Goal: Transaction & Acquisition: Purchase product/service

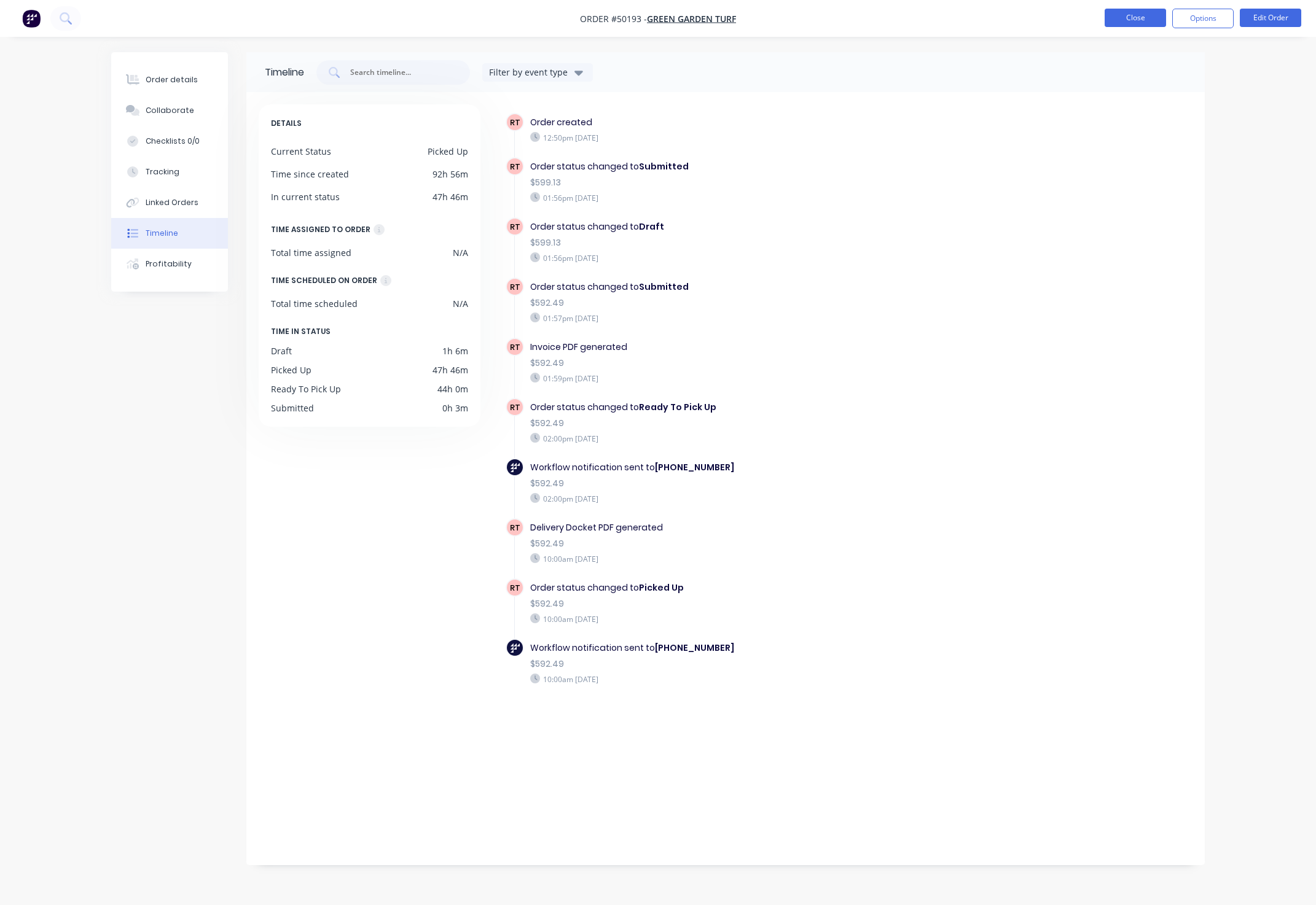
click at [1121, 15] on button "Close" at bounding box center [1135, 18] width 61 height 18
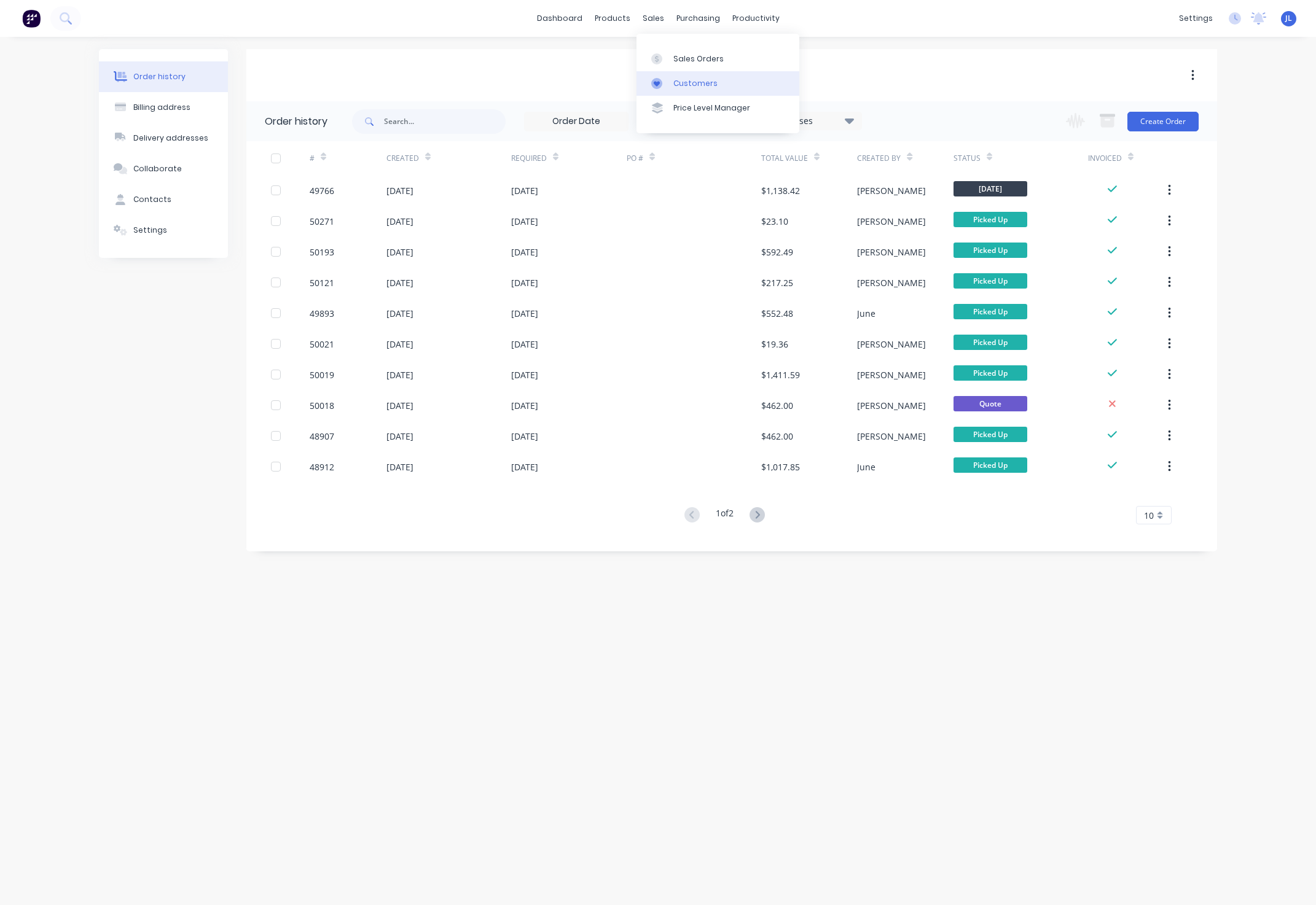
click at [687, 81] on div "Customers" at bounding box center [696, 83] width 44 height 11
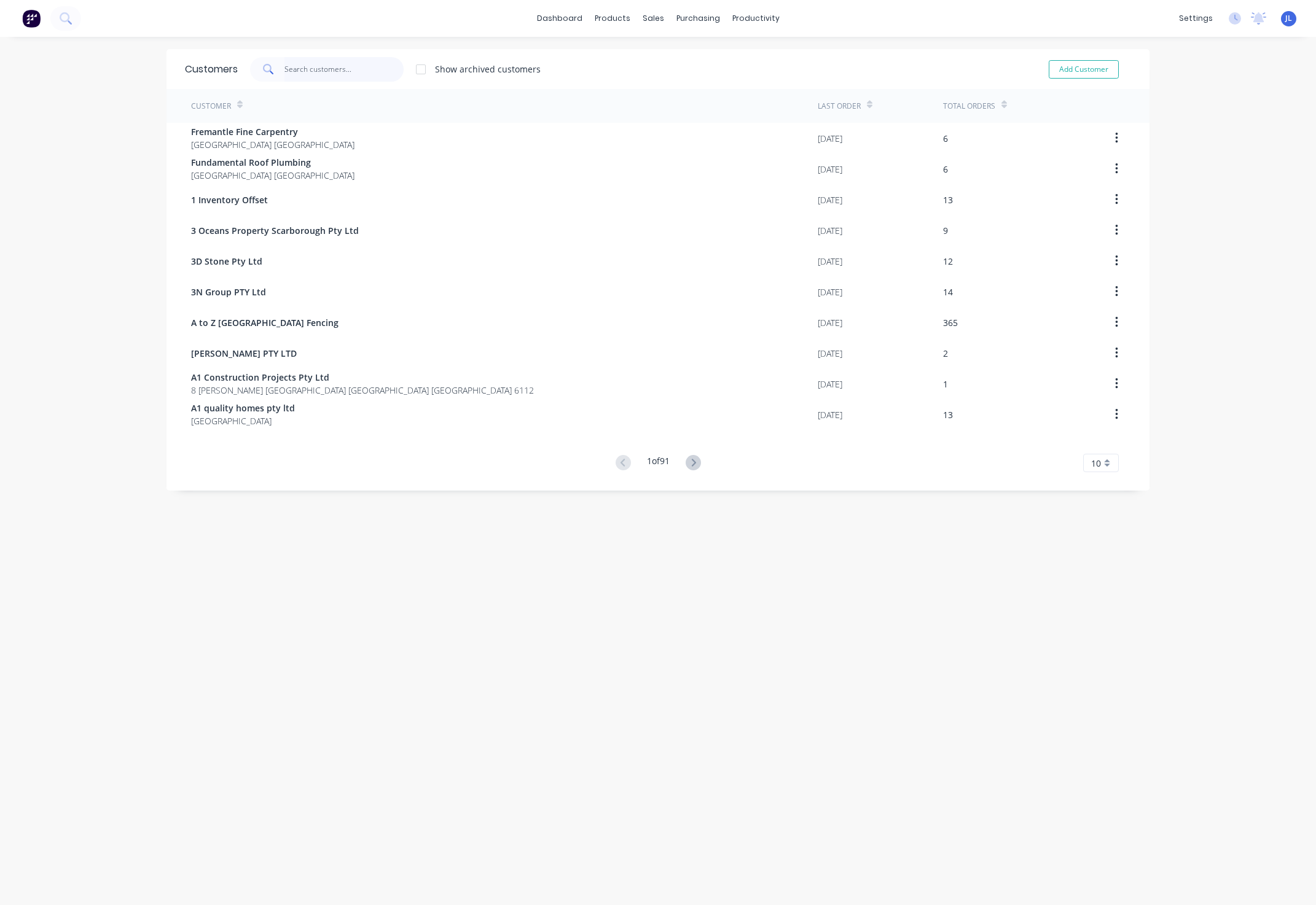
click at [333, 74] on input "text" at bounding box center [344, 69] width 120 height 24
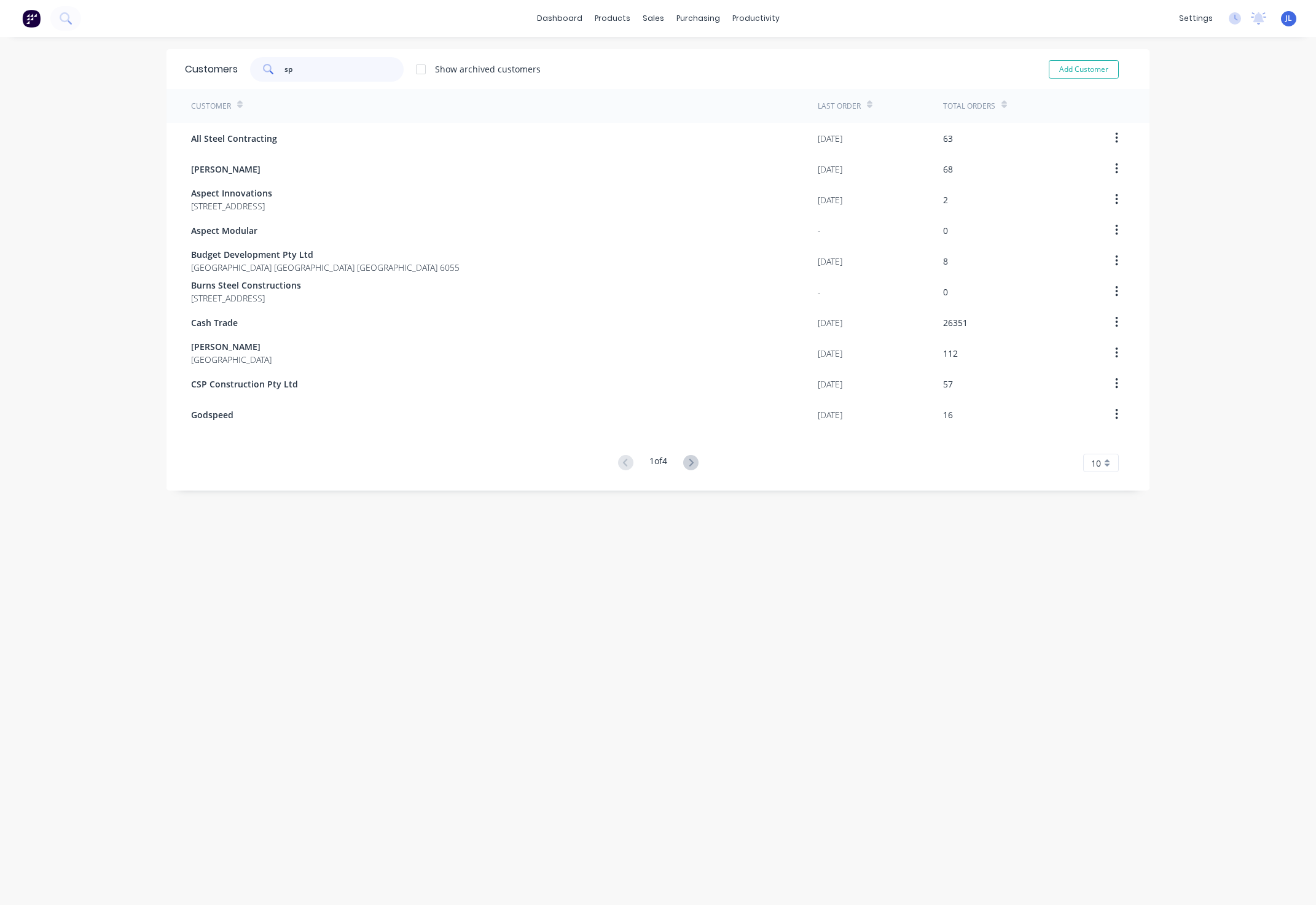
type input "s"
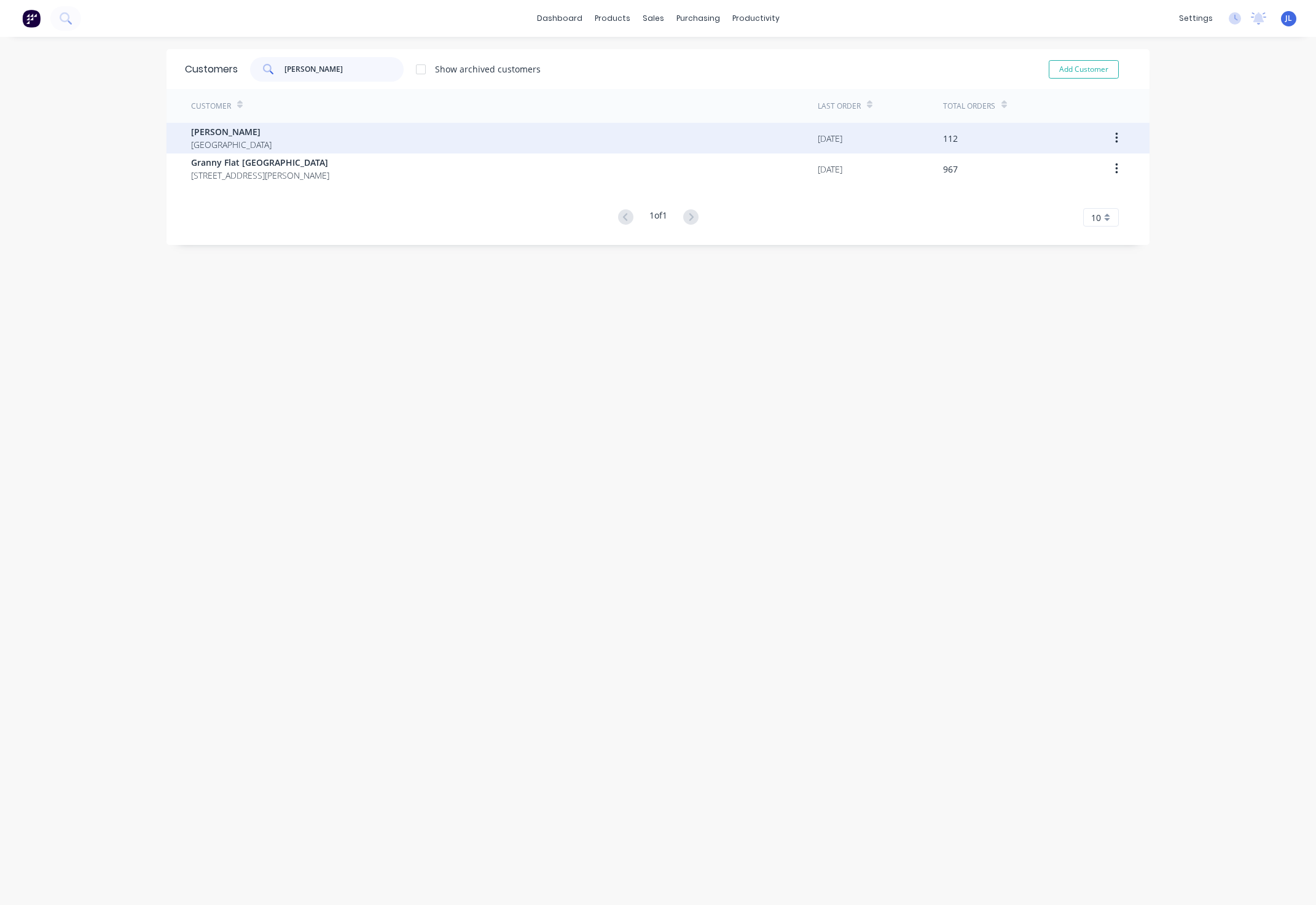
type input "chris"
click at [305, 140] on div "Chris Gu Australia" at bounding box center [504, 138] width 627 height 30
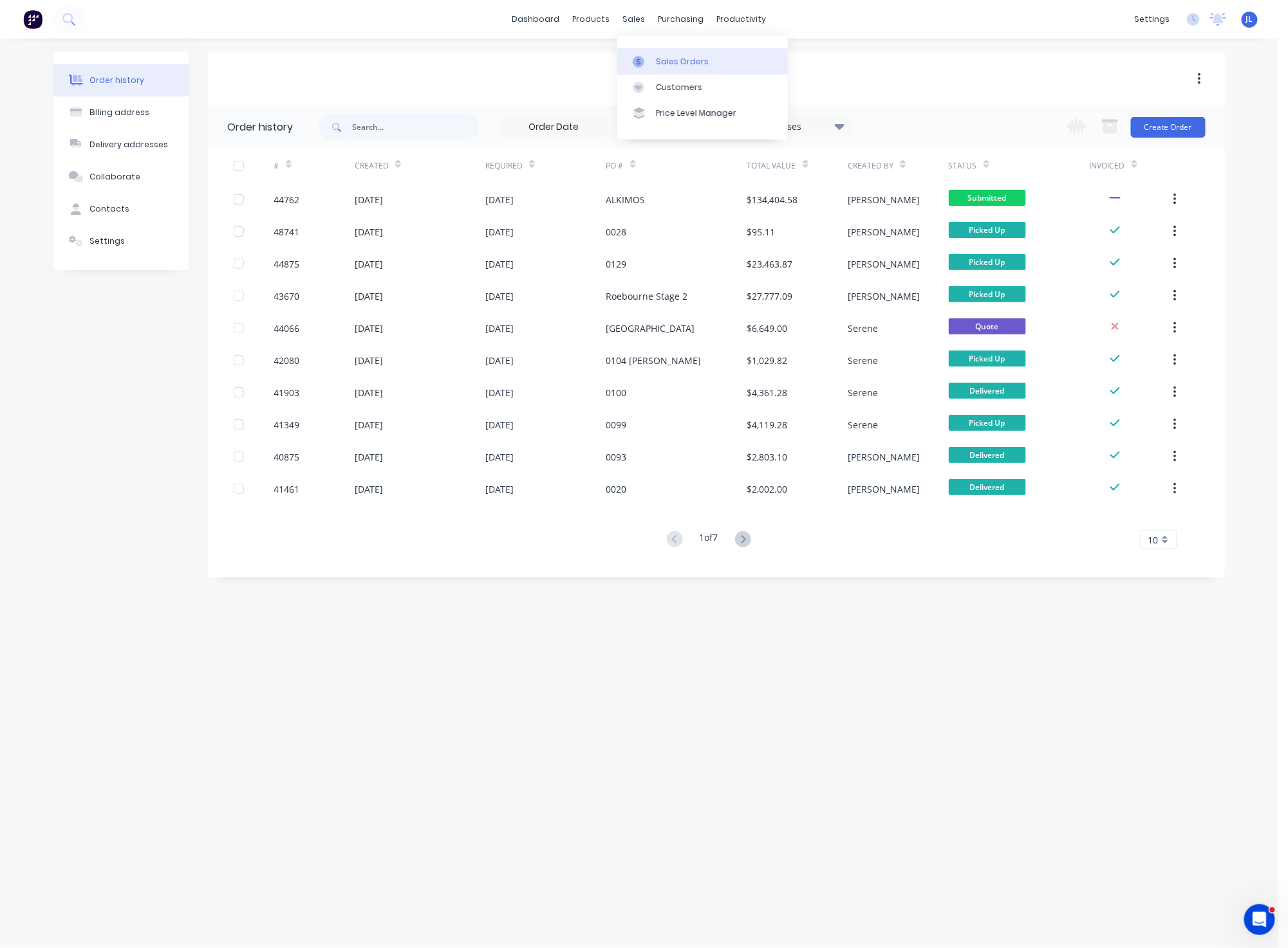
click at [675, 64] on div "Sales Orders" at bounding box center [682, 61] width 53 height 12
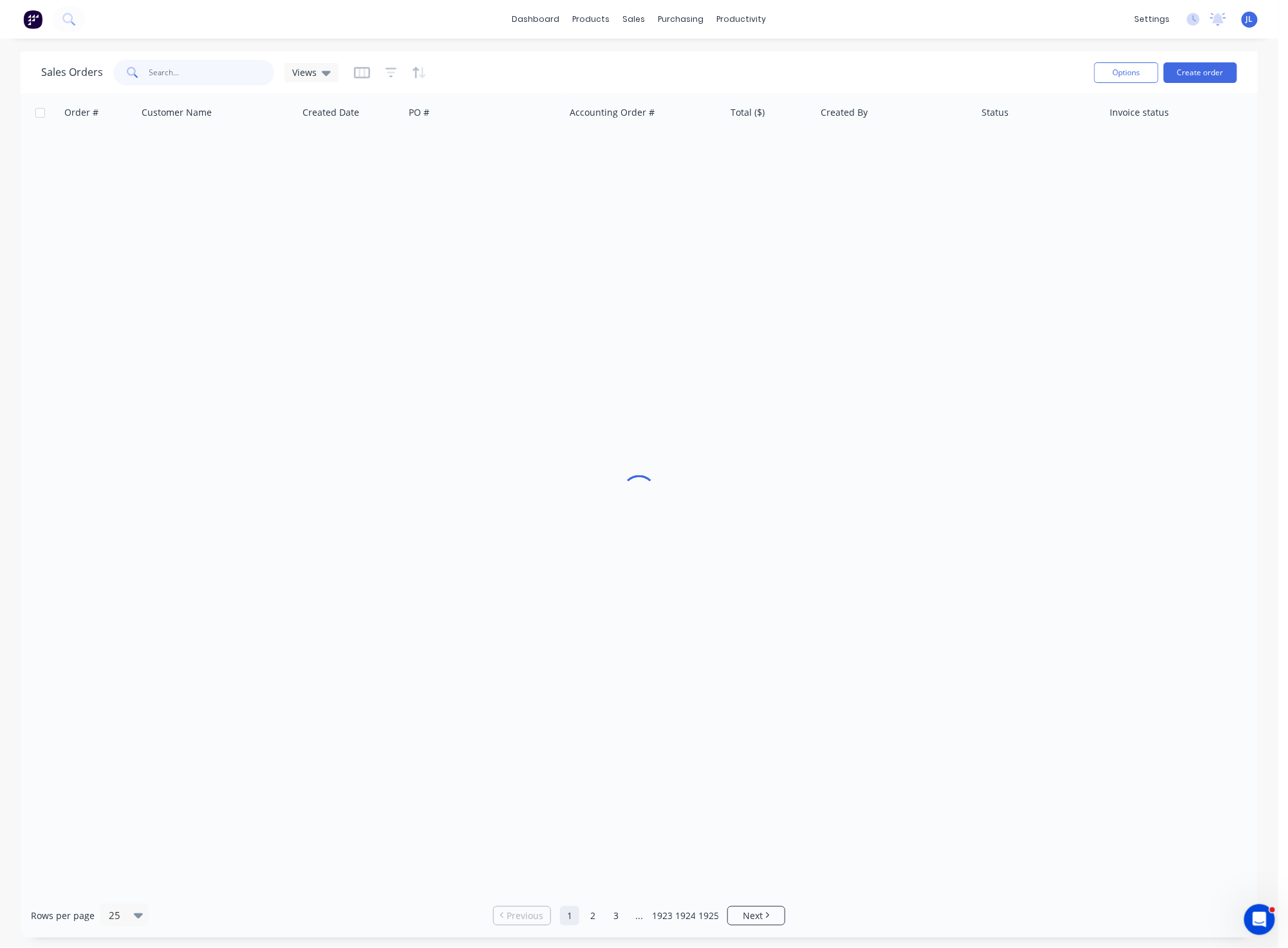
click at [219, 74] on input "text" at bounding box center [212, 72] width 126 height 26
type input "58895"
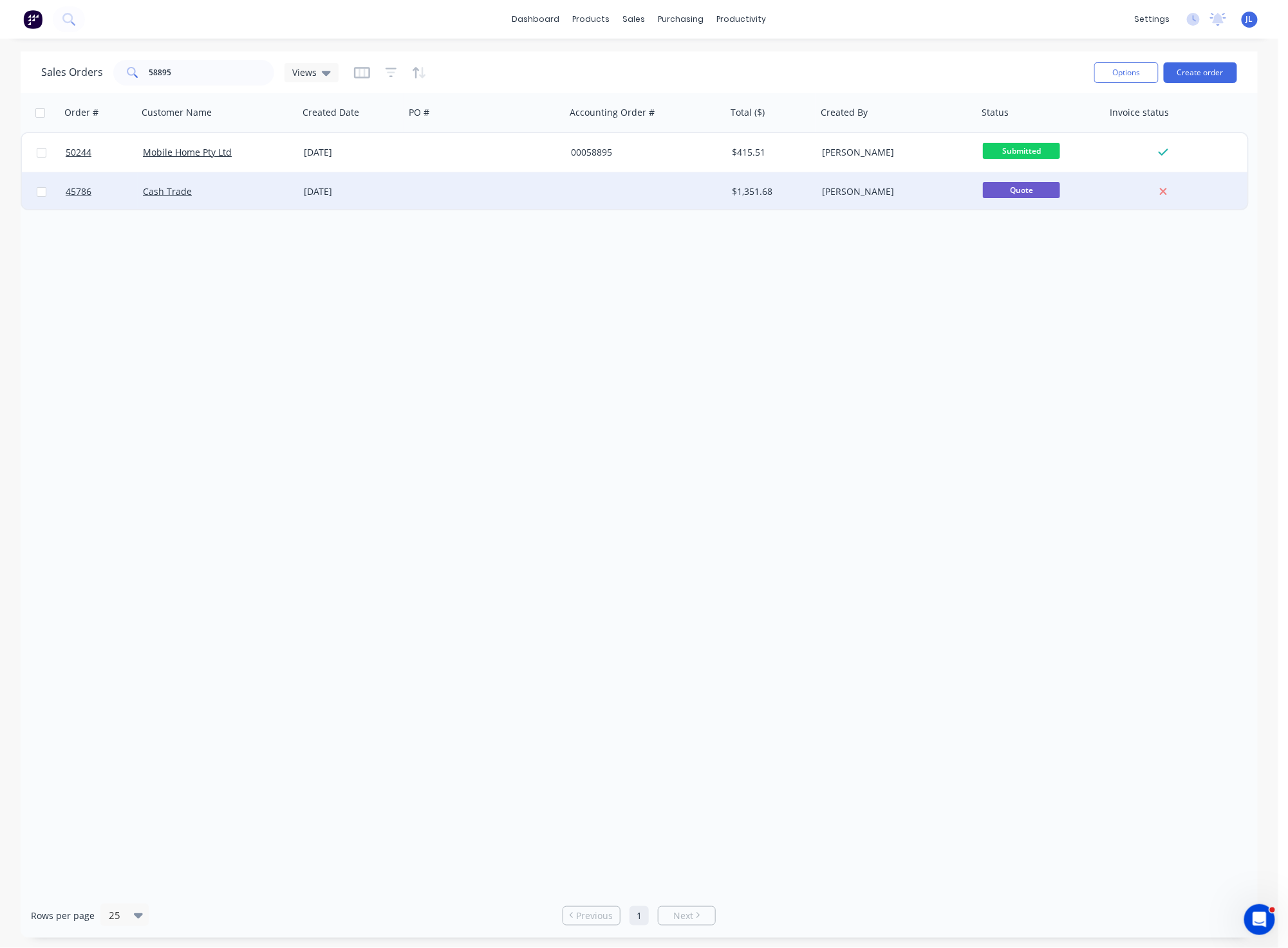
click at [875, 172] on div "[PERSON_NAME]" at bounding box center [896, 191] width 161 height 39
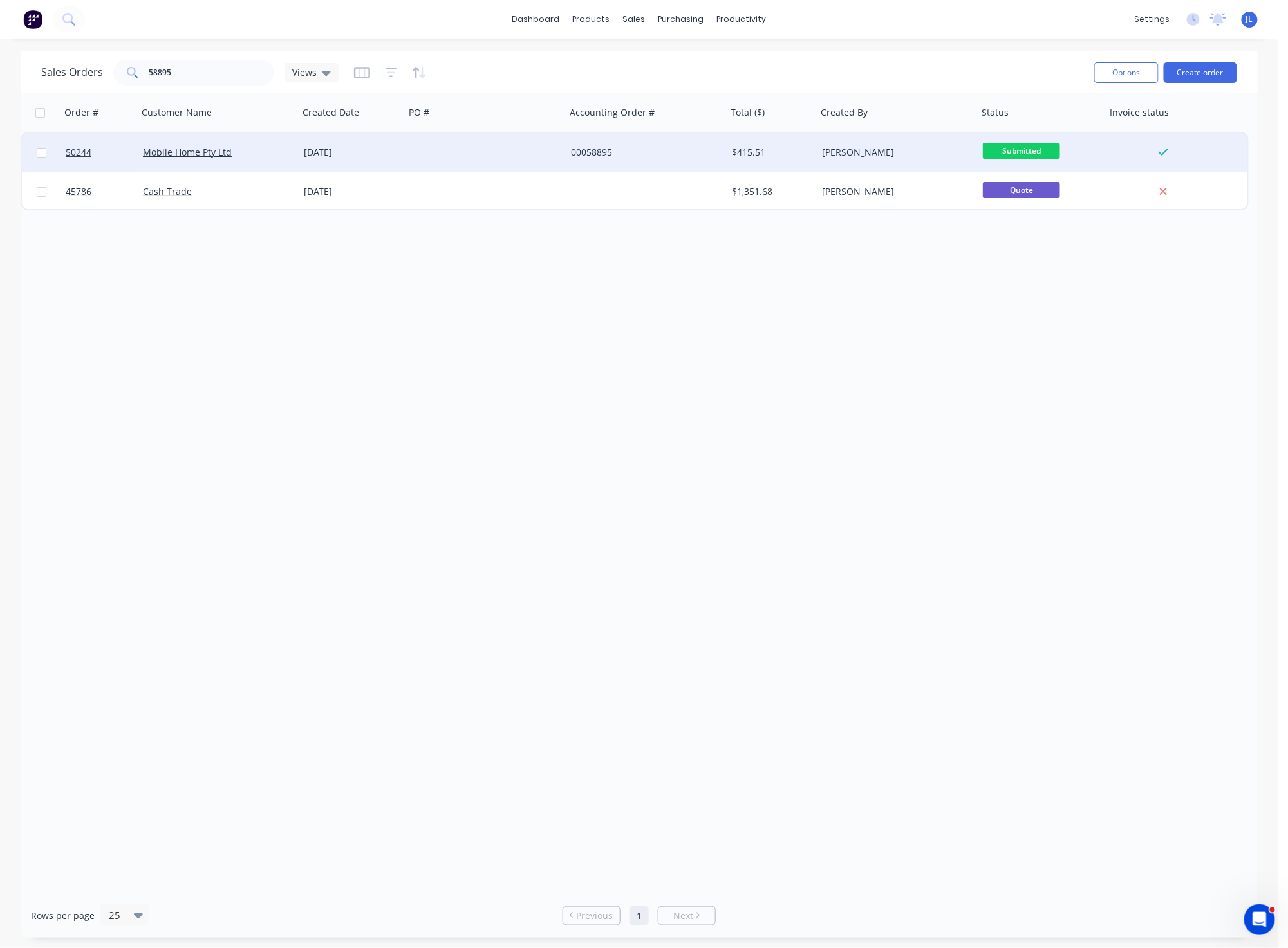
click at [474, 153] on div at bounding box center [485, 153] width 161 height 39
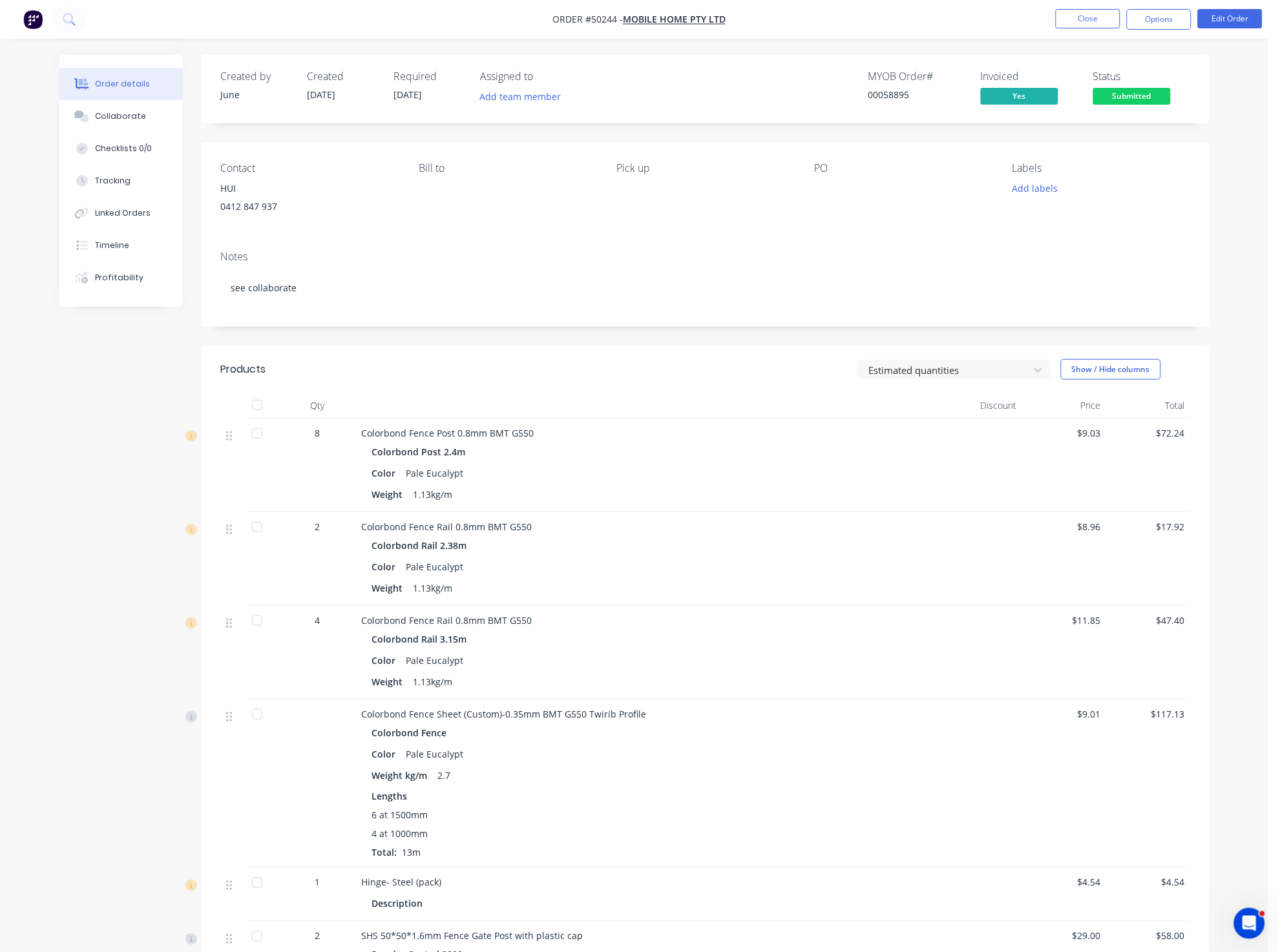
click at [1135, 100] on span "Submitted" at bounding box center [1132, 96] width 78 height 16
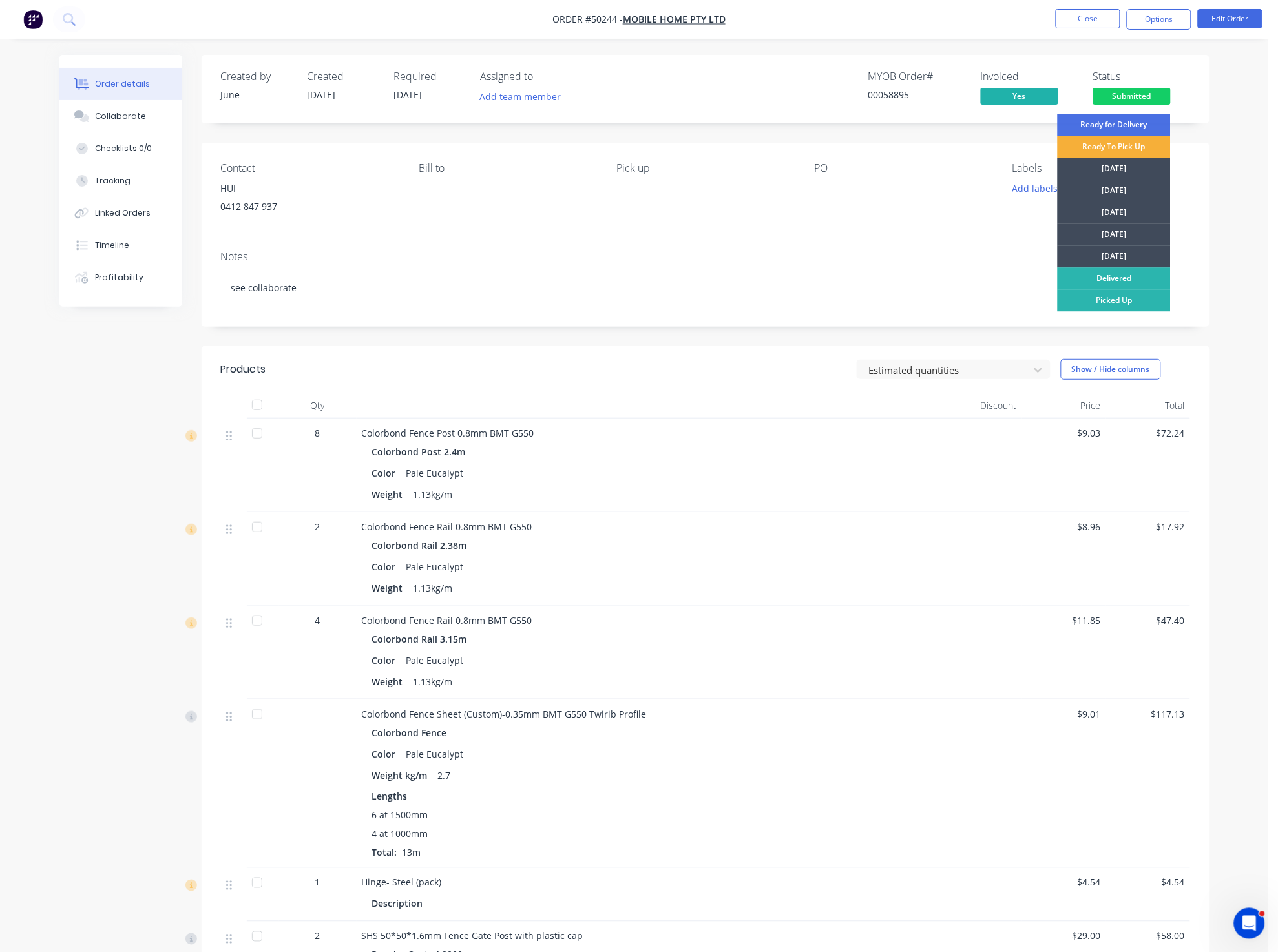
drag, startPoint x: 1119, startPoint y: 304, endPoint x: 1135, endPoint y: 203, distance: 102.3
click at [1118, 304] on div "Picked Up" at bounding box center [1114, 300] width 113 height 22
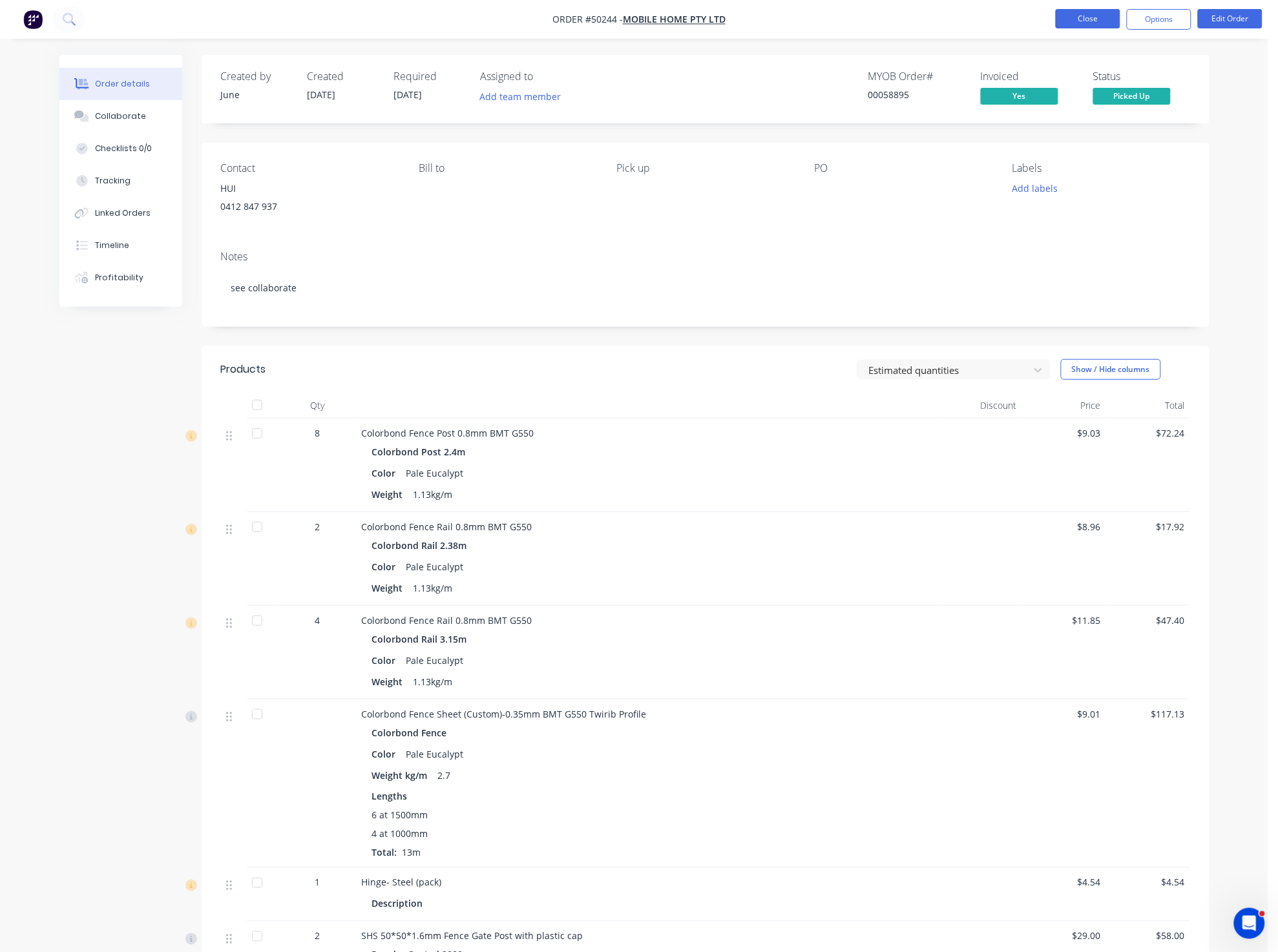
click at [1099, 27] on button "Close" at bounding box center [1087, 19] width 65 height 19
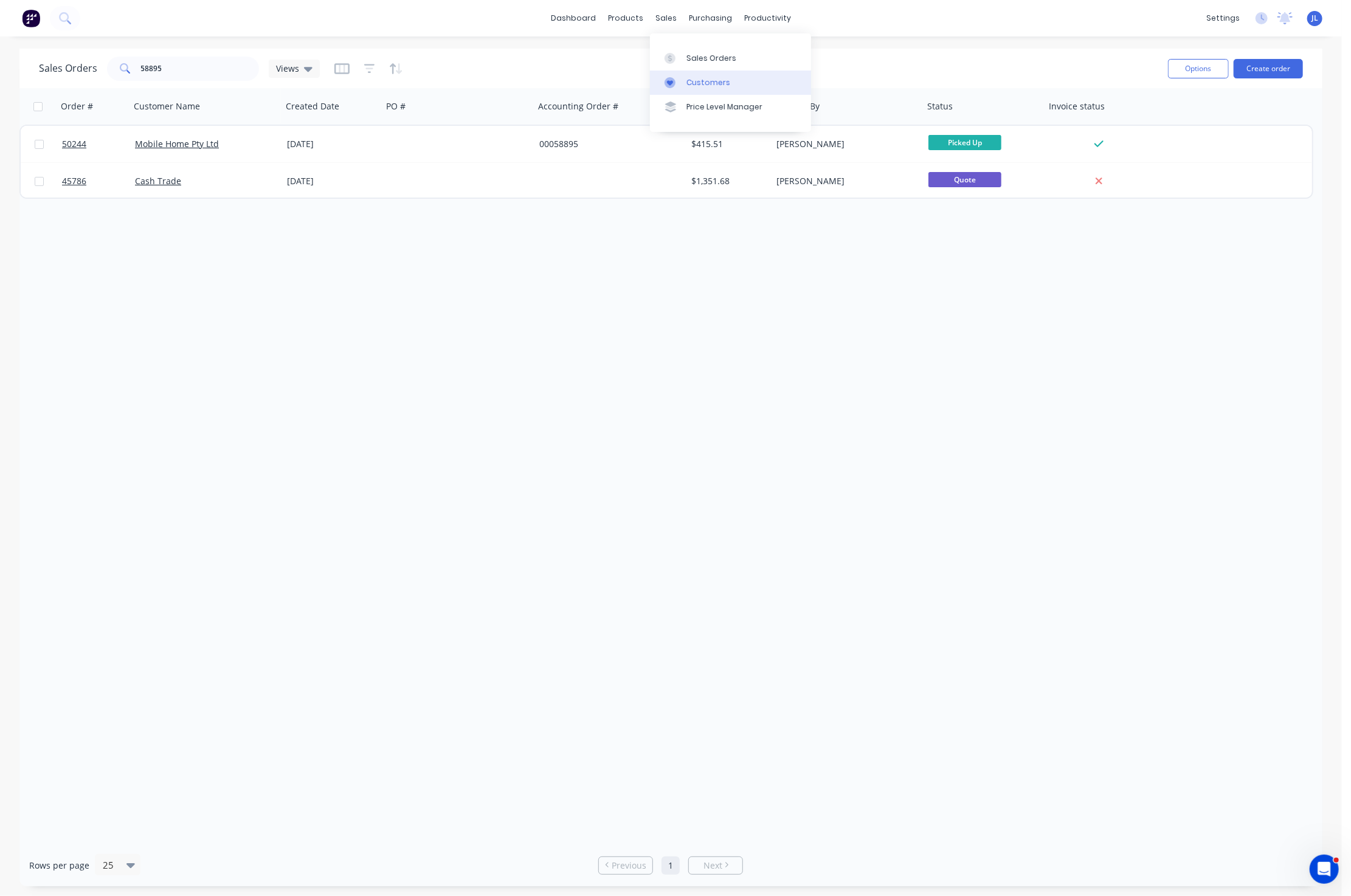
click at [707, 84] on div "Customers" at bounding box center [708, 82] width 44 height 11
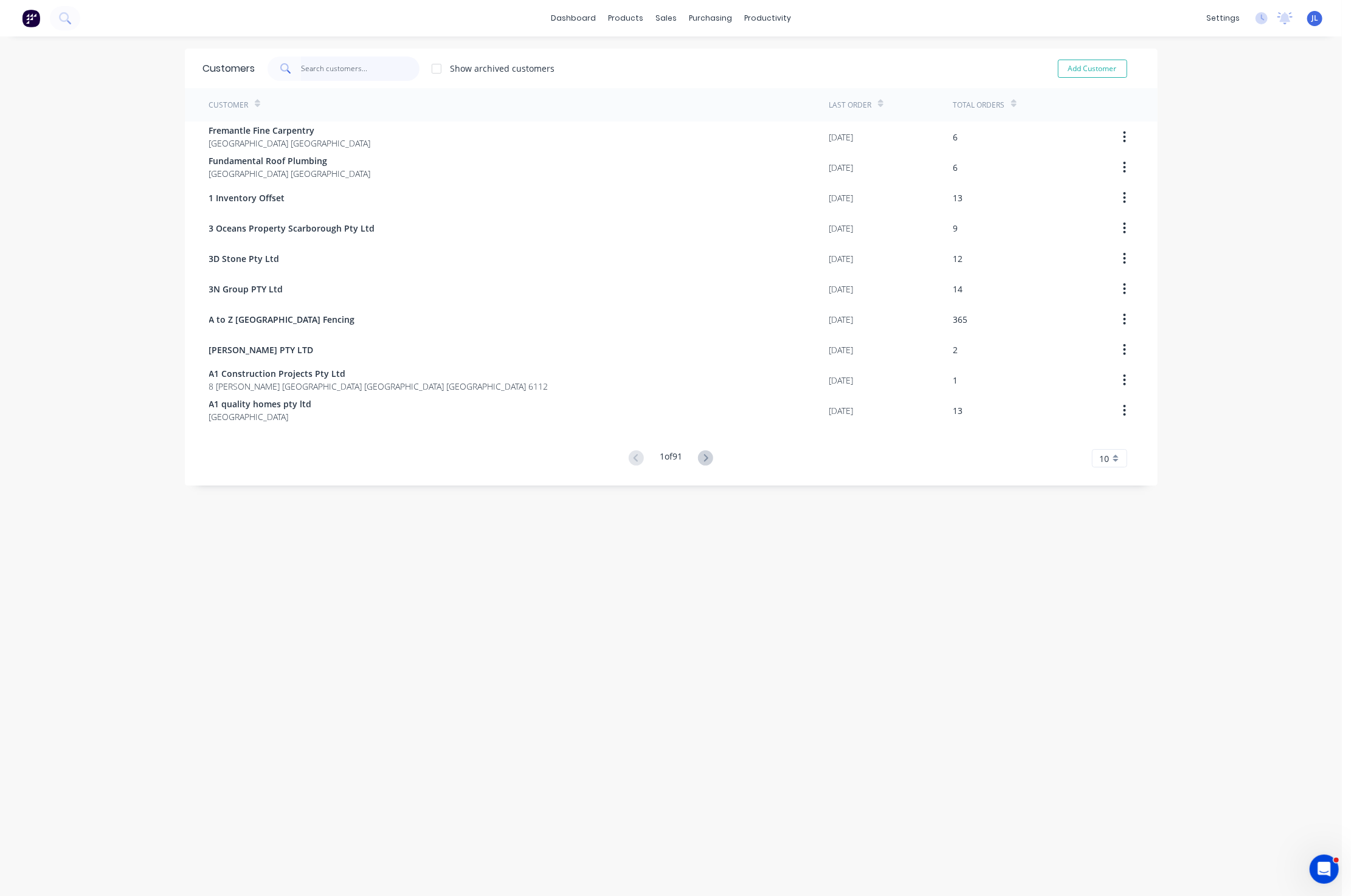
click at [382, 63] on input "text" at bounding box center [360, 68] width 119 height 24
click at [380, 67] on input "text" at bounding box center [360, 68] width 119 height 24
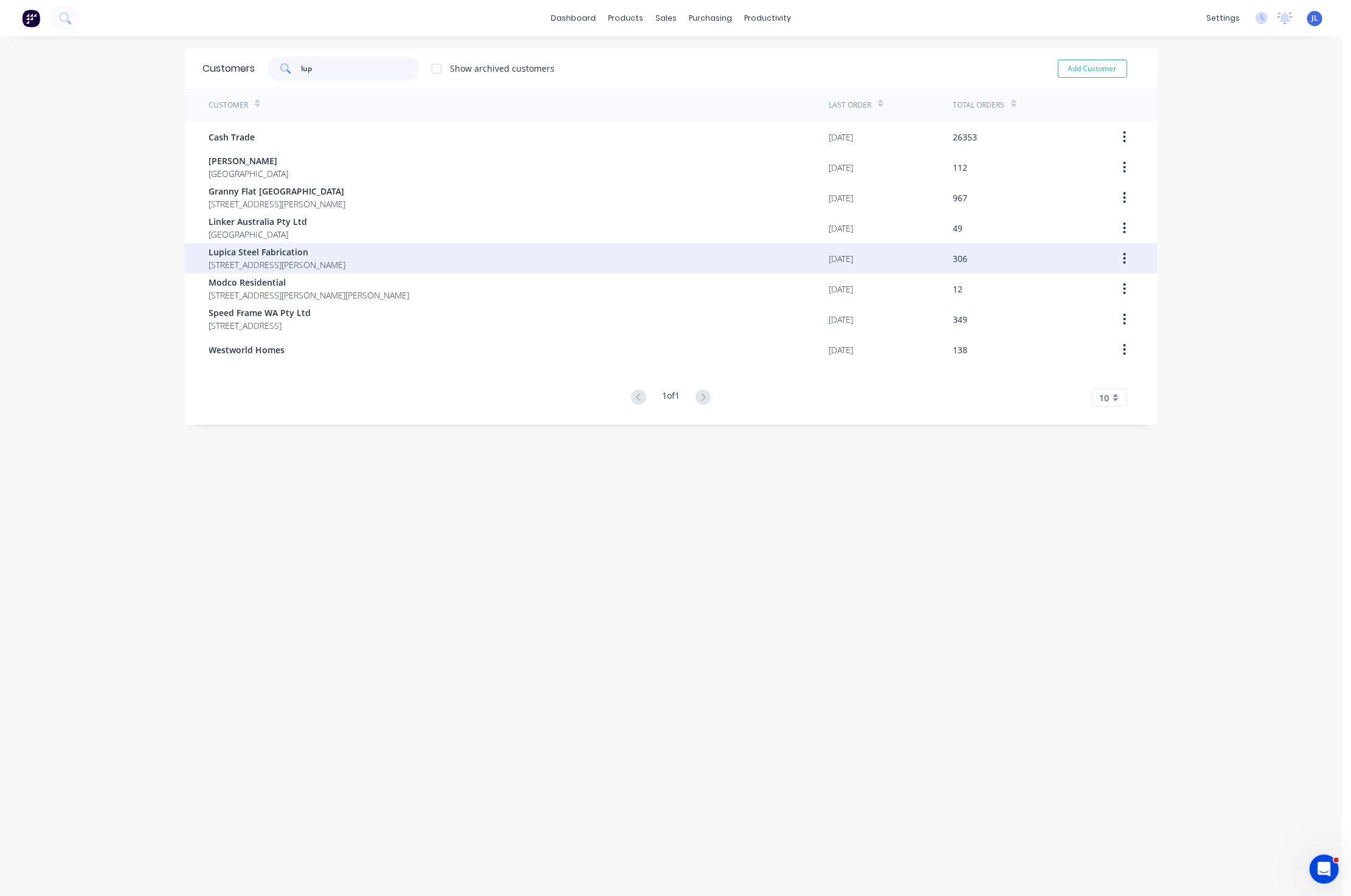
type input "lup"
click at [314, 262] on span "Unit 2 / 53 Gillam Dr, Kelmscott WA 6111" Kelmsccott Western Australia Australia" at bounding box center [277, 264] width 137 height 12
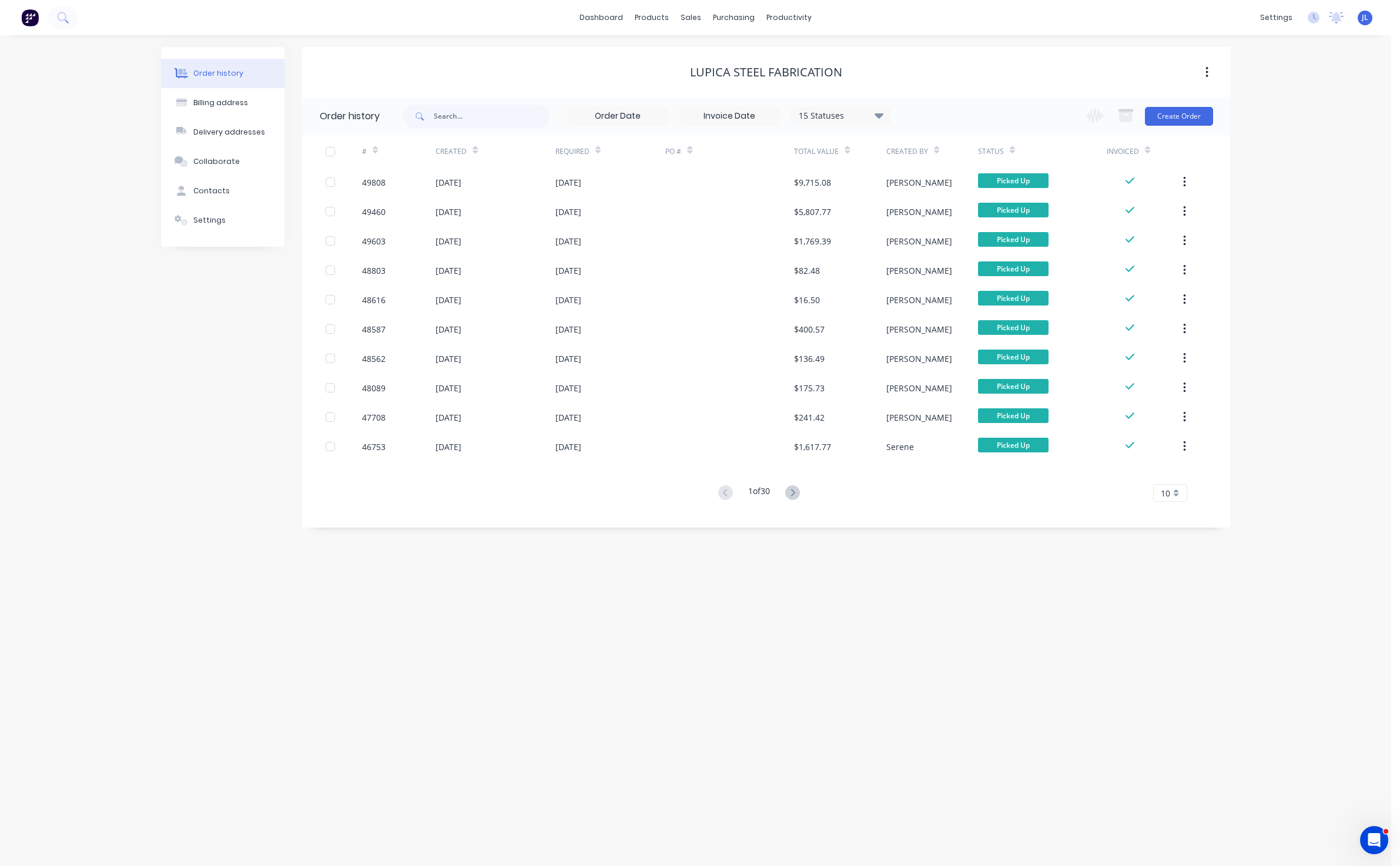
click at [198, 313] on div "Order history Billing address Delivery addresses Collaborate Contacts Settings" at bounding box center [222, 287] width 123 height 481
drag, startPoint x: 578, startPoint y: 554, endPoint x: 576, endPoint y: 548, distance: 6.3
click at [576, 548] on div "Order history Billing address Delivery addresses Collaborate Contacts Settings …" at bounding box center [695, 450] width 1391 height 831
click at [1176, 122] on button "Create Order" at bounding box center [1179, 116] width 68 height 19
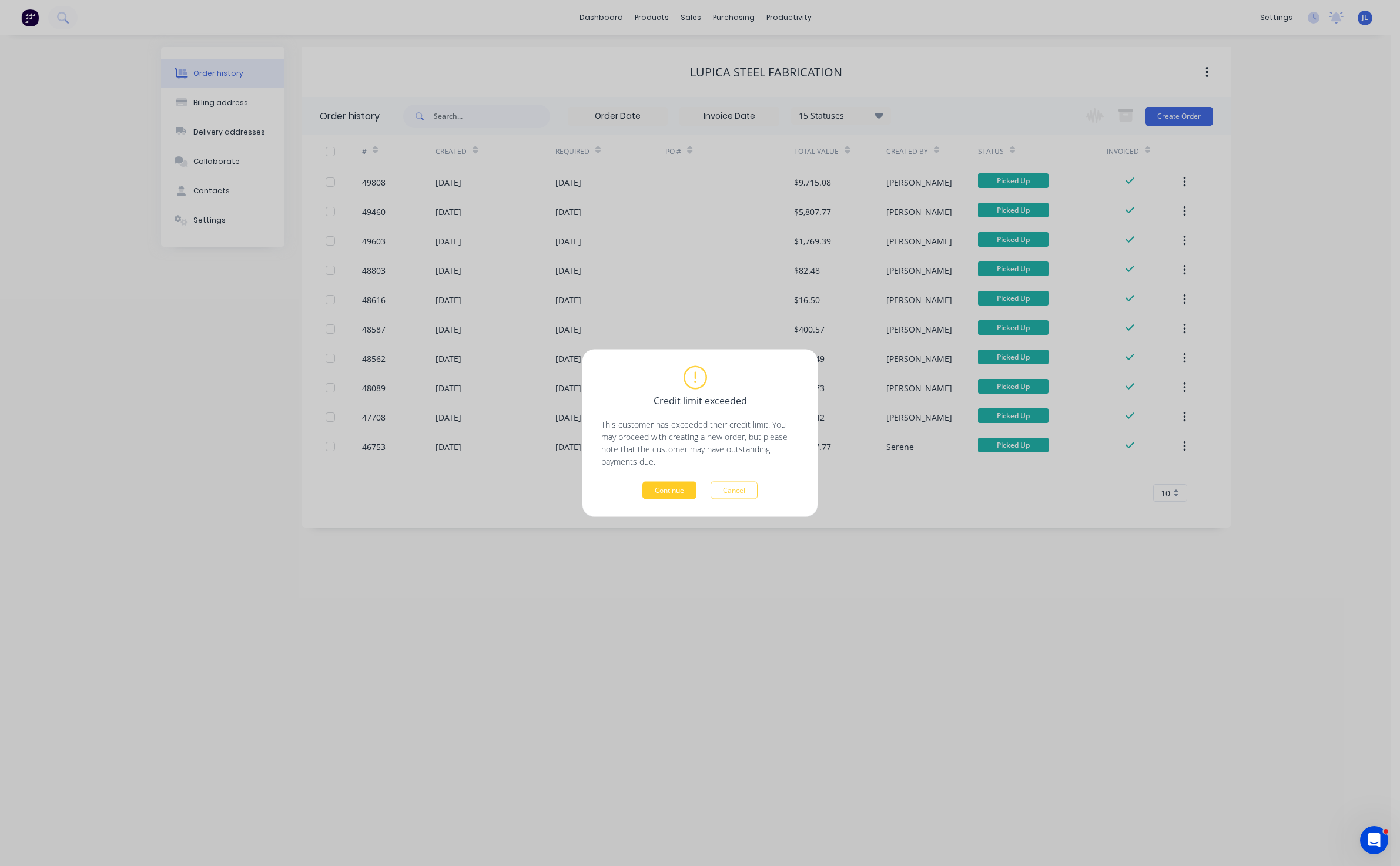
click at [671, 496] on button "Continue" at bounding box center [669, 491] width 54 height 18
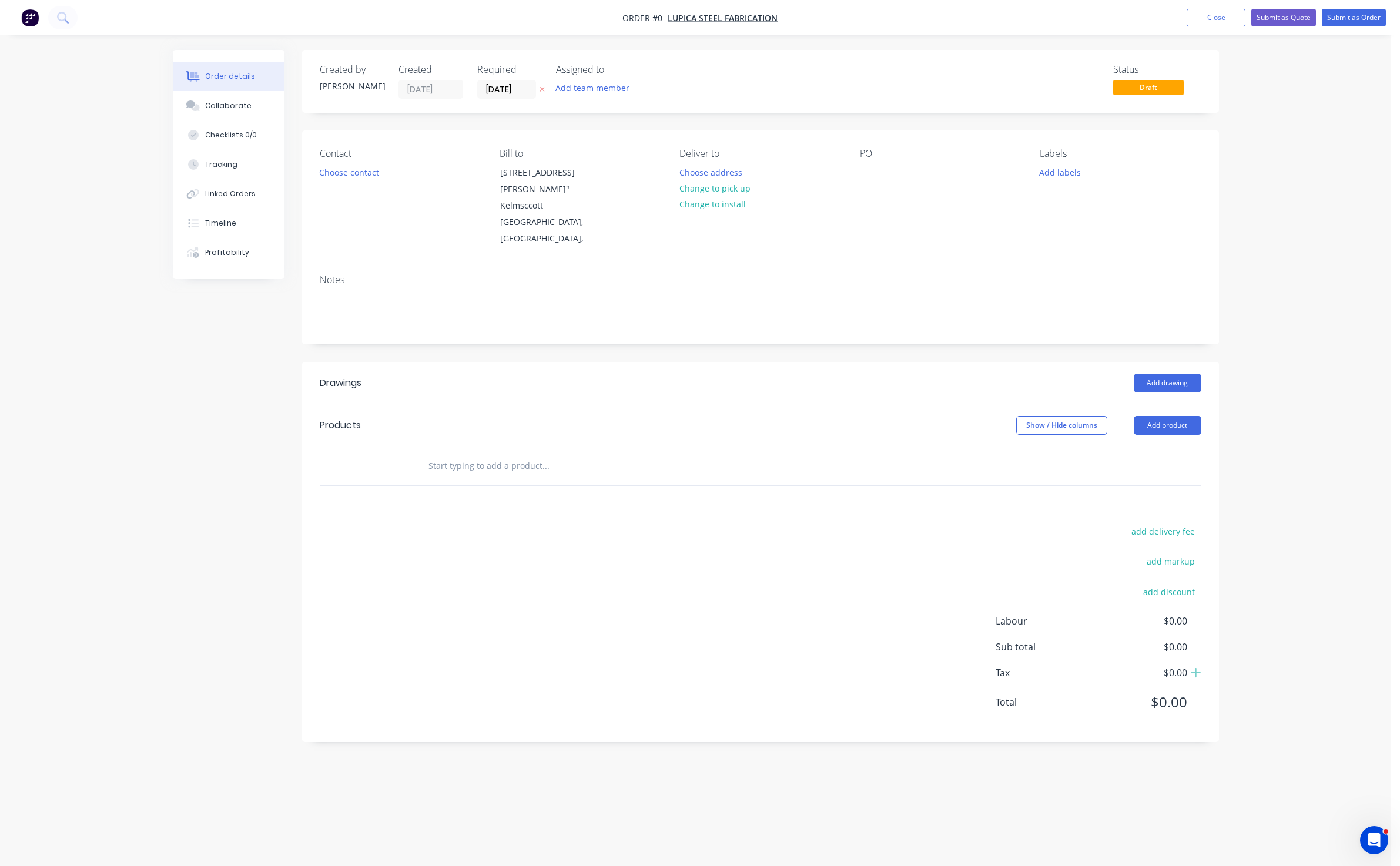
click at [678, 377] on div "Add drawing" at bounding box center [853, 383] width 694 height 19
click at [352, 175] on button "Choose contact" at bounding box center [349, 172] width 72 height 16
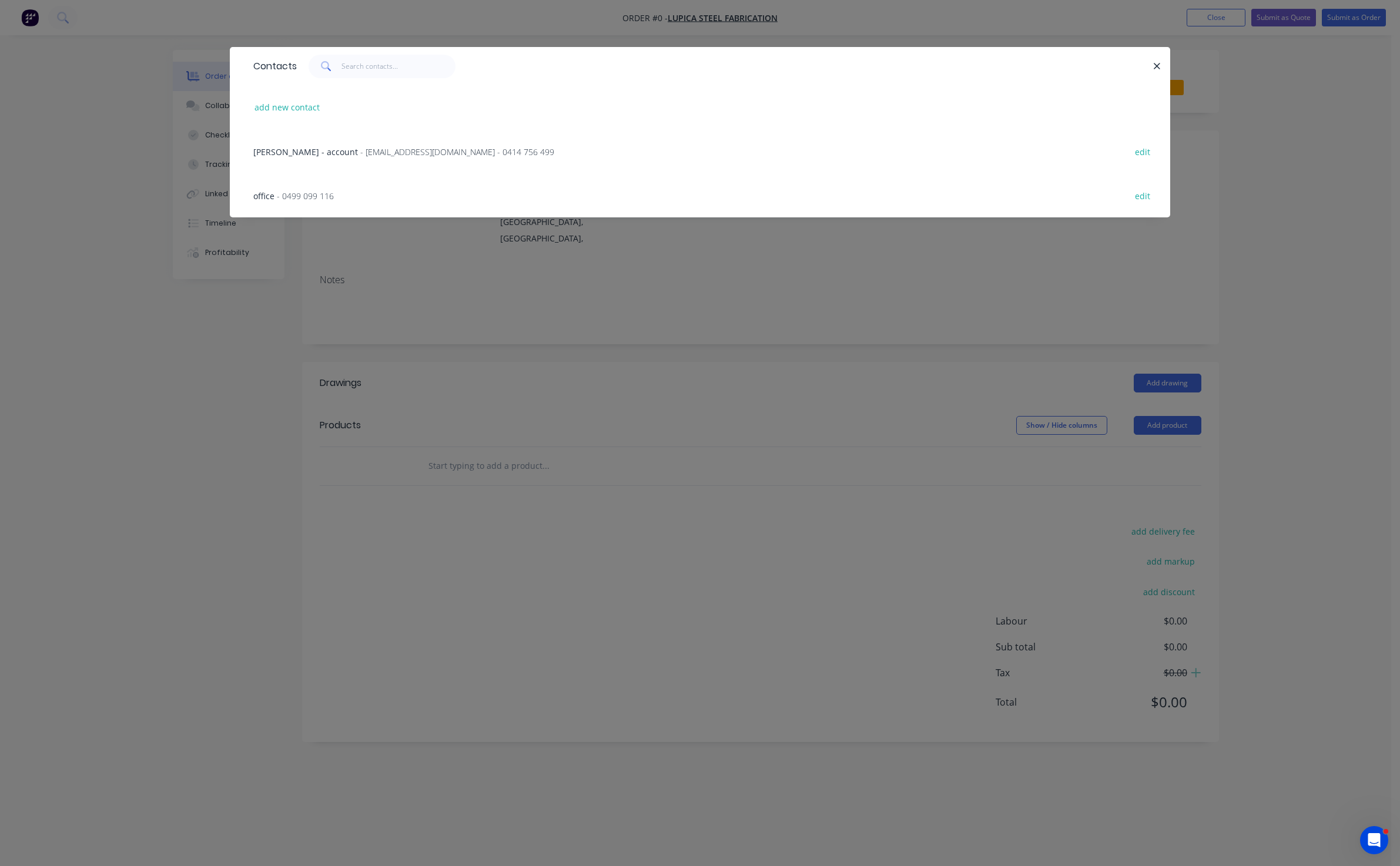
drag, startPoint x: 599, startPoint y: 391, endPoint x: 608, endPoint y: 376, distance: 17.5
click at [601, 384] on div "Contacts add new contact Robby Lupica - account - lupicasteelfab@bigpond.com - …" at bounding box center [700, 433] width 1400 height 866
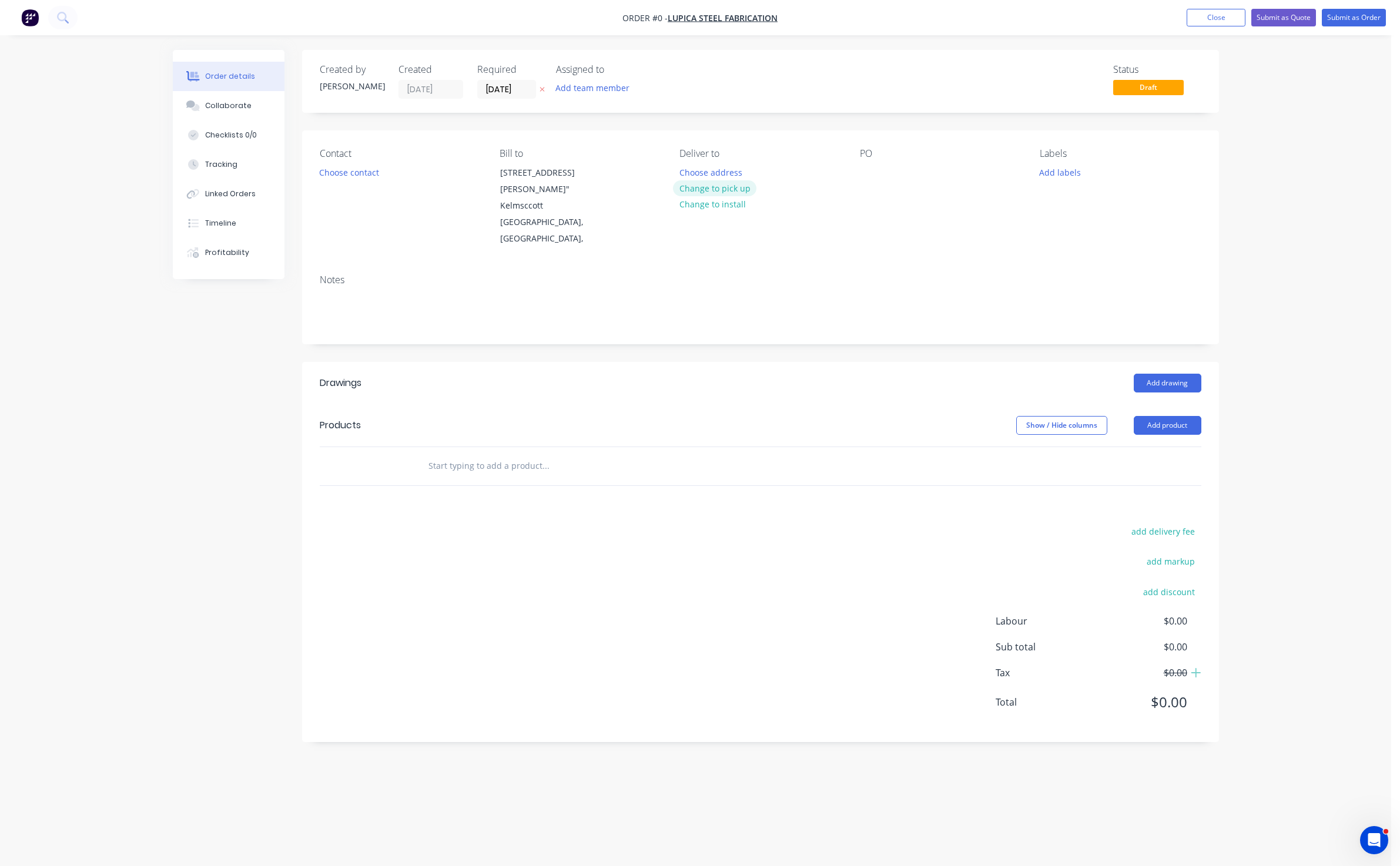
click at [705, 192] on button "Change to pick up" at bounding box center [715, 188] width 84 height 16
click at [834, 333] on div "Creating draft order... Loading..." at bounding box center [872, 483] width 1400 height 866
click at [1169, 431] on button "Add product" at bounding box center [1167, 426] width 67 height 19
click at [1166, 456] on div "Product catalogue" at bounding box center [1146, 455] width 91 height 17
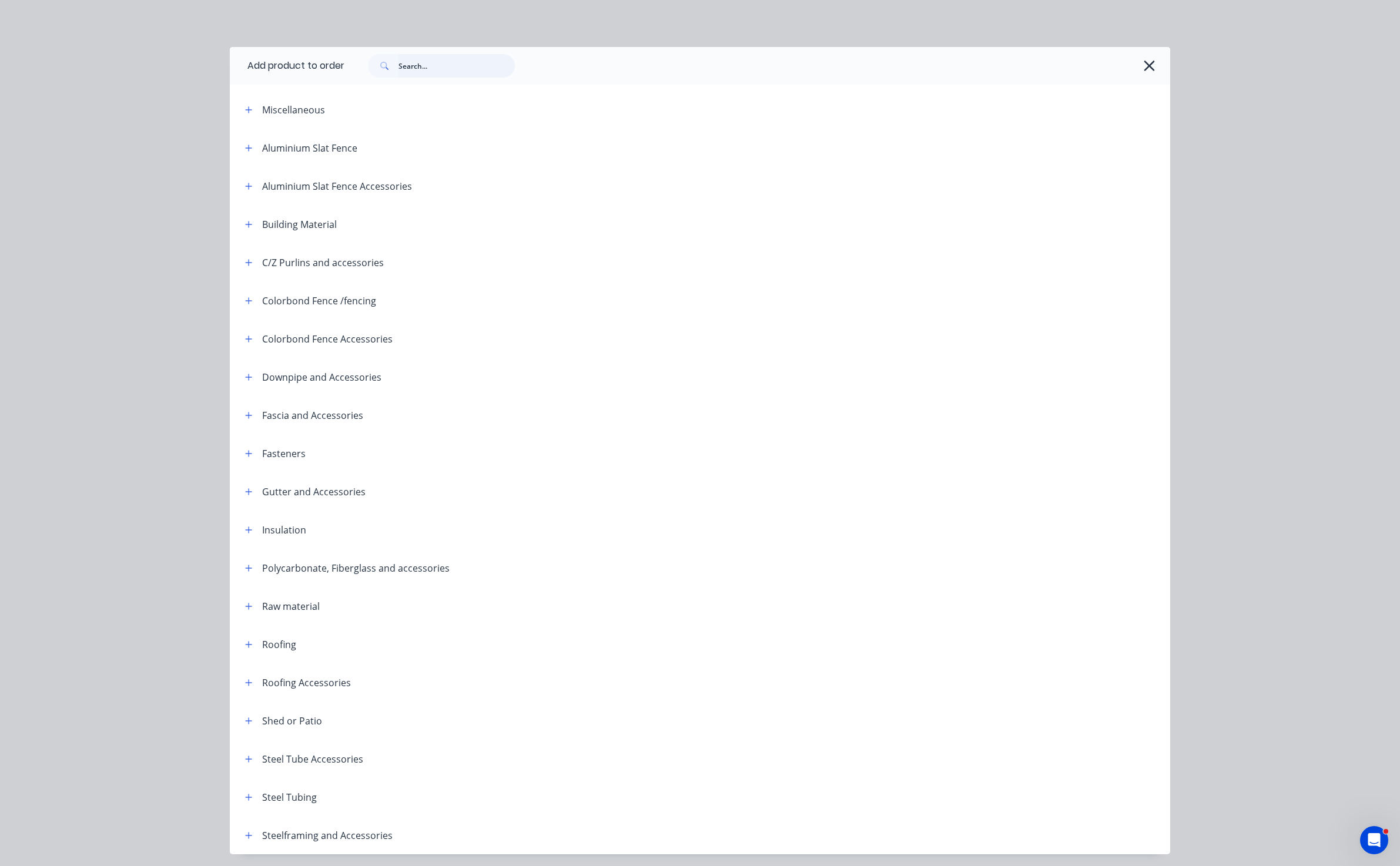
click at [474, 73] on input "text" at bounding box center [457, 65] width 116 height 23
click at [410, 68] on input "text" at bounding box center [457, 65] width 116 height 23
click at [463, 70] on input "text" at bounding box center [457, 65] width 116 height 23
click at [485, 64] on input "text" at bounding box center [457, 65] width 116 height 23
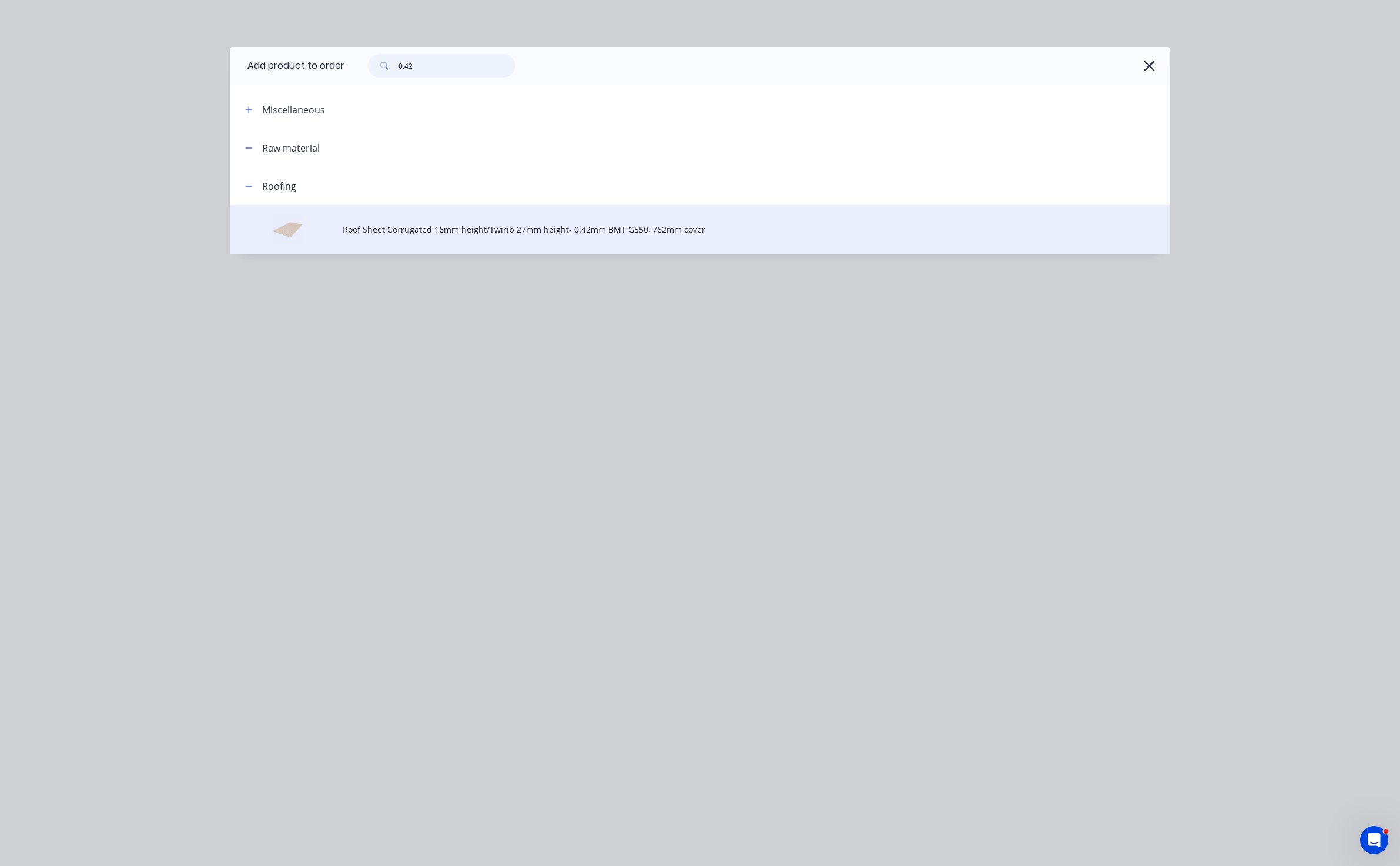
type input "0.42"
click at [414, 228] on span "Roof Sheet Corrugated 16mm height/Twirib 27mm height- 0.42mm BMT G550, 762mm co…" at bounding box center [673, 229] width 661 height 12
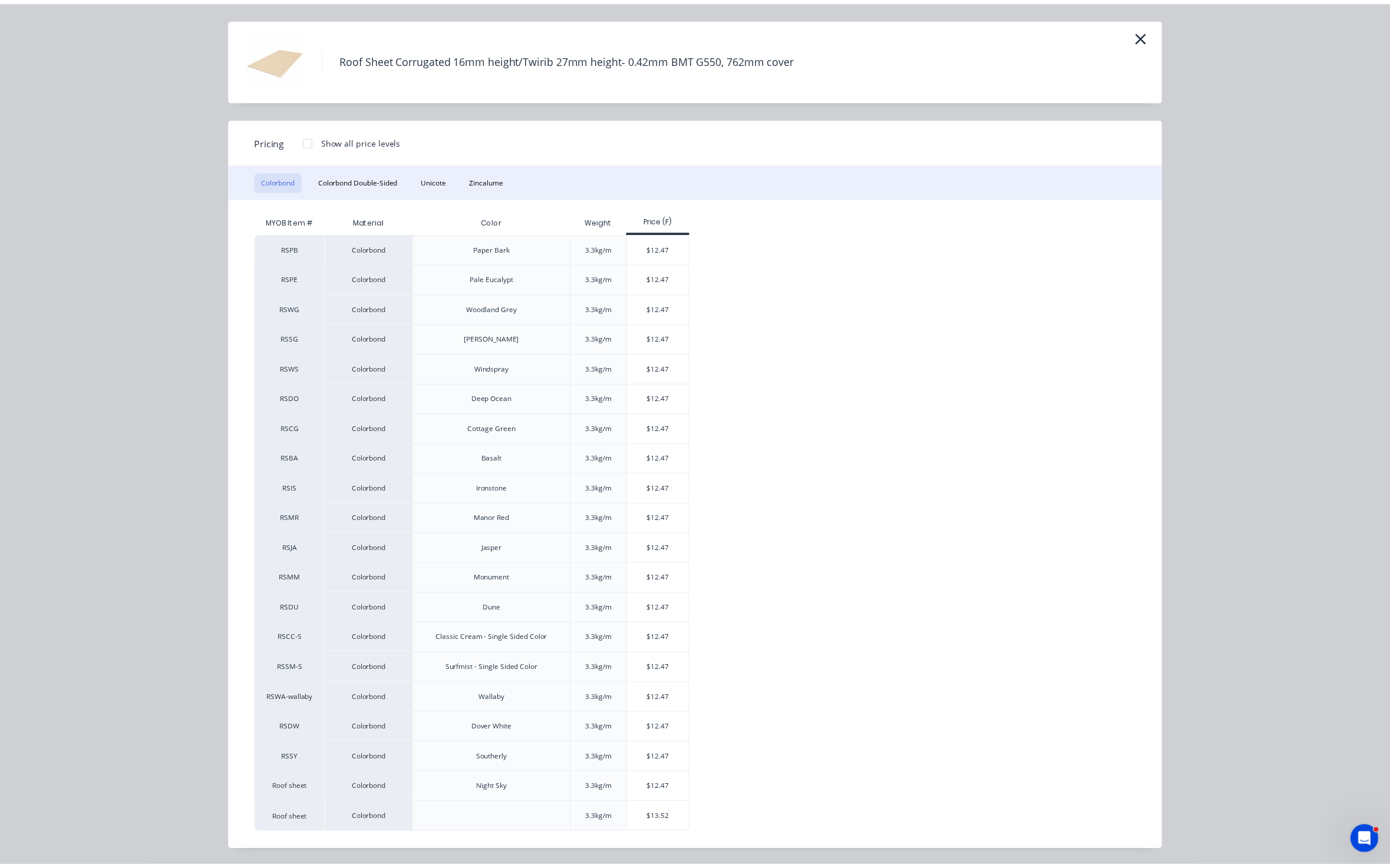
scroll to position [31, 0]
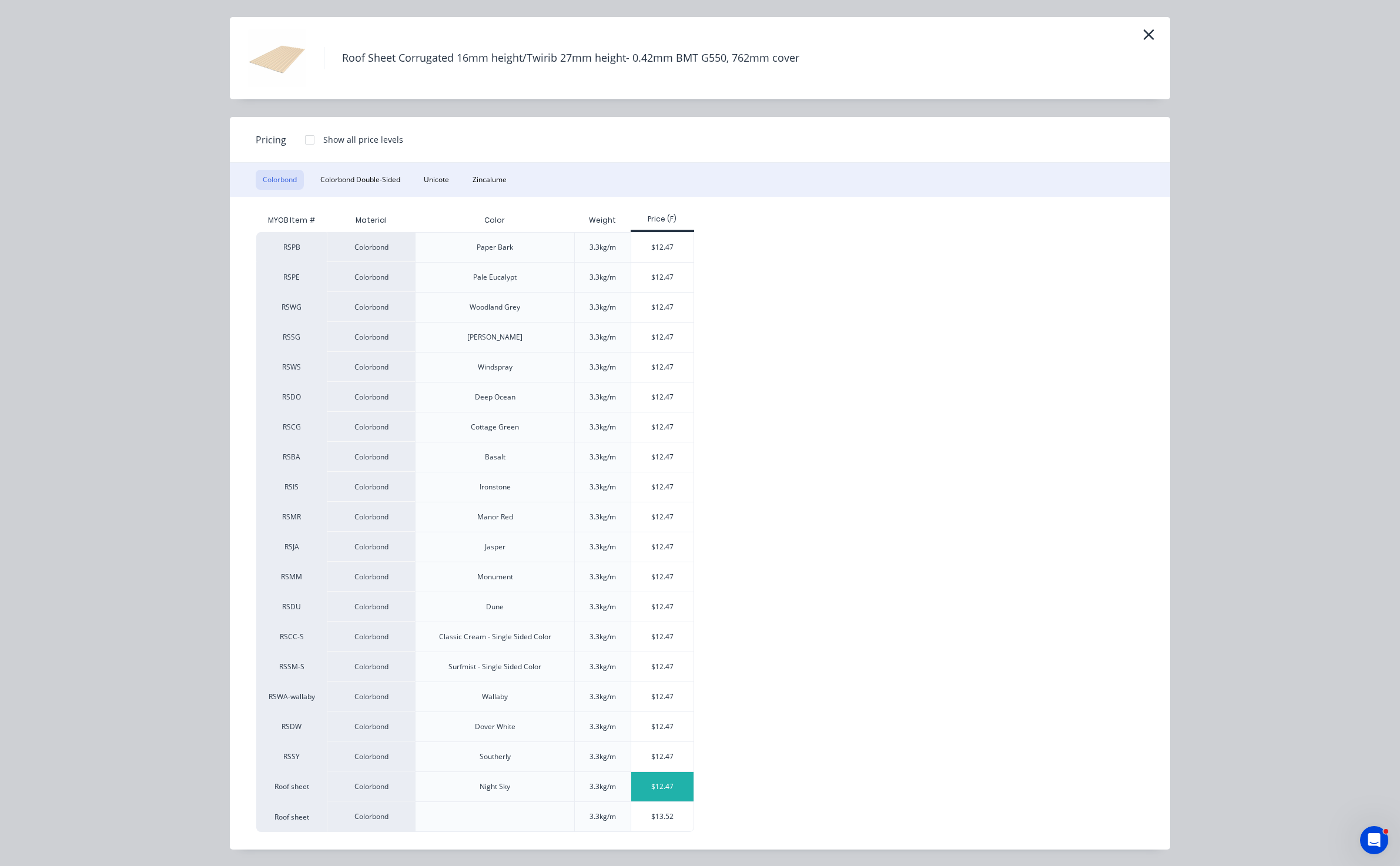
click at [664, 779] on div "$12.47" at bounding box center [662, 786] width 63 height 29
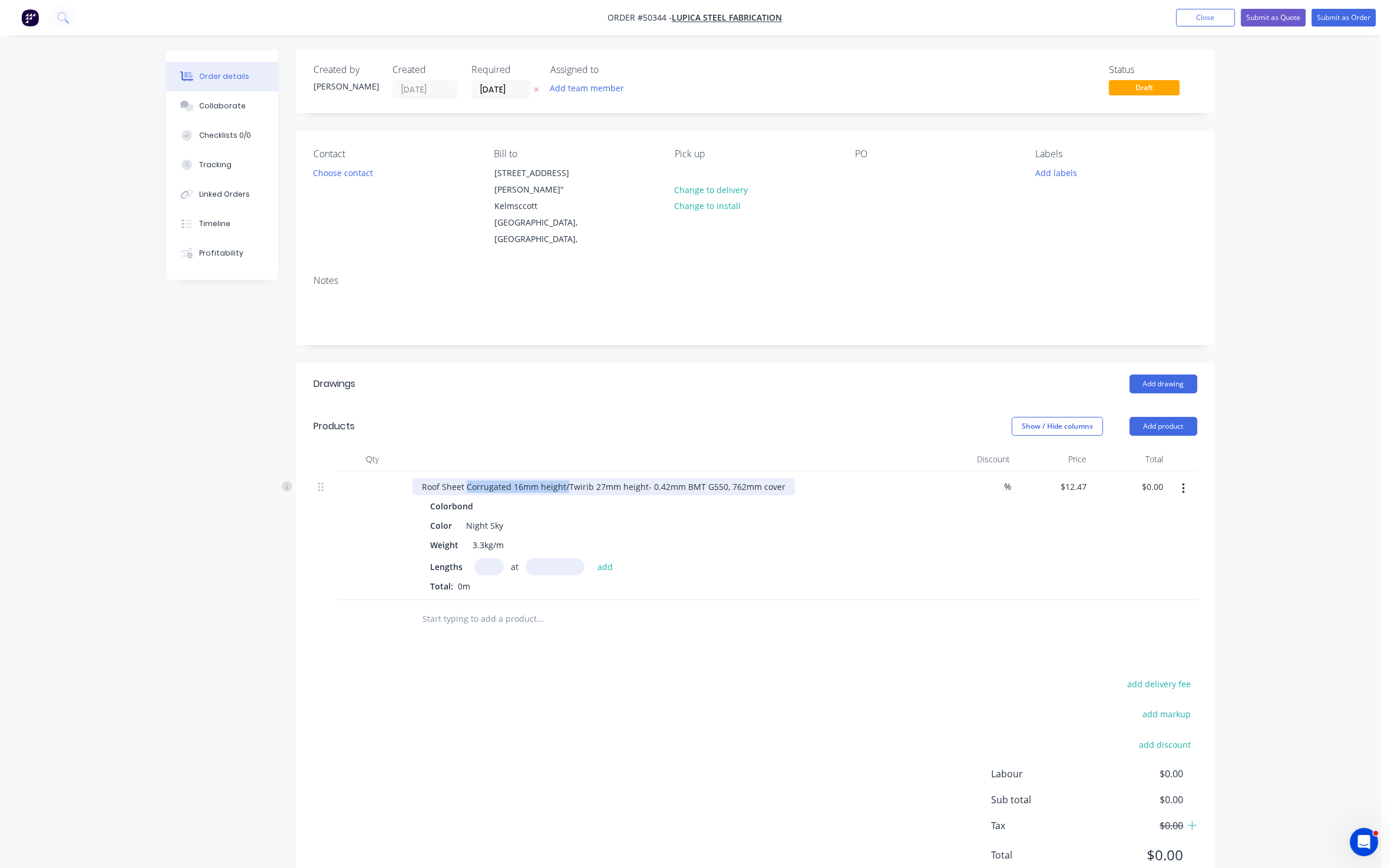
drag, startPoint x: 565, startPoint y: 485, endPoint x: 466, endPoint y: 490, distance: 99.1
click at [466, 490] on div "Roof Sheet Corrugated 16mm height/Twirib 27mm height- 0.42mm BMT G550, 762mm co…" at bounding box center [603, 487] width 383 height 17
click at [487, 566] on input "text" at bounding box center [488, 567] width 29 height 17
type input "52"
type input "4060"
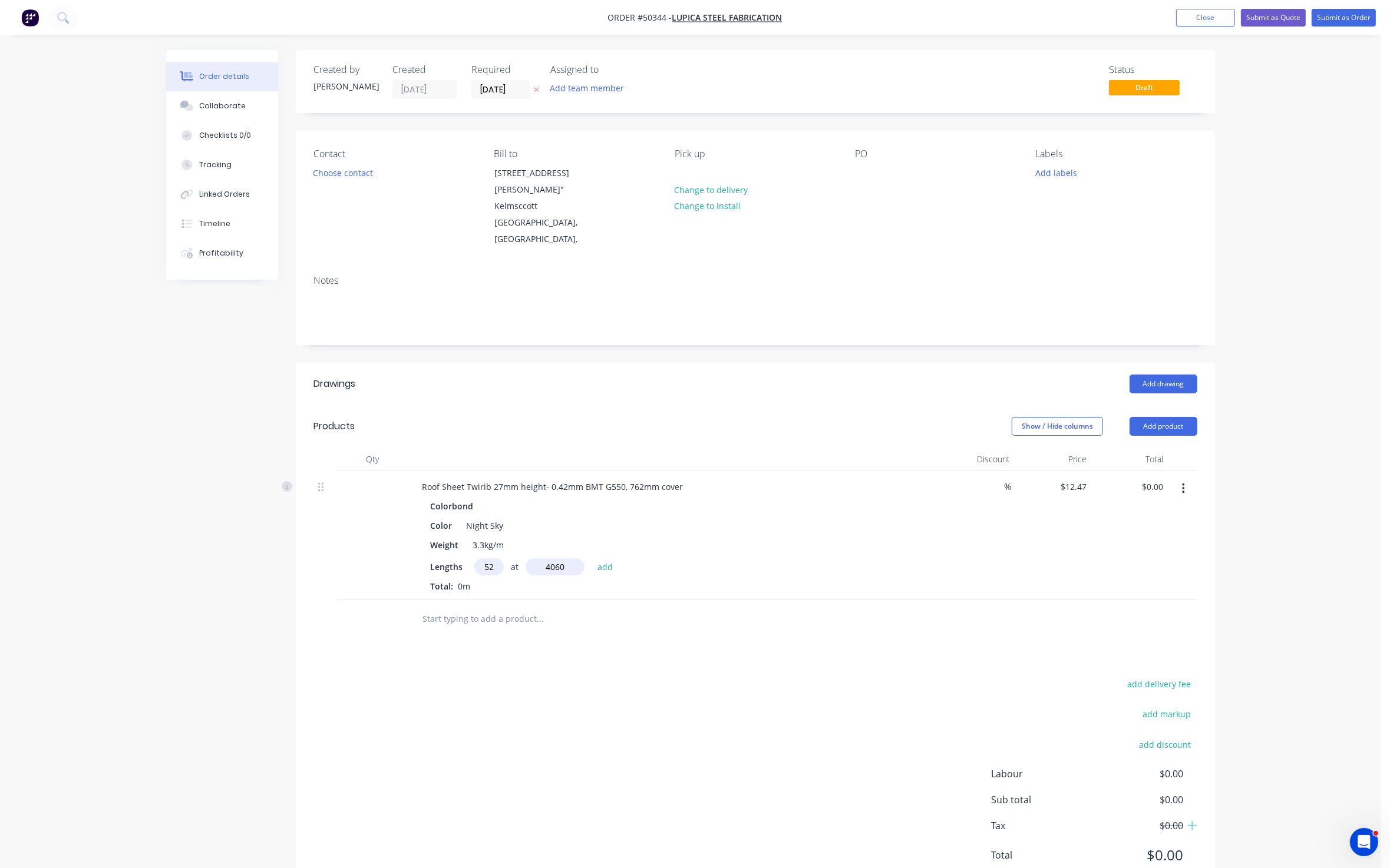
click at [591, 559] on button "add" at bounding box center [605, 566] width 28 height 16
type input "$2,632.67"
type input "22"
type input "5200"
click at [591, 559] on button "add" at bounding box center [605, 566] width 28 height 16
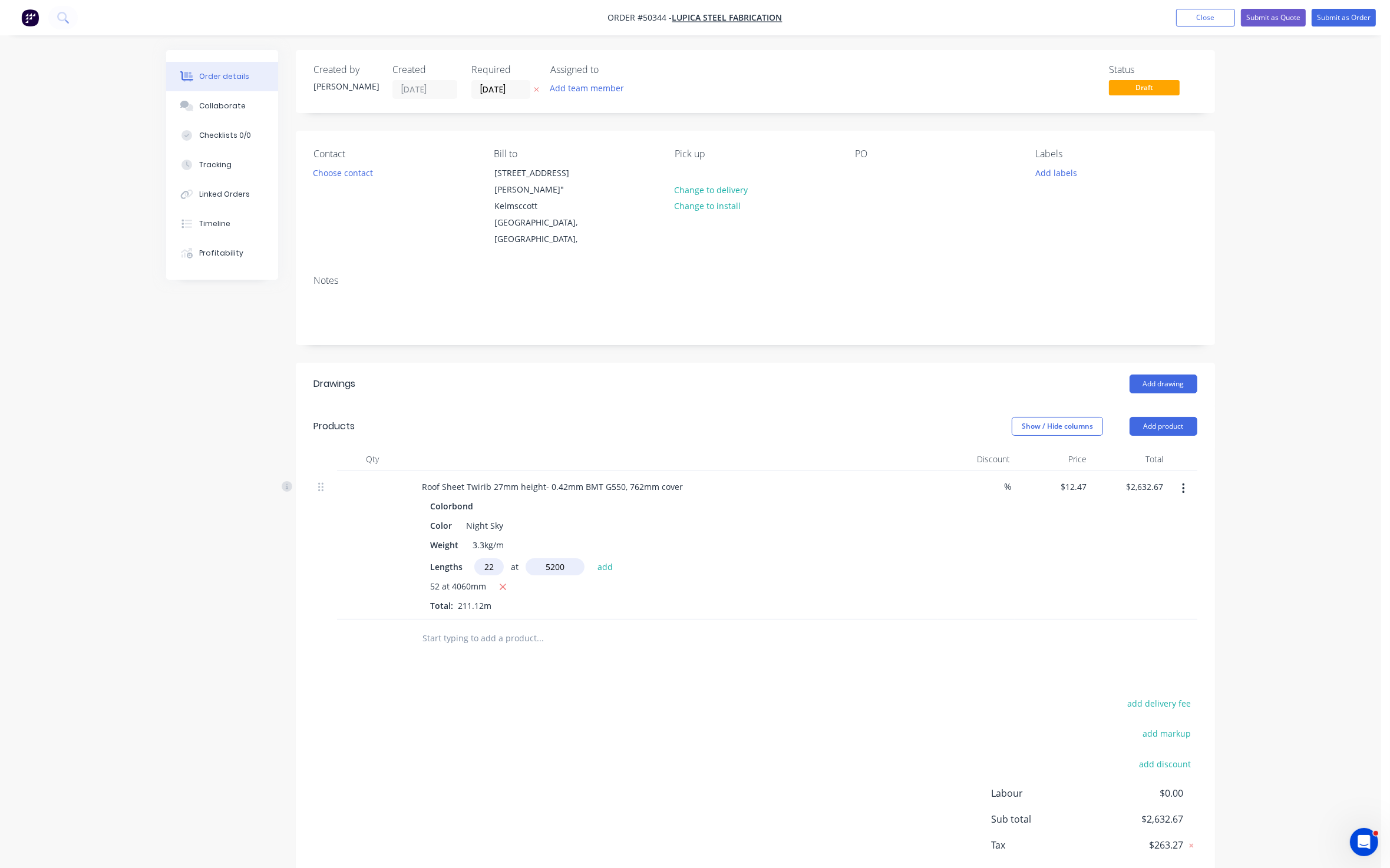
type input "$4,059.23"
type input "4"
type input "1200"
click at [591, 559] on button "add" at bounding box center [605, 566] width 28 height 16
type input "$4,119.09"
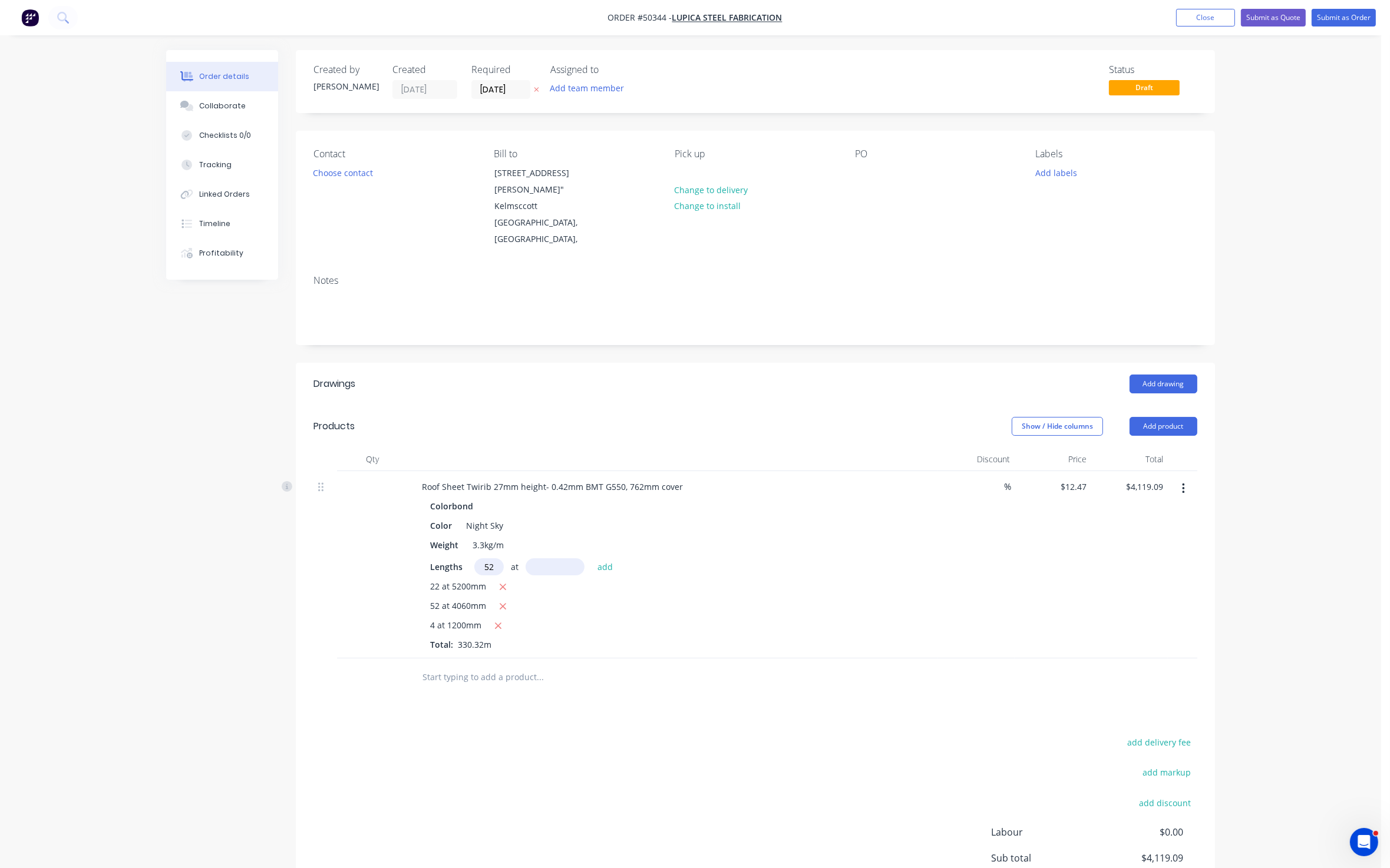
type input "52"
type input "5200"
click at [591, 559] on button "add" at bounding box center [605, 566] width 28 height 16
type input "$7,490.98"
click at [792, 427] on div "Show / Hide columns Add product" at bounding box center [849, 427] width 696 height 19
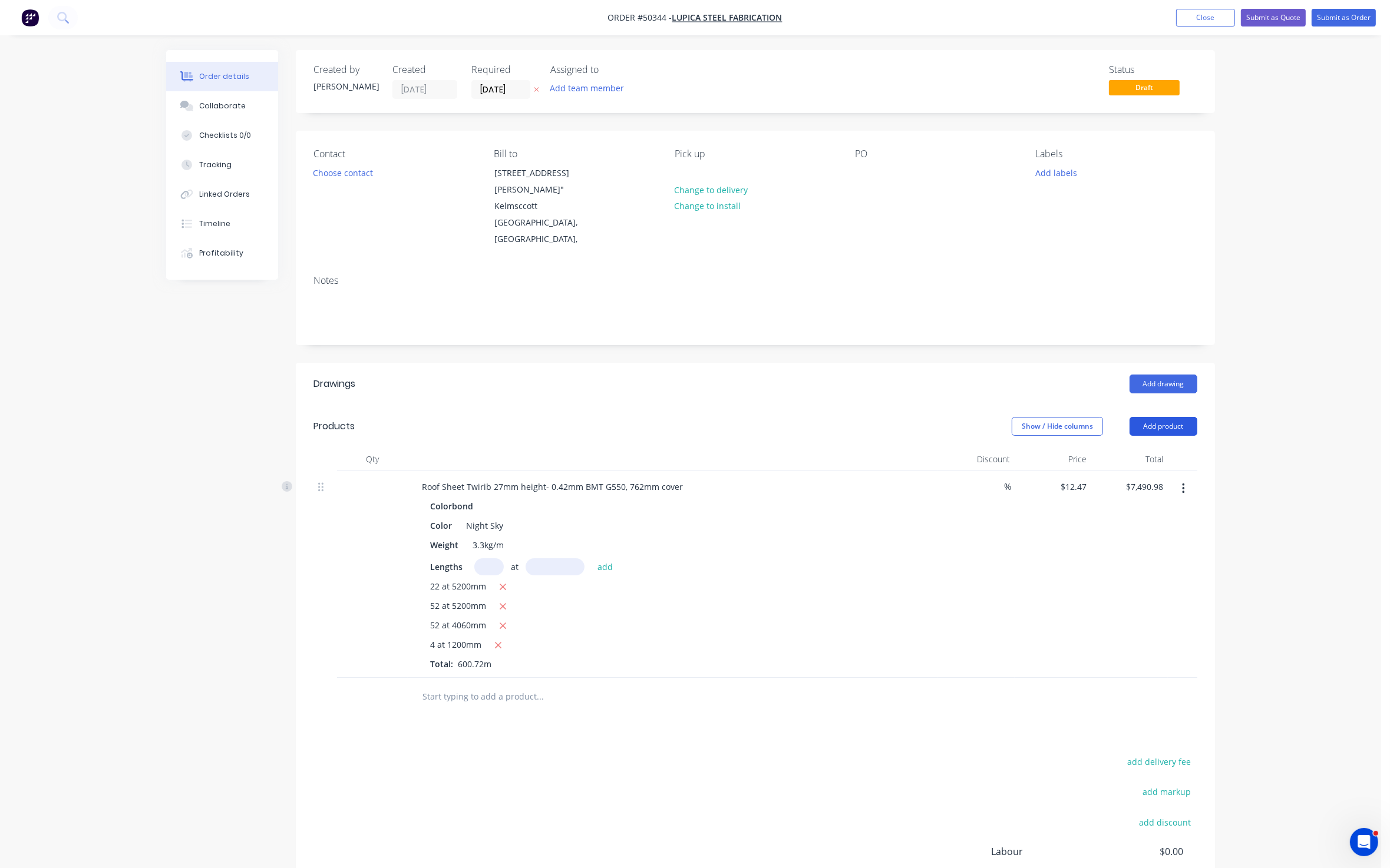
click at [1159, 424] on button "Add product" at bounding box center [1163, 427] width 67 height 19
click at [1159, 450] on div "Product catalogue" at bounding box center [1142, 456] width 91 height 17
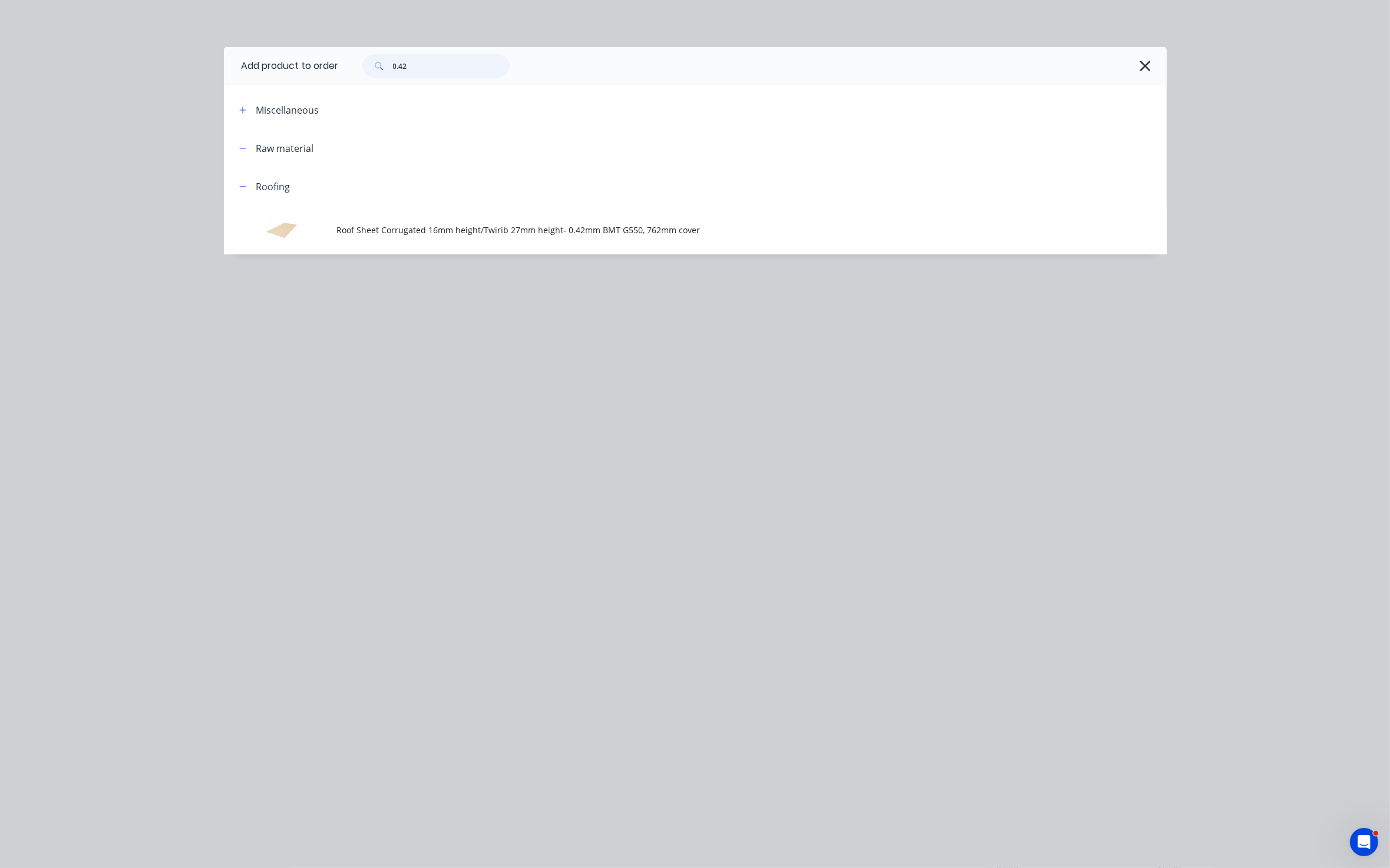
drag, startPoint x: 449, startPoint y: 55, endPoint x: 372, endPoint y: 74, distance: 79.3
click at [372, 74] on div "0.42" at bounding box center [435, 65] width 147 height 23
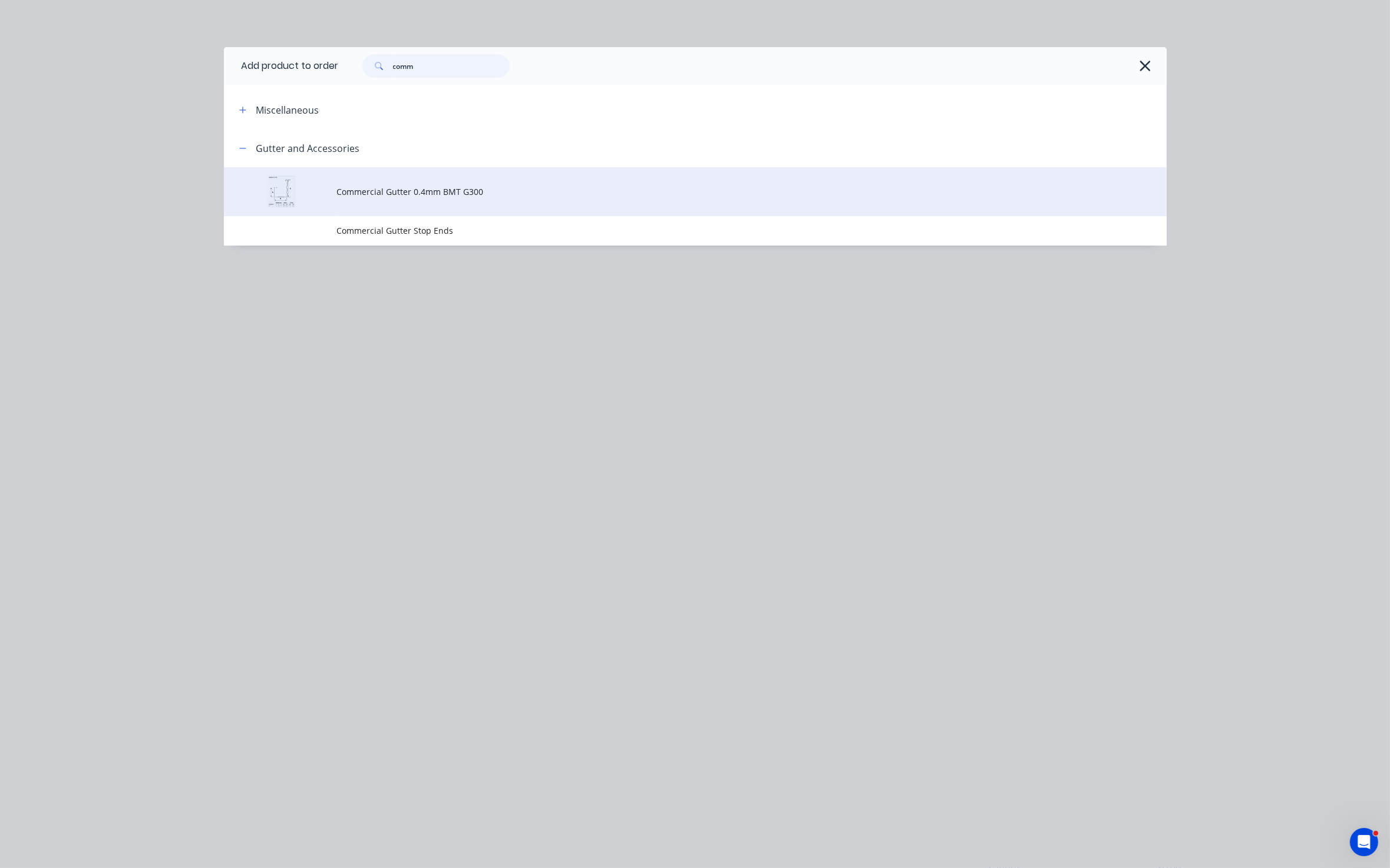
type input "comm"
click at [466, 187] on span "Commercial Gutter 0.4mm BMT G300" at bounding box center [669, 191] width 663 height 12
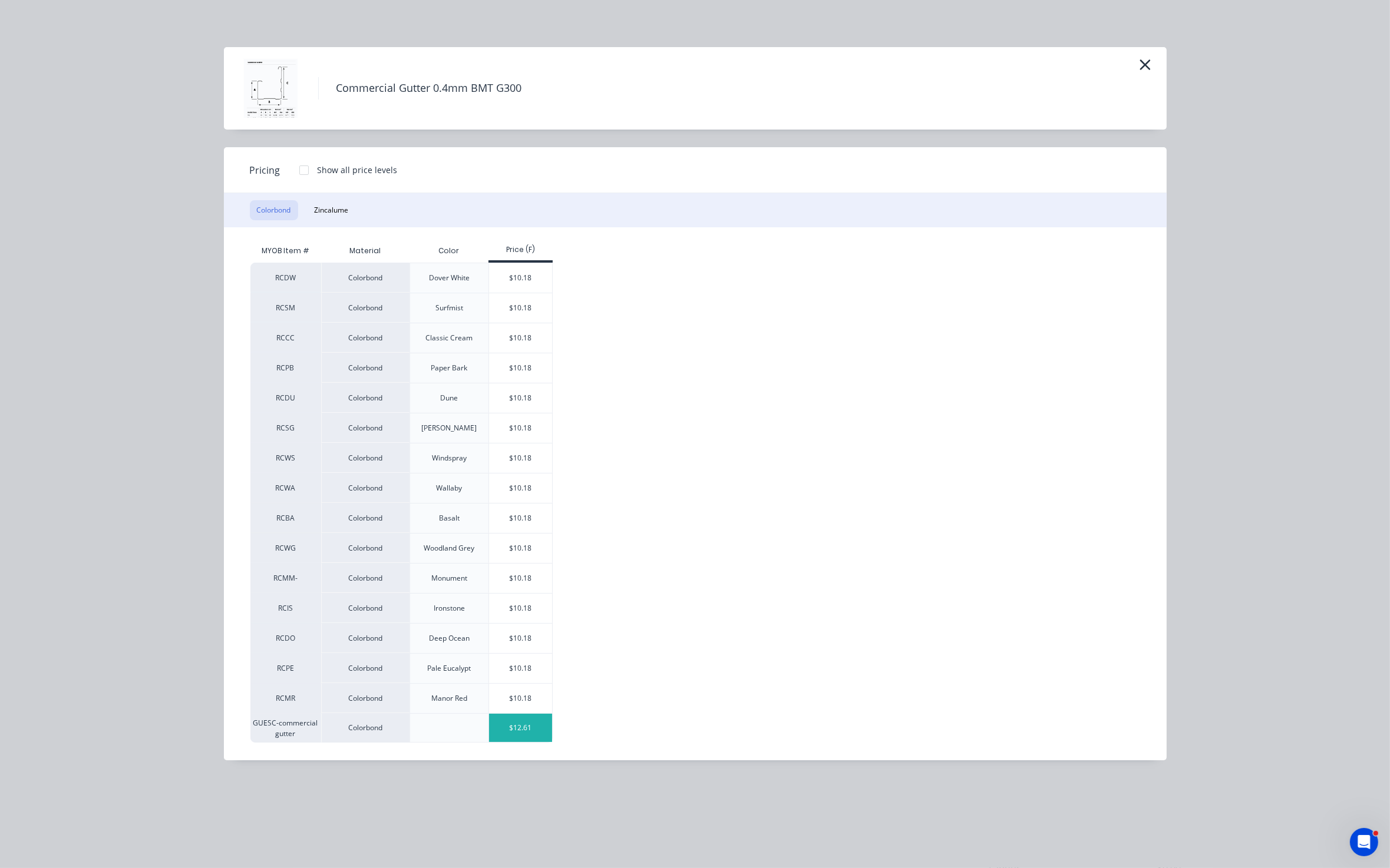
click at [522, 728] on div "$12.61" at bounding box center [520, 728] width 63 height 28
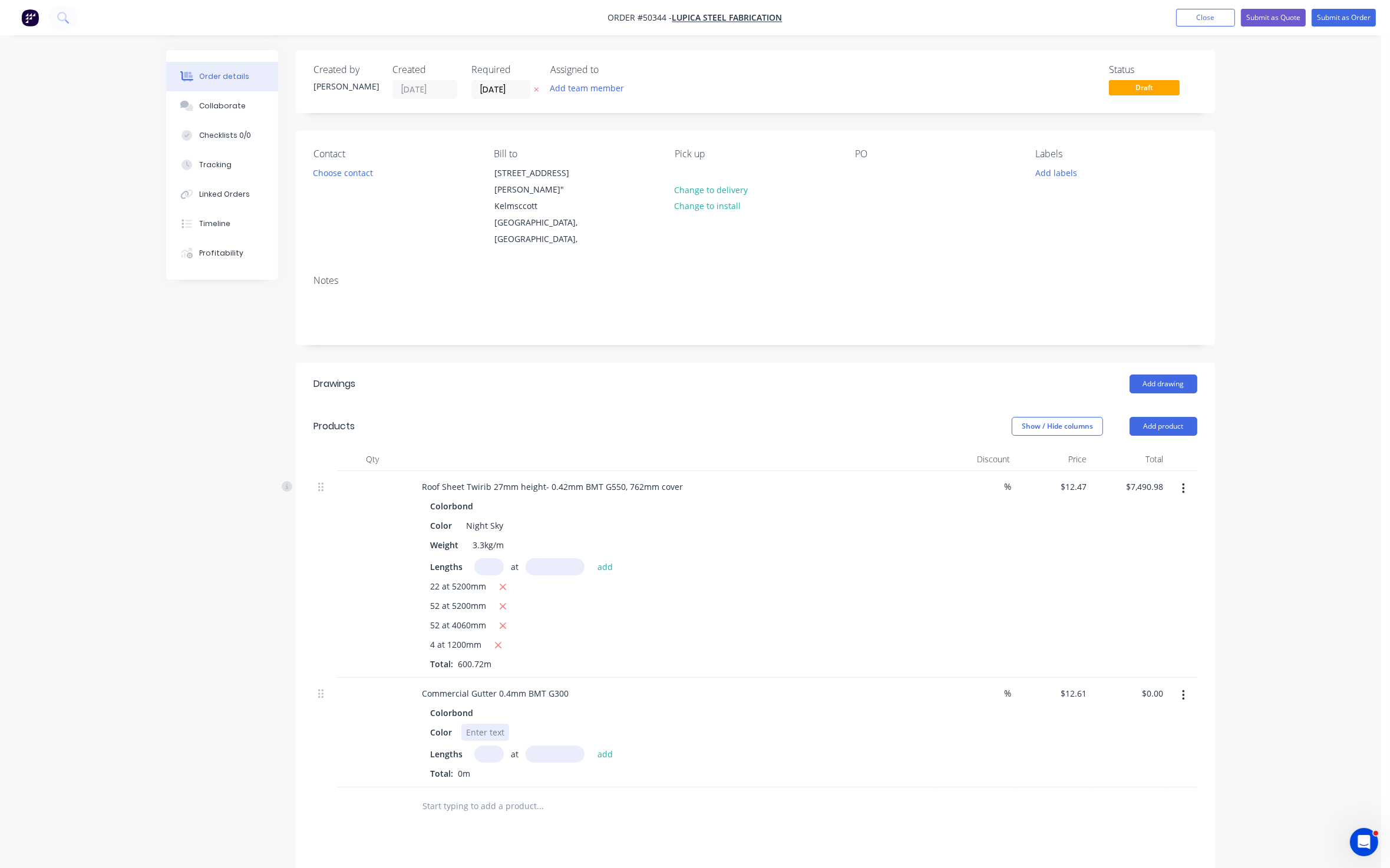
click at [483, 732] on div at bounding box center [485, 732] width 48 height 17
type input "6"
type input "6800"
click at [591, 746] on button "add" at bounding box center [605, 754] width 28 height 16
type input "$514.49"
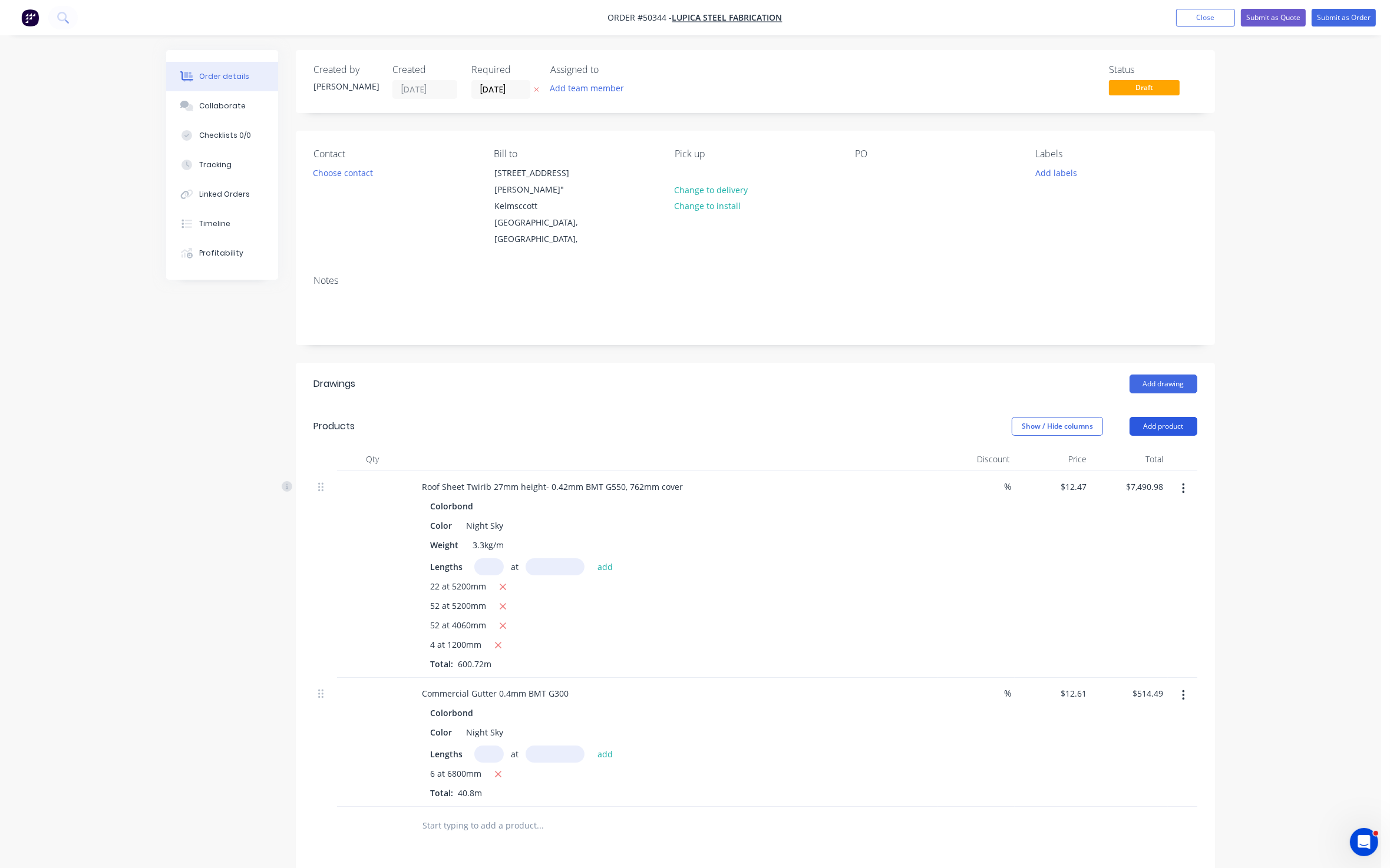
click at [1178, 430] on button "Add product" at bounding box center [1163, 427] width 67 height 19
click at [1166, 454] on div "Product catalogue" at bounding box center [1142, 456] width 91 height 17
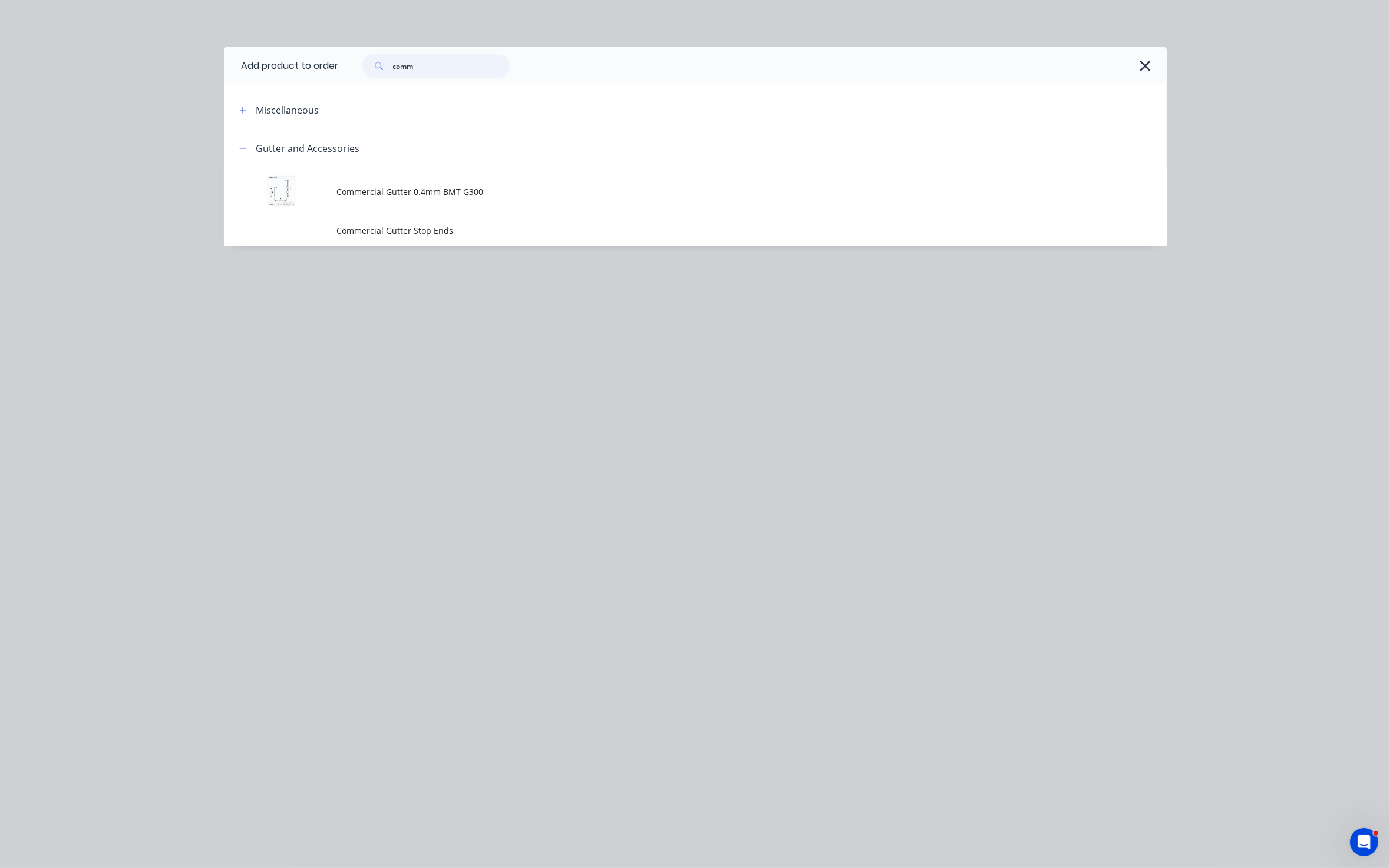
drag, startPoint x: 424, startPoint y: 62, endPoint x: 334, endPoint y: 70, distance: 90.4
click at [334, 70] on header "Add product to order comm" at bounding box center [695, 65] width 943 height 38
click at [1139, 62] on icon "button" at bounding box center [1144, 65] width 12 height 16
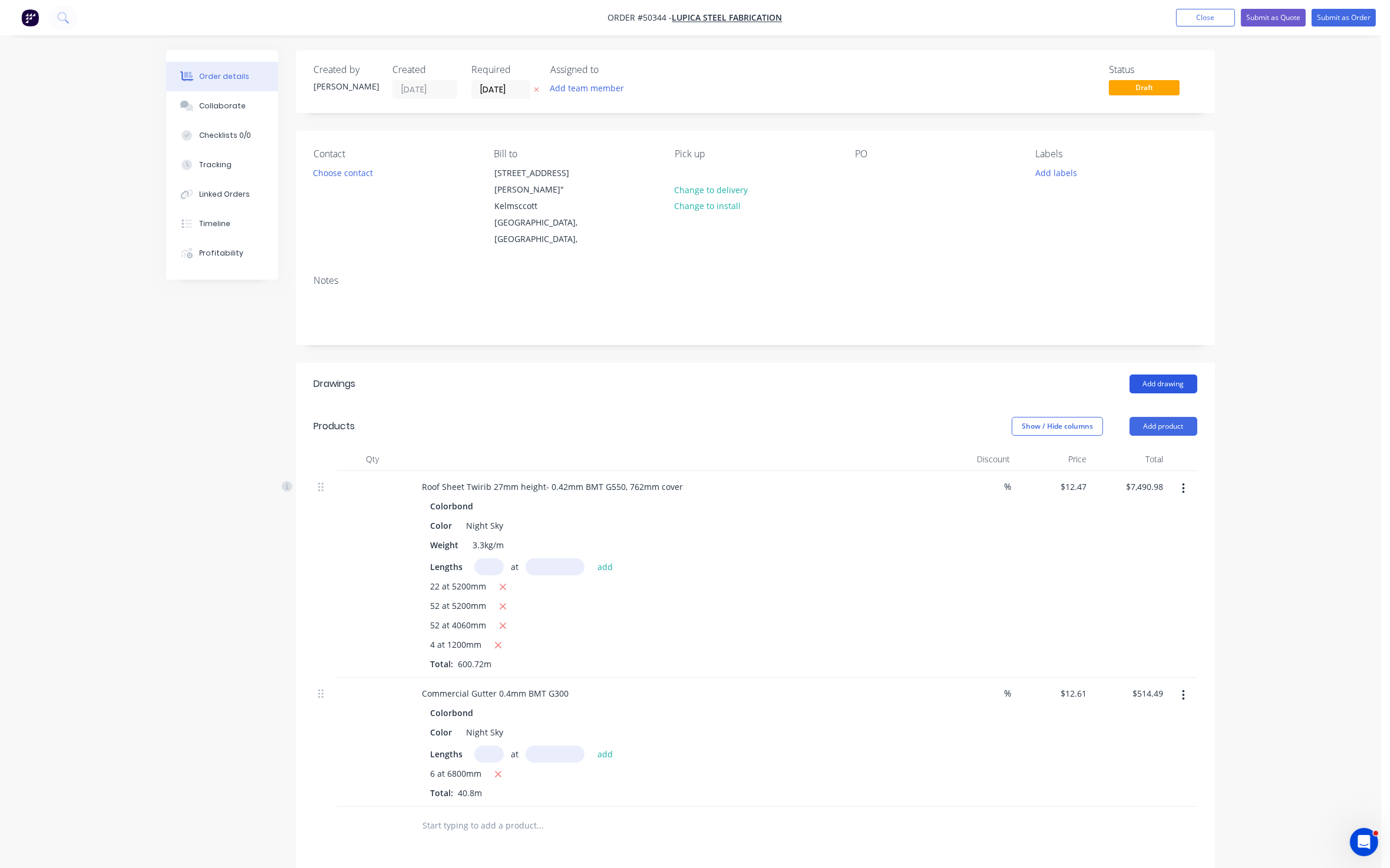
click at [1164, 377] on button "Add drawing" at bounding box center [1163, 384] width 67 height 19
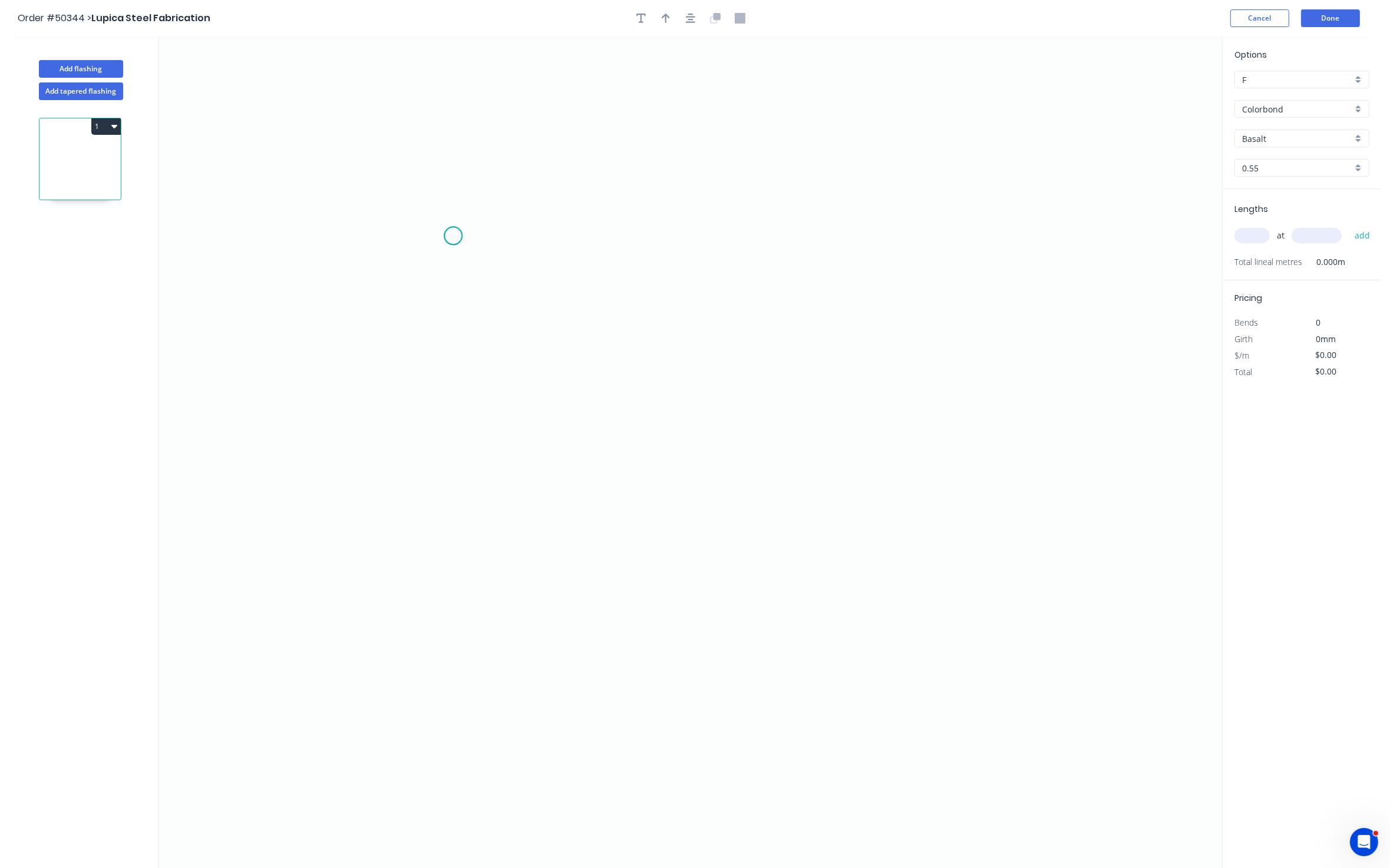
drag, startPoint x: 453, startPoint y: 236, endPoint x: 467, endPoint y: 355, distance: 119.8
click at [453, 238] on icon "0" at bounding box center [690, 452] width 1063 height 833
click at [447, 454] on icon "0" at bounding box center [690, 452] width 1063 height 833
click at [814, 445] on icon "0 ?" at bounding box center [690, 452] width 1063 height 833
click at [819, 228] on icon "0 ? ?" at bounding box center [690, 452] width 1063 height 833
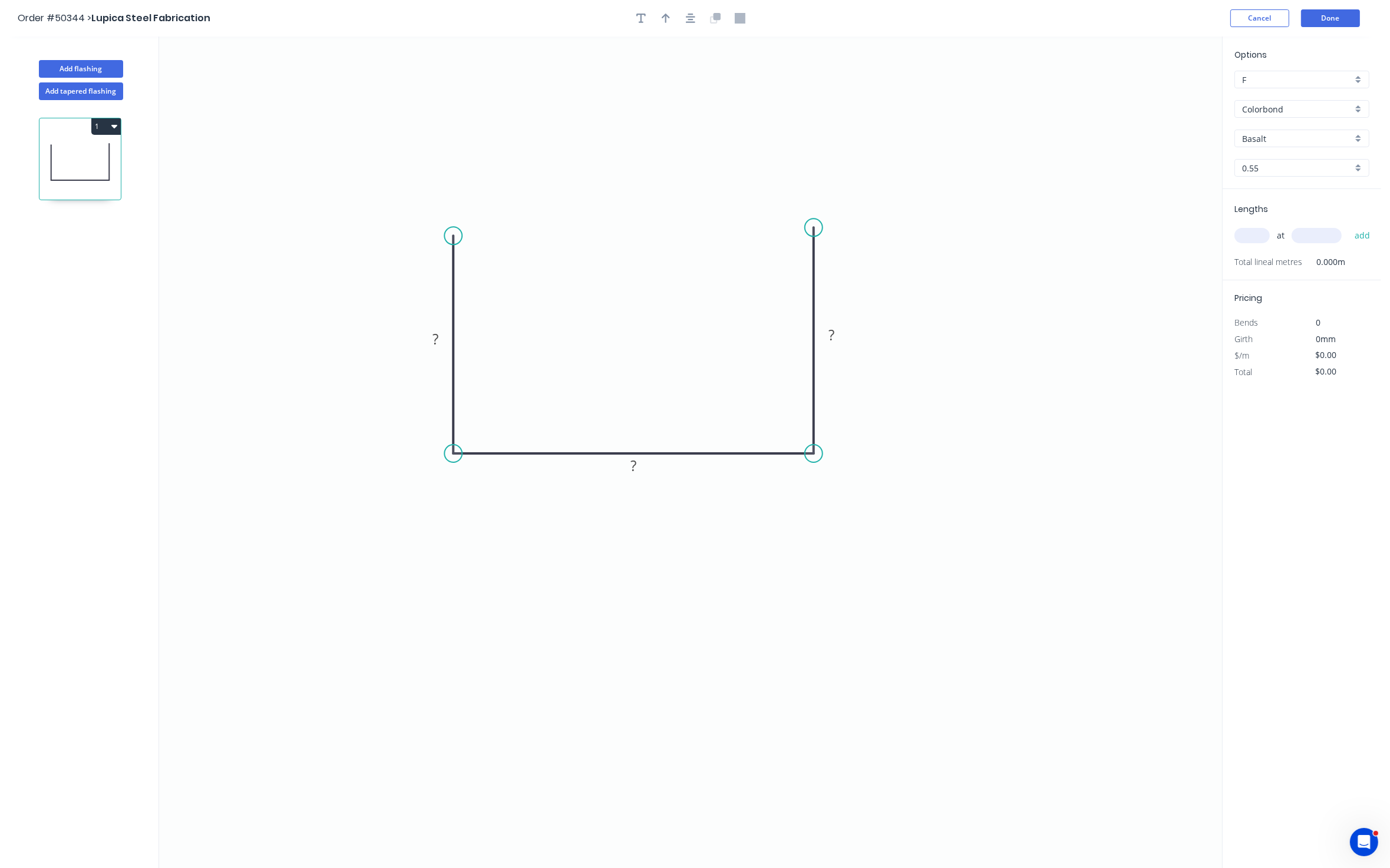
click at [1178, 118] on div "Colorbond" at bounding box center [1302, 109] width 135 height 18
click at [1178, 148] on div "Zincalume" at bounding box center [1301, 152] width 133 height 21
type input "Zincalume"
type input "Zinc"
click at [1178, 238] on input "text" at bounding box center [1252, 236] width 35 height 16
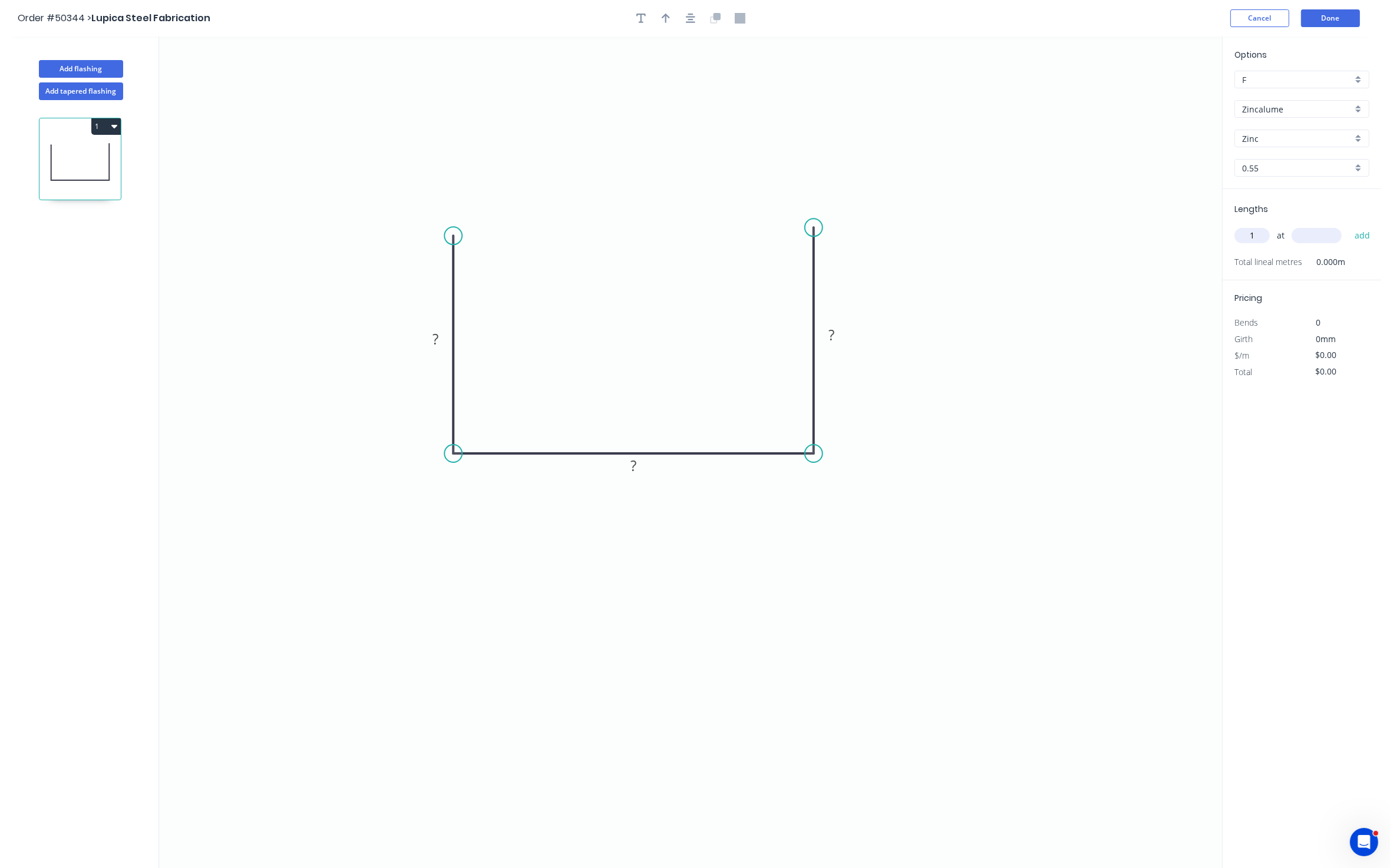
type input "1"
type input "0"
type input "6000"
click at [1178, 226] on button "add" at bounding box center [1362, 236] width 28 height 20
click at [434, 338] on tspan "?" at bounding box center [435, 339] width 6 height 19
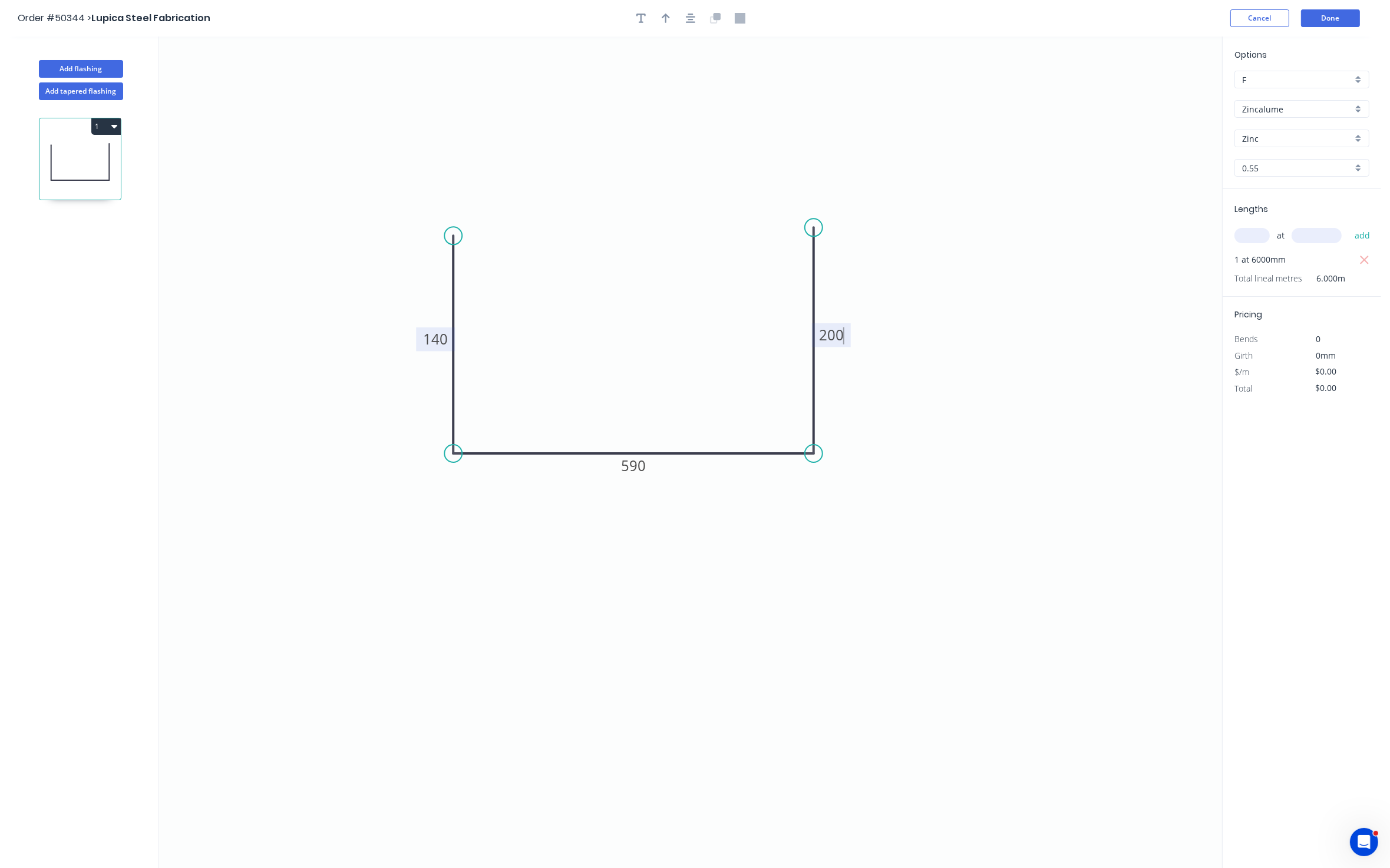
drag, startPoint x: 1088, startPoint y: 254, endPoint x: 1113, endPoint y: 202, distance: 57.7
click at [1087, 253] on icon "0 140 590 200" at bounding box center [690, 452] width 1063 height 833
type input "$24.16"
type input "$144.96"
click at [93, 72] on button "Add flashing" at bounding box center [81, 69] width 84 height 18
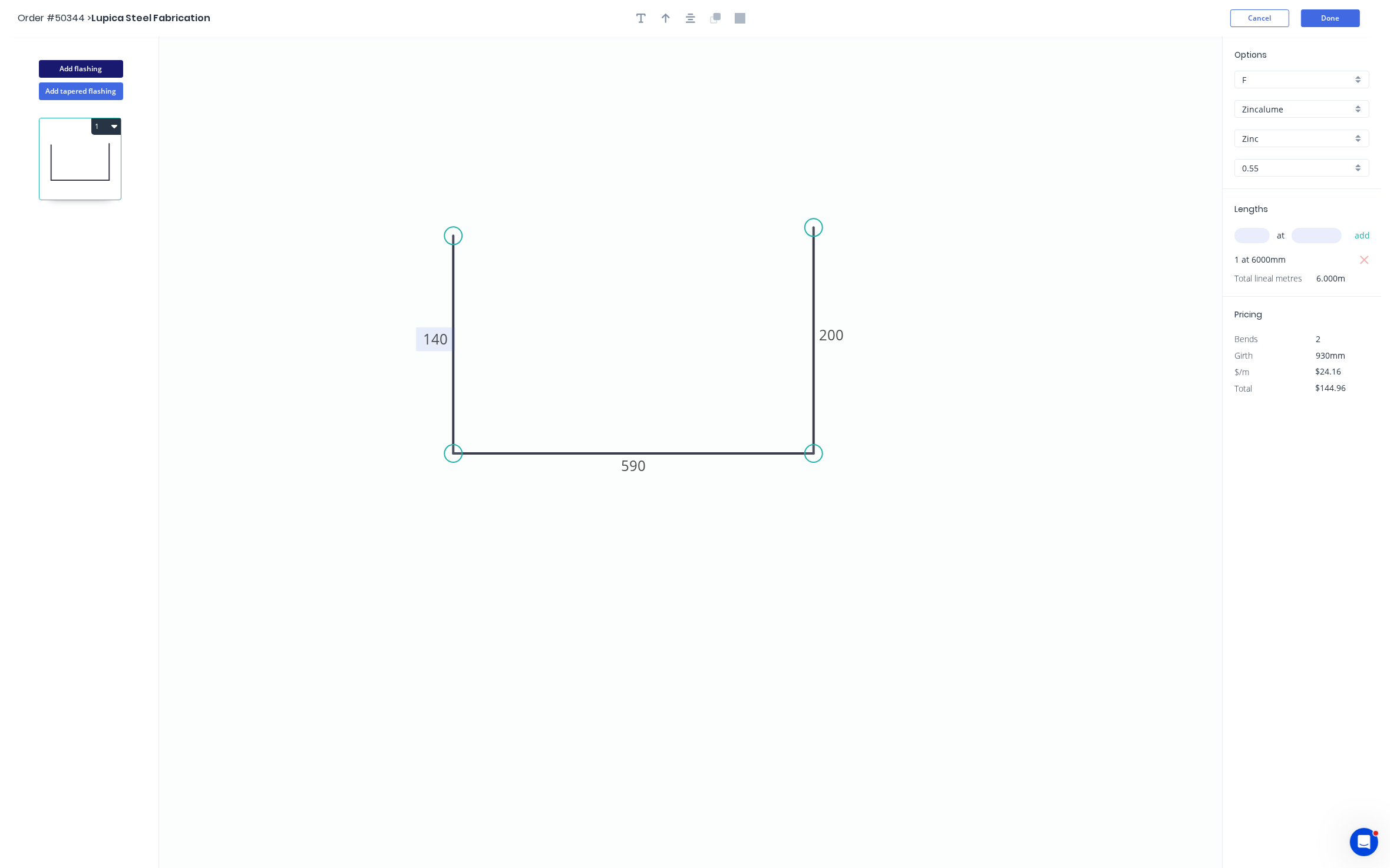
type input "$0.00"
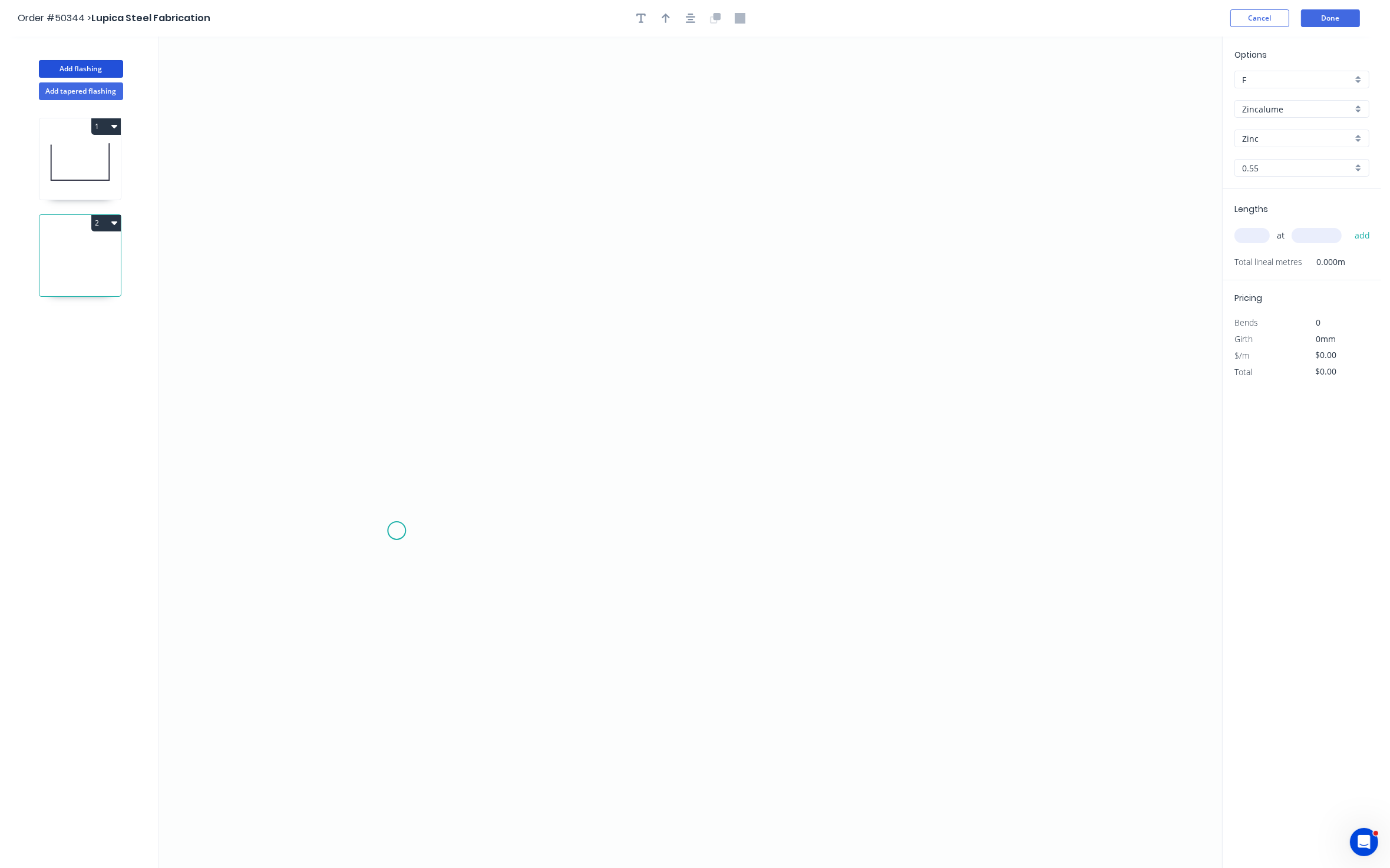
click at [395, 530] on icon "0" at bounding box center [690, 452] width 1063 height 833
click at [410, 499] on icon at bounding box center [403, 515] width 16 height 32
click at [748, 292] on icon "0 ?" at bounding box center [690, 452] width 1063 height 833
click at [1113, 507] on icon "0 ? ? ? º" at bounding box center [690, 452] width 1063 height 833
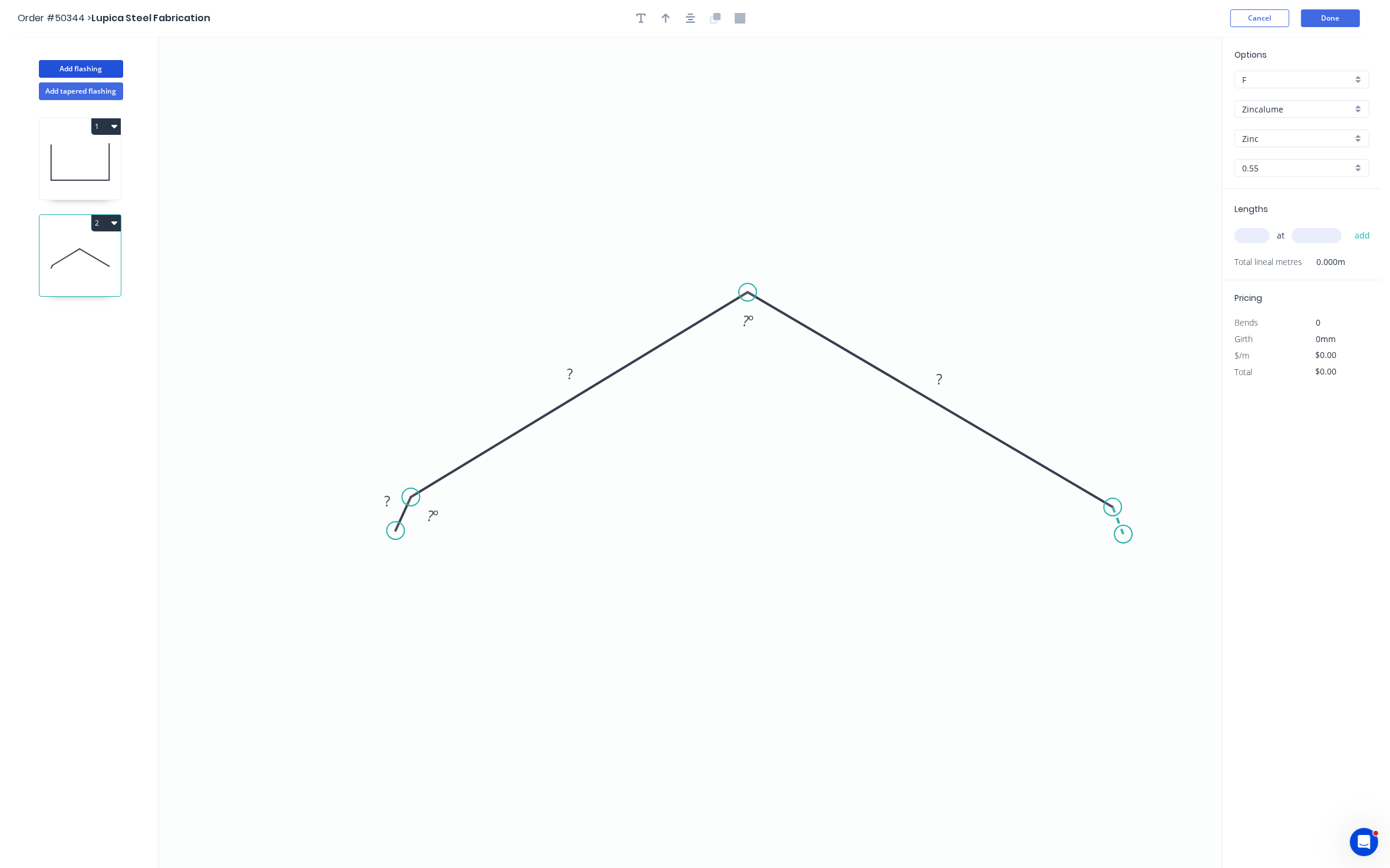
click at [1124, 535] on icon "0 ? ? ? ? º ? º" at bounding box center [690, 452] width 1063 height 833
click at [1051, 304] on icon "0 ? ? ? ? ? º ? º ? º" at bounding box center [690, 452] width 1063 height 833
click at [384, 500] on tspan "?" at bounding box center [387, 500] width 6 height 19
drag, startPoint x: 395, startPoint y: 532, endPoint x: 400, endPoint y: 537, distance: 7.1
click at [400, 537] on circle at bounding box center [400, 537] width 18 height 18
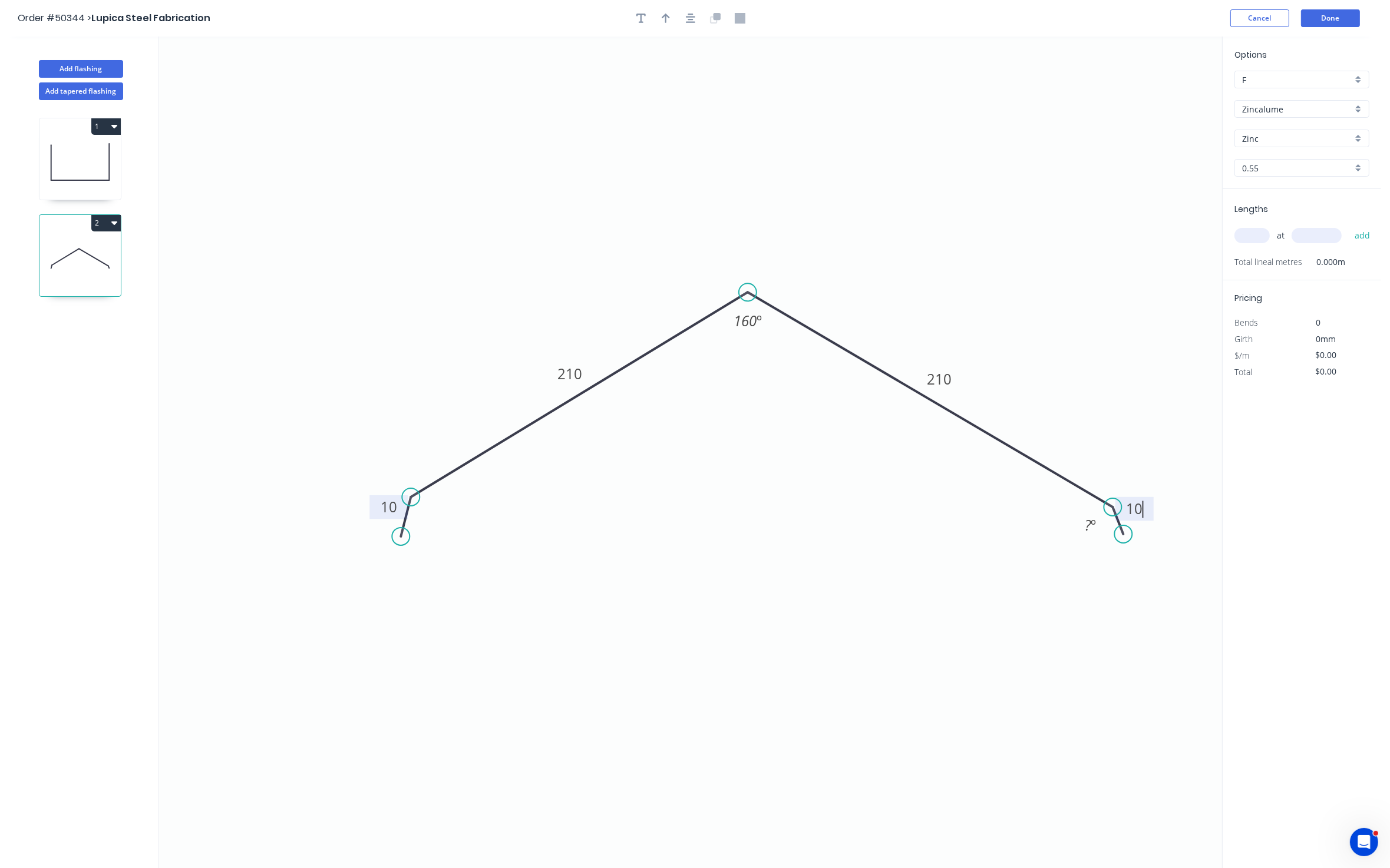
type input "$13.38"
drag, startPoint x: 1122, startPoint y: 532, endPoint x: 1119, endPoint y: 539, distance: 7.6
click at [1119, 539] on circle at bounding box center [1118, 539] width 18 height 18
drag, startPoint x: 1020, startPoint y: 302, endPoint x: 980, endPoint y: 230, distance: 82.4
click at [1019, 300] on icon "0 10 210 210 10 160 º ? º" at bounding box center [690, 452] width 1063 height 833
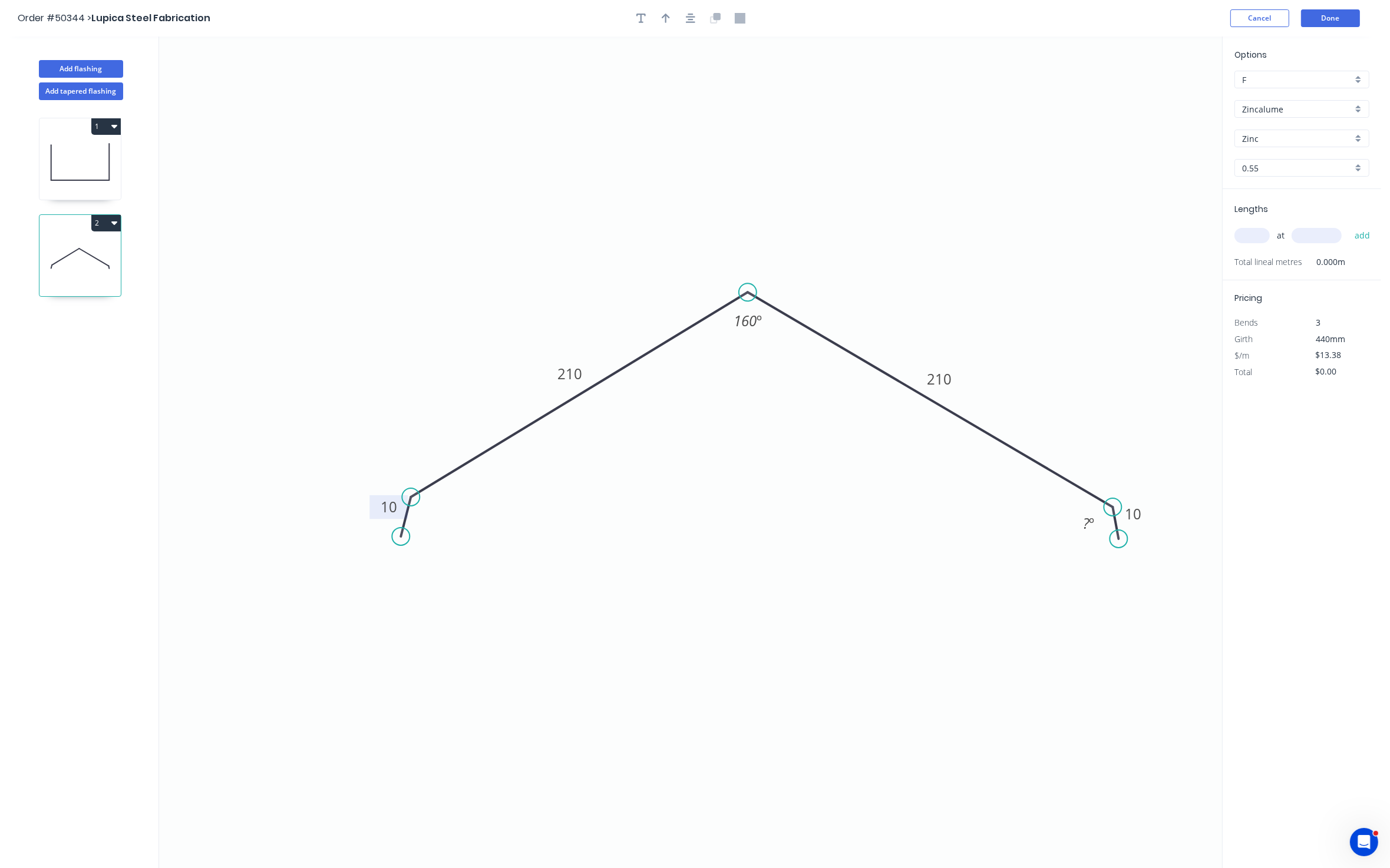
click at [663, 31] on header "Order #50344 > Lupica Steel Fabrication Cancel Done" at bounding box center [690, 18] width 1381 height 36
click at [667, 20] on icon "button" at bounding box center [666, 18] width 9 height 11
drag, startPoint x: 1161, startPoint y: 93, endPoint x: 853, endPoint y: 317, distance: 380.8
click at [853, 317] on icon at bounding box center [852, 302] width 11 height 38
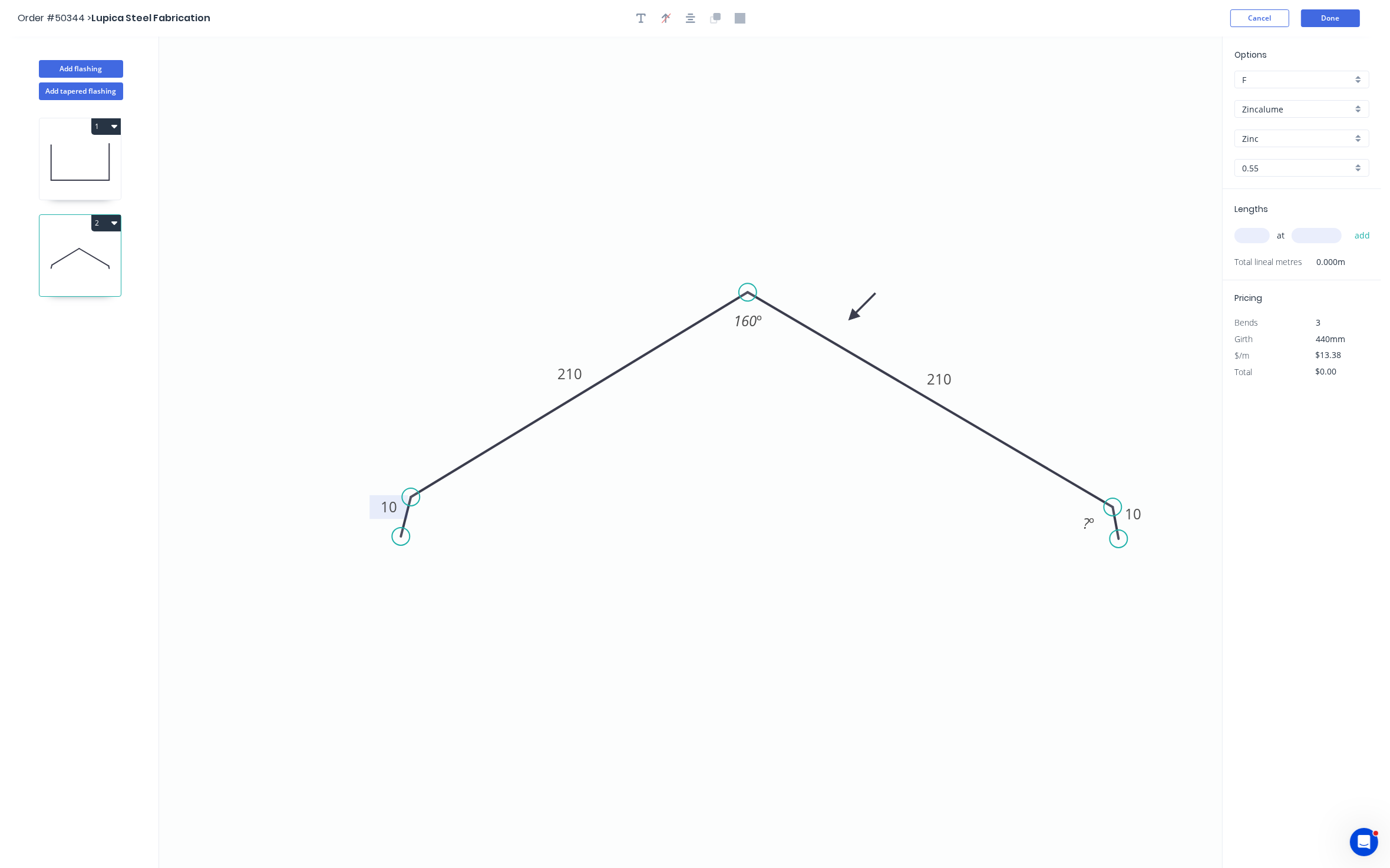
drag, startPoint x: 1124, startPoint y: 219, endPoint x: 1135, endPoint y: 153, distance: 66.9
click at [1124, 211] on icon "0 10 210 210 10 160 º ? º" at bounding box center [690, 452] width 1063 height 833
click at [1139, 130] on icon "0 10 210 210 10 160 º ? º" at bounding box center [690, 452] width 1063 height 833
click at [1178, 143] on input "Zinc" at bounding box center [1296, 138] width 110 height 12
click at [1178, 116] on div "Zincalume" at bounding box center [1302, 109] width 135 height 18
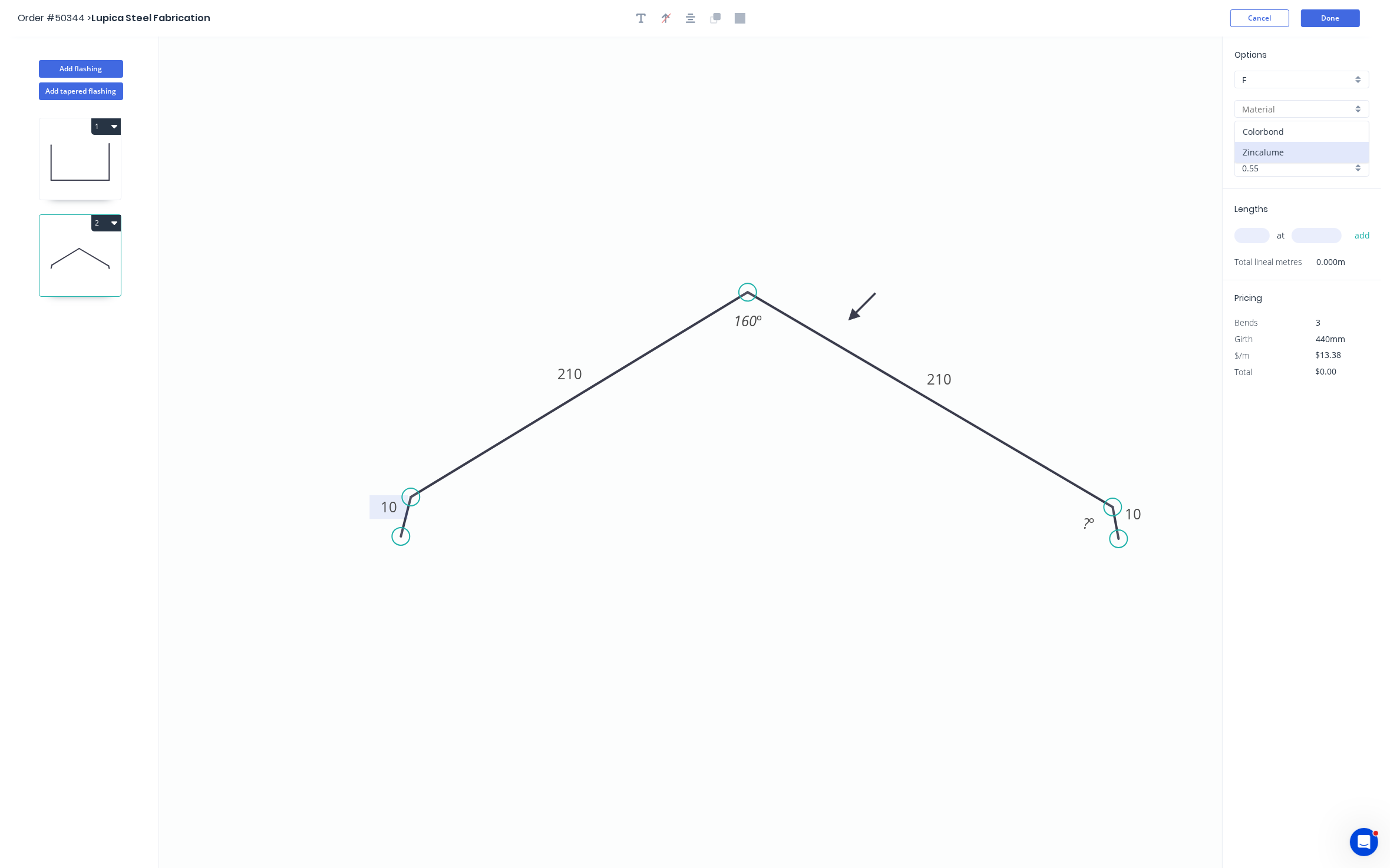
click at [1178, 130] on div "Colorbond" at bounding box center [1301, 131] width 133 height 21
type input "Colorbond"
type input "Basalt"
type input "$15.92"
click at [1178, 140] on input "Basalt" at bounding box center [1296, 138] width 110 height 12
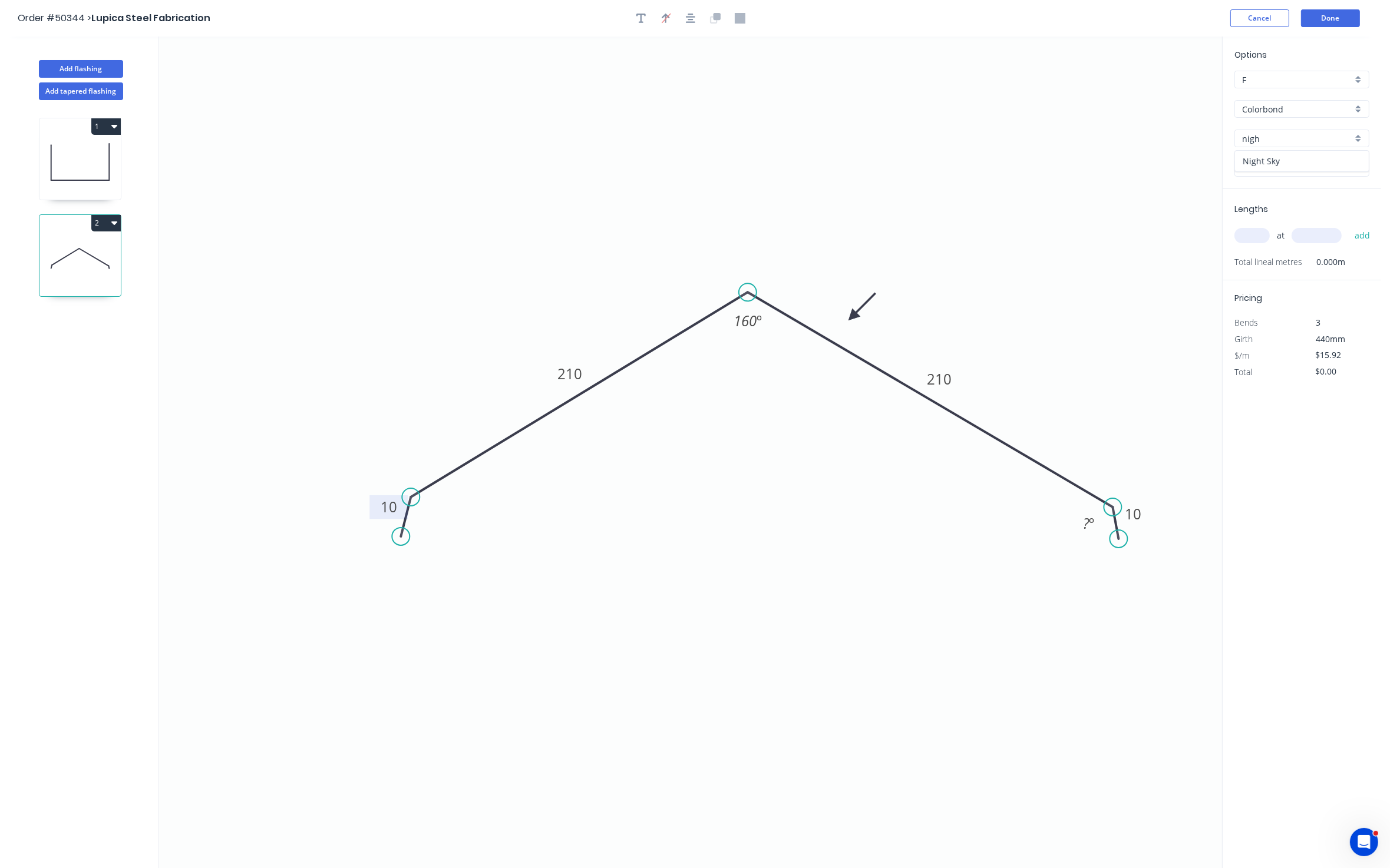
click at [1178, 165] on div "Night Sky" at bounding box center [1301, 160] width 133 height 21
type input "Night Sky"
click at [1178, 238] on input "text" at bounding box center [1252, 236] width 35 height 16
type input "4"
type input "5500"
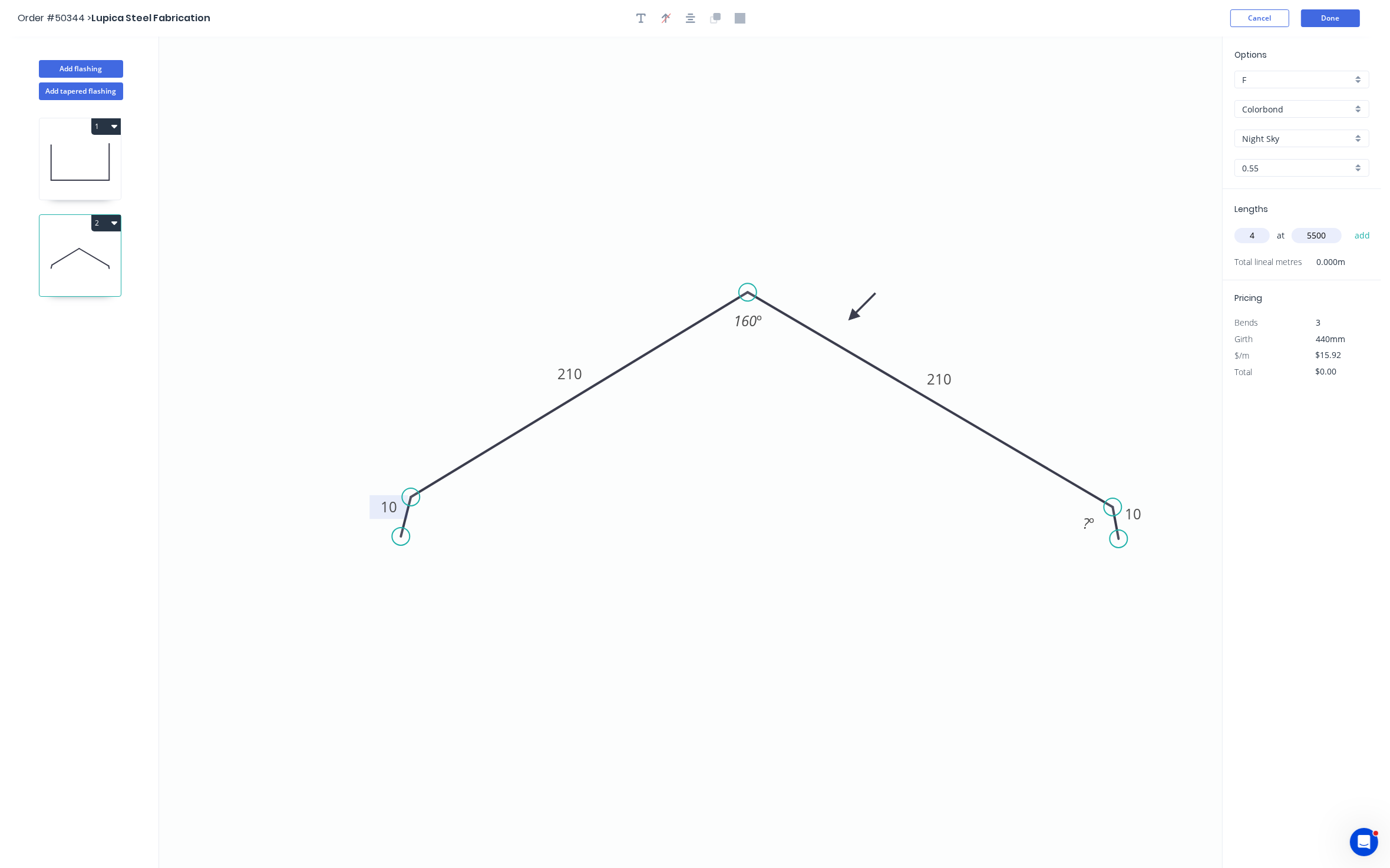
click at [1178, 226] on button "add" at bounding box center [1362, 236] width 28 height 20
type input "$350.24"
click at [1178, 21] on button "Done" at bounding box center [1330, 18] width 59 height 18
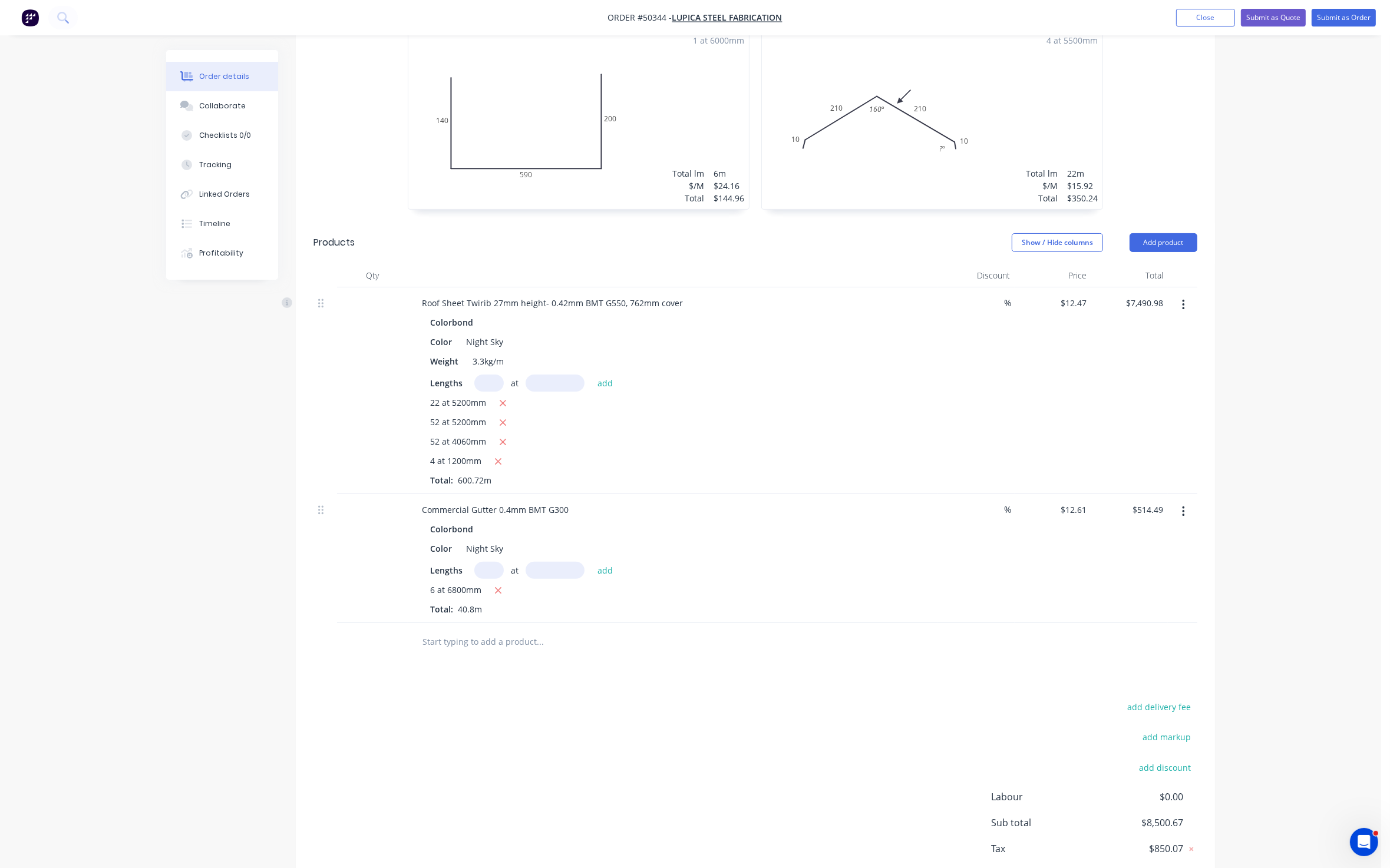
scroll to position [441, 0]
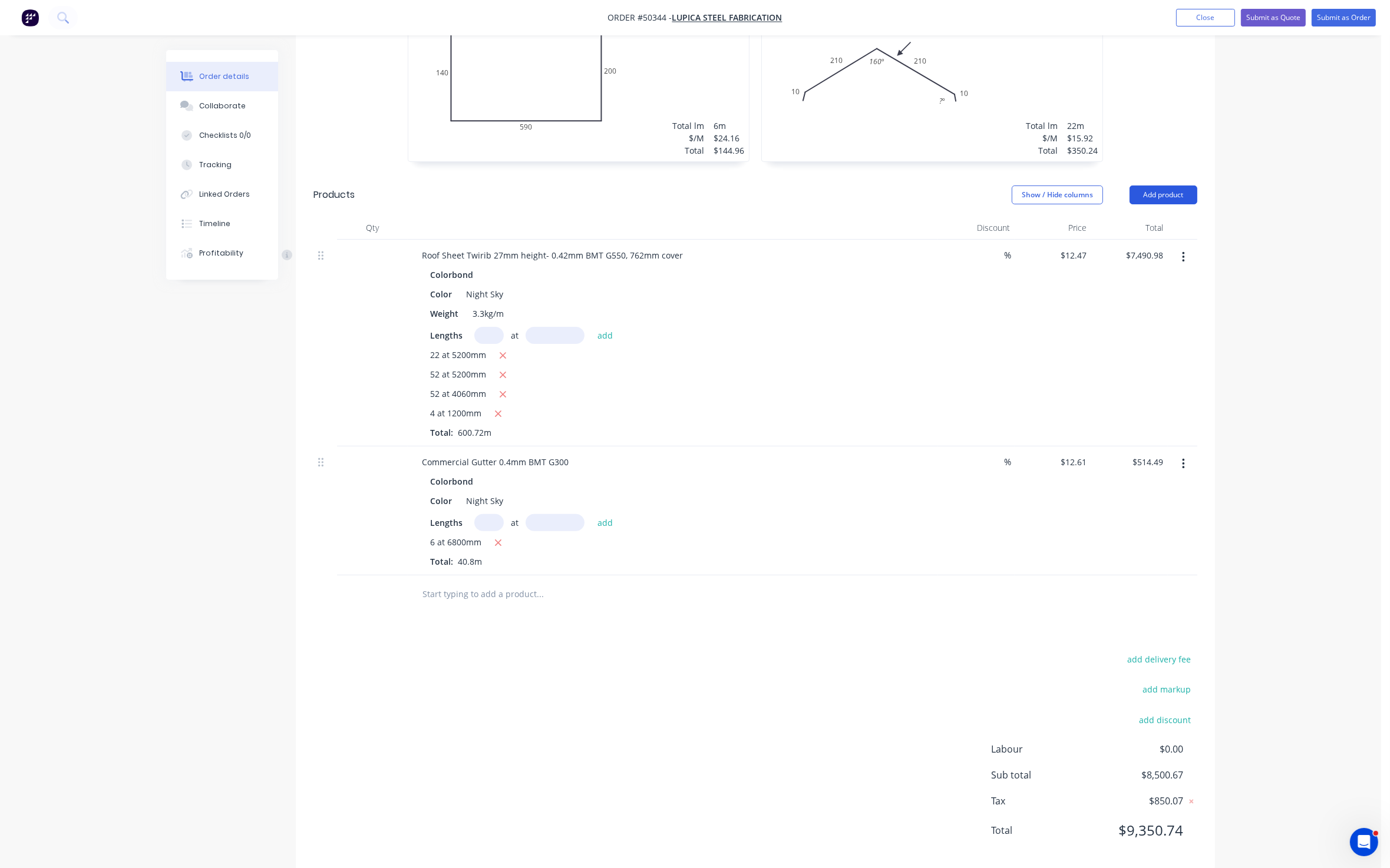
click at [1176, 194] on button "Add product" at bounding box center [1163, 194] width 67 height 19
click at [1169, 227] on div "Product catalogue" at bounding box center [1142, 225] width 91 height 17
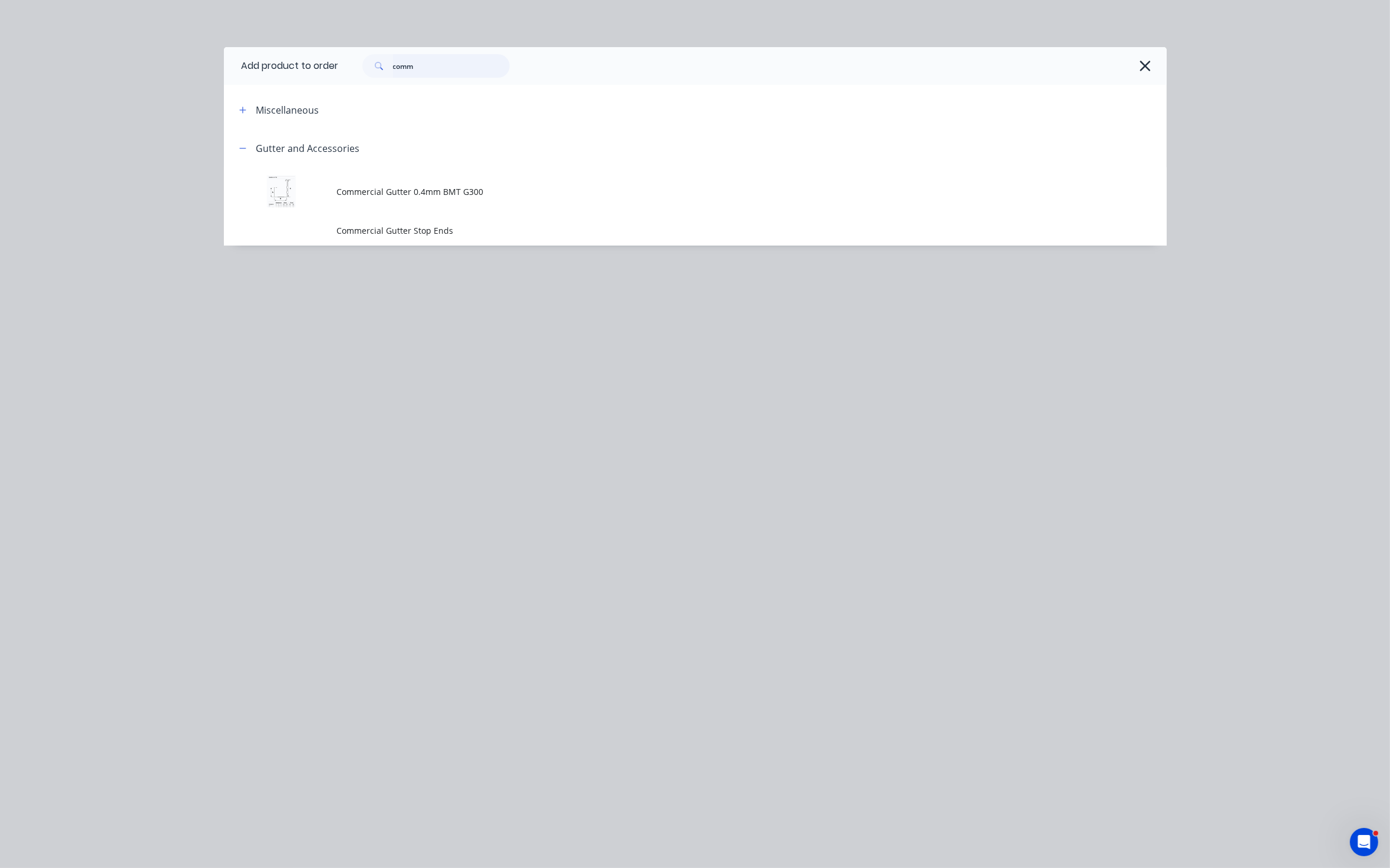
click at [452, 64] on input "comm" at bounding box center [452, 65] width 116 height 23
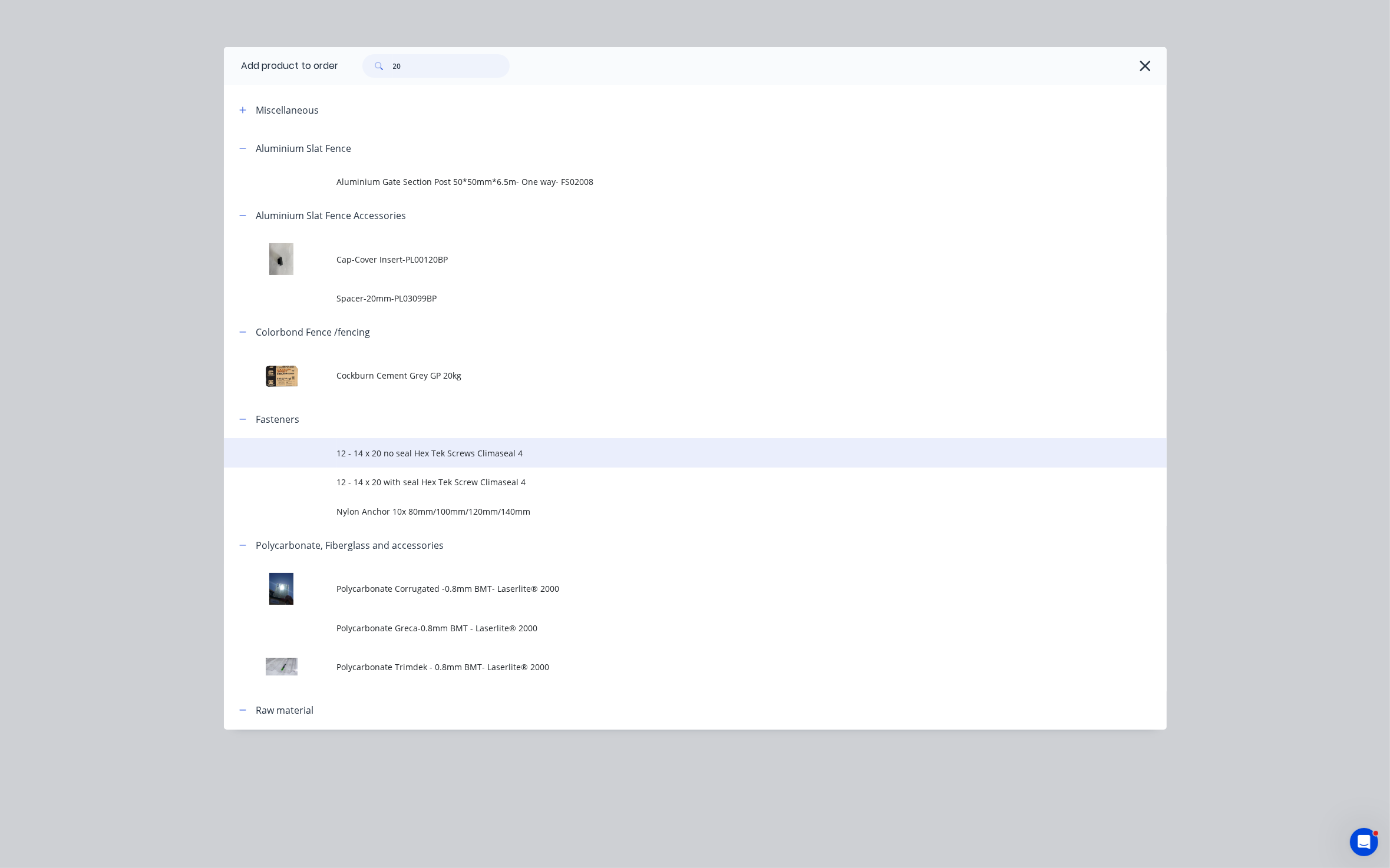
type input "20"
click at [437, 455] on span "12 - 14 x 20 no seal Hex Tek Screws Climaseal 4" at bounding box center [669, 453] width 663 height 12
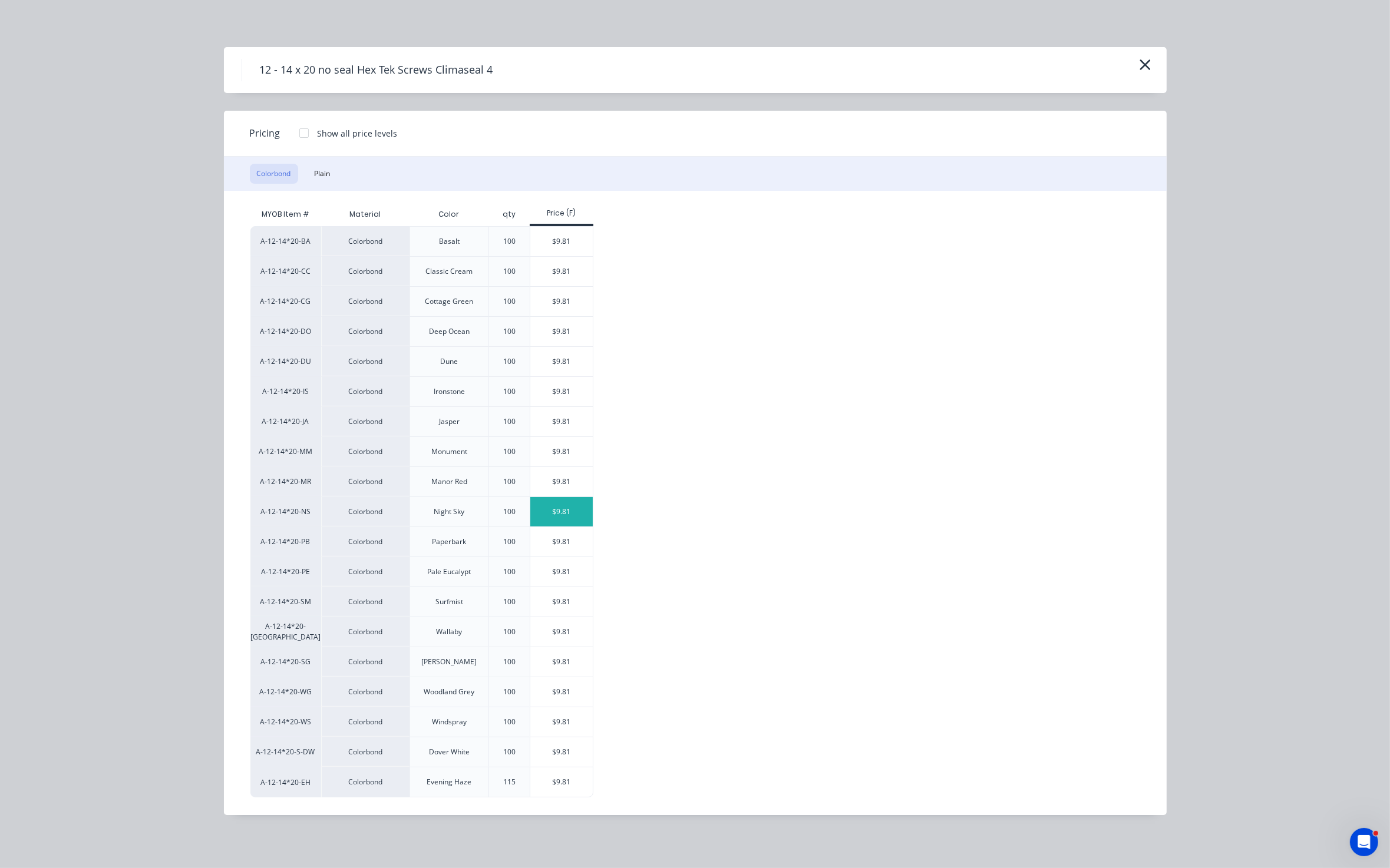
click at [575, 512] on div "$9.81" at bounding box center [562, 511] width 63 height 29
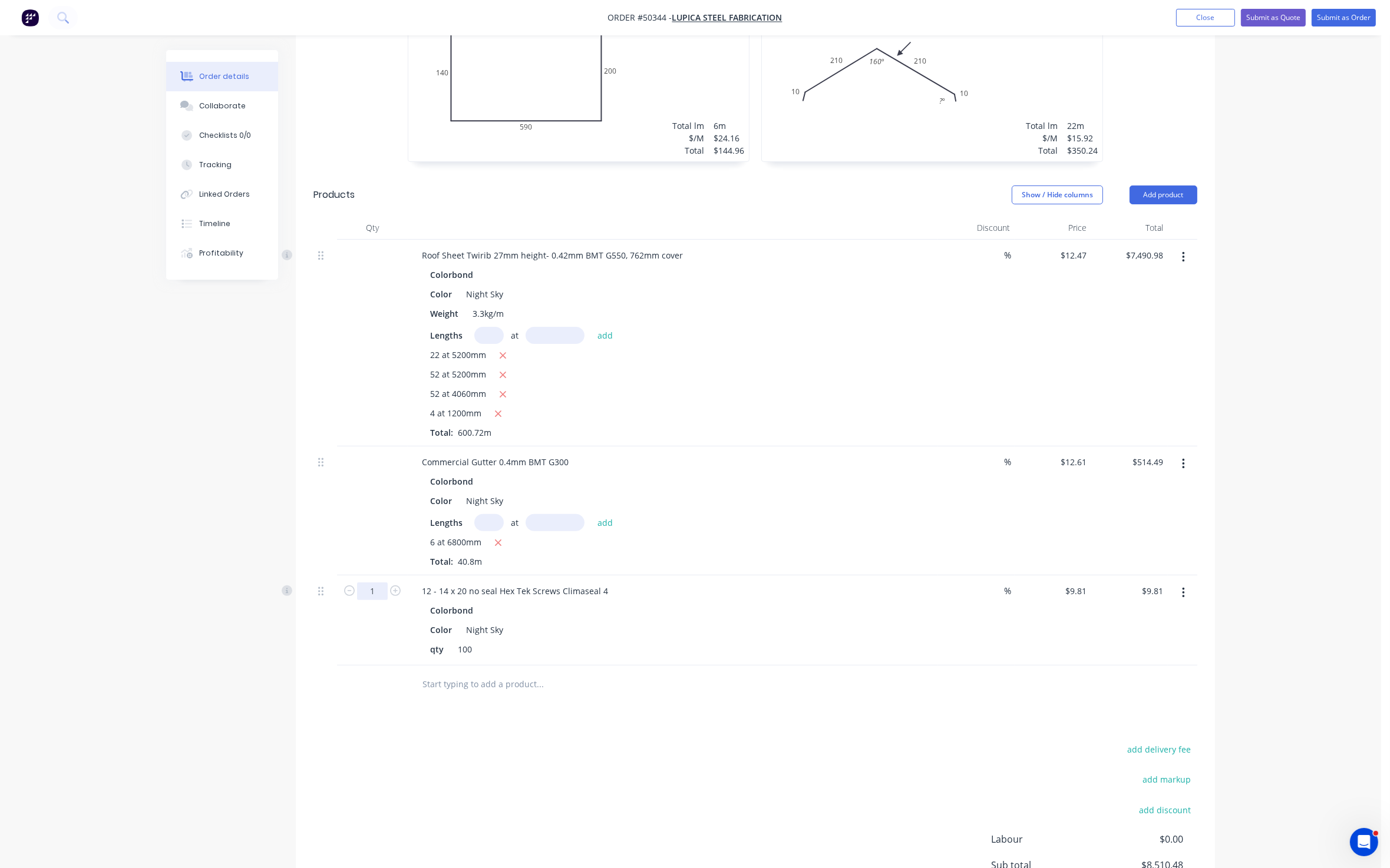
click at [383, 594] on input "1" at bounding box center [372, 591] width 31 height 18
type input "15"
type input "$147.15"
click at [811, 698] on div at bounding box center [620, 685] width 425 height 38
click at [1165, 197] on button "Add product" at bounding box center [1163, 194] width 67 height 19
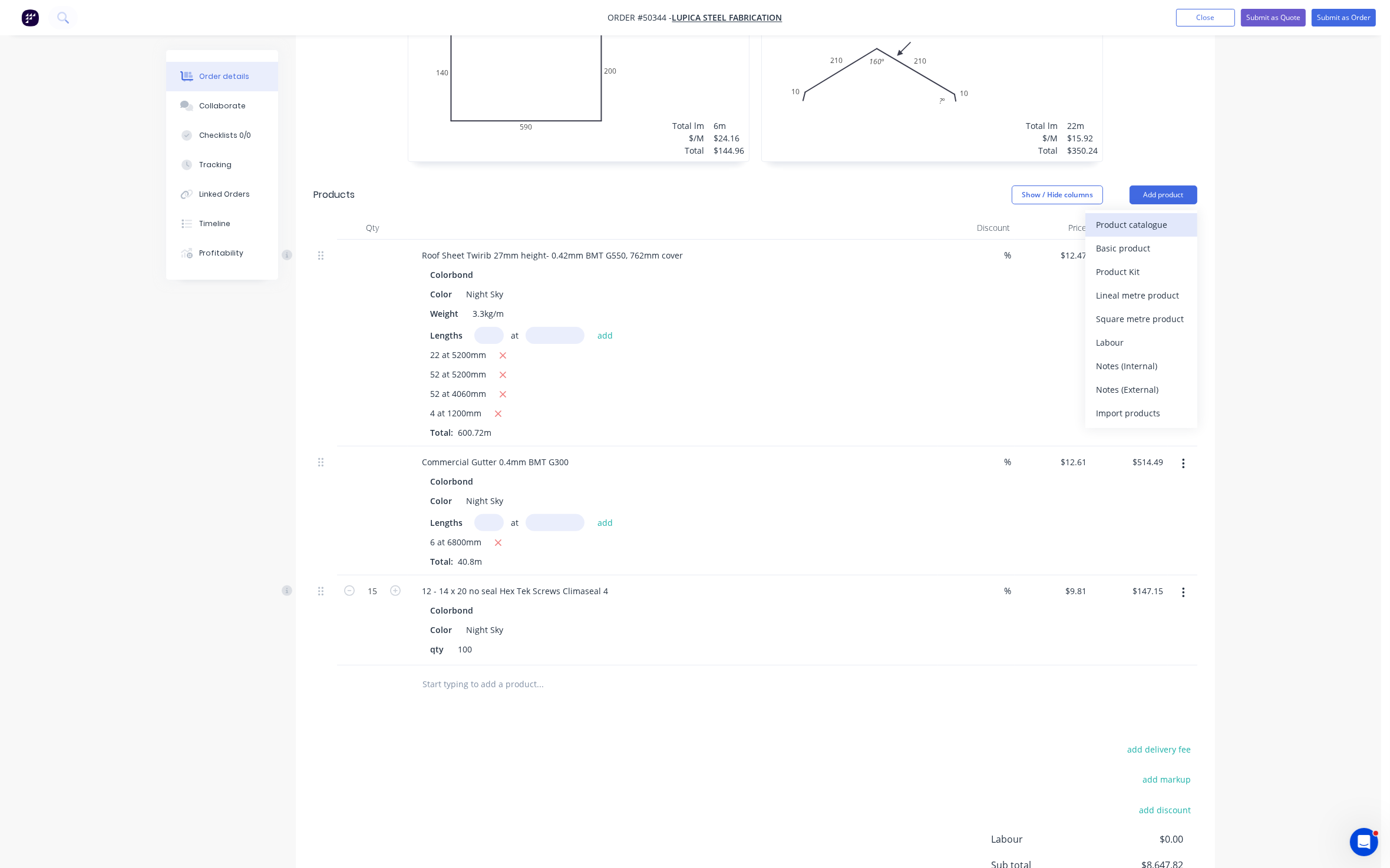
click at [1155, 225] on div "Product catalogue" at bounding box center [1142, 225] width 91 height 17
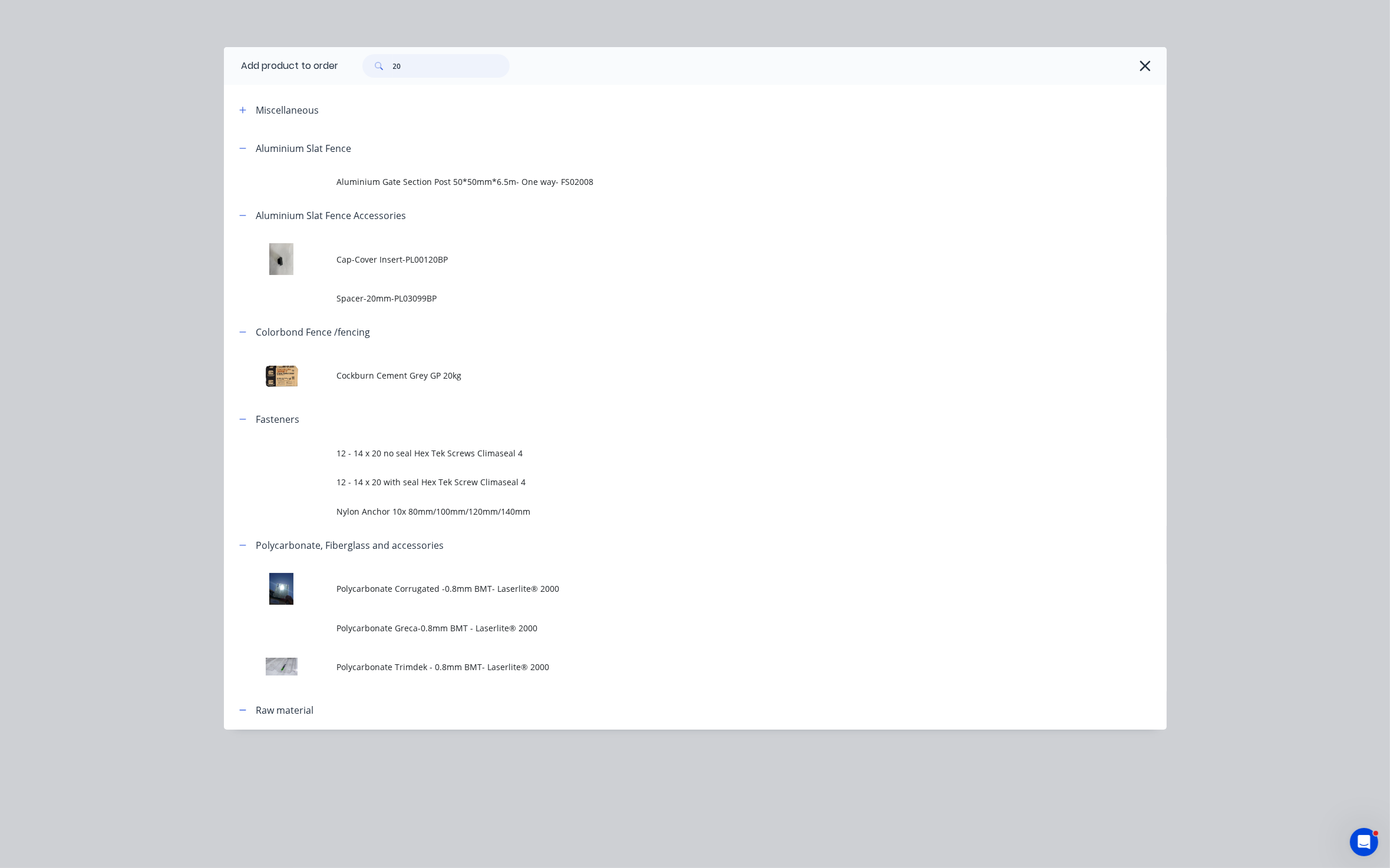
drag, startPoint x: 476, startPoint y: 65, endPoint x: 346, endPoint y: 77, distance: 130.6
click at [346, 77] on div "20" at bounding box center [746, 65] width 816 height 23
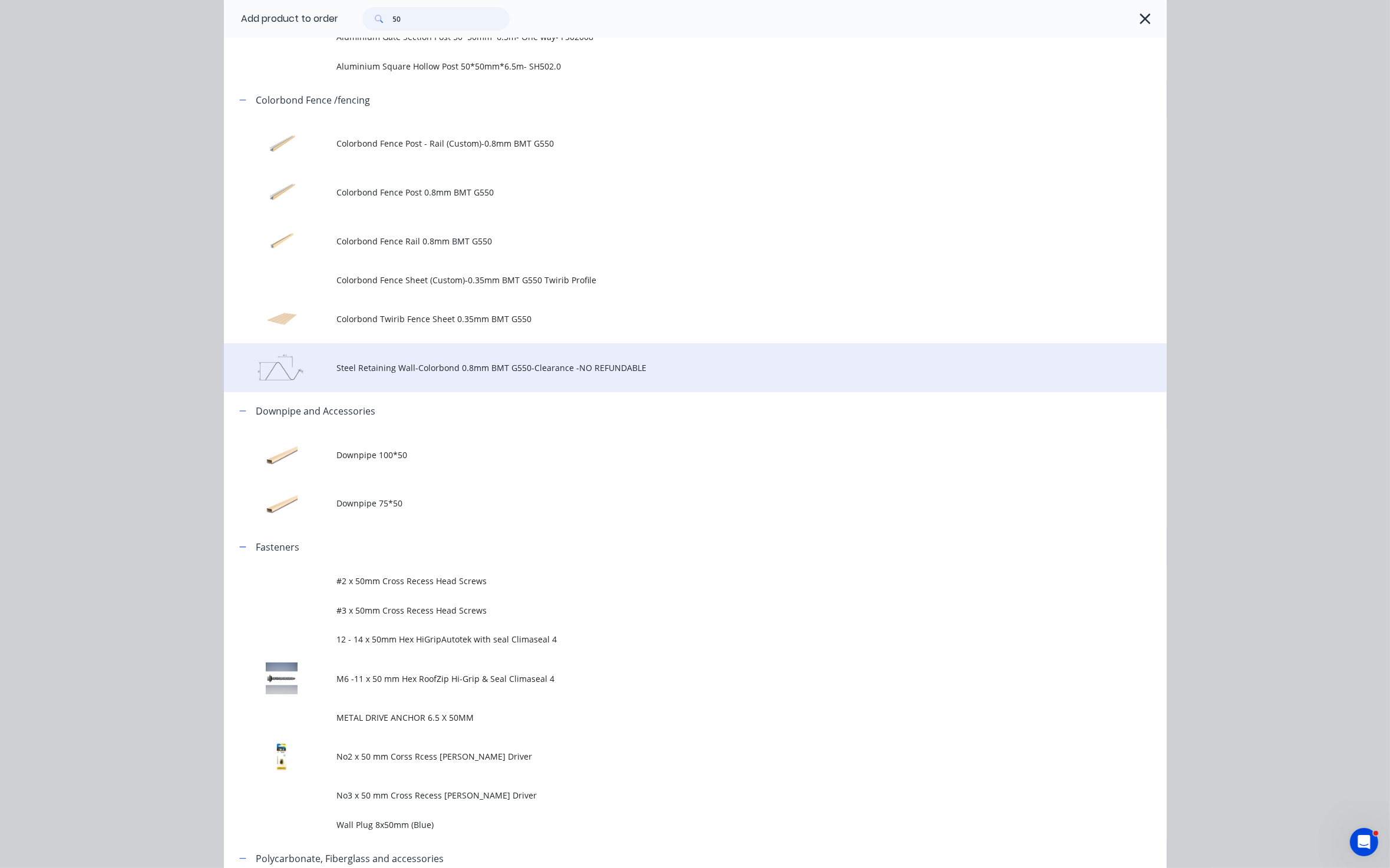
scroll to position [265, 0]
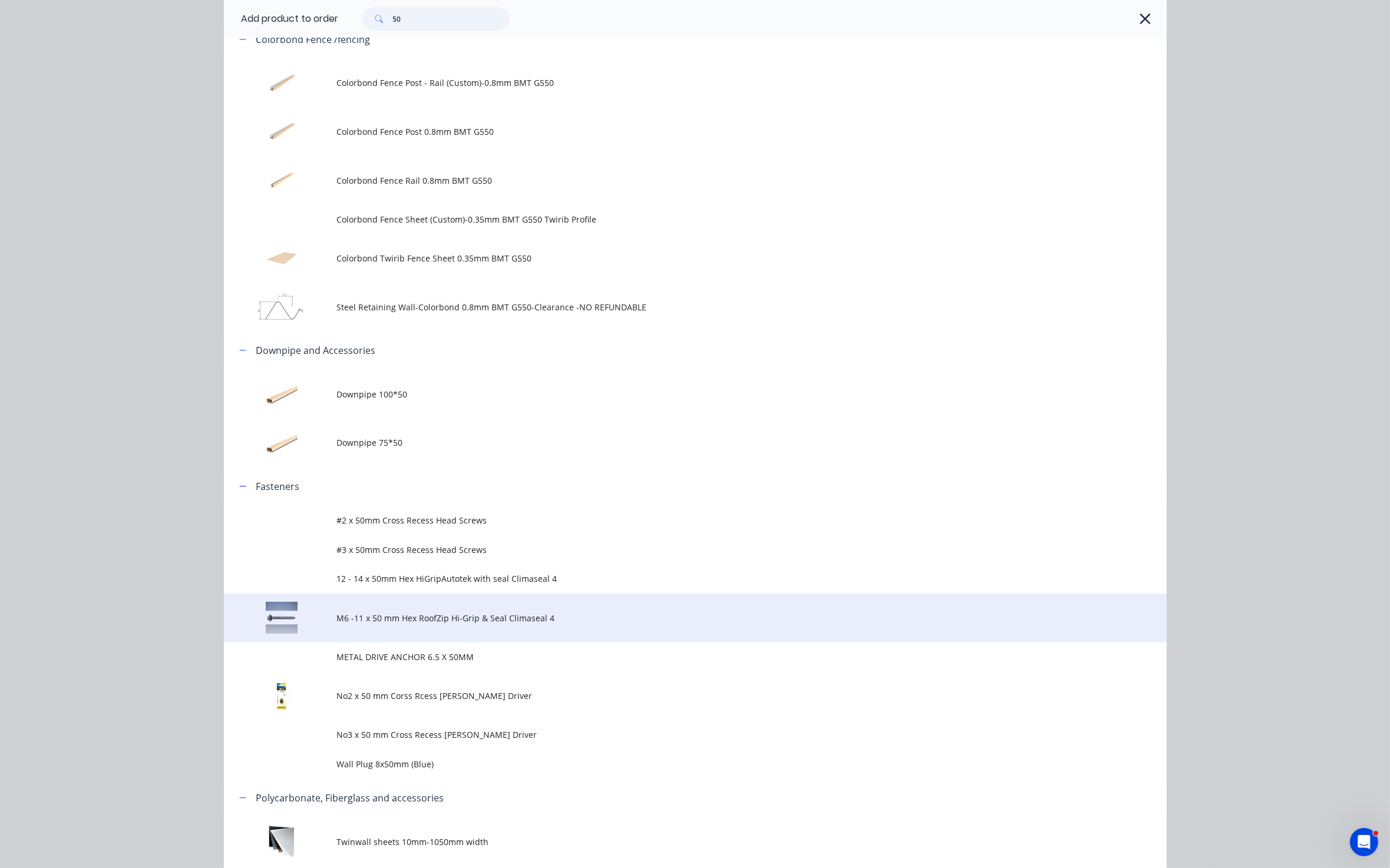
type input "50"
click at [395, 620] on span "M6 -11 x 50 mm Hex RoofZip Hi-Grip & Seal Climaseal 4" at bounding box center [669, 617] width 663 height 12
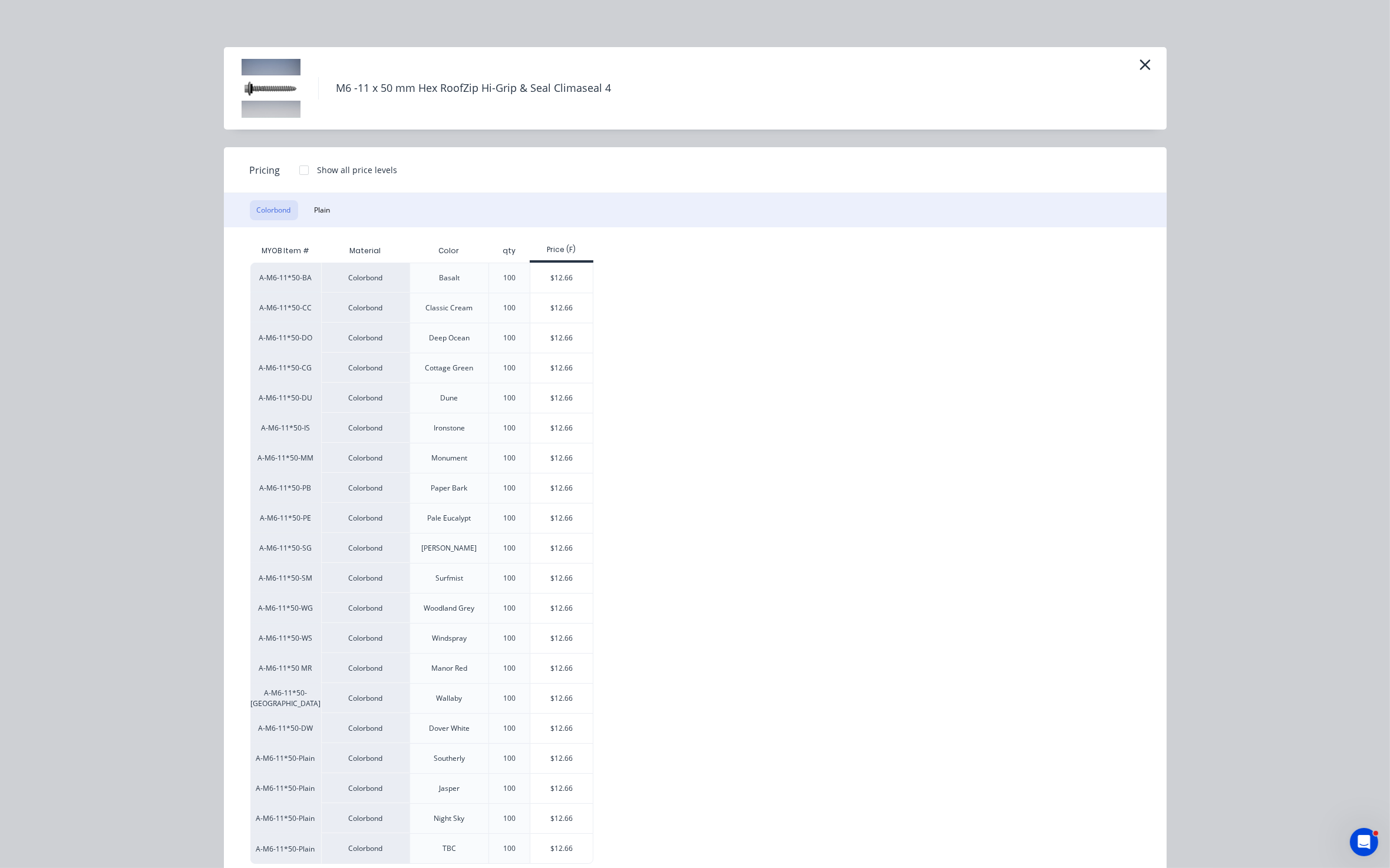
scroll to position [31, 0]
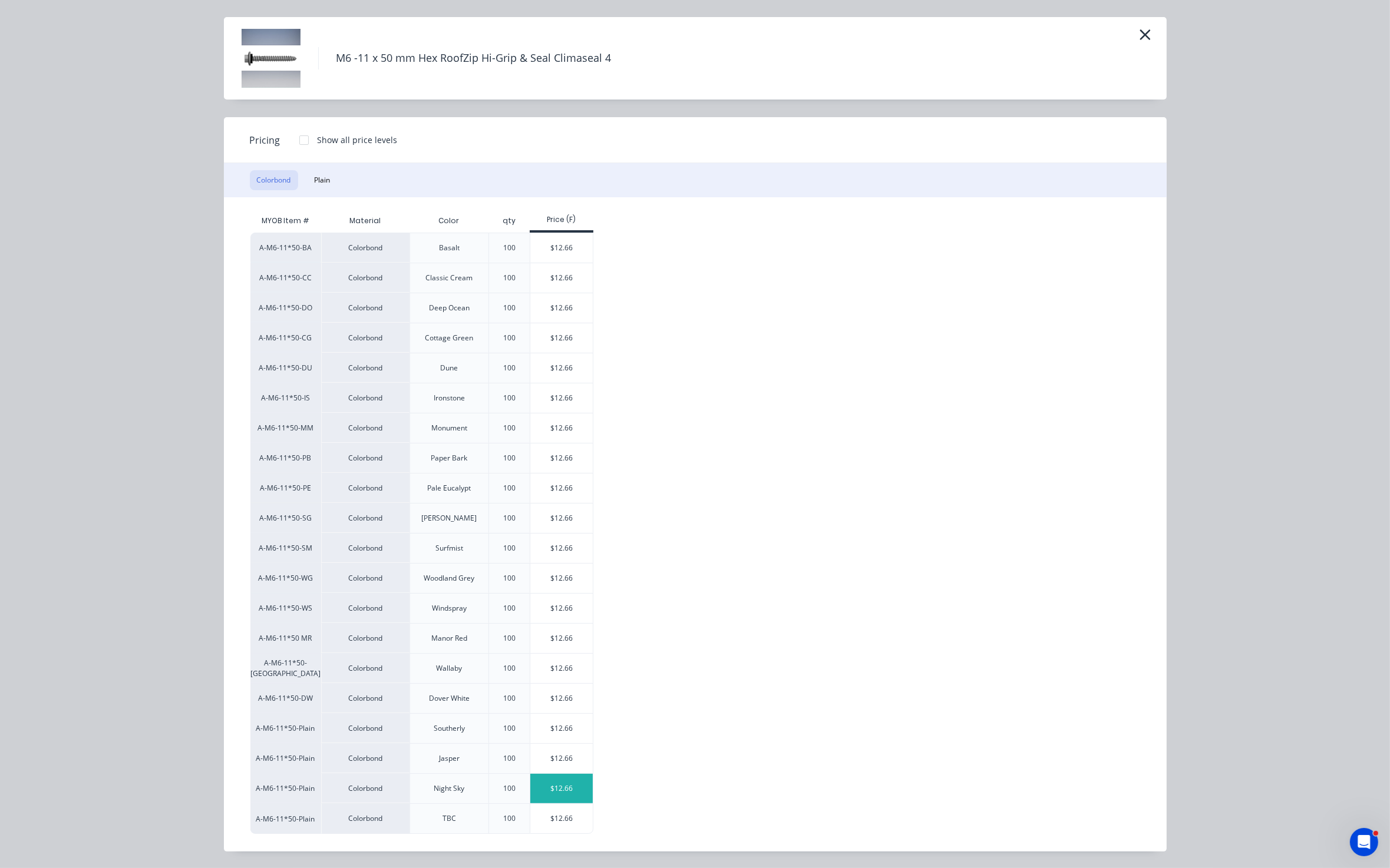
click at [574, 787] on div "$12.66" at bounding box center [562, 788] width 63 height 29
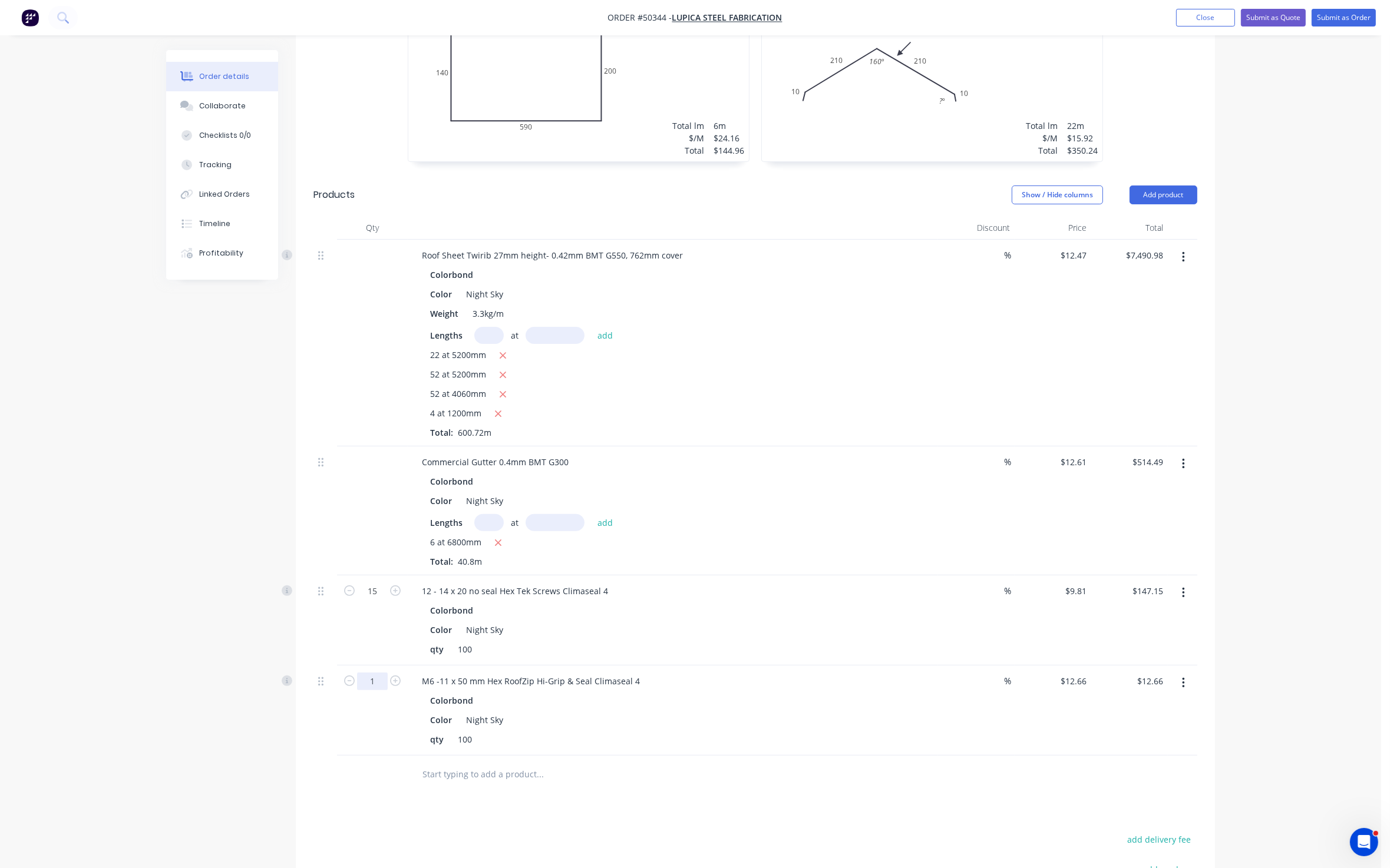
click at [377, 681] on input "1" at bounding box center [372, 681] width 31 height 18
type input "10"
type input "$126.60"
click at [869, 762] on div at bounding box center [755, 775] width 884 height 38
click at [860, 718] on div "Color Night Sky" at bounding box center [670, 720] width 490 height 17
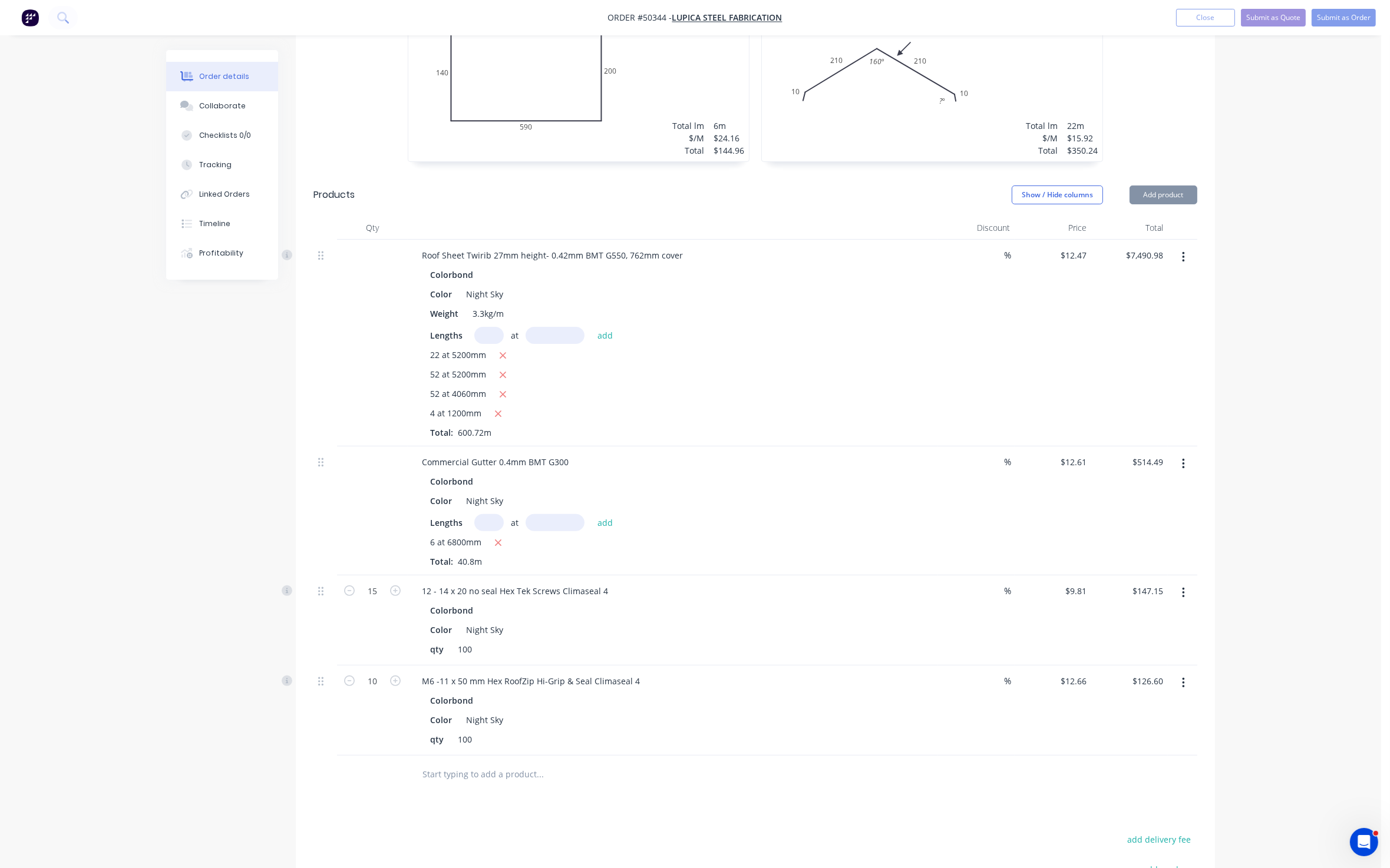
click at [860, 716] on div "Color Night Sky" at bounding box center [670, 720] width 490 height 17
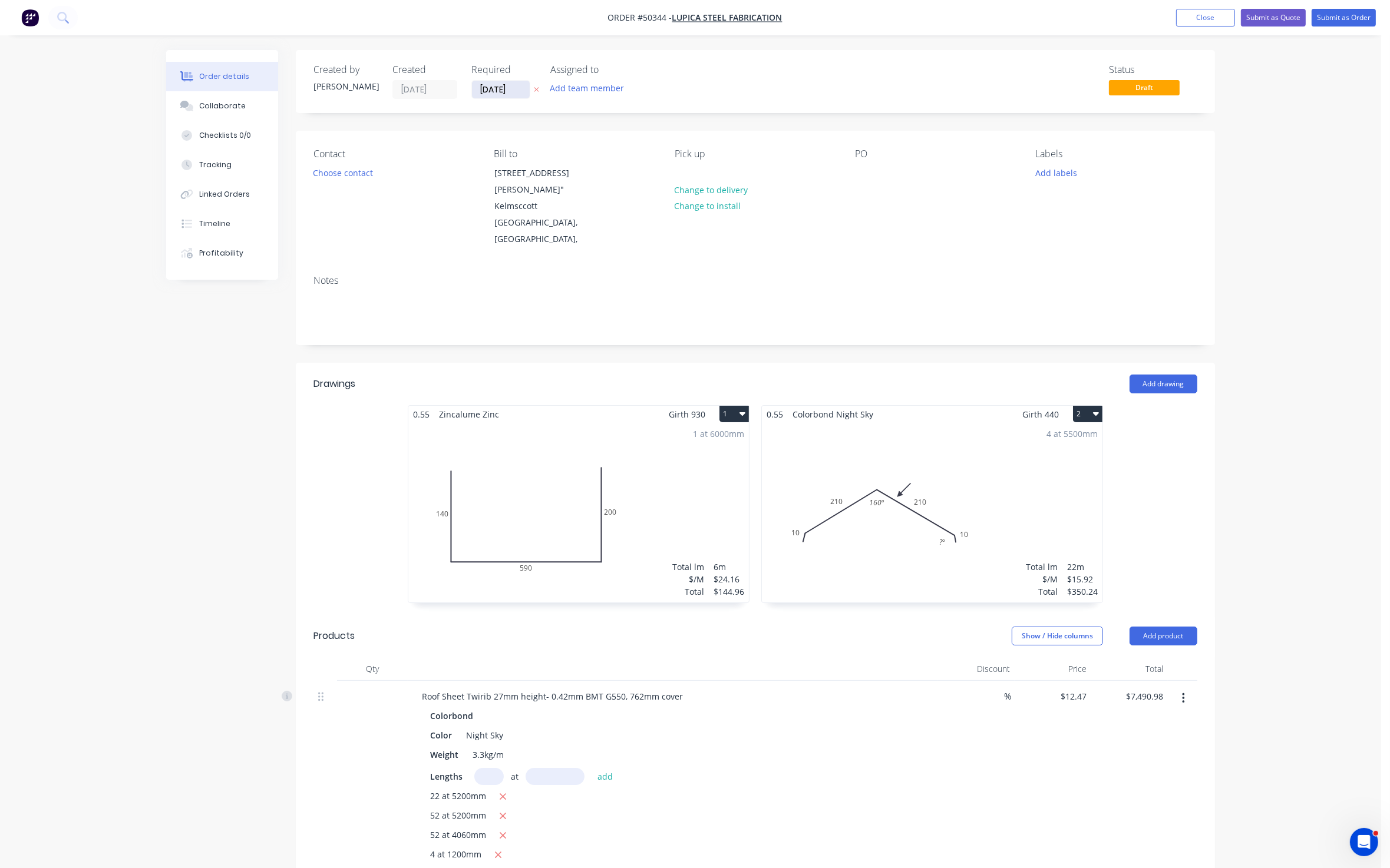
click at [505, 88] on input "[DATE]" at bounding box center [500, 89] width 58 height 18
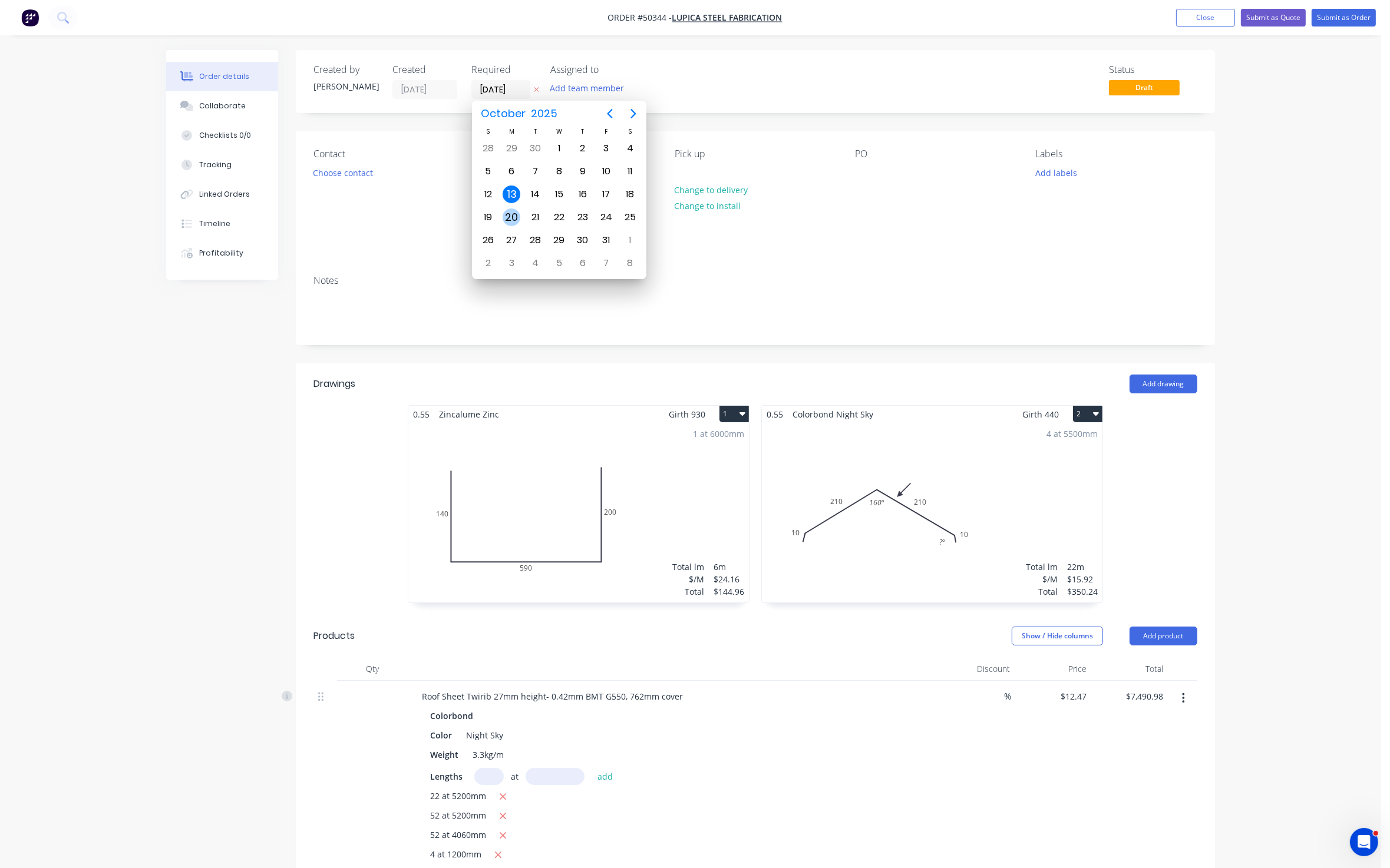
click at [503, 213] on div "20" at bounding box center [511, 217] width 18 height 18
type input "20/10/25"
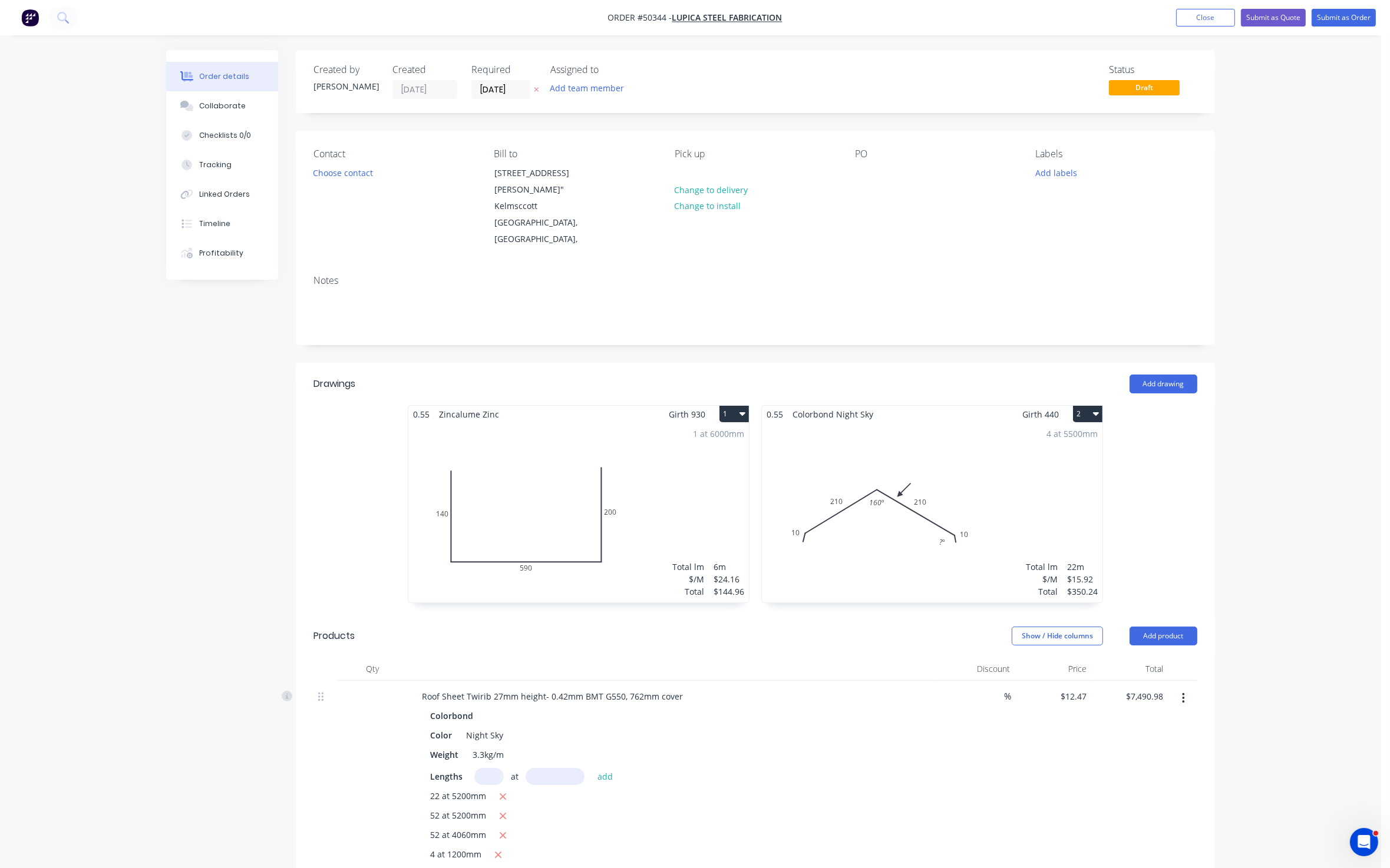
drag, startPoint x: 897, startPoint y: 65, endPoint x: 1203, endPoint y: 44, distance: 306.7
click at [901, 64] on div "Status Draft" at bounding box center [932, 81] width 529 height 35
click at [1178, 13] on button "Submit as Order" at bounding box center [1343, 17] width 64 height 18
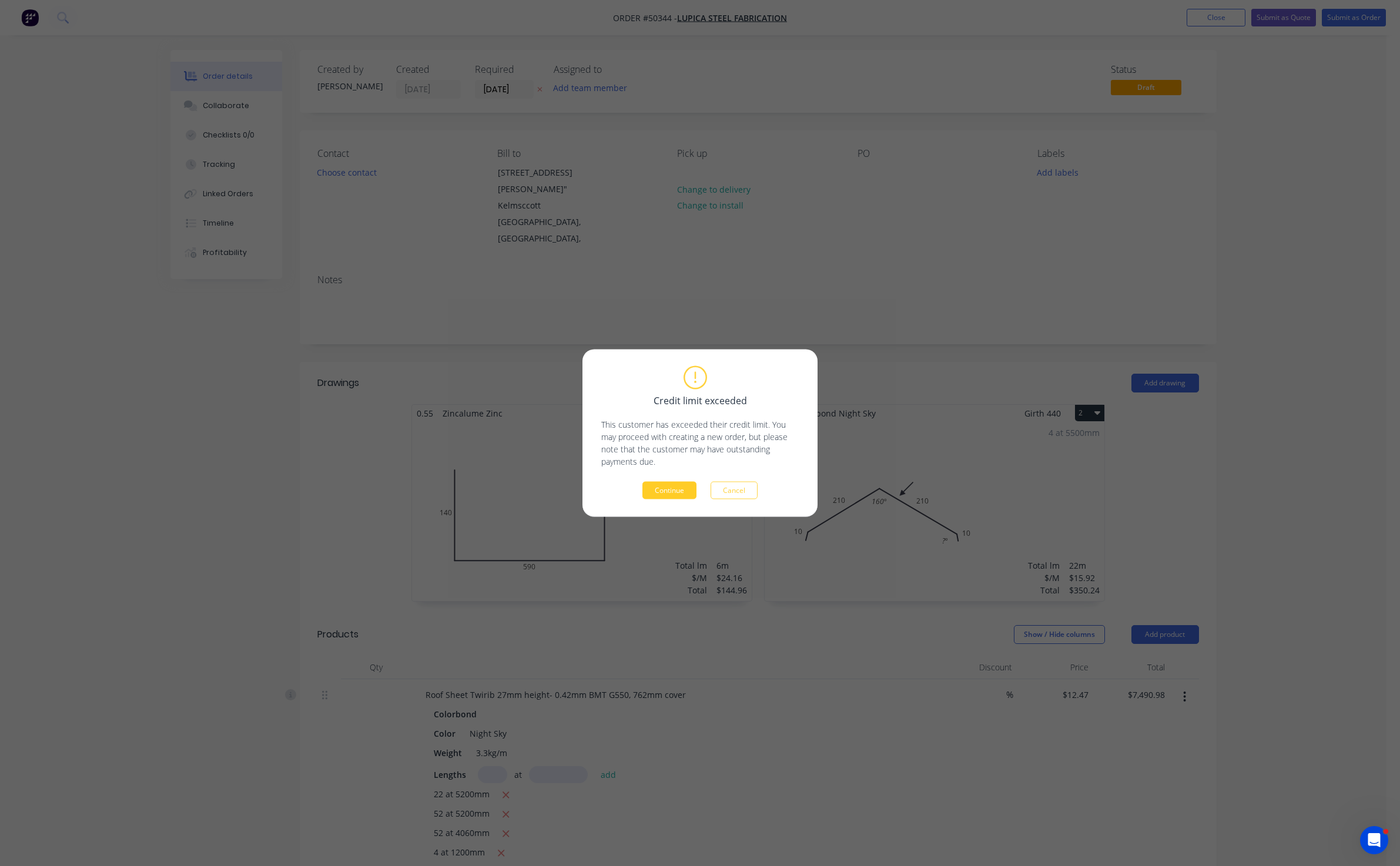
click at [672, 489] on button "Continue" at bounding box center [669, 491] width 54 height 18
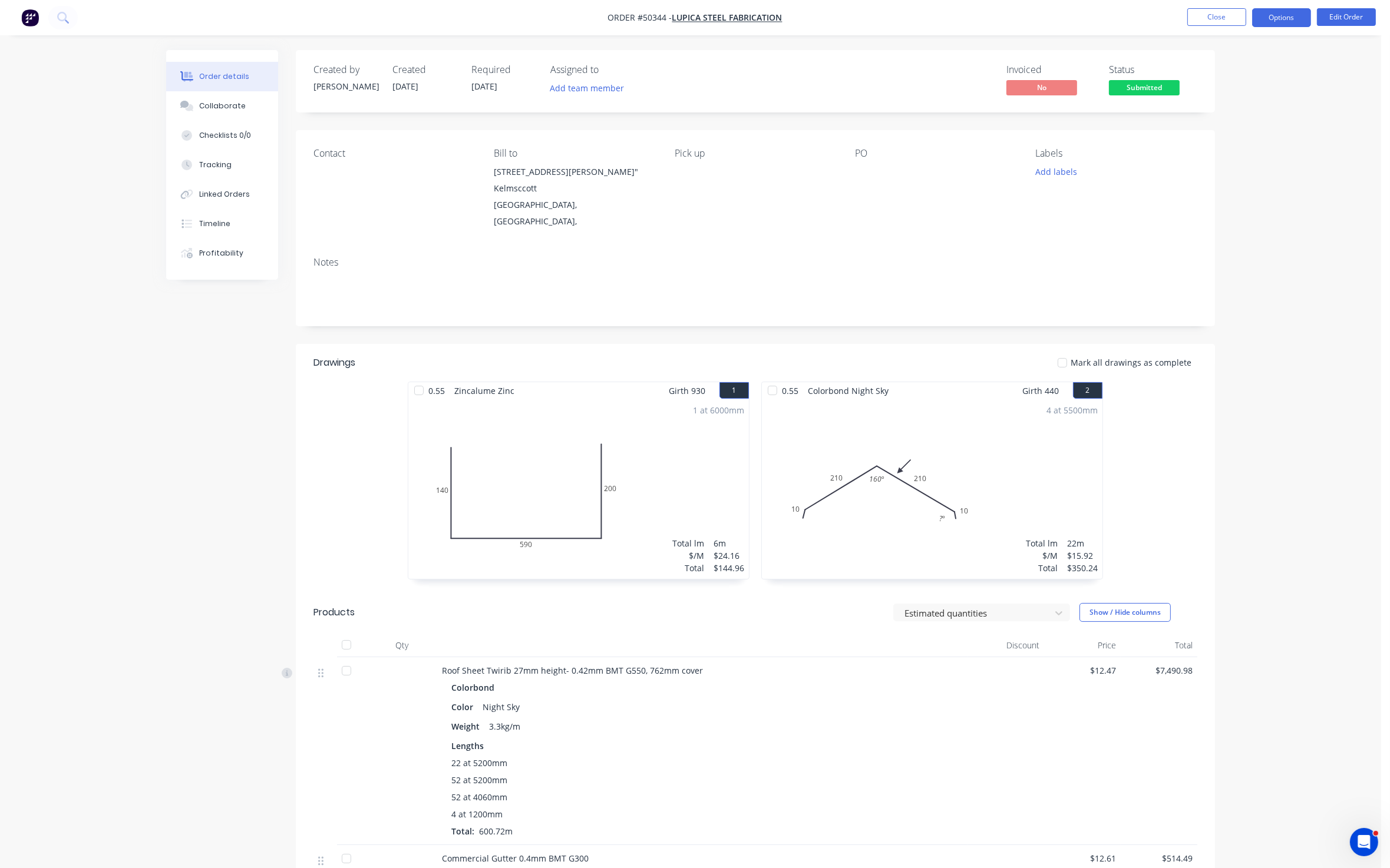
click at [1178, 13] on button "Options" at bounding box center [1281, 18] width 59 height 19
click at [1178, 207] on div "Purchase Products" at bounding box center [1246, 213] width 109 height 17
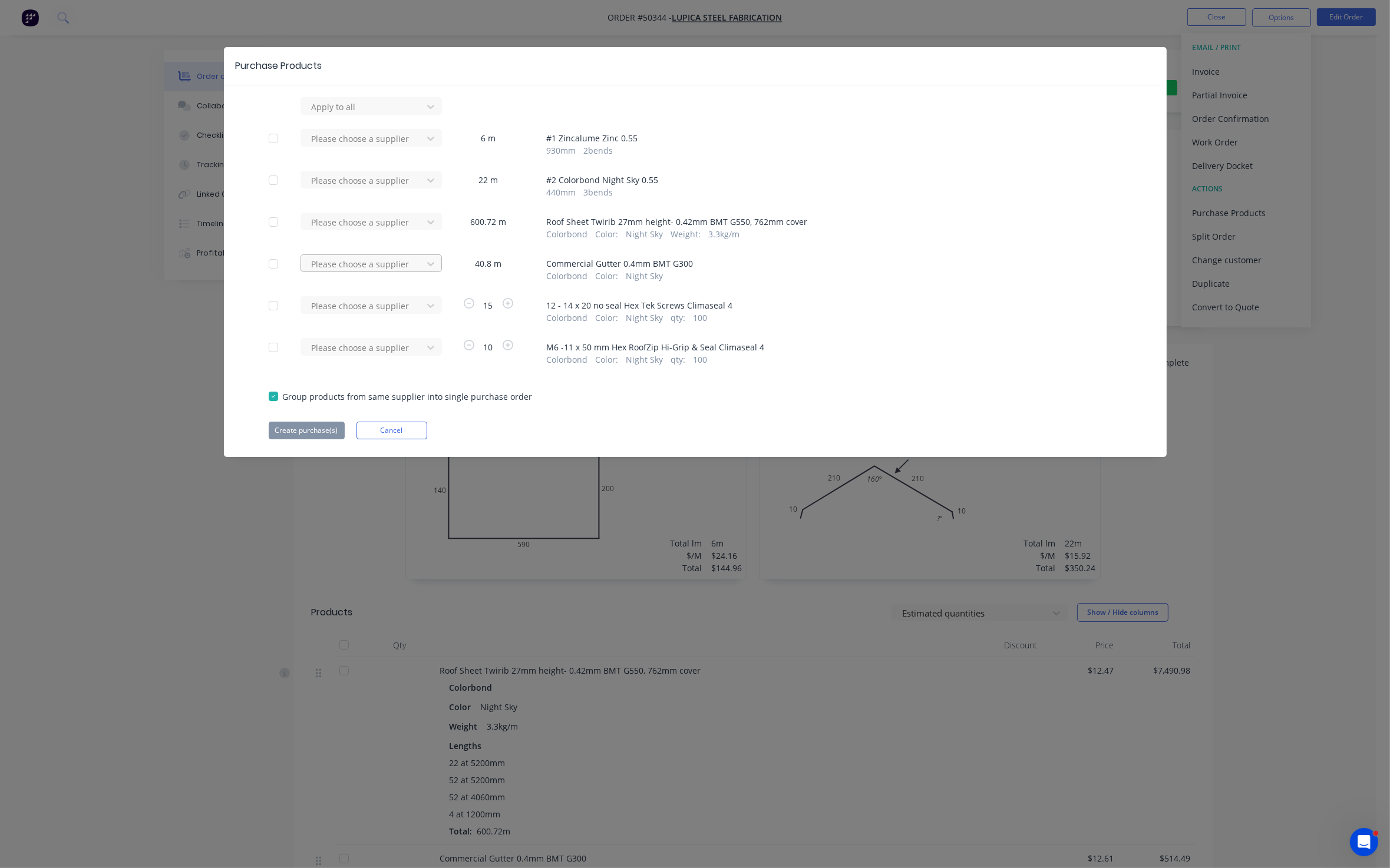
click at [374, 260] on div at bounding box center [363, 264] width 106 height 15
click at [365, 310] on div "Metroll - Roofmart" at bounding box center [371, 307] width 141 height 22
click at [306, 429] on button "Create purchase(s)" at bounding box center [306, 430] width 76 height 18
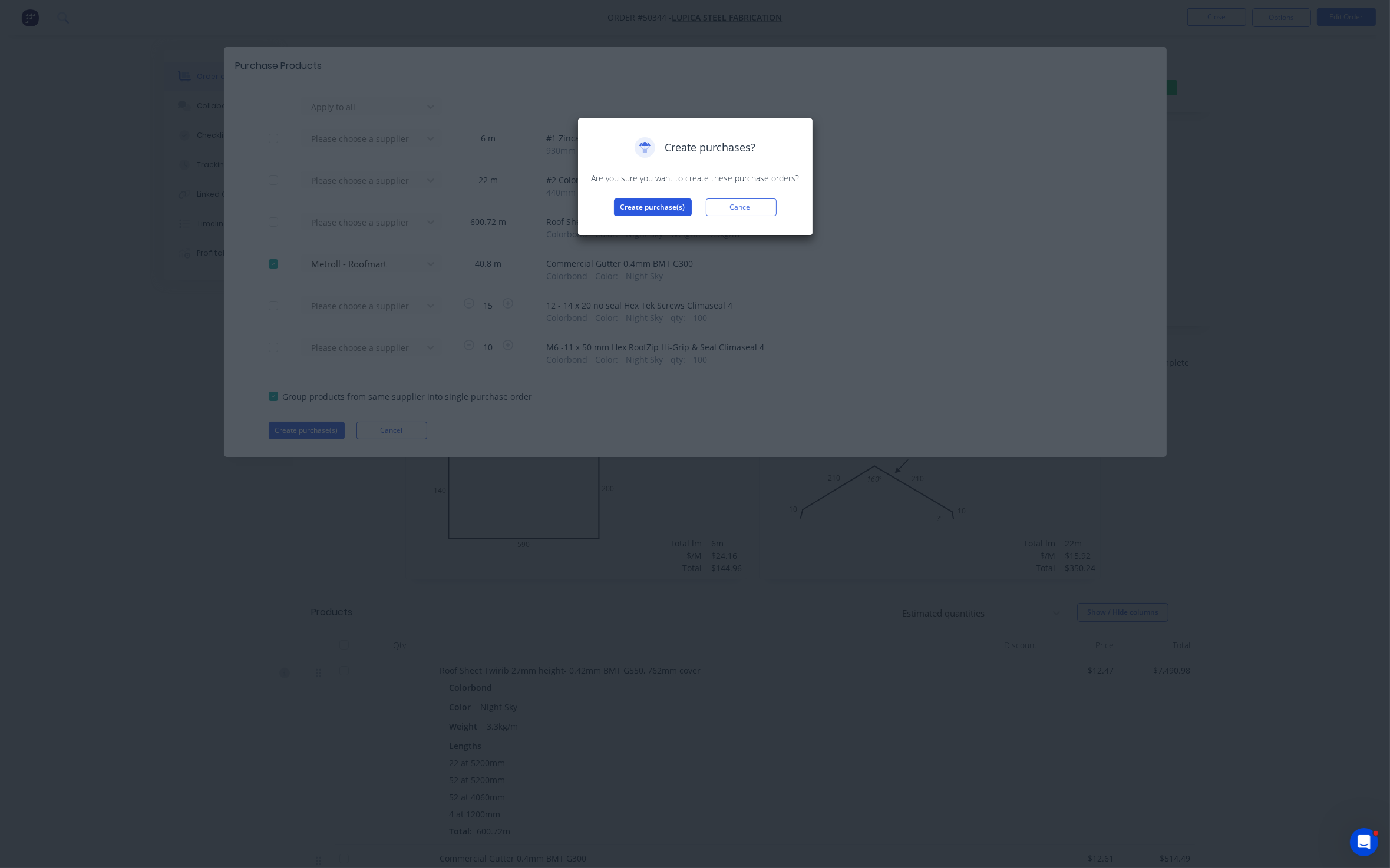
click at [644, 200] on button "Create purchase(s)" at bounding box center [653, 207] width 78 height 18
click at [669, 223] on button "View purchase(s)" at bounding box center [653, 226] width 71 height 18
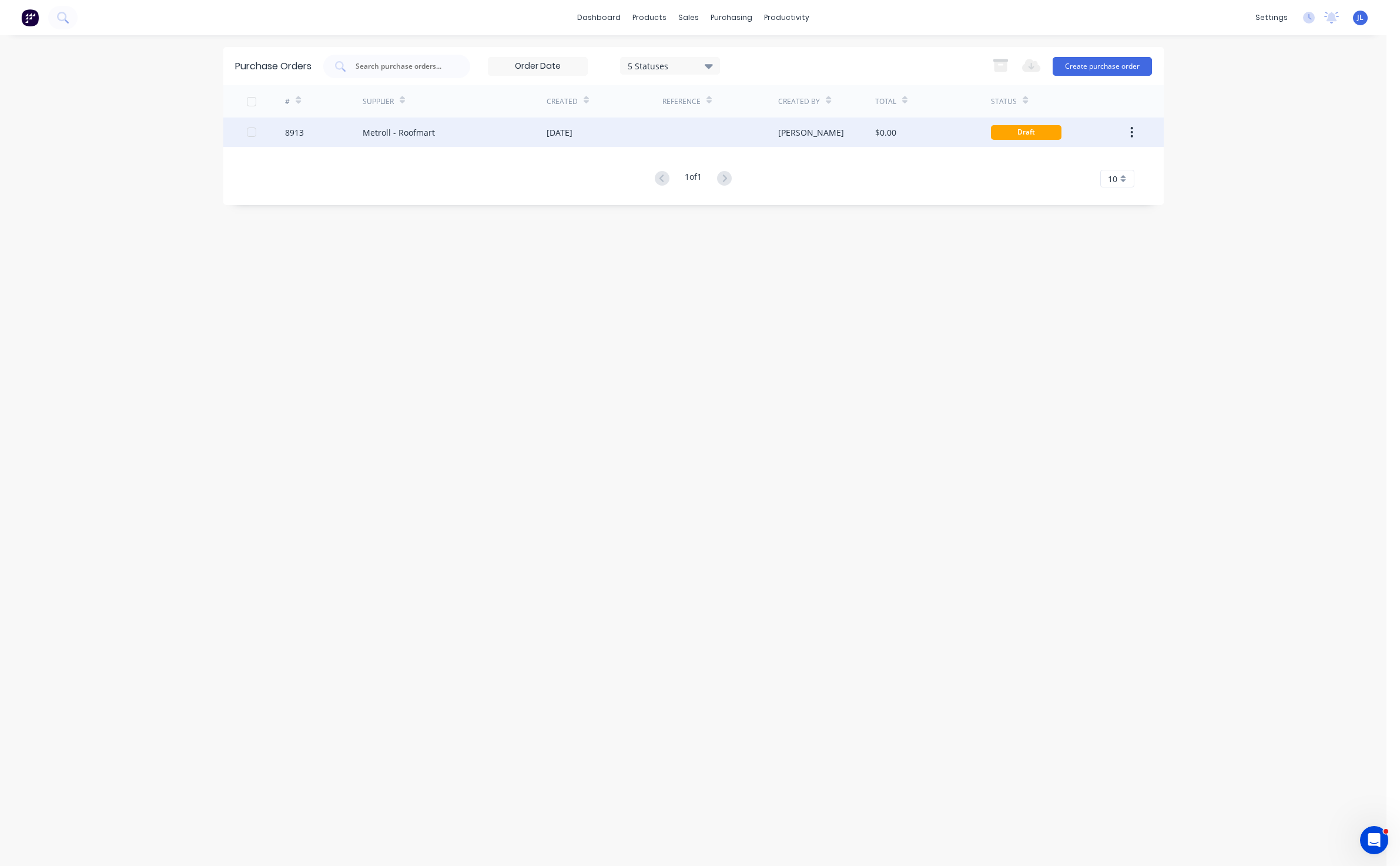
click at [495, 129] on div "Metroll - Roofmart" at bounding box center [455, 132] width 184 height 29
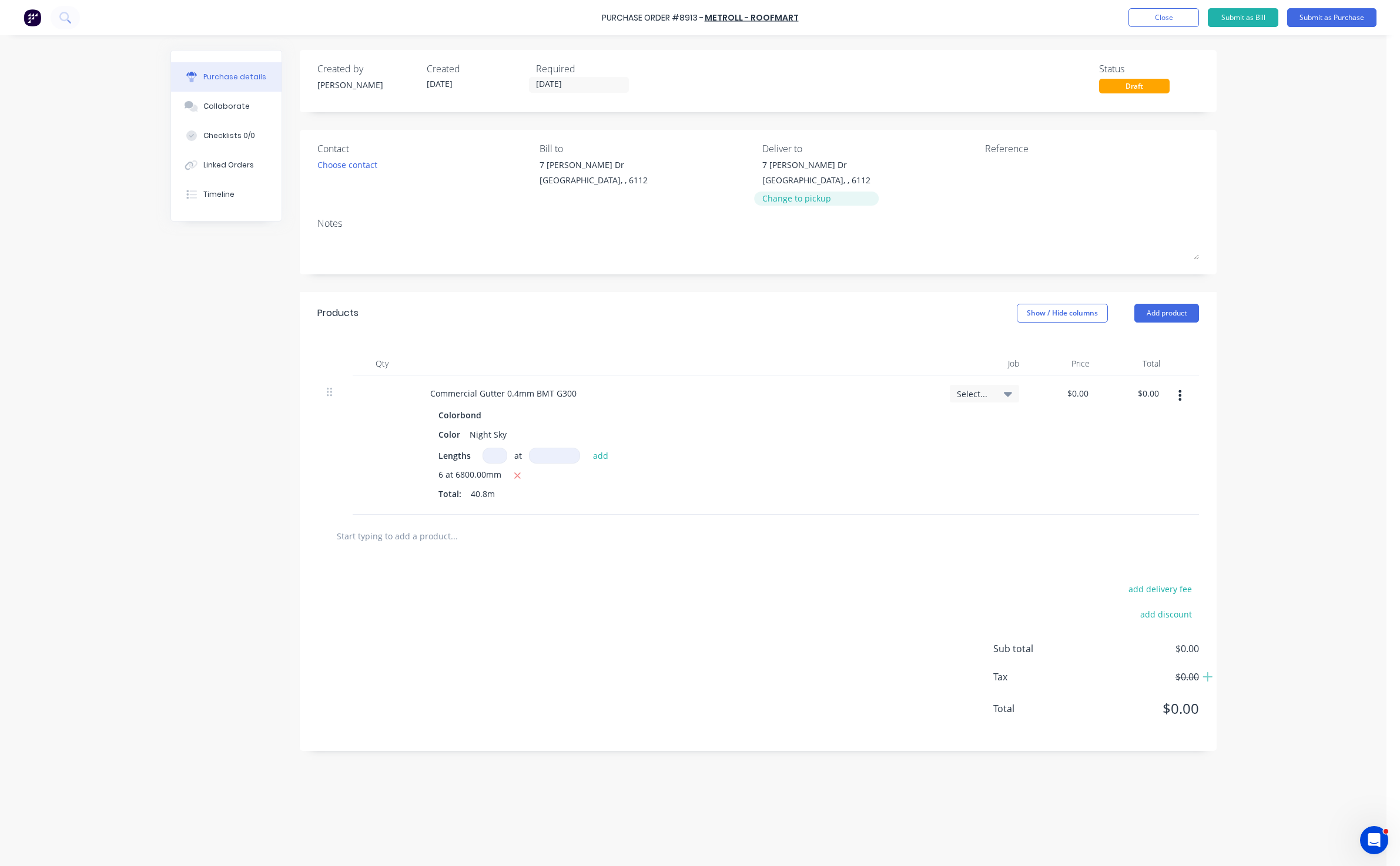
click at [787, 199] on div "Change to pickup" at bounding box center [816, 198] width 108 height 12
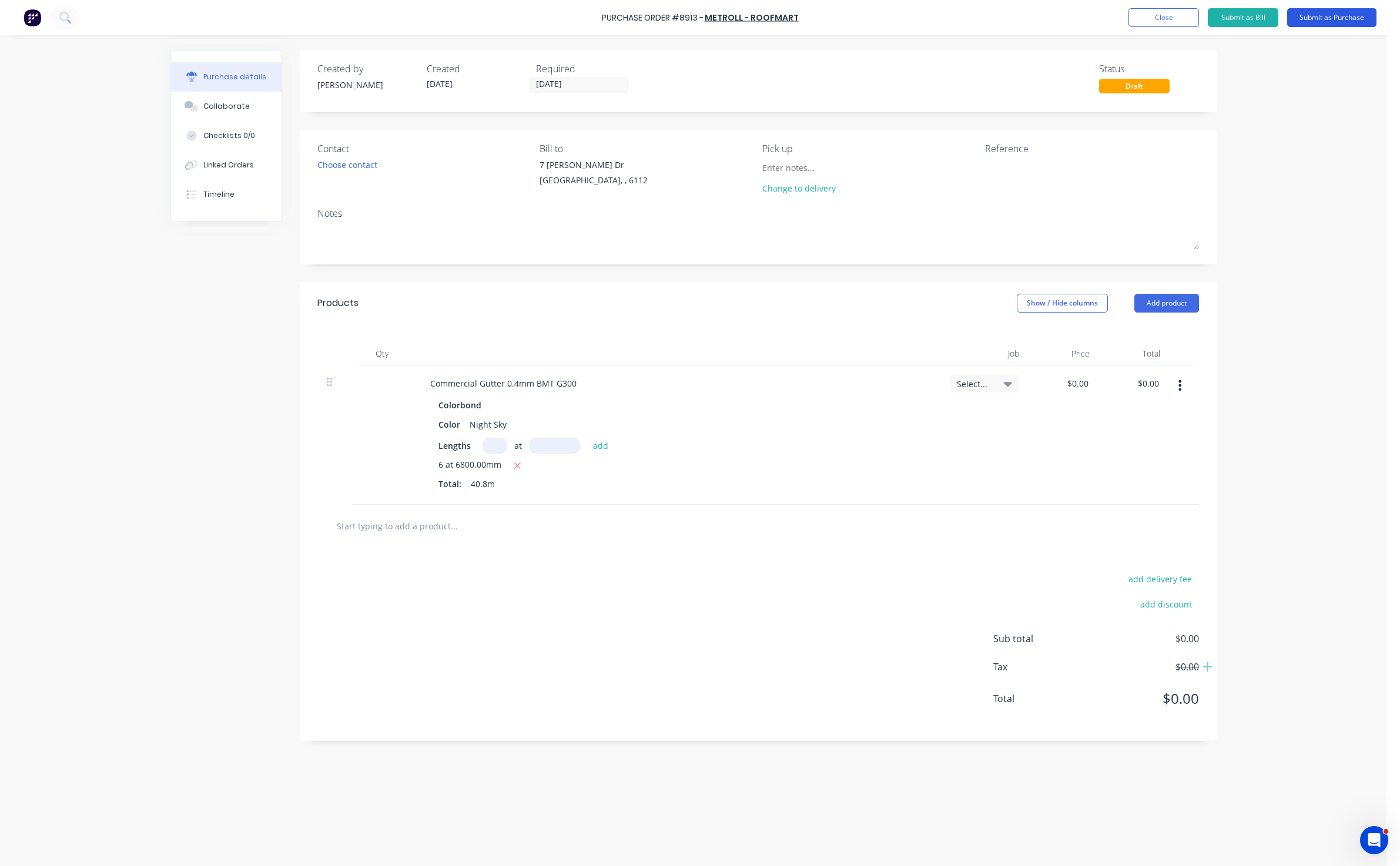
click at [1176, 14] on button "Submit as Purchase" at bounding box center [1331, 18] width 89 height 19
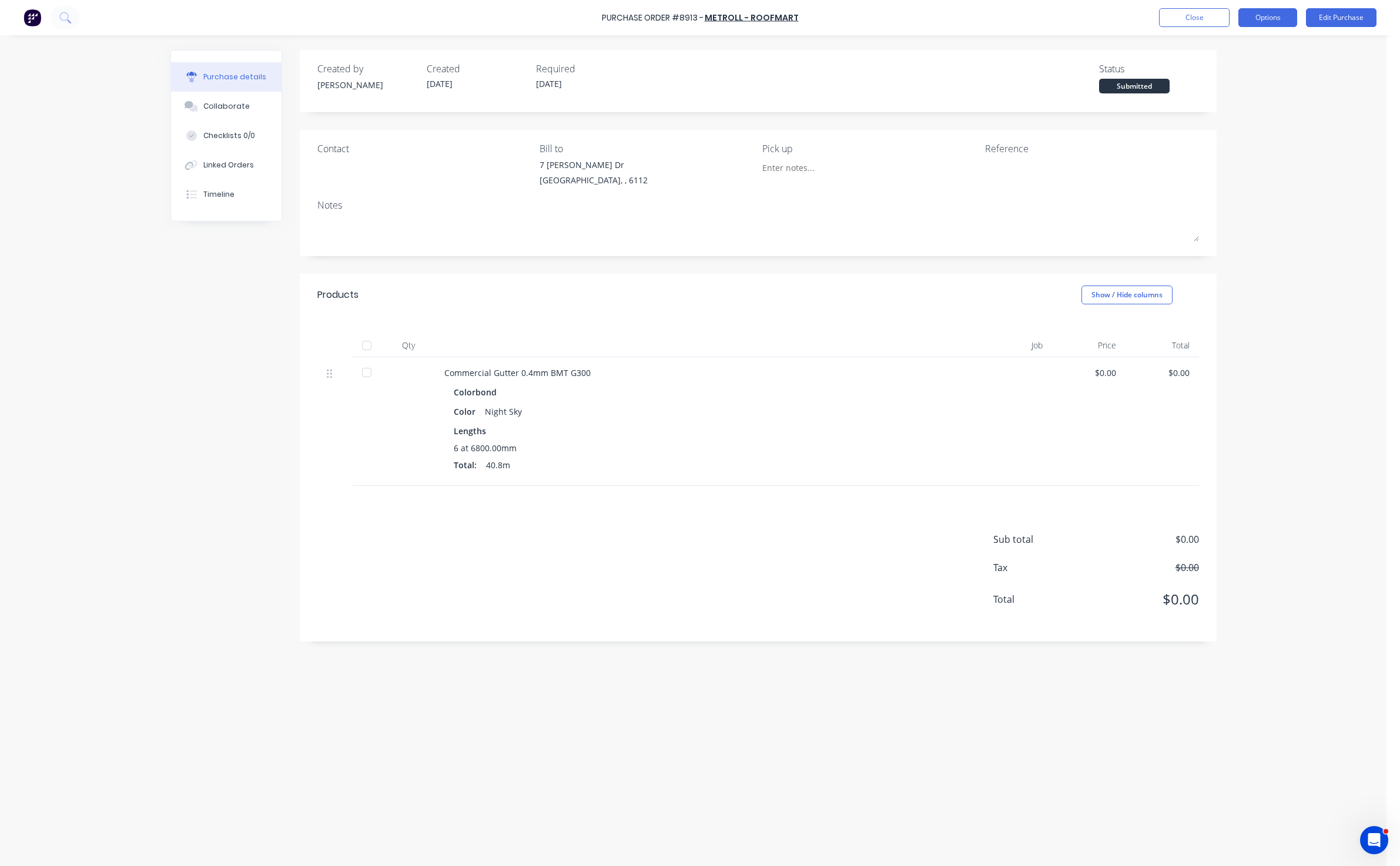
click at [1176, 14] on button "Options" at bounding box center [1268, 18] width 59 height 19
click at [1176, 45] on div "Print / Email" at bounding box center [1241, 48] width 91 height 17
click at [1176, 95] on div "Without pricing" at bounding box center [1241, 95] width 91 height 17
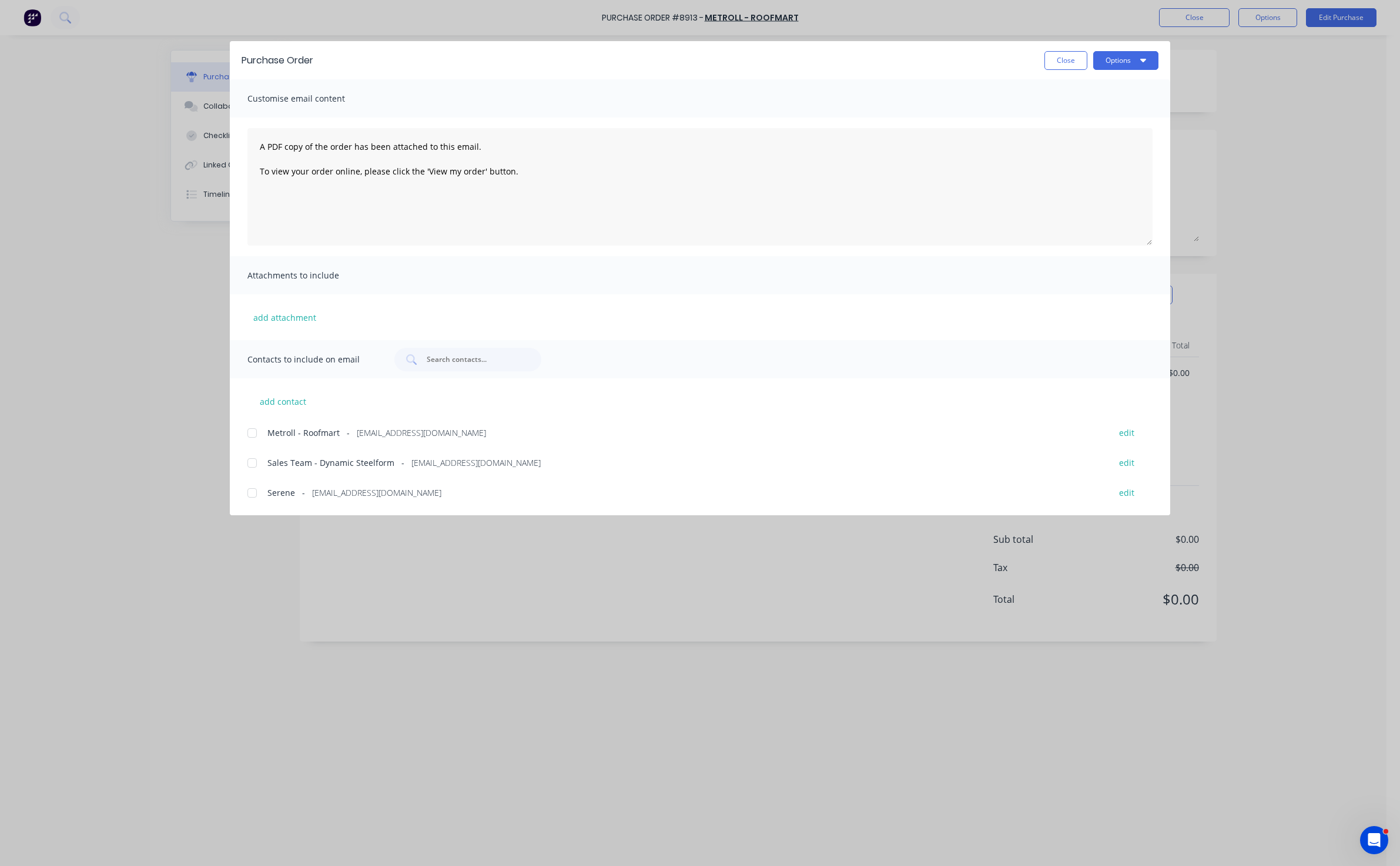
drag, startPoint x: 254, startPoint y: 431, endPoint x: 265, endPoint y: 428, distance: 11.4
click at [254, 432] on div at bounding box center [251, 433] width 23 height 23
click at [1142, 62] on icon "button" at bounding box center [1143, 59] width 6 height 9
click at [1112, 136] on div "Email" at bounding box center [1103, 137] width 91 height 17
click at [1052, 68] on button "Close" at bounding box center [1066, 60] width 43 height 19
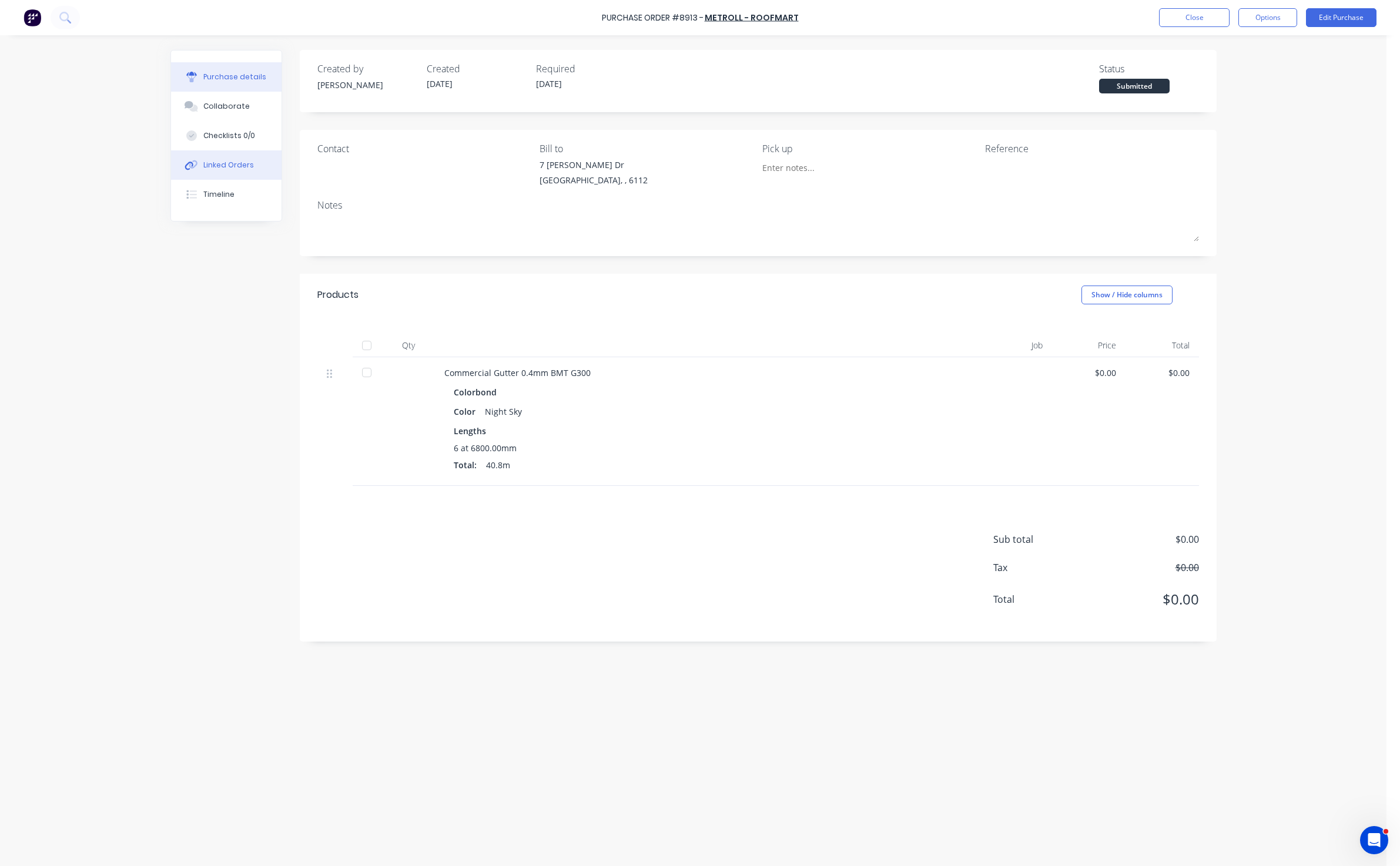
click at [203, 156] on button "Linked Orders" at bounding box center [227, 164] width 110 height 29
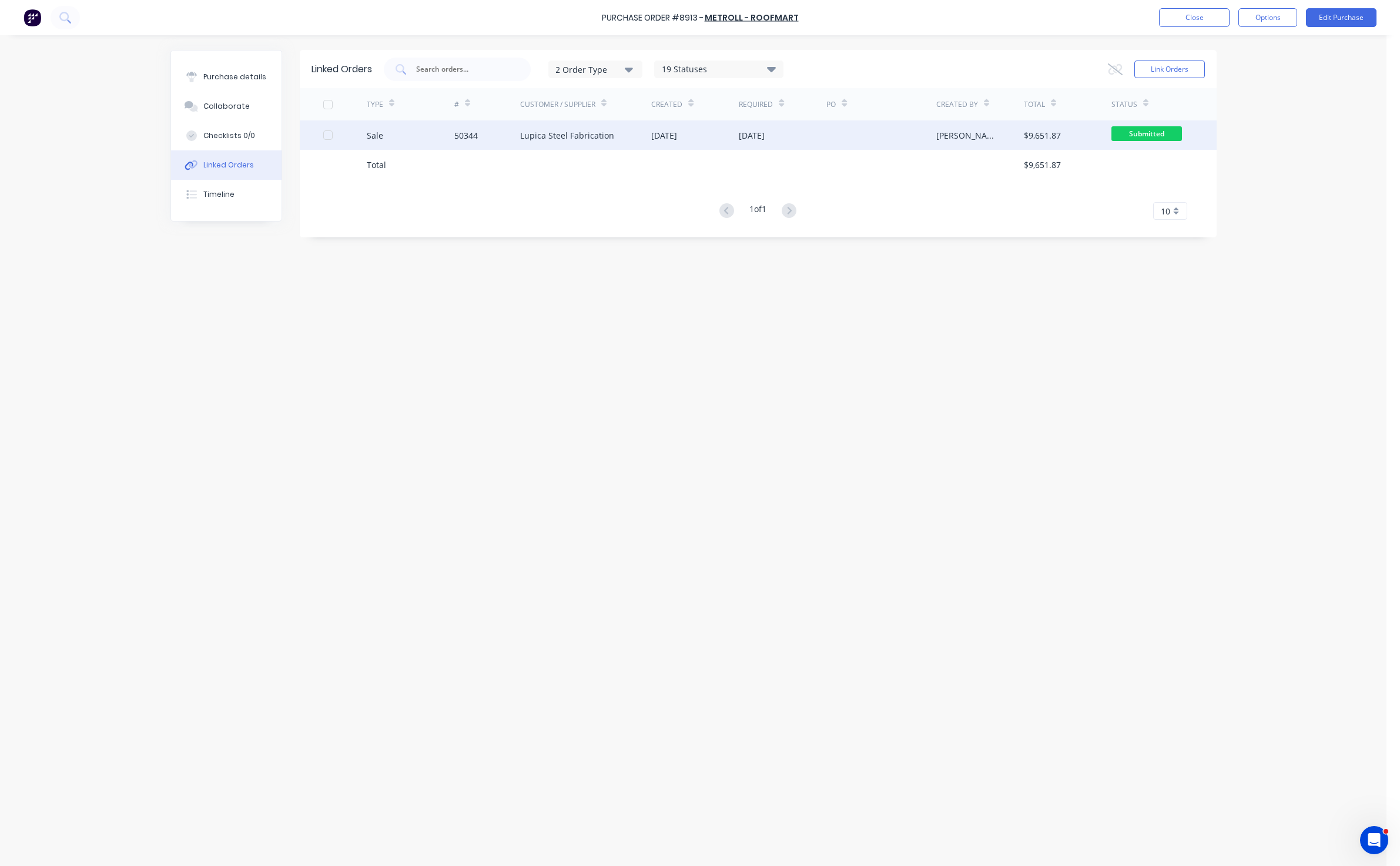
click at [567, 133] on div "Lupica Steel Fabrication" at bounding box center [567, 135] width 94 height 12
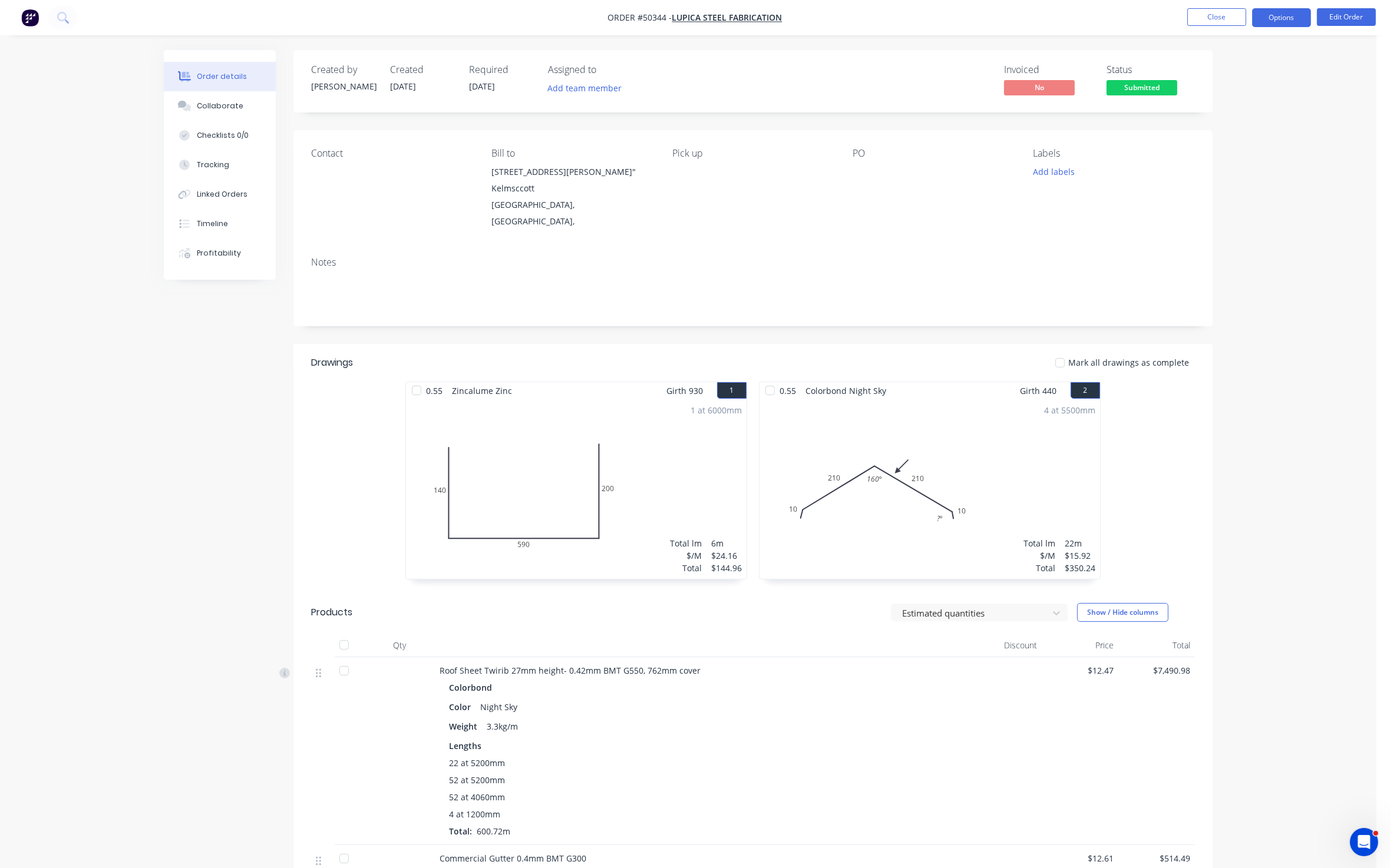
click at [1178, 14] on button "Options" at bounding box center [1281, 18] width 59 height 19
click at [1178, 137] on div "Work Order" at bounding box center [1246, 142] width 109 height 17
click at [1178, 143] on div "Custom" at bounding box center [1246, 142] width 109 height 17
click at [1178, 126] on button "Without pricing" at bounding box center [1246, 118] width 130 height 23
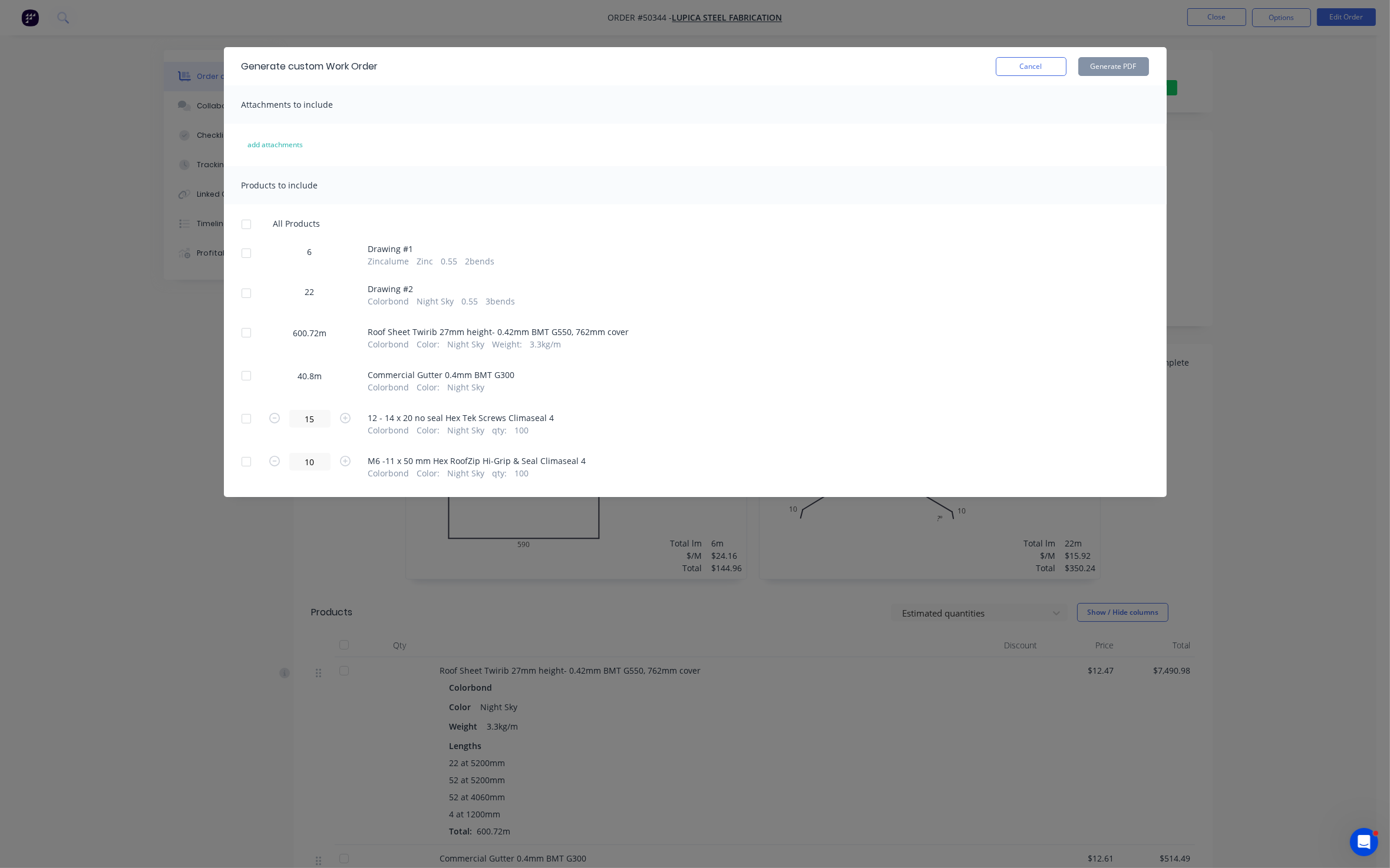
click at [246, 331] on div at bounding box center [246, 332] width 23 height 23
click at [1124, 67] on button "Generate PDF" at bounding box center [1114, 67] width 71 height 19
click at [248, 245] on div at bounding box center [246, 253] width 23 height 23
click at [243, 287] on div at bounding box center [246, 293] width 23 height 23
click at [1137, 73] on button "Generate PDF" at bounding box center [1114, 67] width 71 height 19
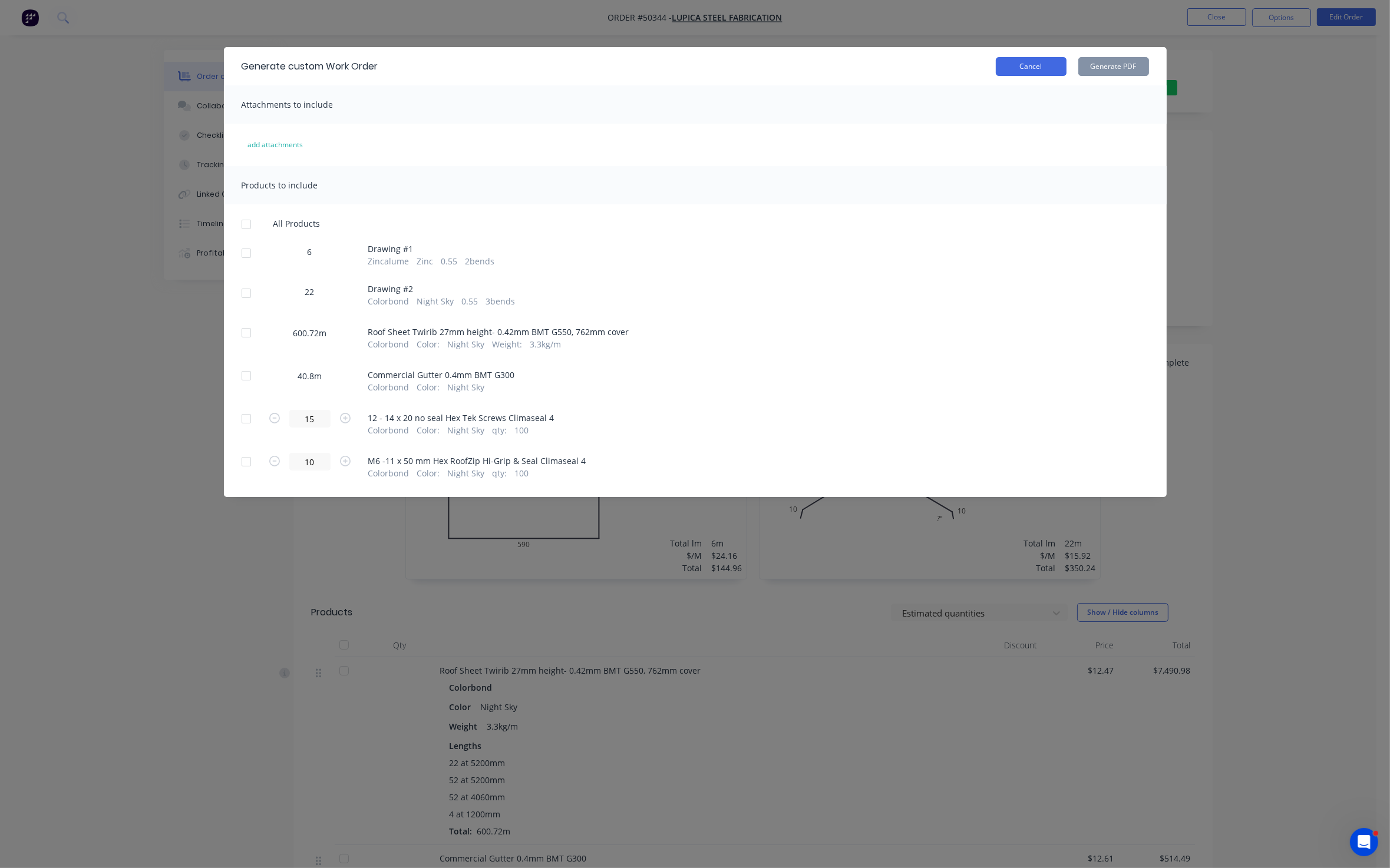
click at [1044, 68] on button "Cancel" at bounding box center [1031, 67] width 71 height 19
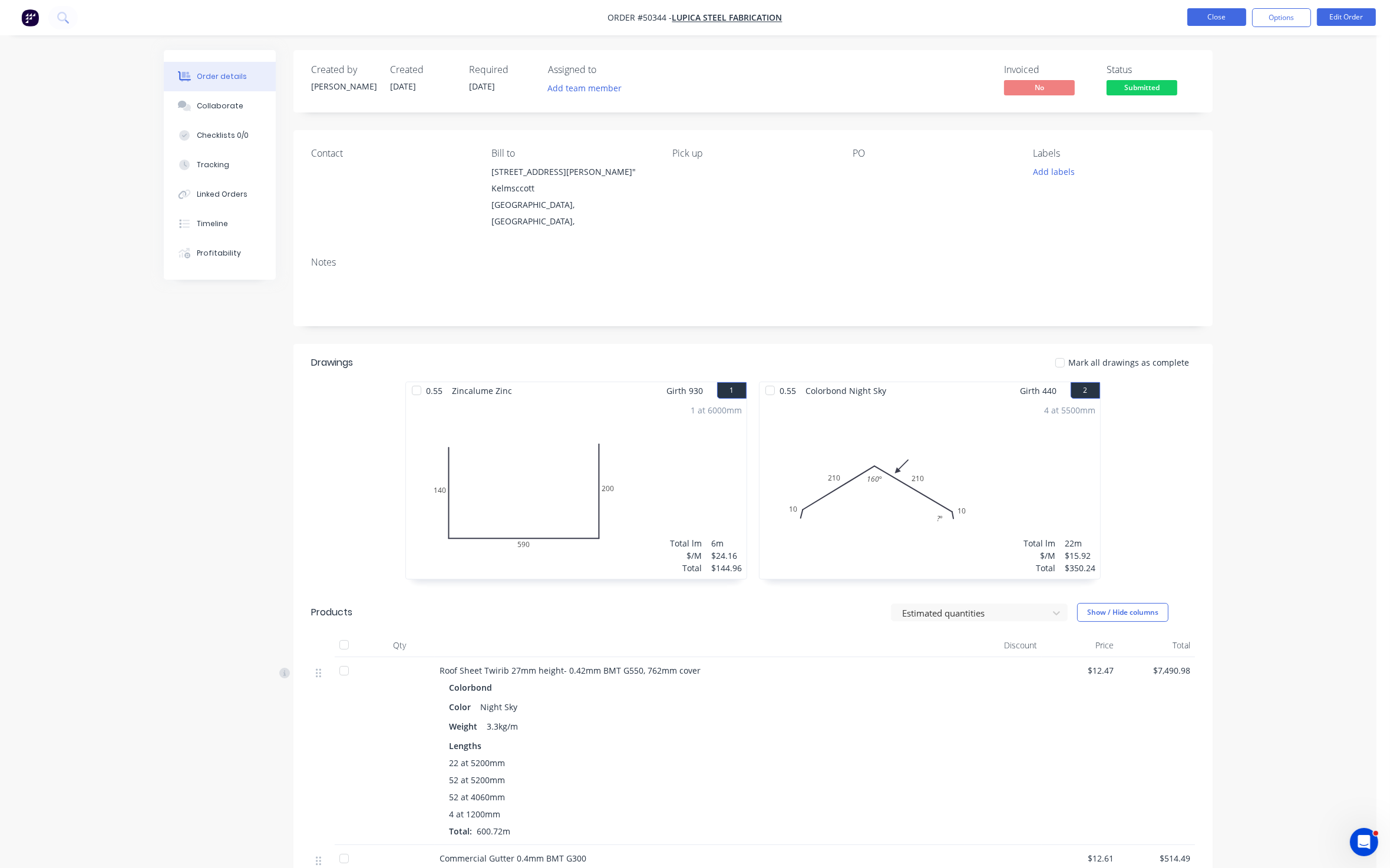
click at [1178, 11] on button "Close" at bounding box center [1216, 17] width 59 height 18
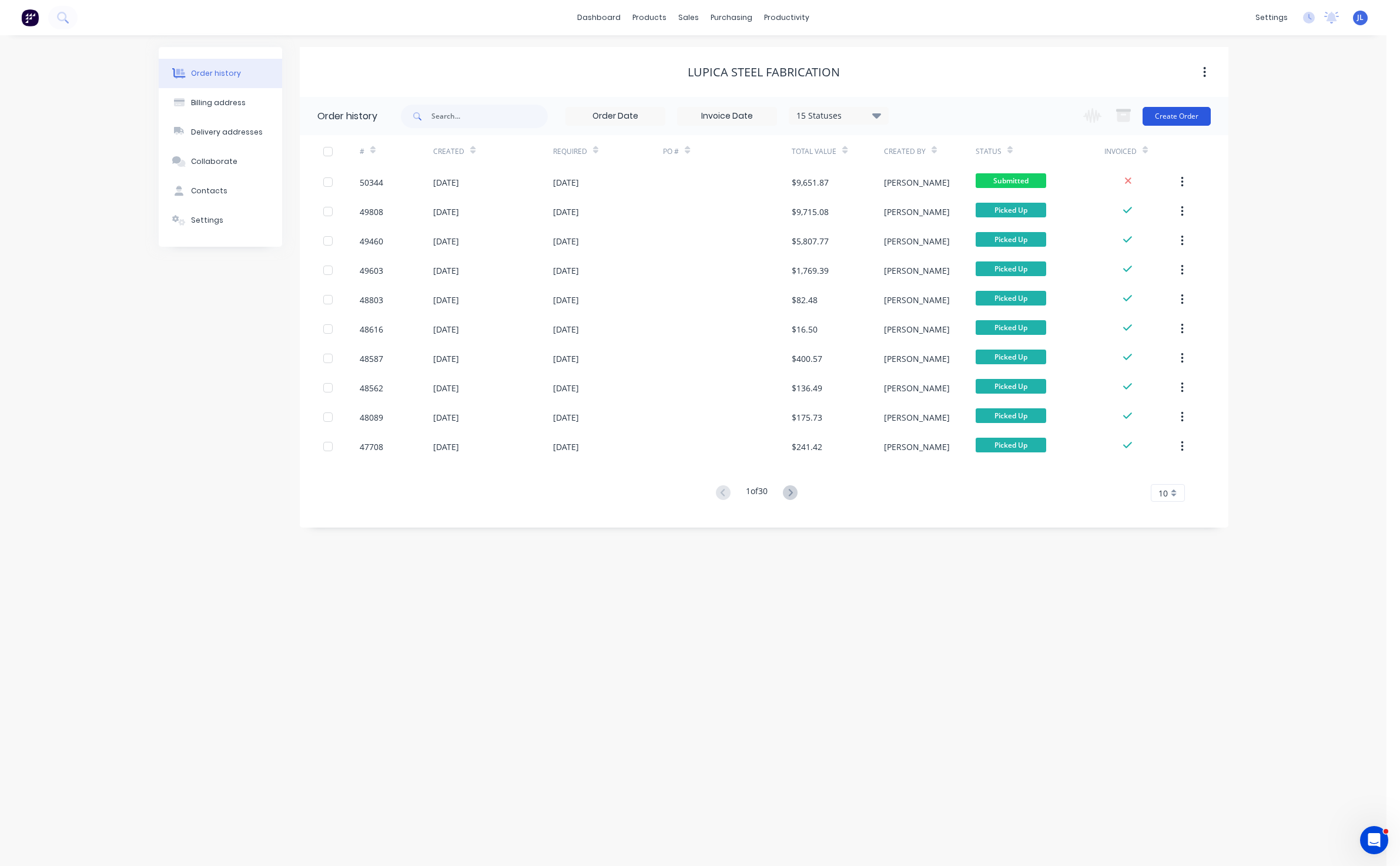
click at [1176, 115] on button "Create Order" at bounding box center [1176, 116] width 68 height 19
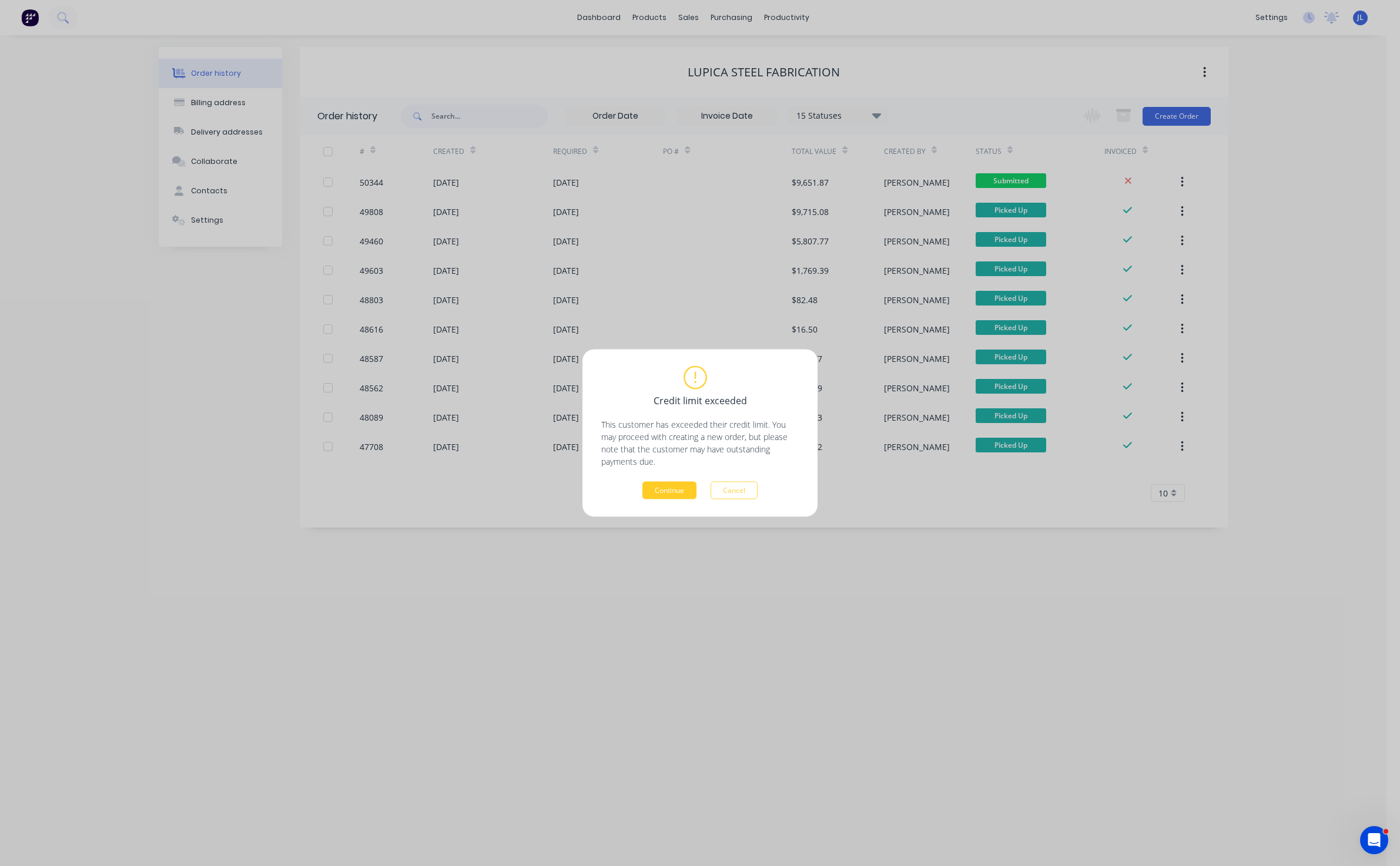
click at [674, 489] on button "Continue" at bounding box center [669, 491] width 54 height 18
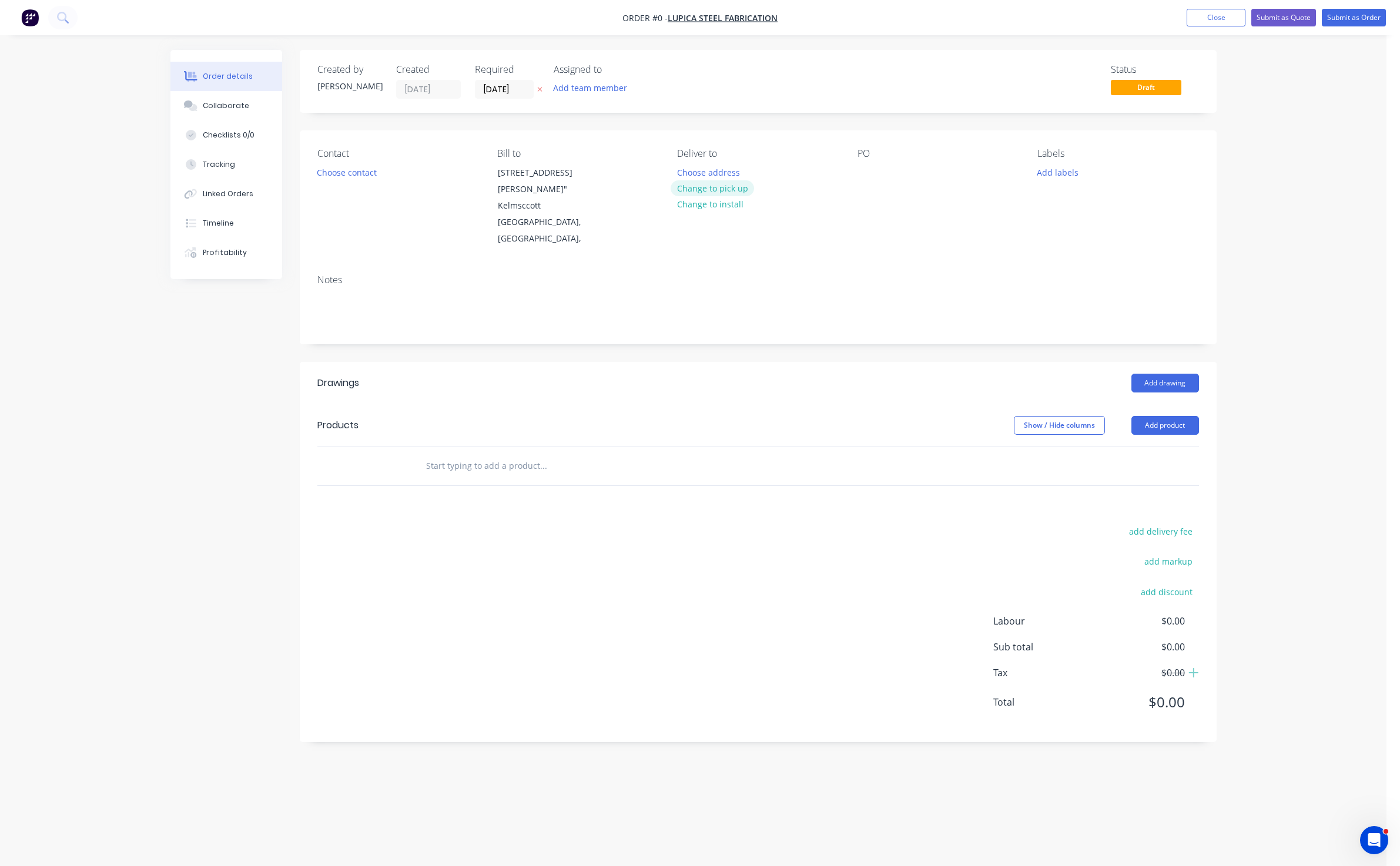
click at [715, 185] on button "Change to pick up" at bounding box center [712, 188] width 84 height 16
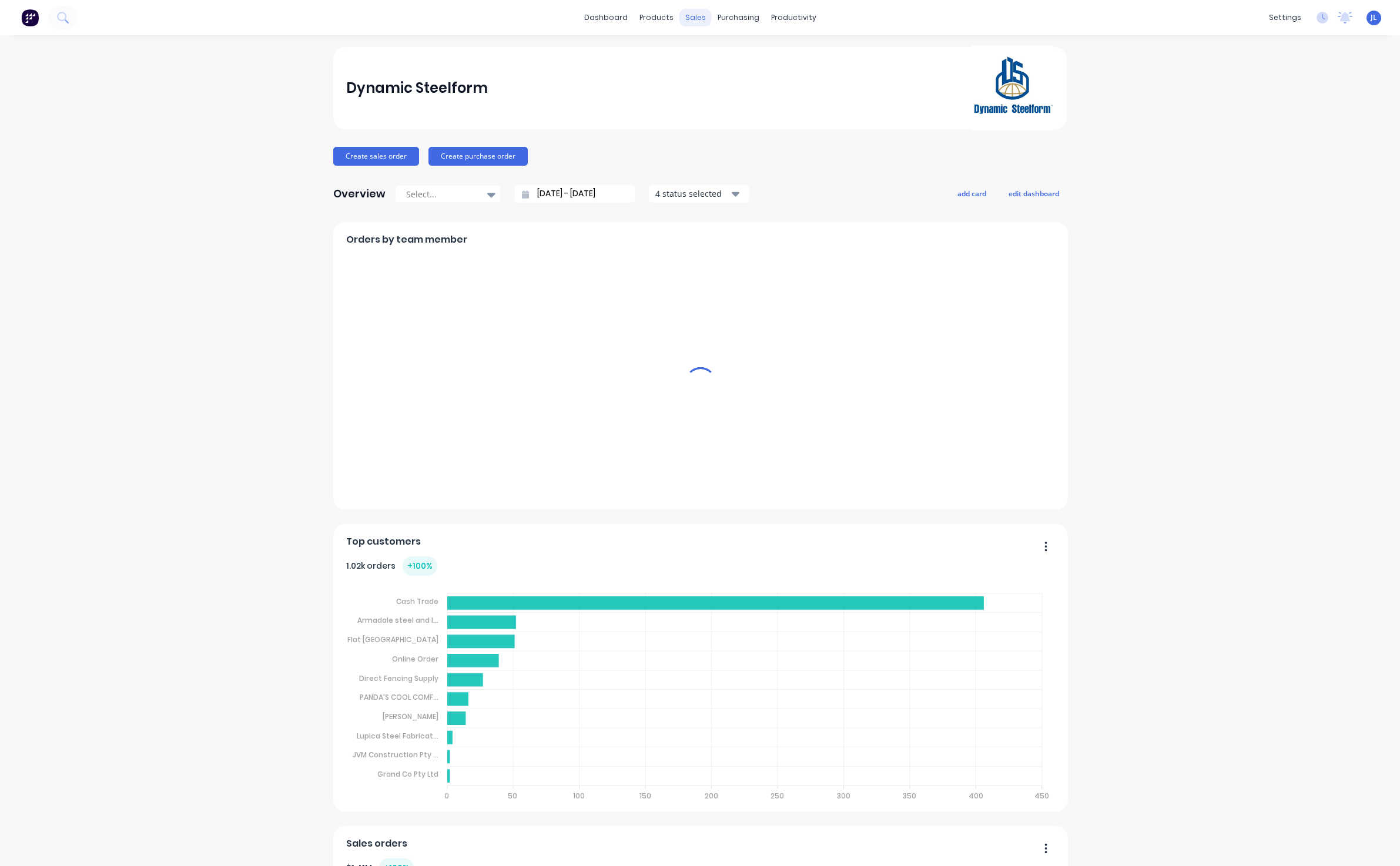
click at [693, 20] on div "sales" at bounding box center [695, 17] width 33 height 18
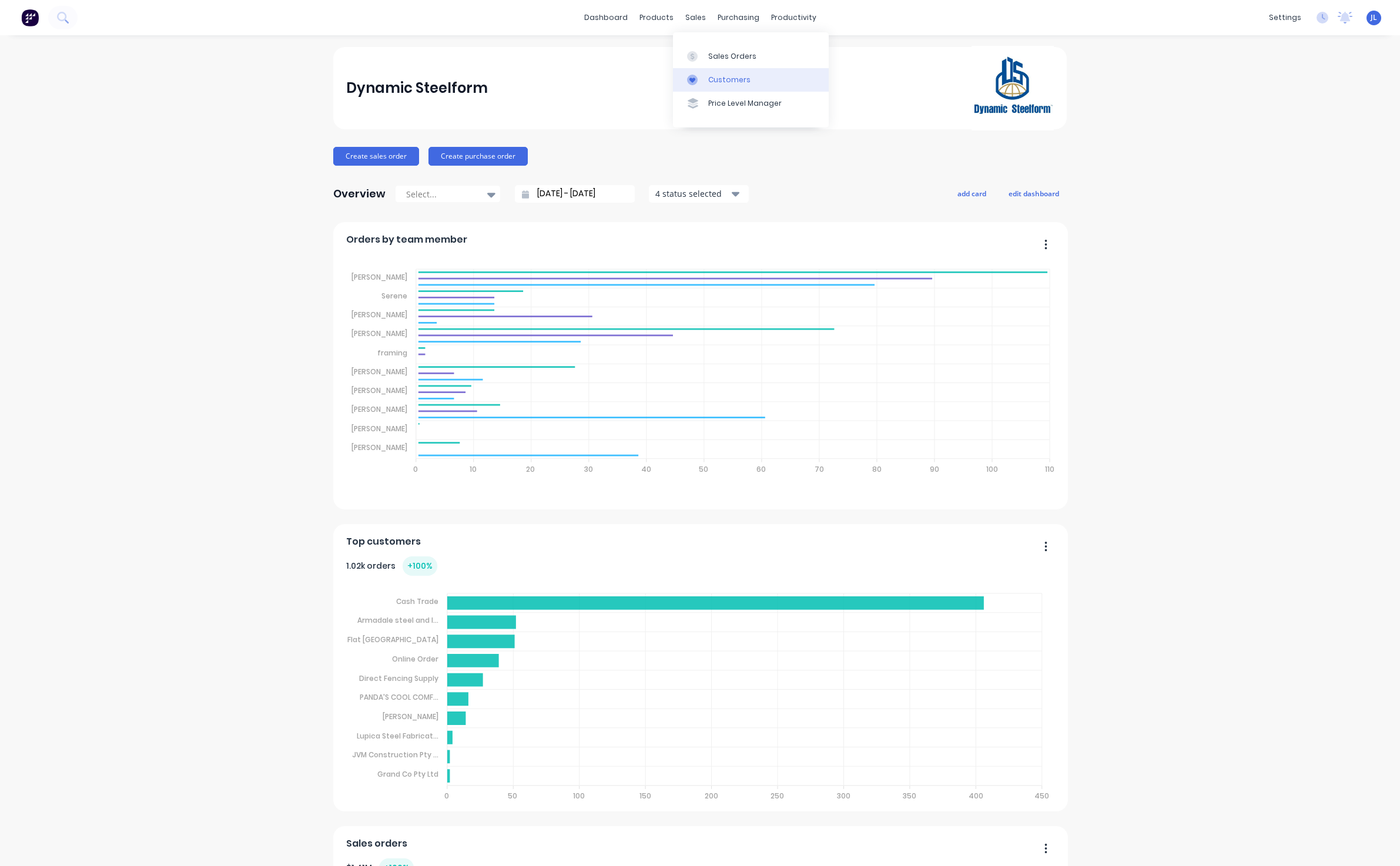
click at [710, 79] on div "Customers" at bounding box center [729, 79] width 42 height 11
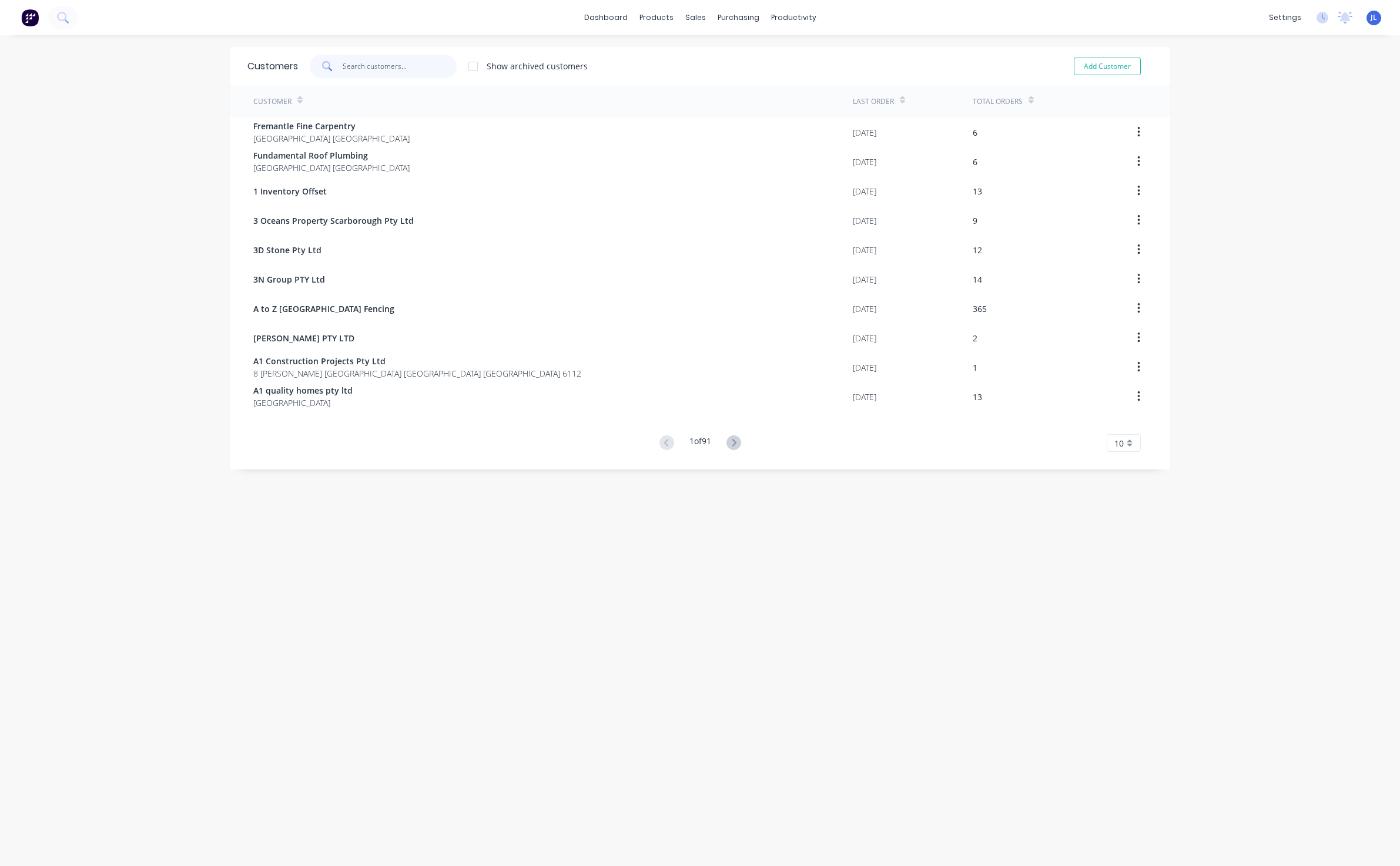
click at [389, 67] on input "text" at bounding box center [400, 66] width 115 height 23
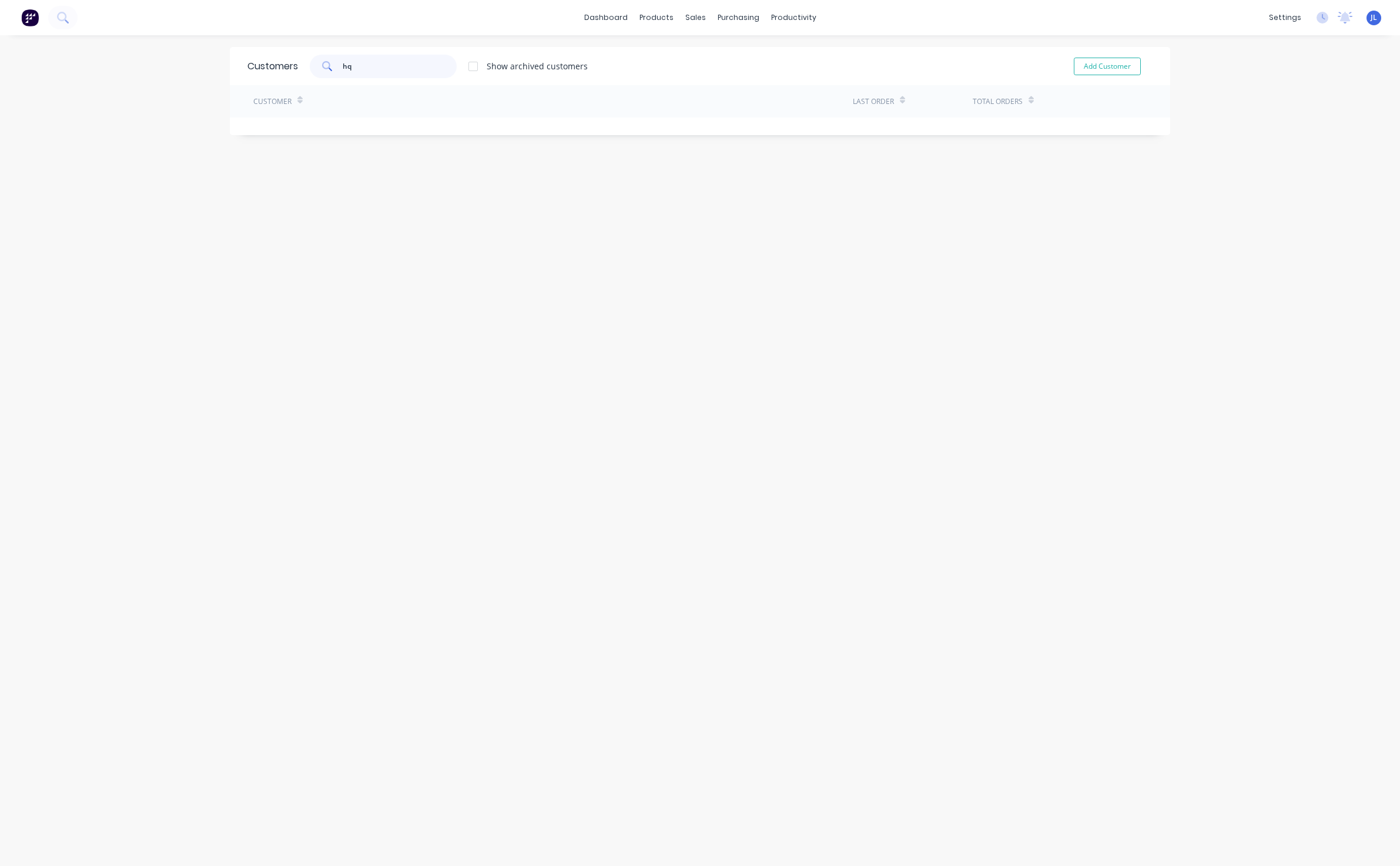
type input "h"
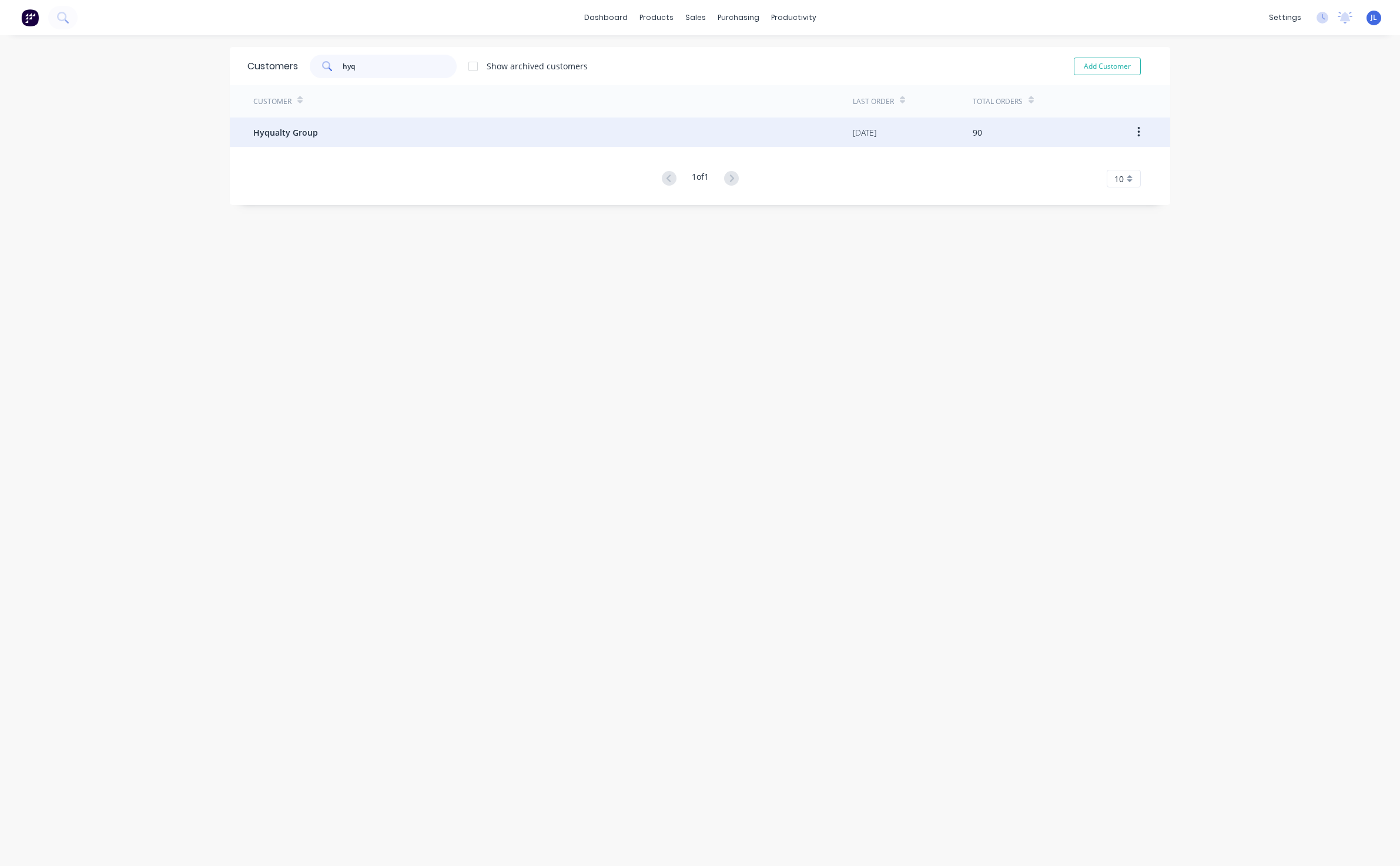
type input "hyq"
click at [378, 137] on div "Hyqualty Group" at bounding box center [553, 132] width 600 height 29
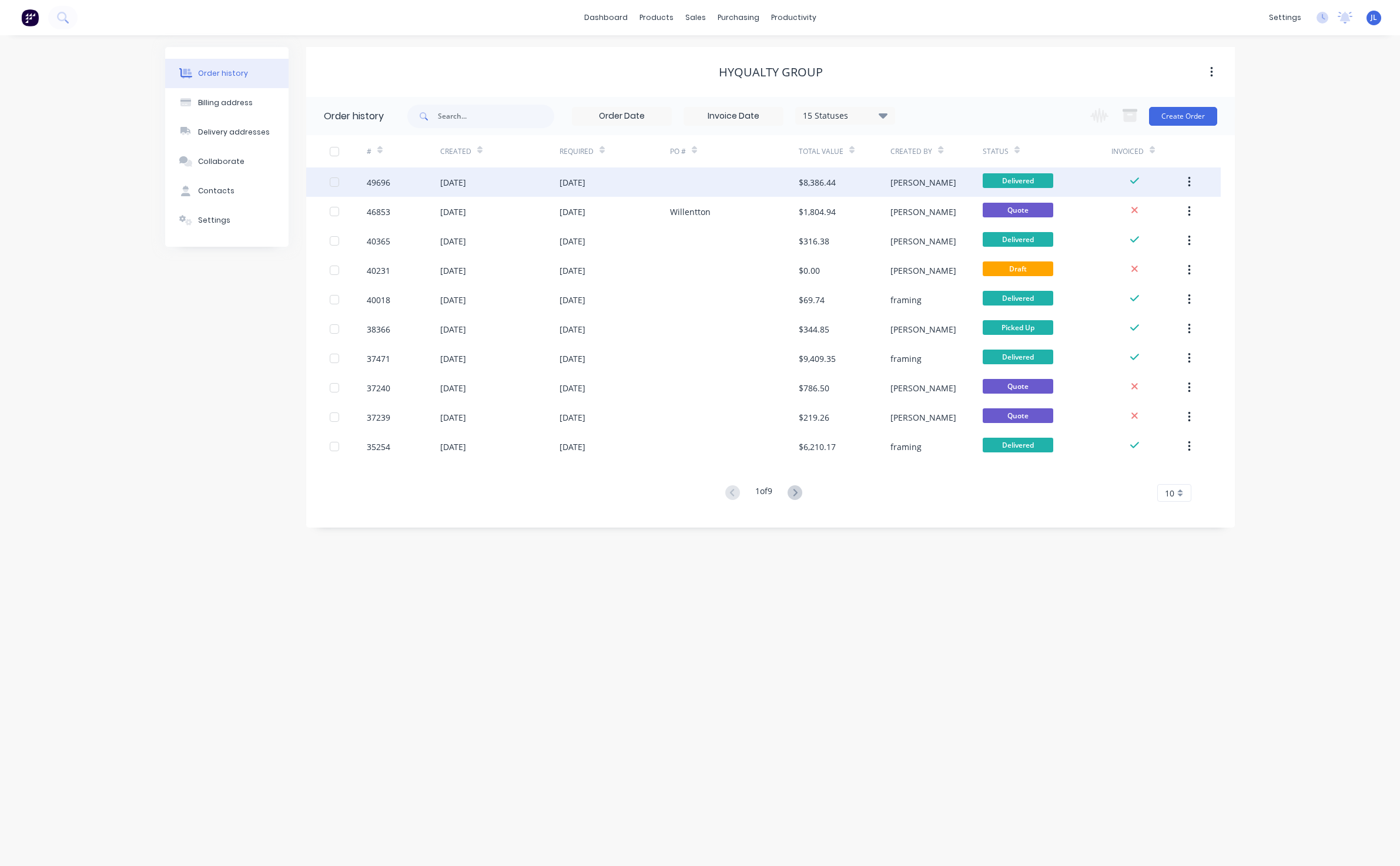
click at [516, 185] on div "03 Oct 2025" at bounding box center [500, 182] width 119 height 29
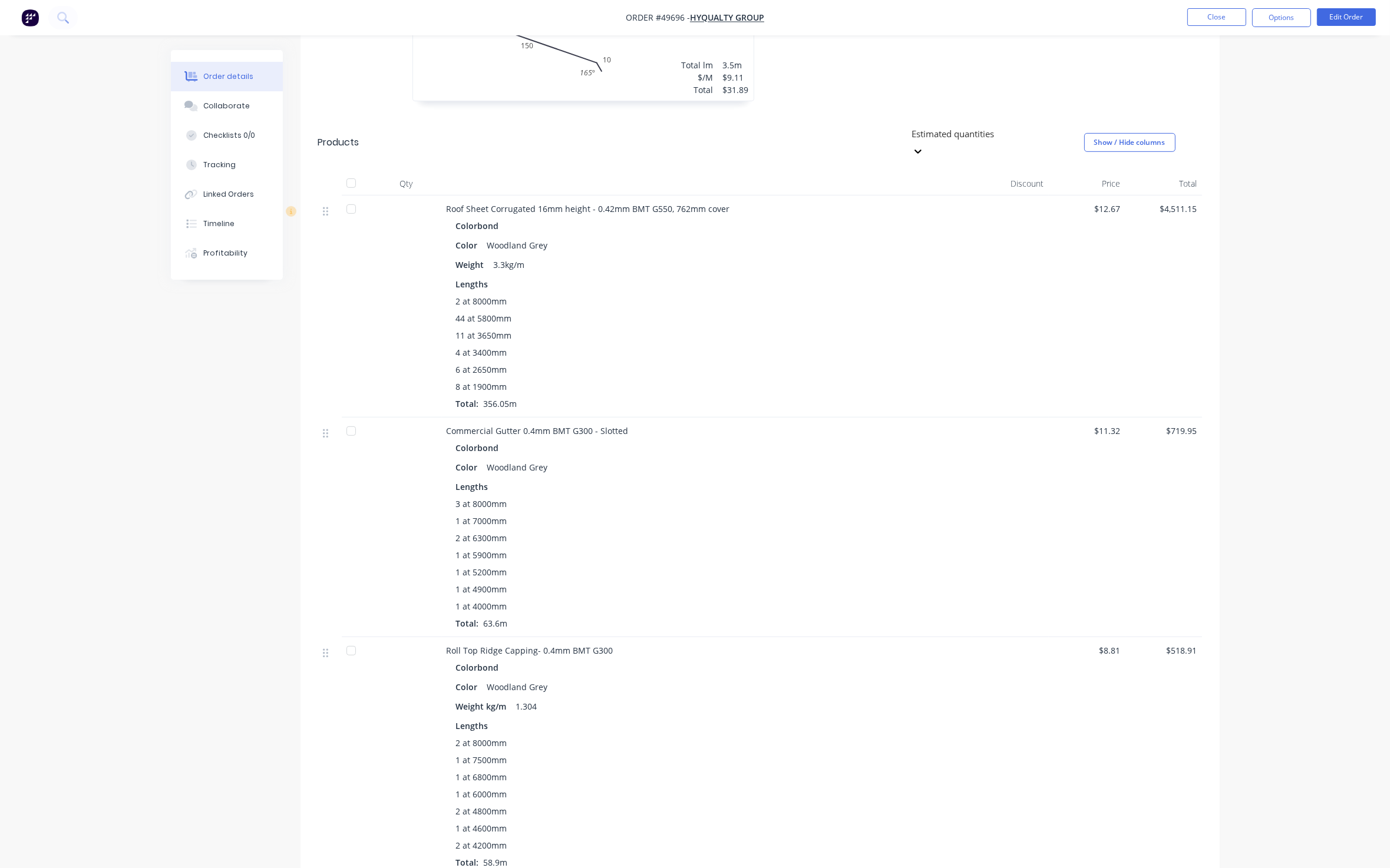
scroll to position [883, 0]
click at [224, 237] on button "Timeline" at bounding box center [227, 224] width 112 height 29
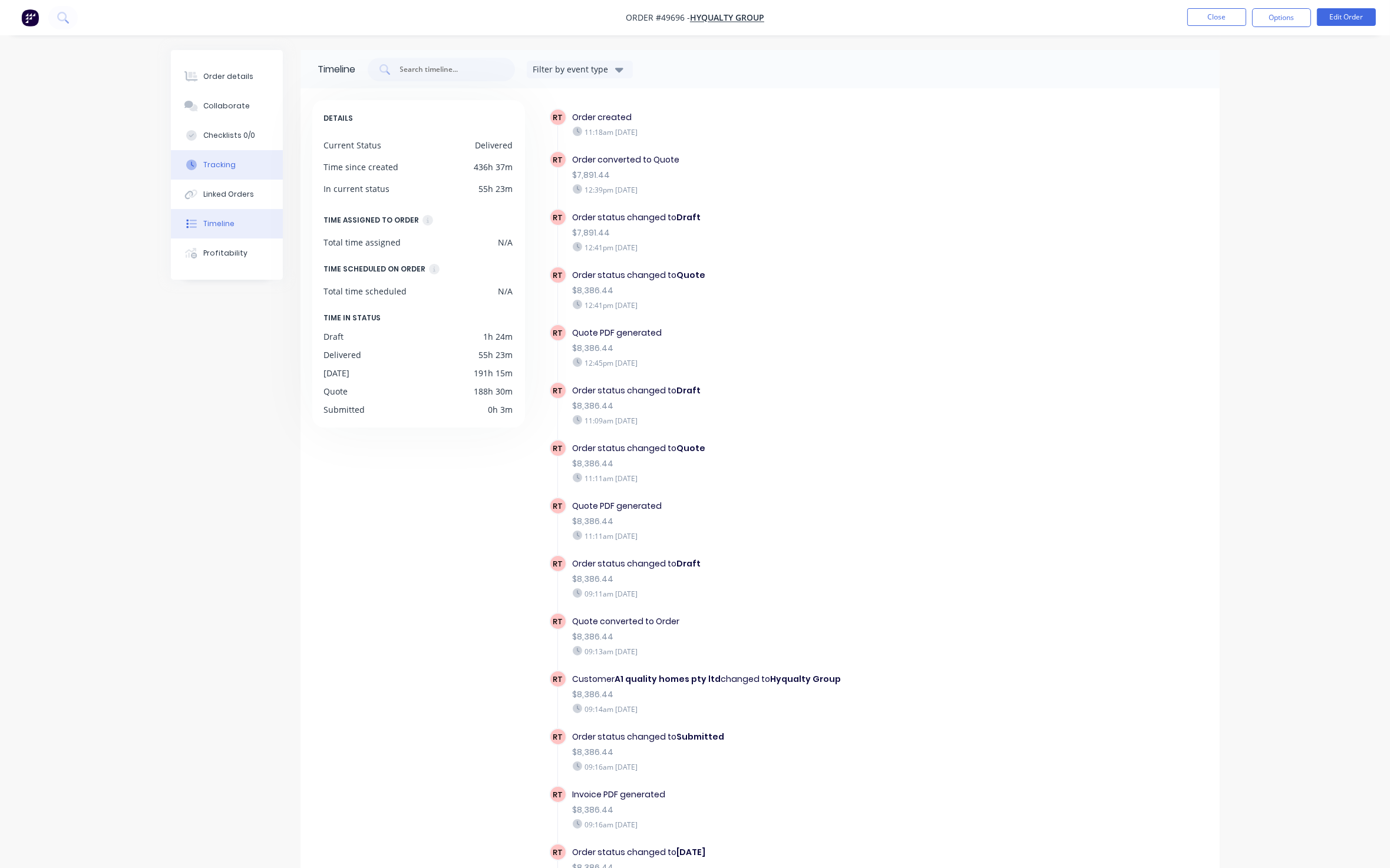
click at [236, 155] on button "Tracking" at bounding box center [227, 165] width 112 height 29
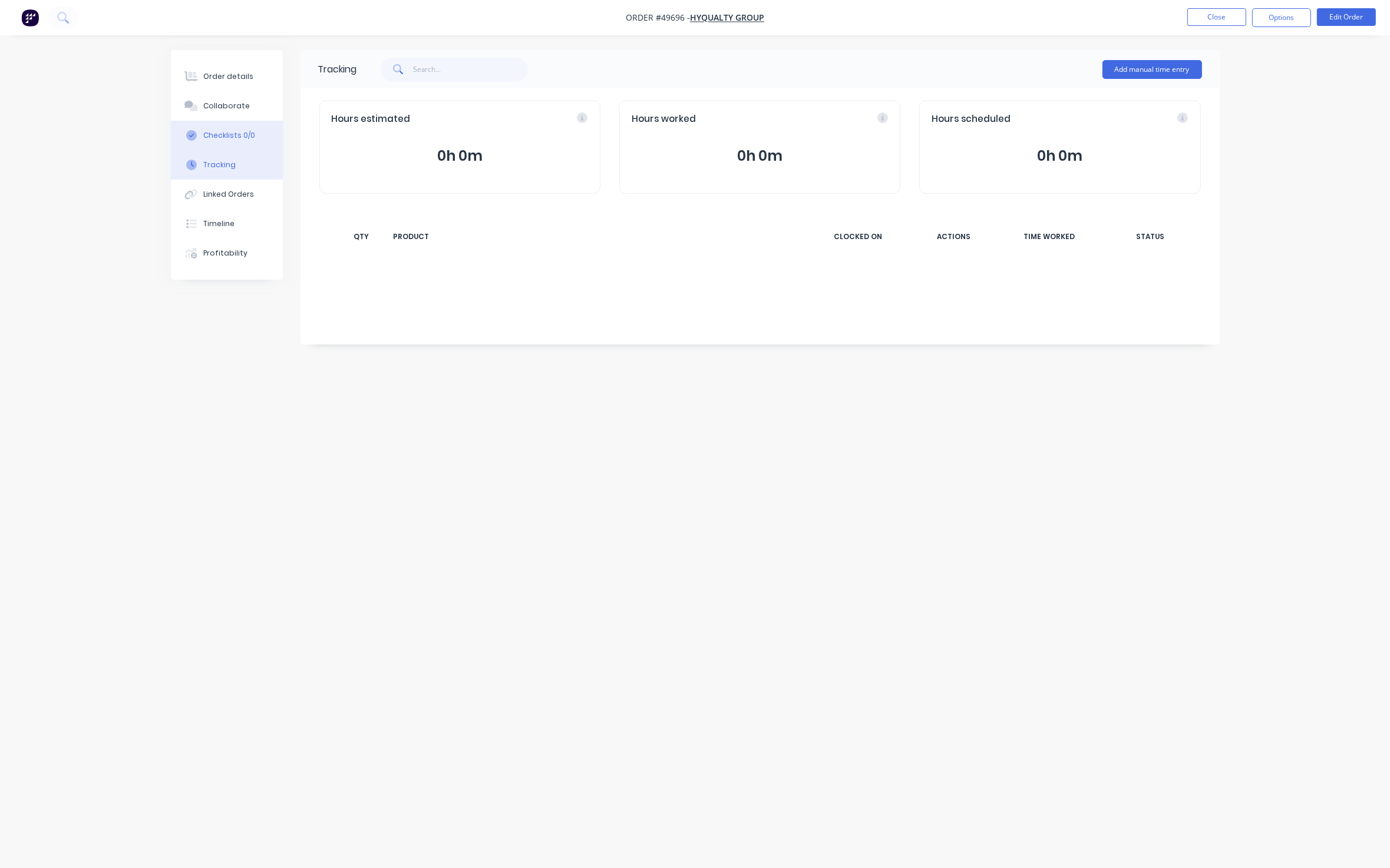
click at [237, 136] on div "Checklists 0/0" at bounding box center [229, 135] width 52 height 11
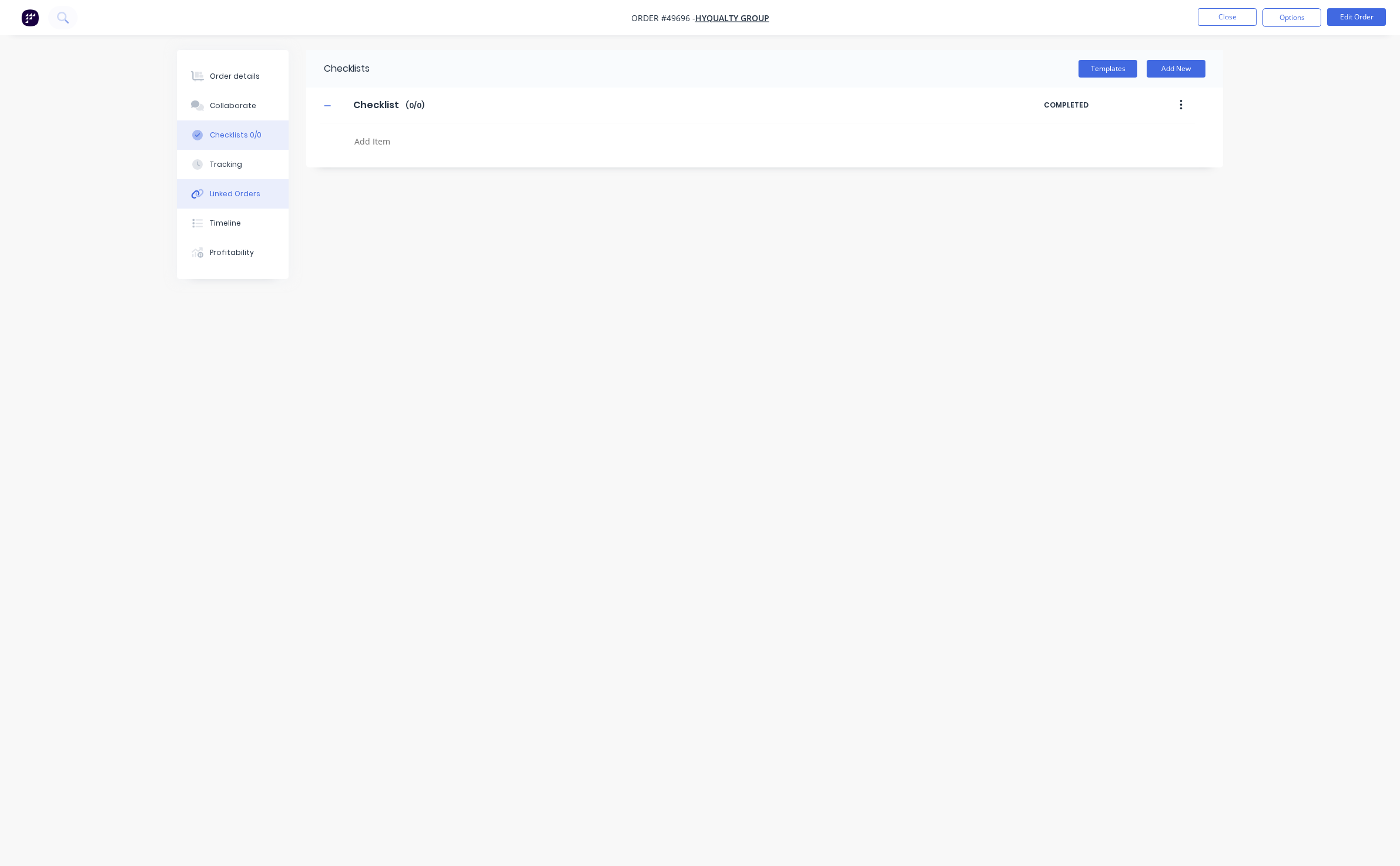
click at [235, 193] on div "Linked Orders" at bounding box center [234, 193] width 50 height 11
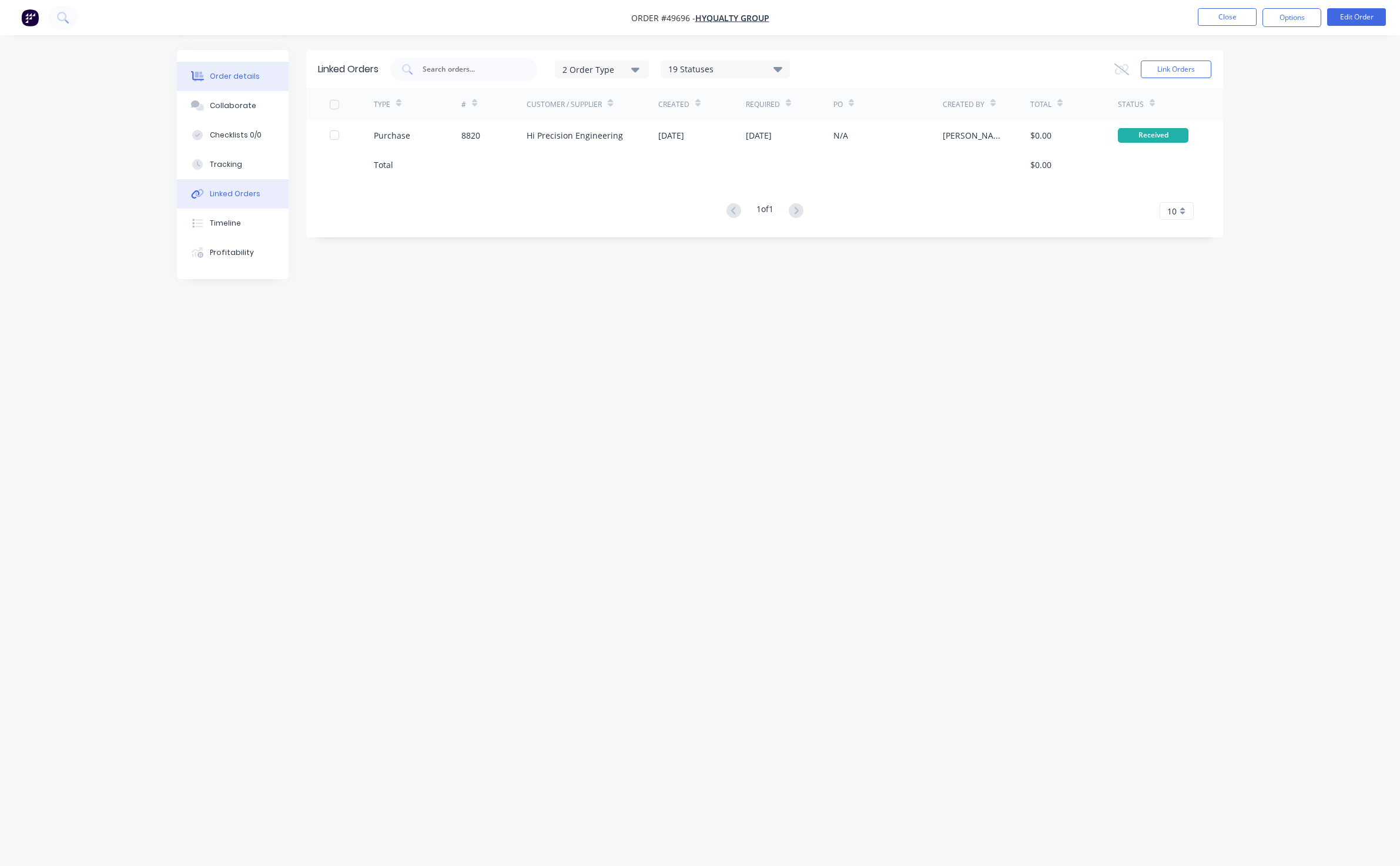
click at [222, 76] on div "Order details" at bounding box center [234, 76] width 50 height 11
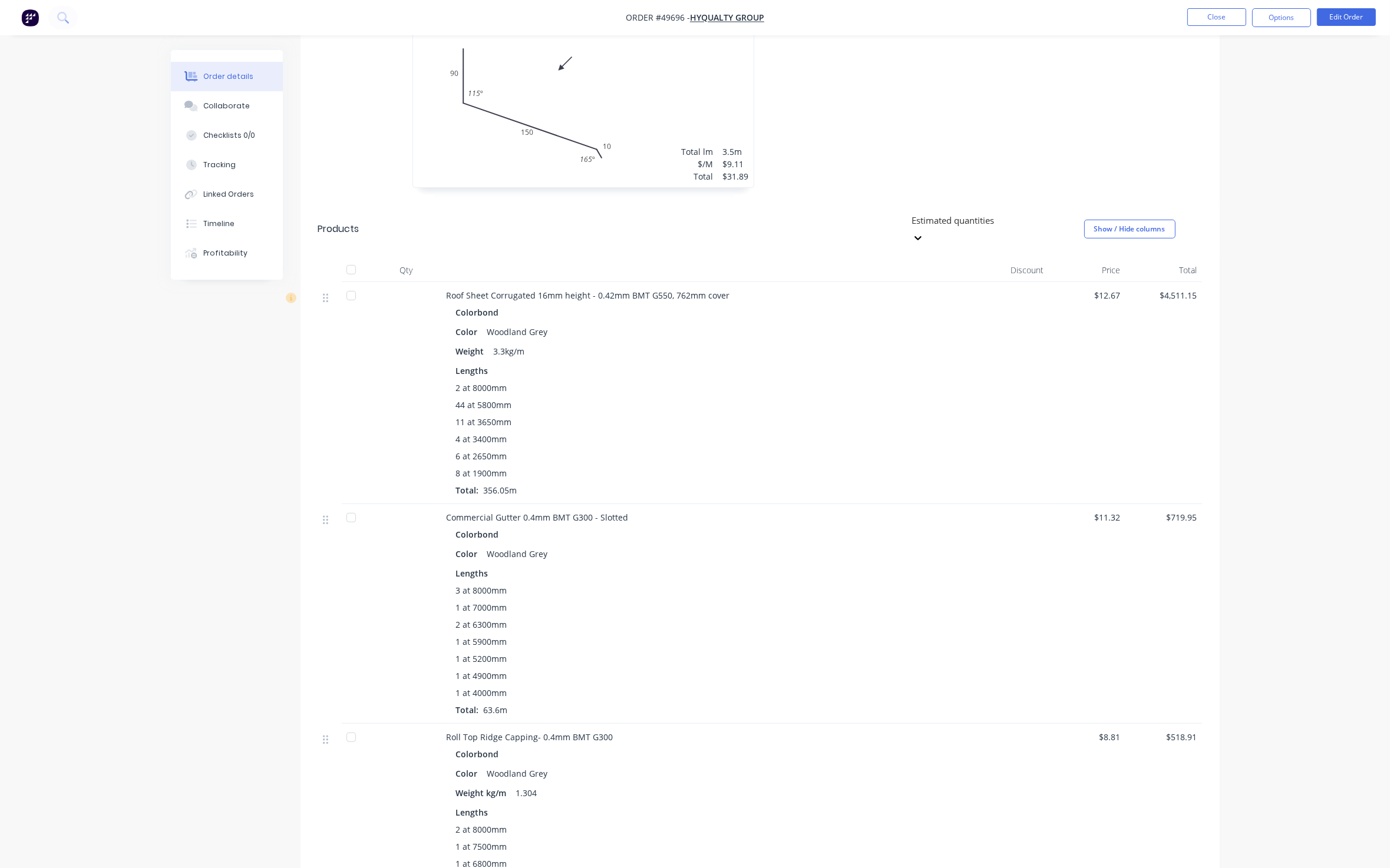
scroll to position [883, 0]
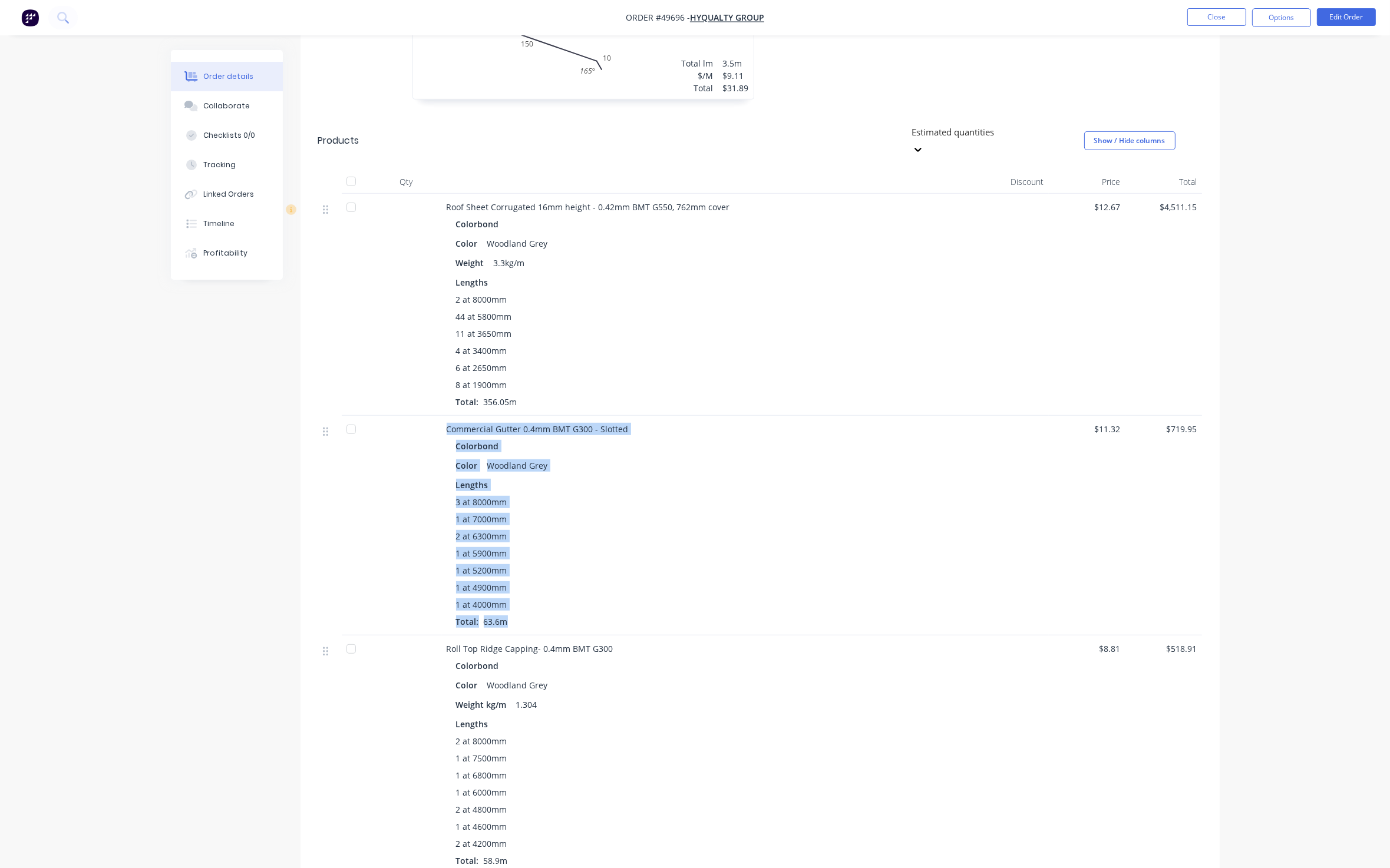
drag, startPoint x: 508, startPoint y: 610, endPoint x: 439, endPoint y: 421, distance: 201.2
click at [439, 421] on div "Commercial Gutter 0.4mm BMT G300 - Slotted Colorbond Color Woodland Grey Length…" at bounding box center [760, 526] width 884 height 220
click at [572, 458] on div "Colorbond Color Woodland Grey Lengths 3 at 8000mm 1 at 7000mm 2 at 6300mm 1 at …" at bounding box center [707, 533] width 521 height 190
drag, startPoint x: 511, startPoint y: 610, endPoint x: 428, endPoint y: 433, distance: 195.5
click at [428, 433] on div "Commercial Gutter 0.4mm BMT G300 - Slotted Colorbond Color Woodland Grey Length…" at bounding box center [760, 526] width 884 height 220
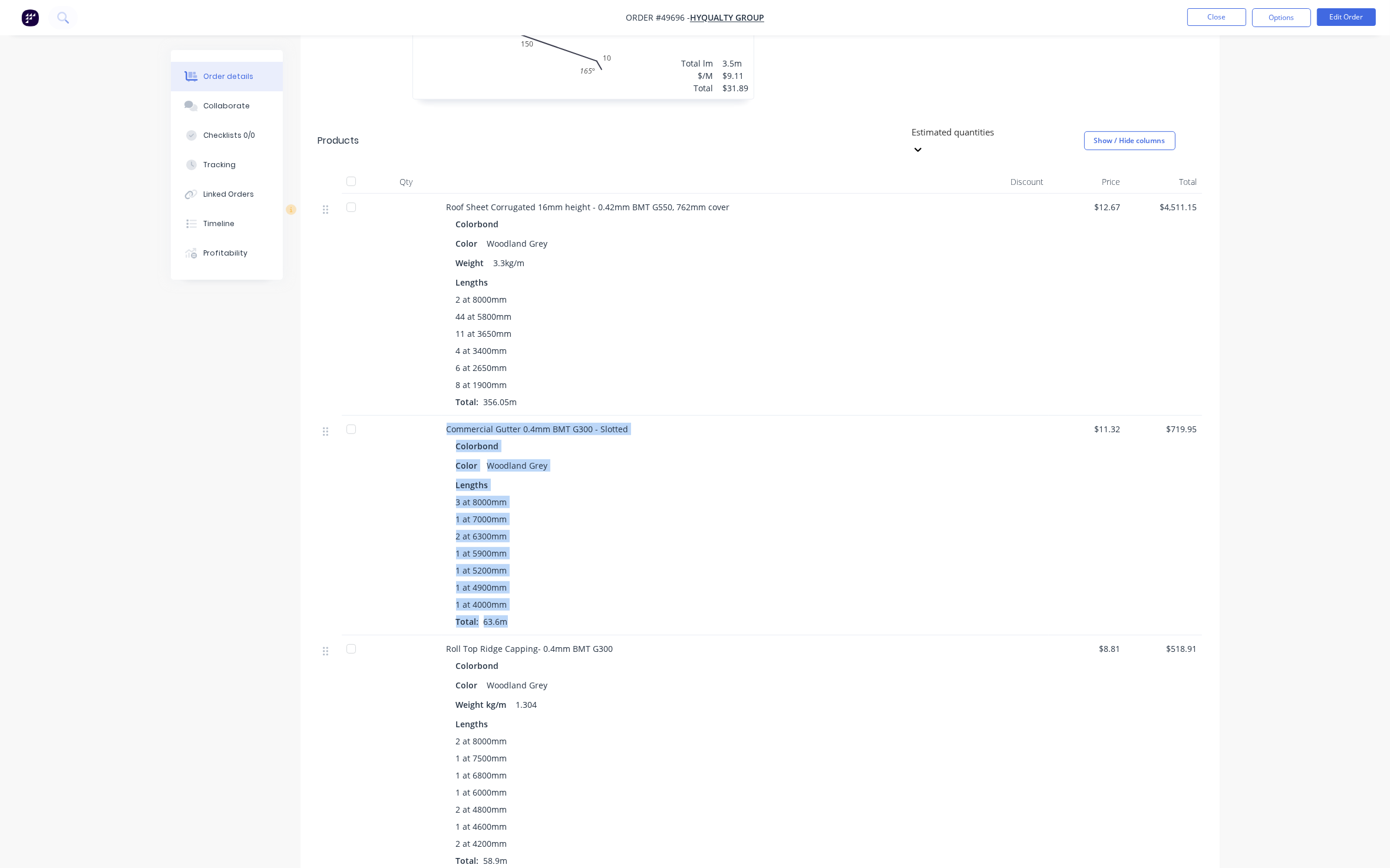
click at [556, 496] on div "3 at 8000mm" at bounding box center [706, 502] width 502 height 12
drag, startPoint x: 520, startPoint y: 608, endPoint x: 435, endPoint y: 419, distance: 207.2
click at [435, 419] on div "Commercial Gutter 0.4mm BMT G300 - Slotted Colorbond Color Woodland Grey Length…" at bounding box center [760, 526] width 884 height 220
click at [537, 530] on div "2 at 6300mm" at bounding box center [706, 536] width 502 height 12
drag, startPoint x: 522, startPoint y: 615, endPoint x: 424, endPoint y: 429, distance: 210.2
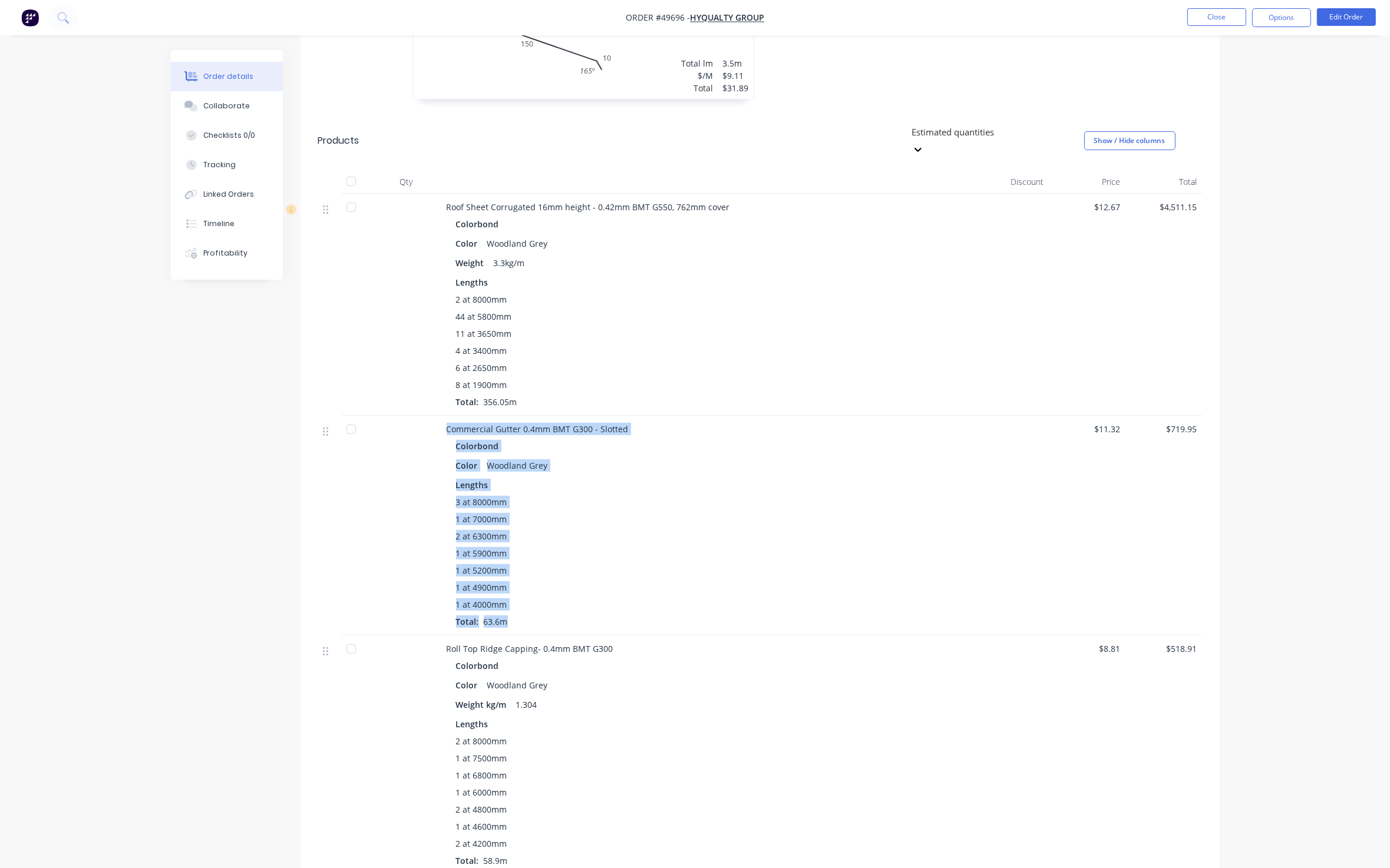
click at [424, 429] on div "Commercial Gutter 0.4mm BMT G300 - Slotted Colorbond Color Woodland Grey Length…" at bounding box center [760, 526] width 884 height 220
click at [617, 496] on div "3 at 8000mm" at bounding box center [706, 502] width 502 height 12
drag, startPoint x: 515, startPoint y: 605, endPoint x: 426, endPoint y: 424, distance: 201.7
click at [426, 424] on div "Commercial Gutter 0.4mm BMT G300 - Slotted Colorbond Color Woodland Grey Length…" at bounding box center [760, 526] width 884 height 220
click at [694, 496] on div "3 at 8000mm" at bounding box center [706, 502] width 502 height 12
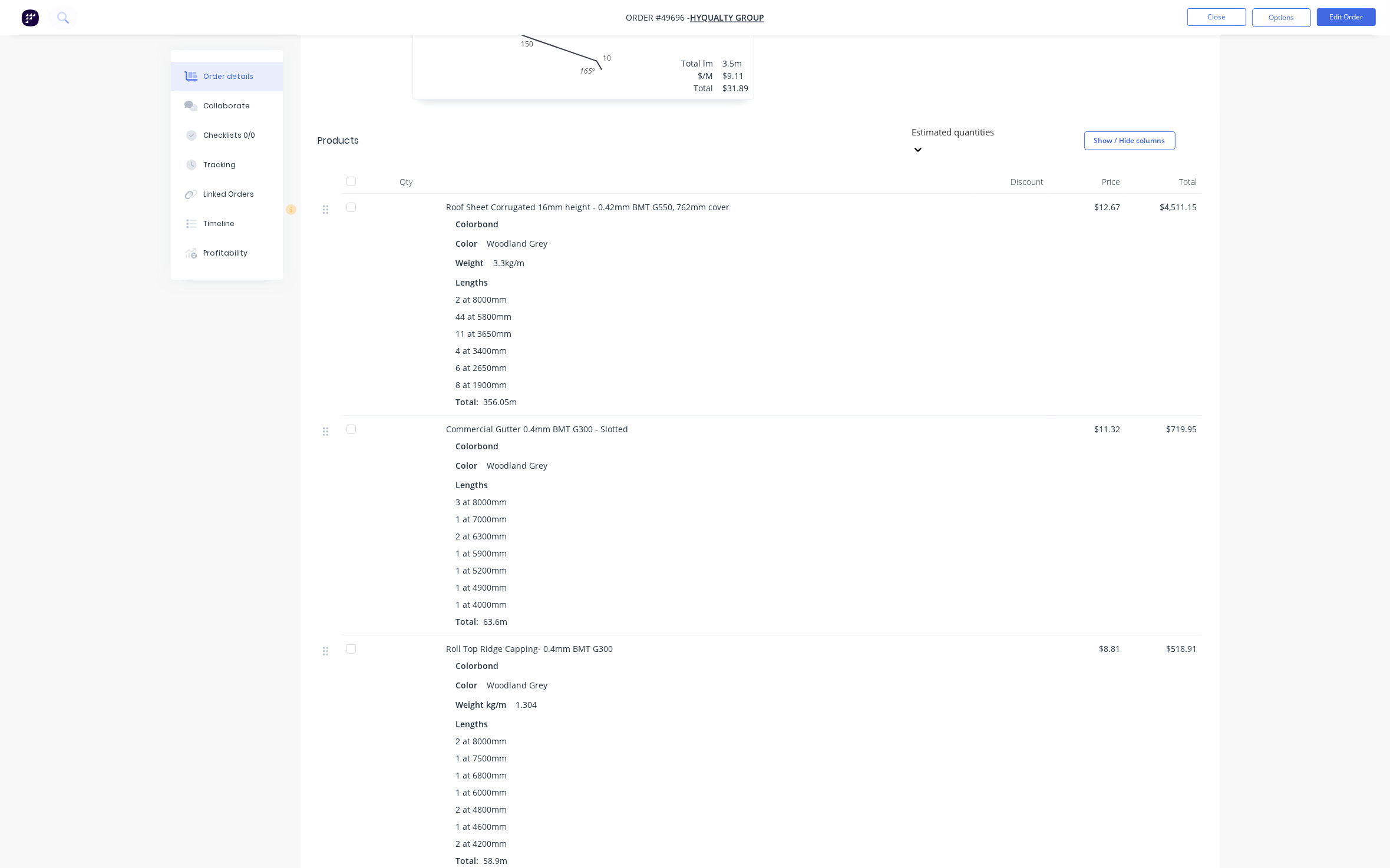
click at [685, 496] on div "3 at 8000mm" at bounding box center [706, 502] width 502 height 12
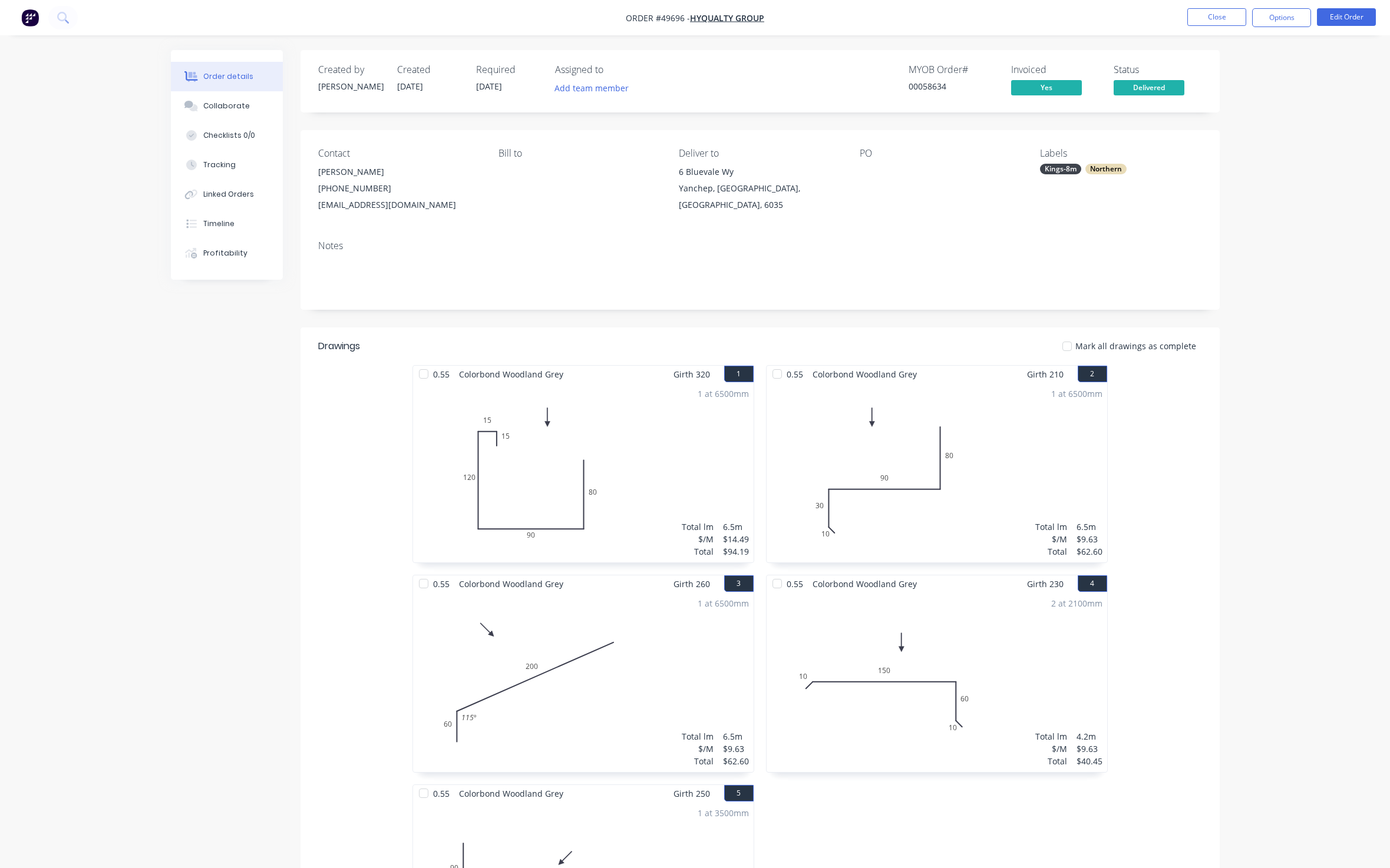
click at [1213, 13] on button "Close" at bounding box center [1216, 17] width 59 height 18
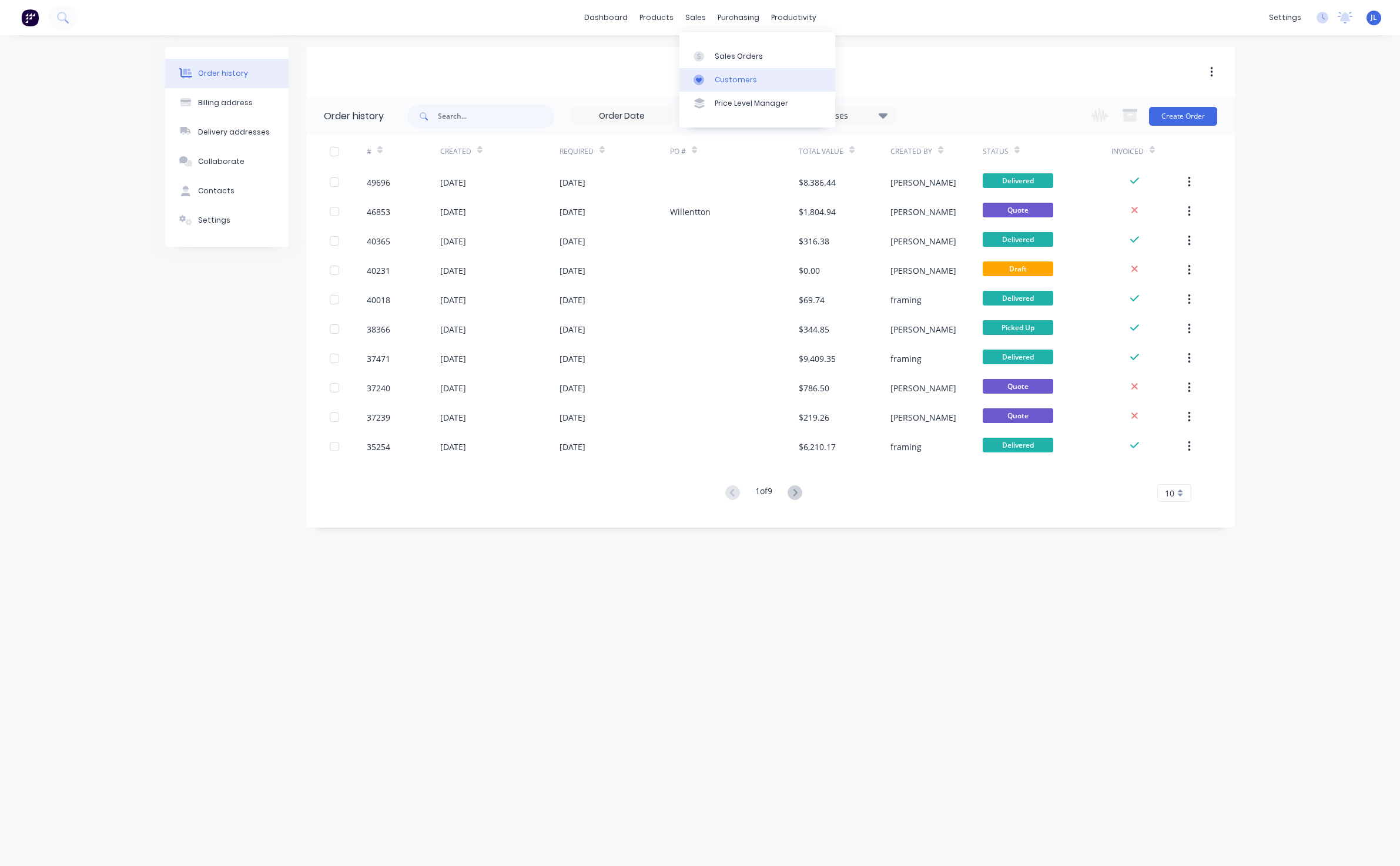
click at [707, 84] on div at bounding box center [702, 79] width 18 height 11
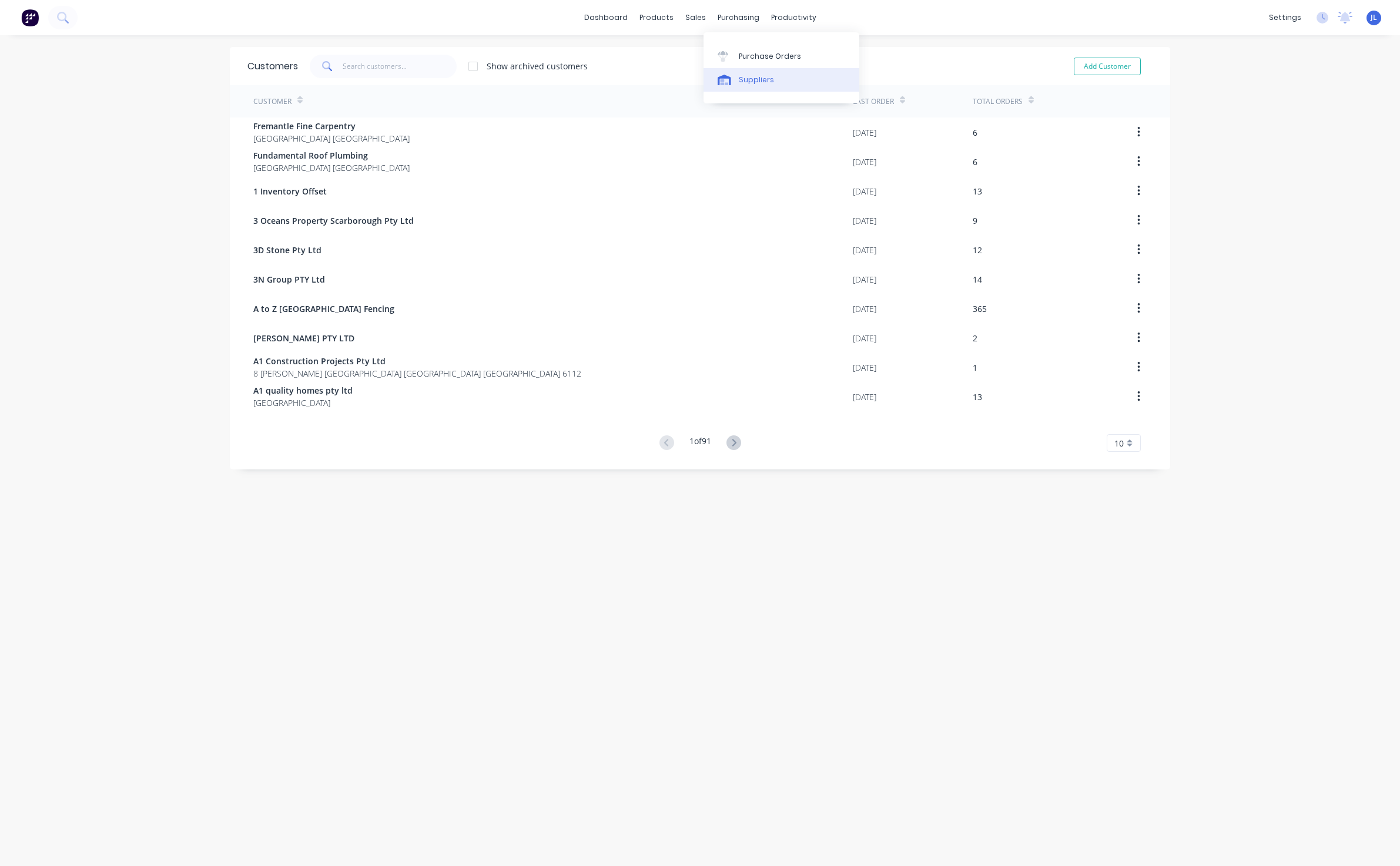
click at [756, 79] on div "Suppliers" at bounding box center [756, 79] width 35 height 11
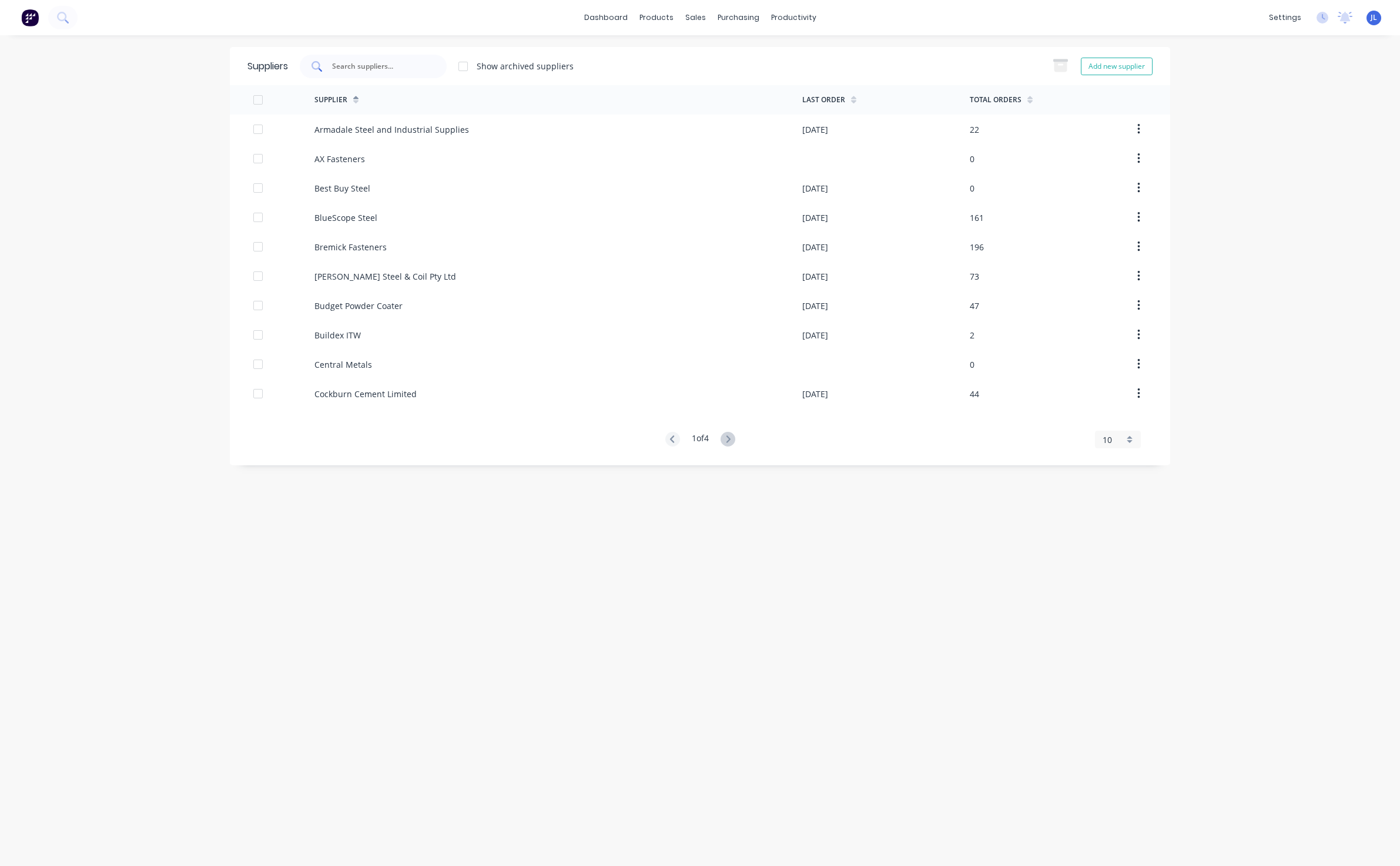
click at [404, 64] on input "text" at bounding box center [380, 66] width 98 height 12
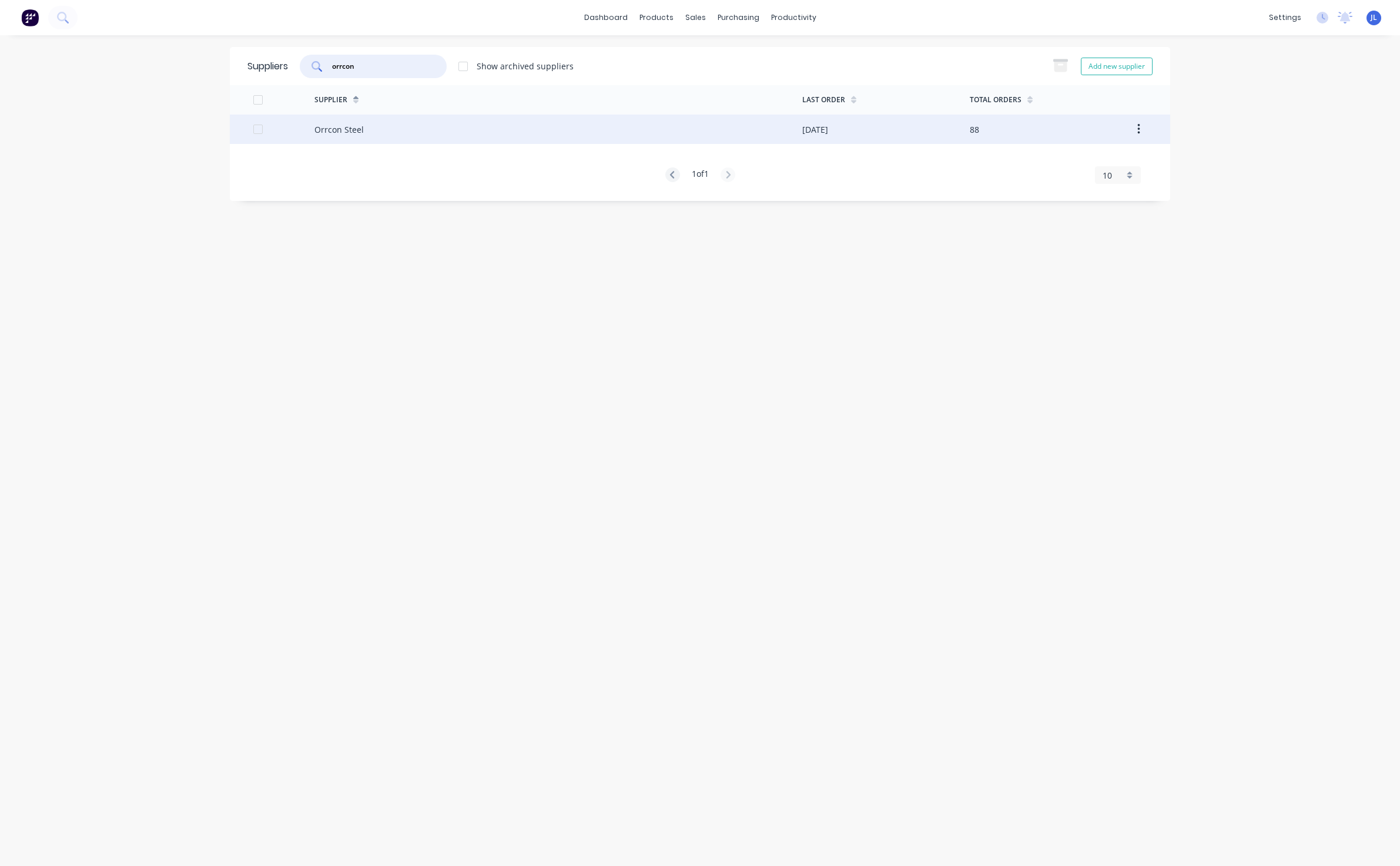
type input "orrcon"
click at [355, 126] on div "Orrcon Steel" at bounding box center [339, 129] width 50 height 12
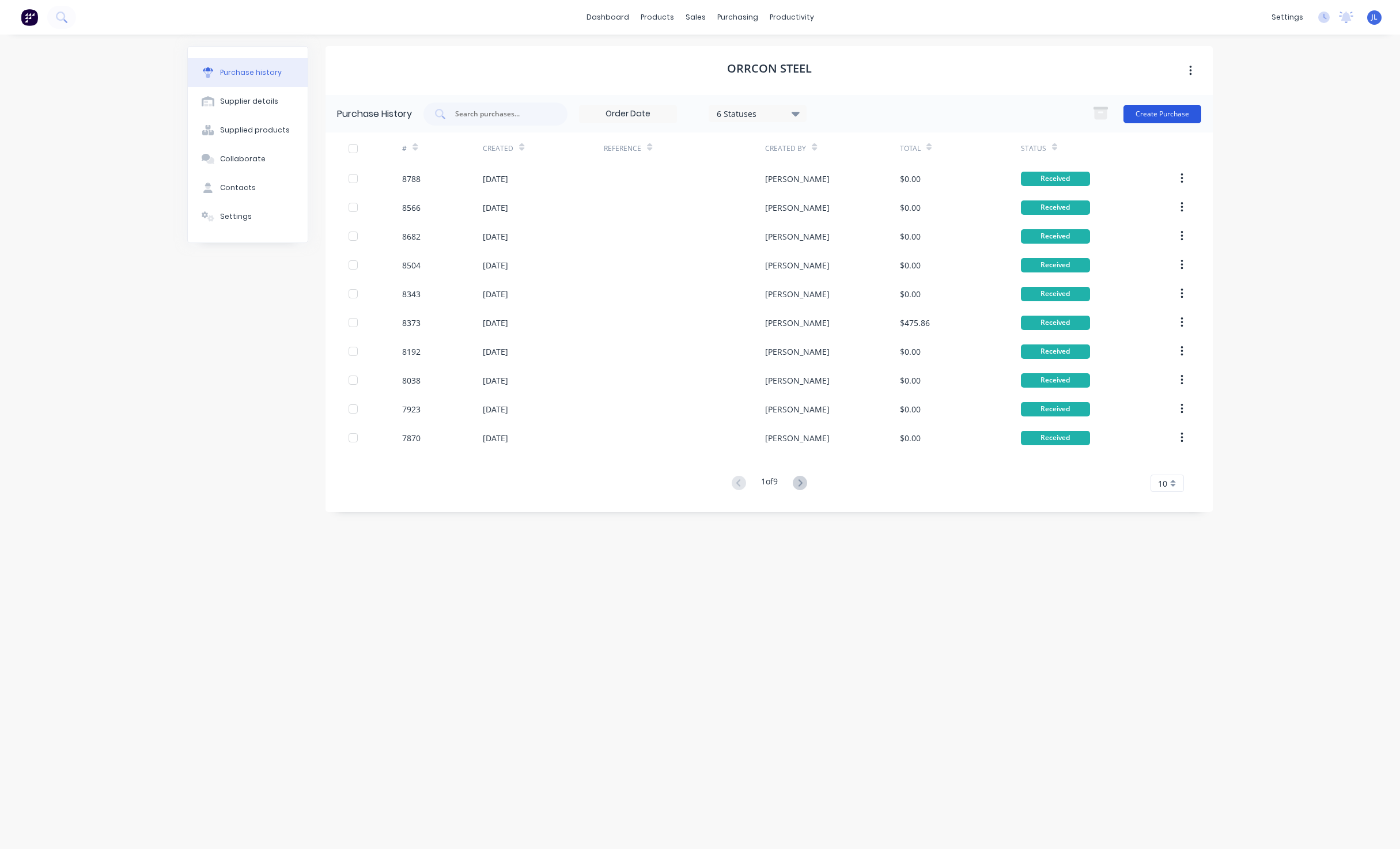
click at [1187, 120] on button "Create Purchase" at bounding box center [1162, 114] width 78 height 19
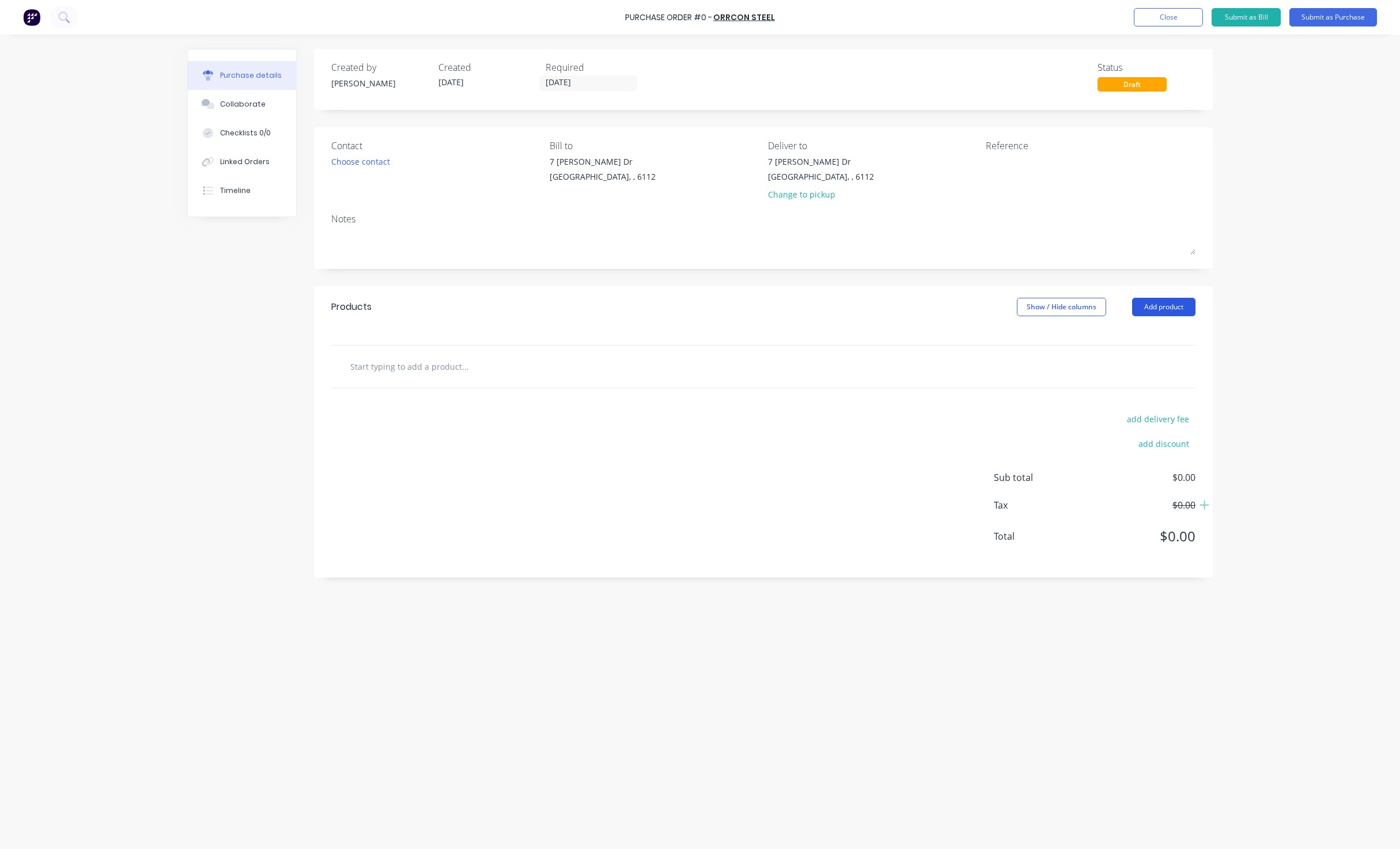
click at [1150, 303] on button "Add product" at bounding box center [1163, 307] width 63 height 19
click at [1149, 341] on div "Product catalogue" at bounding box center [1140, 337] width 89 height 17
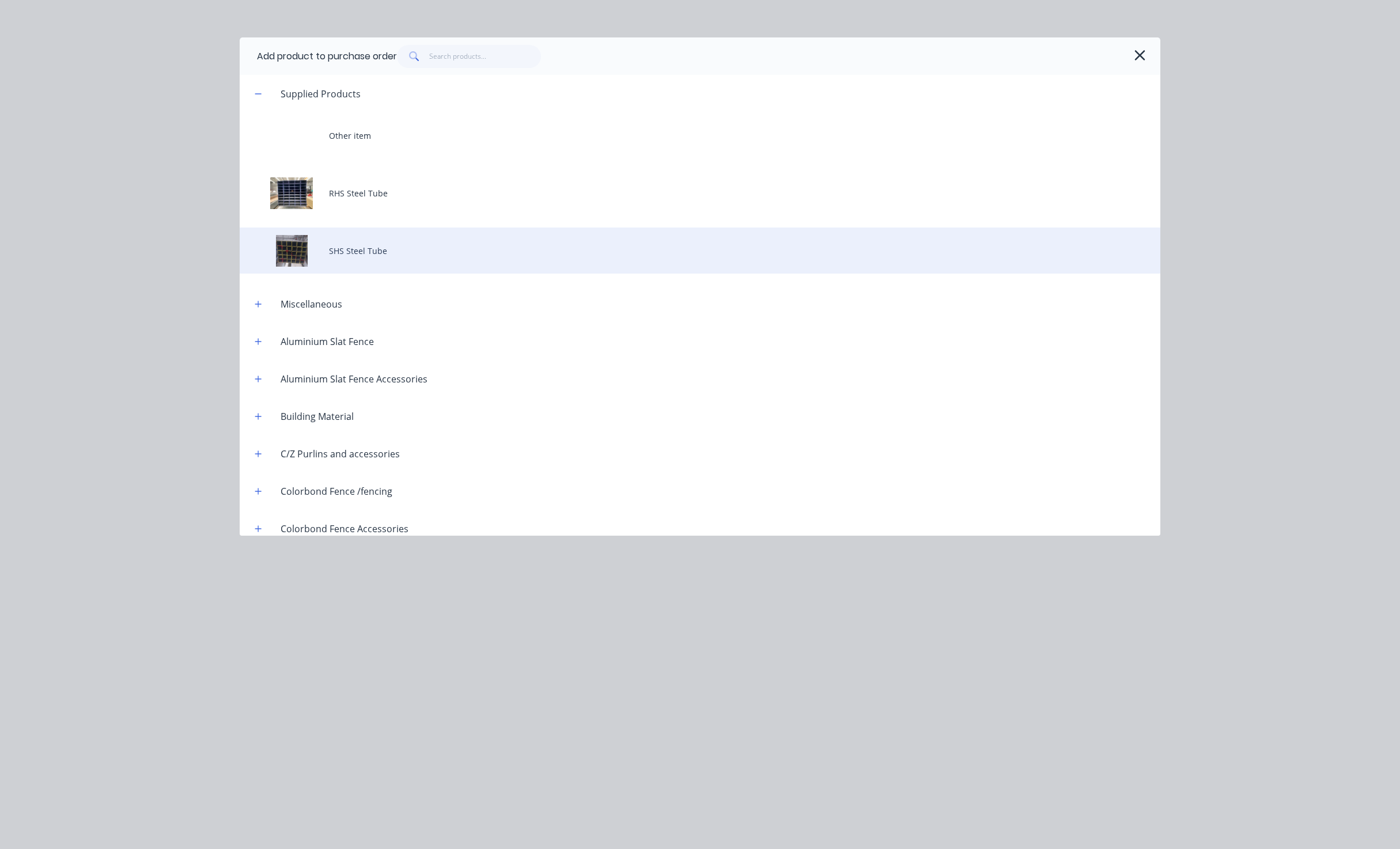
click at [364, 249] on div "SHS Steel Tube" at bounding box center [700, 251] width 920 height 46
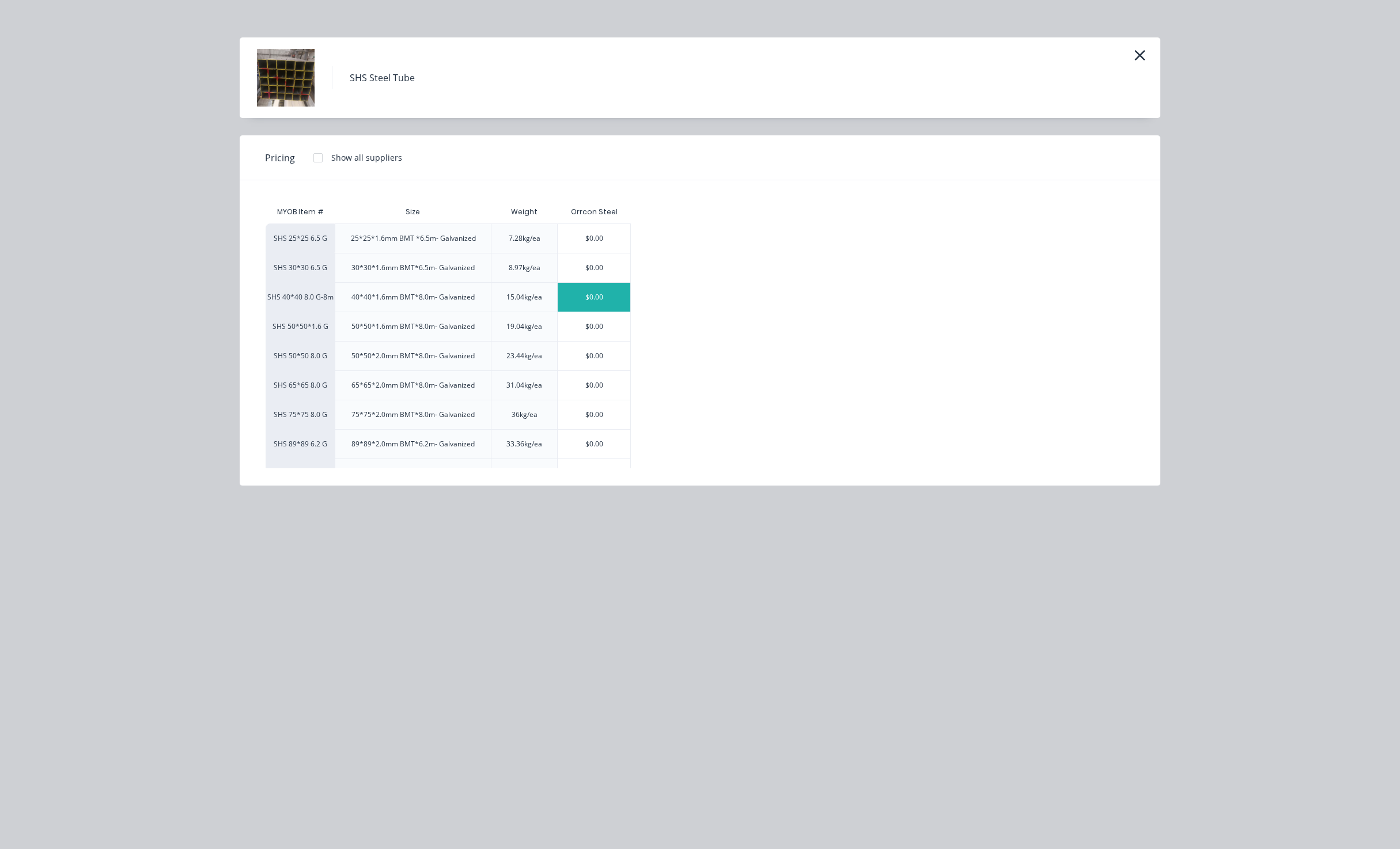
click at [596, 299] on div "$0.00" at bounding box center [593, 296] width 73 height 28
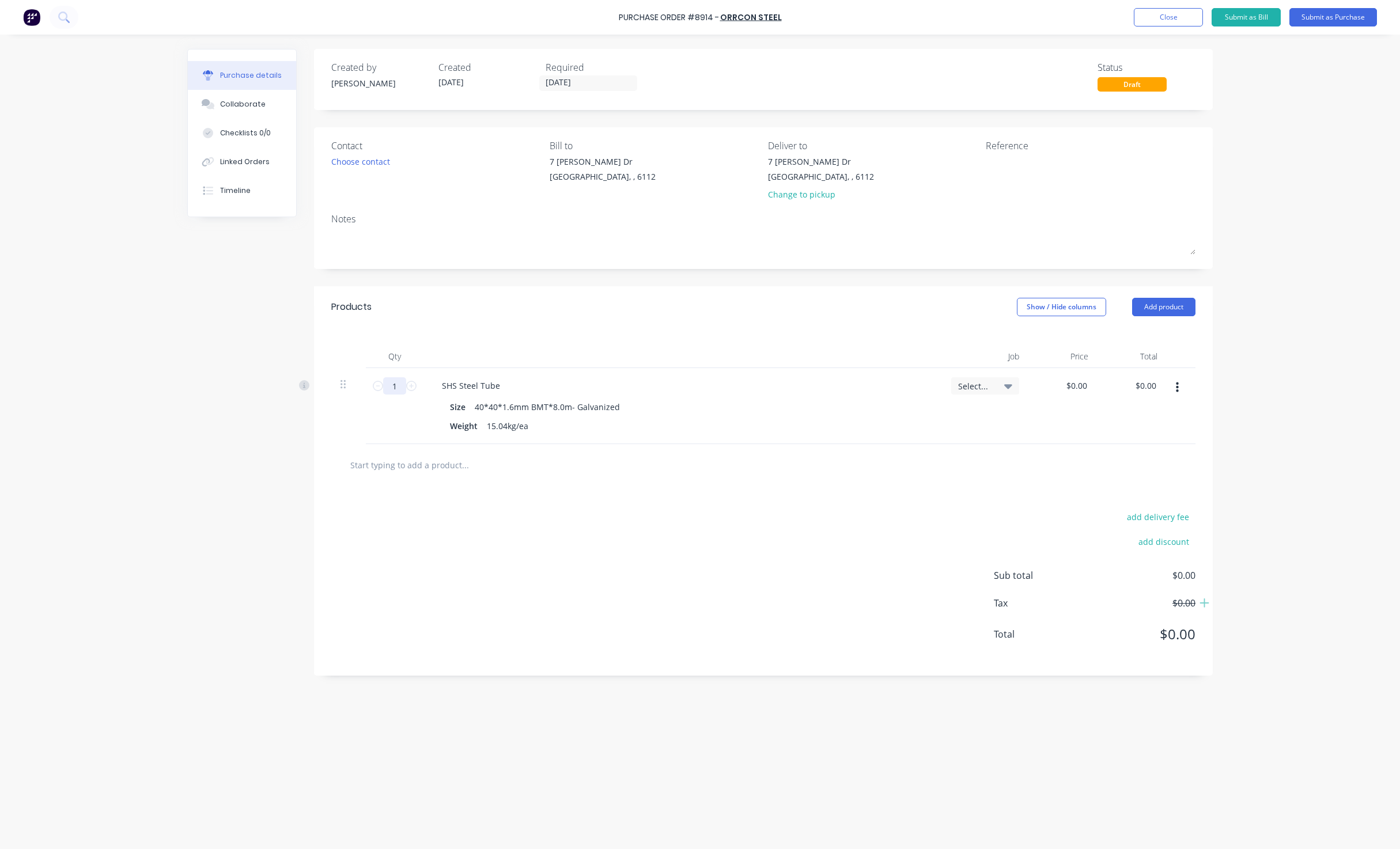
click at [402, 389] on input "1" at bounding box center [394, 386] width 23 height 17
type input "40"
click at [540, 313] on div "Products Show / Hide columns Add product" at bounding box center [763, 307] width 899 height 42
drag, startPoint x: 1185, startPoint y: 305, endPoint x: 1181, endPoint y: 313, distance: 8.9
click at [1185, 304] on button "Add product" at bounding box center [1163, 307] width 63 height 19
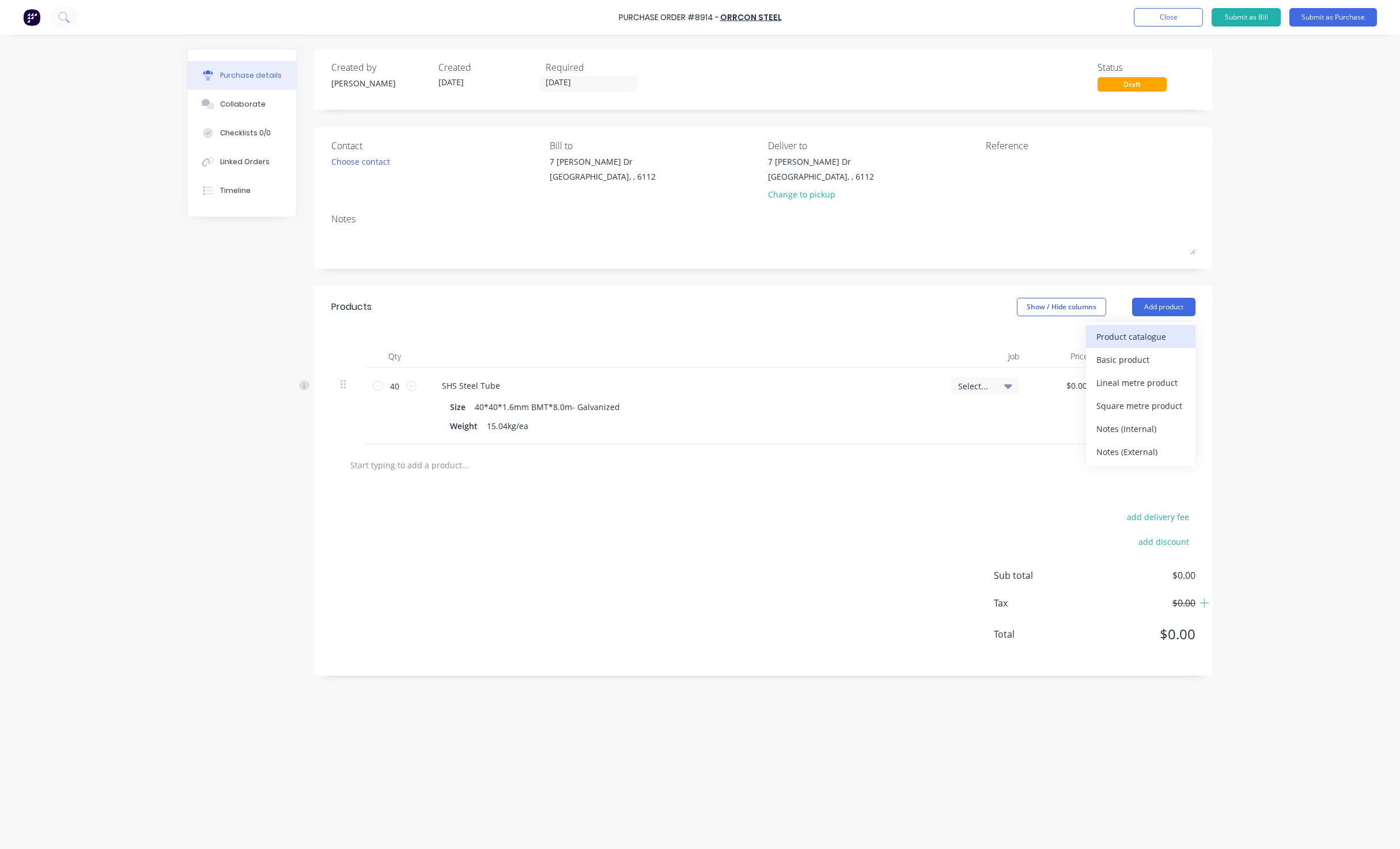
click at [1167, 341] on div "Product catalogue" at bounding box center [1140, 337] width 89 height 17
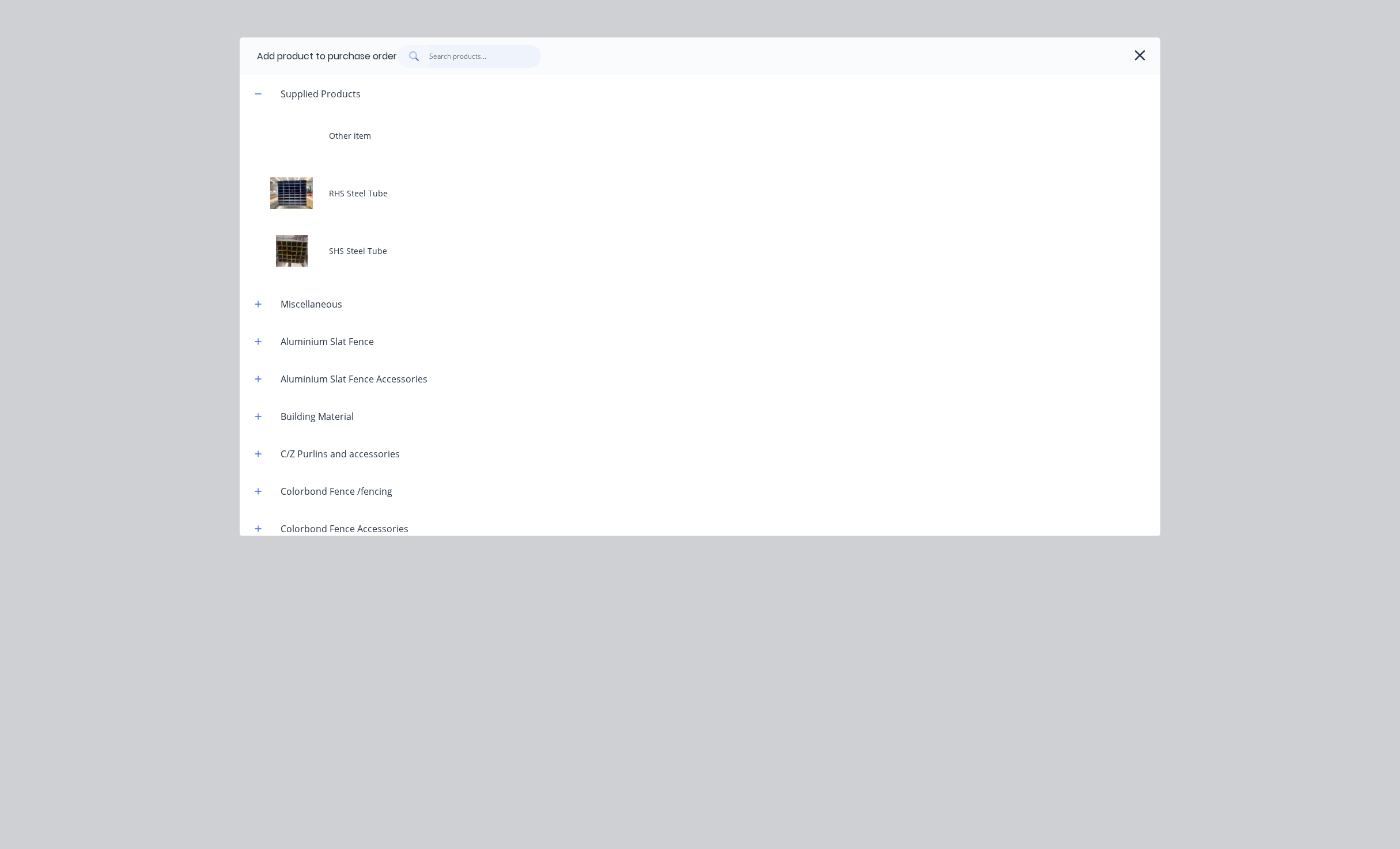
click at [479, 55] on input "text" at bounding box center [485, 56] width 112 height 23
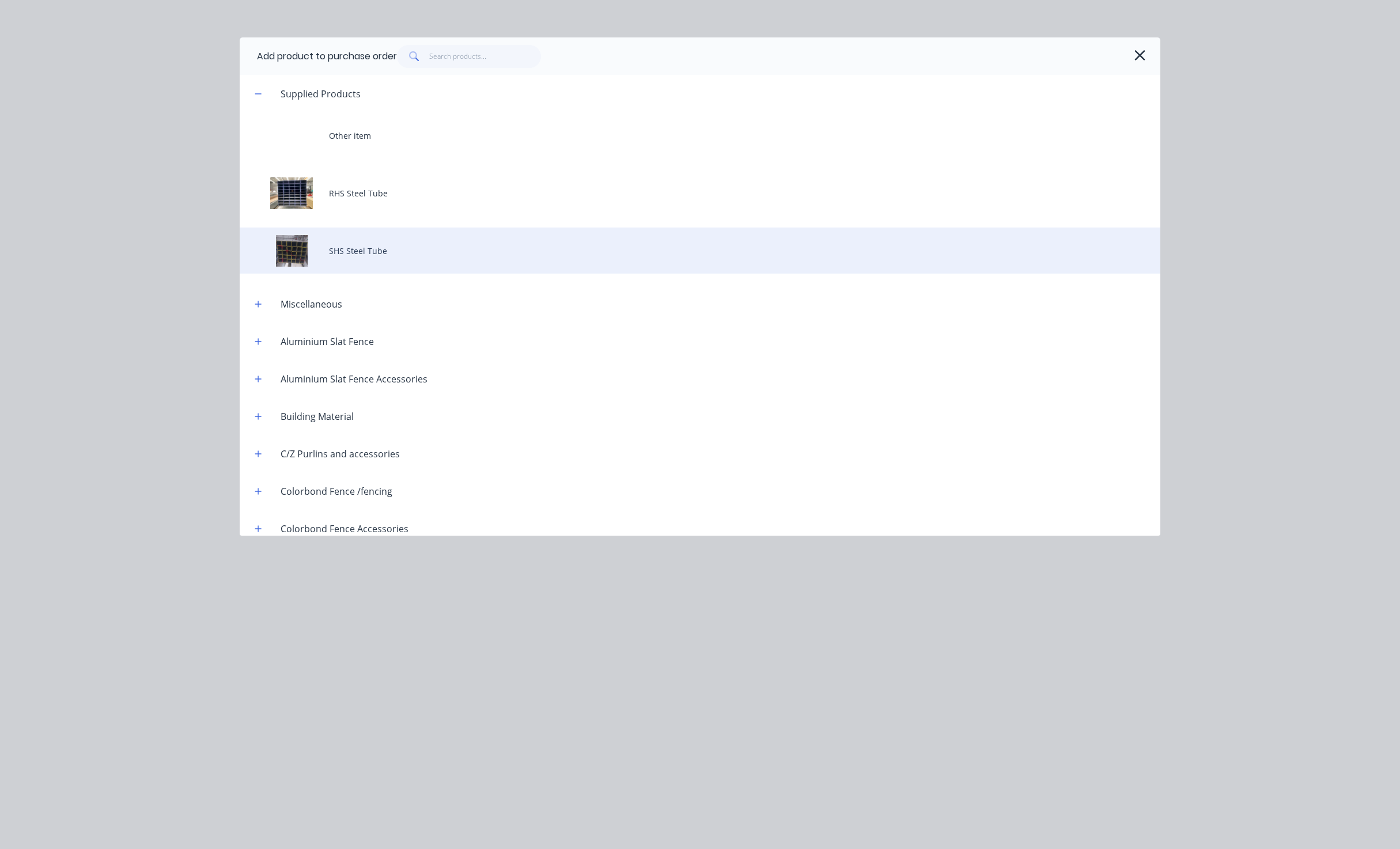
click at [371, 251] on div "SHS Steel Tube" at bounding box center [700, 251] width 920 height 46
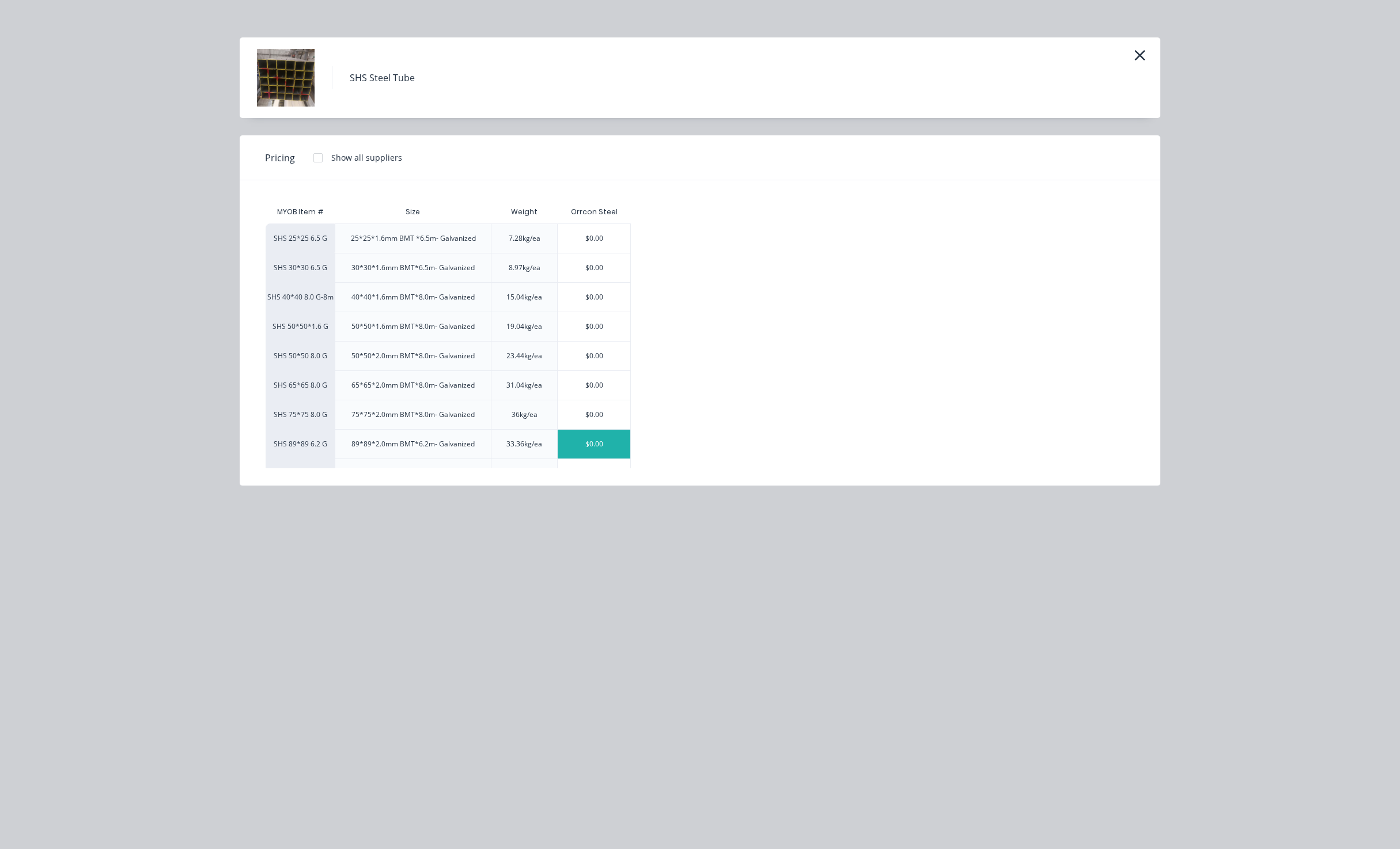
click at [591, 449] on div "$0.00" at bounding box center [593, 444] width 73 height 28
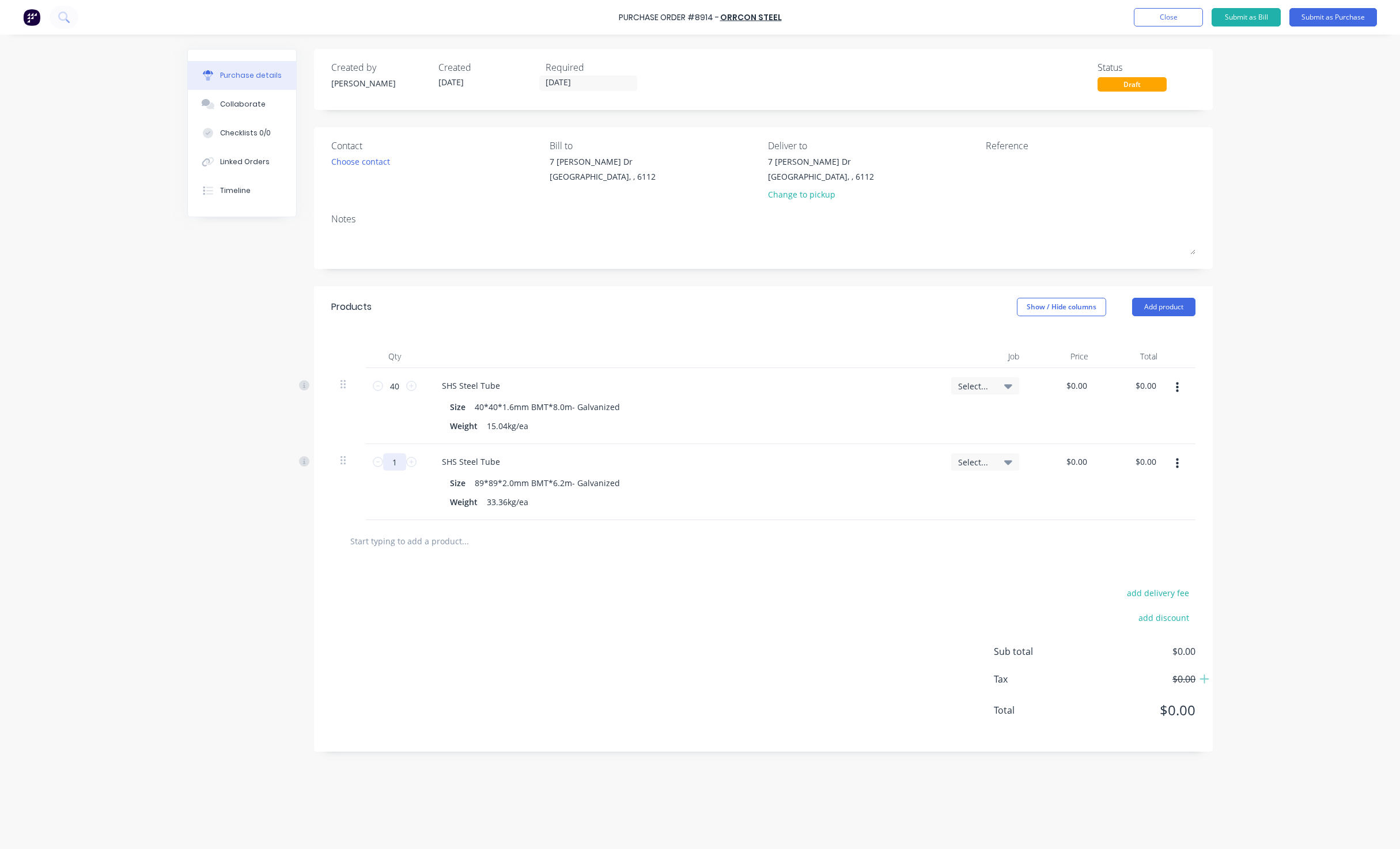
click at [399, 462] on input "1" at bounding box center [394, 462] width 23 height 17
type input "50"
drag, startPoint x: 801, startPoint y: 311, endPoint x: 925, endPoint y: 324, distance: 124.7
click at [801, 311] on div "Products Show / Hide columns Add product" at bounding box center [763, 307] width 899 height 42
click at [1158, 309] on button "Add product" at bounding box center [1163, 307] width 63 height 19
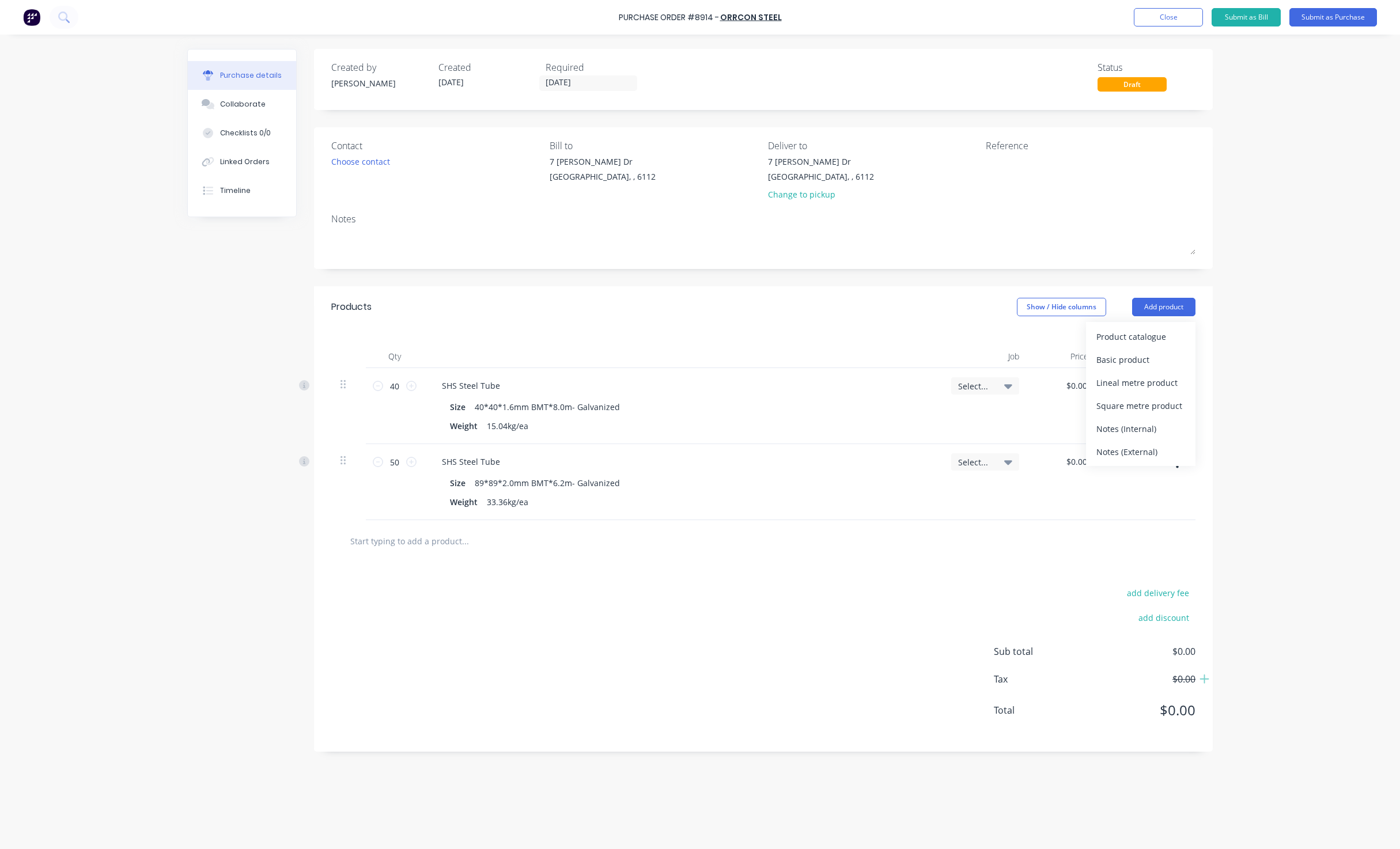
click at [1158, 335] on div "Product catalogue" at bounding box center [1140, 337] width 89 height 17
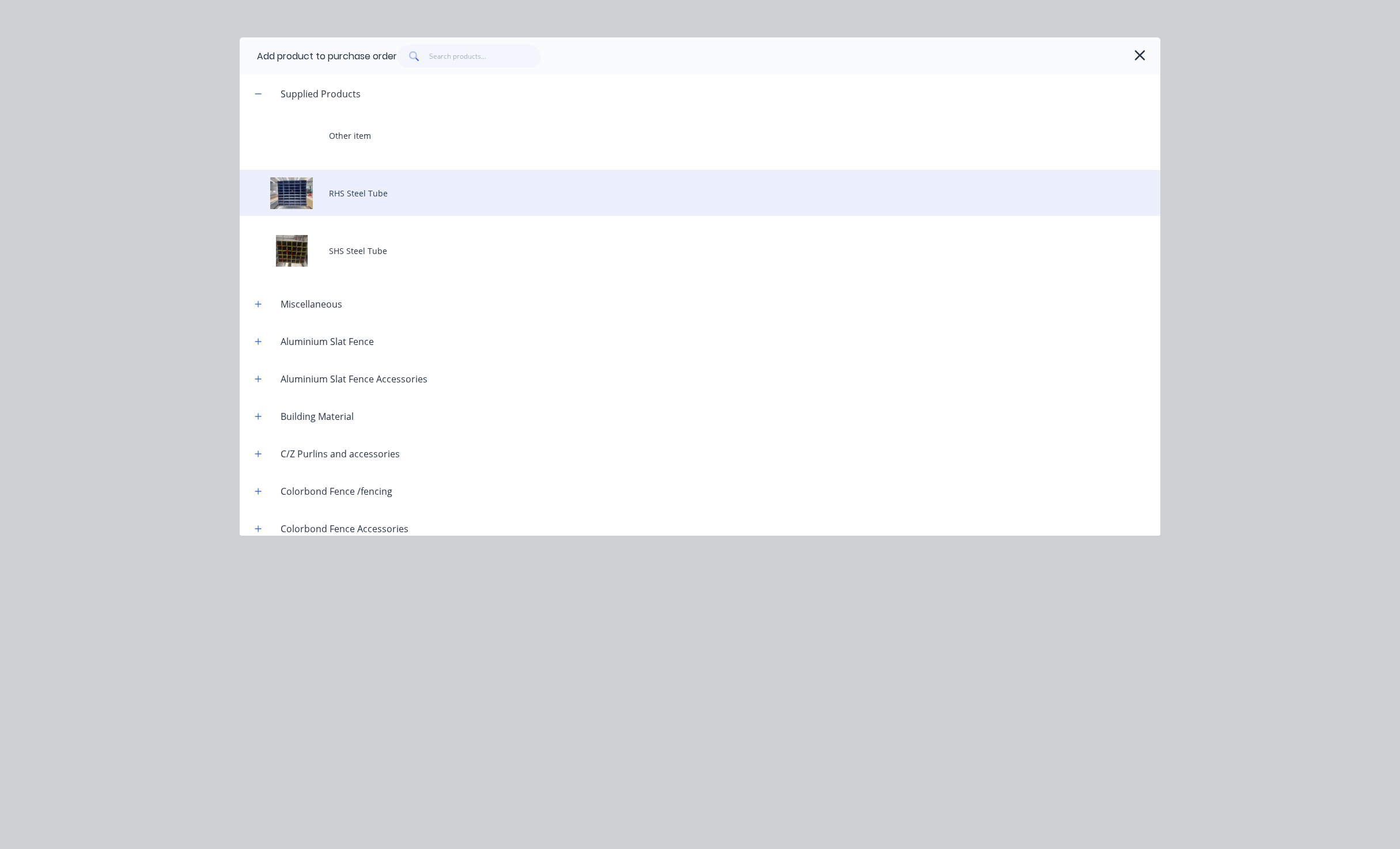
click at [360, 182] on div "RHS Steel Tube" at bounding box center [700, 193] width 920 height 46
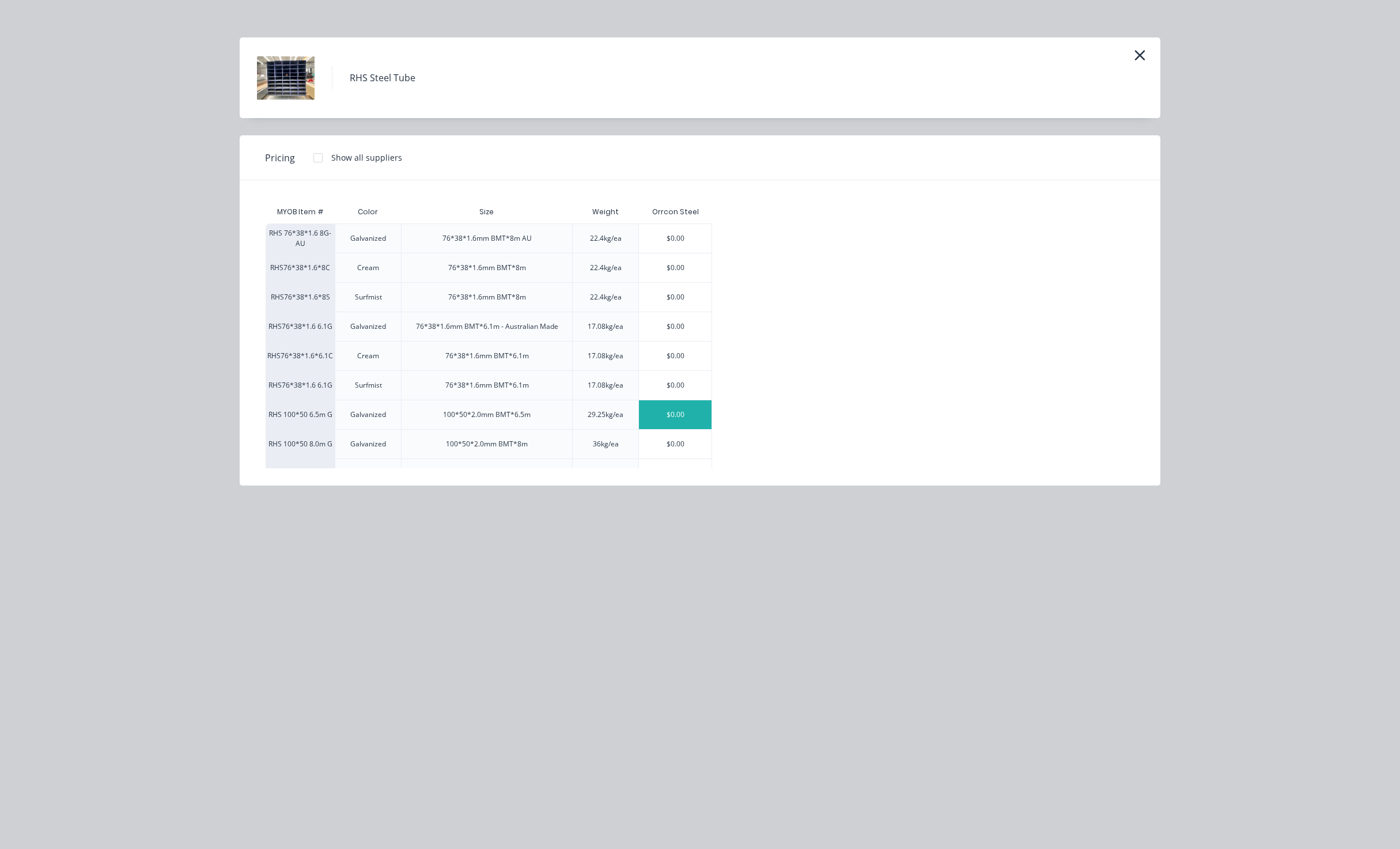
click at [682, 418] on div "$0.00" at bounding box center [675, 414] width 73 height 28
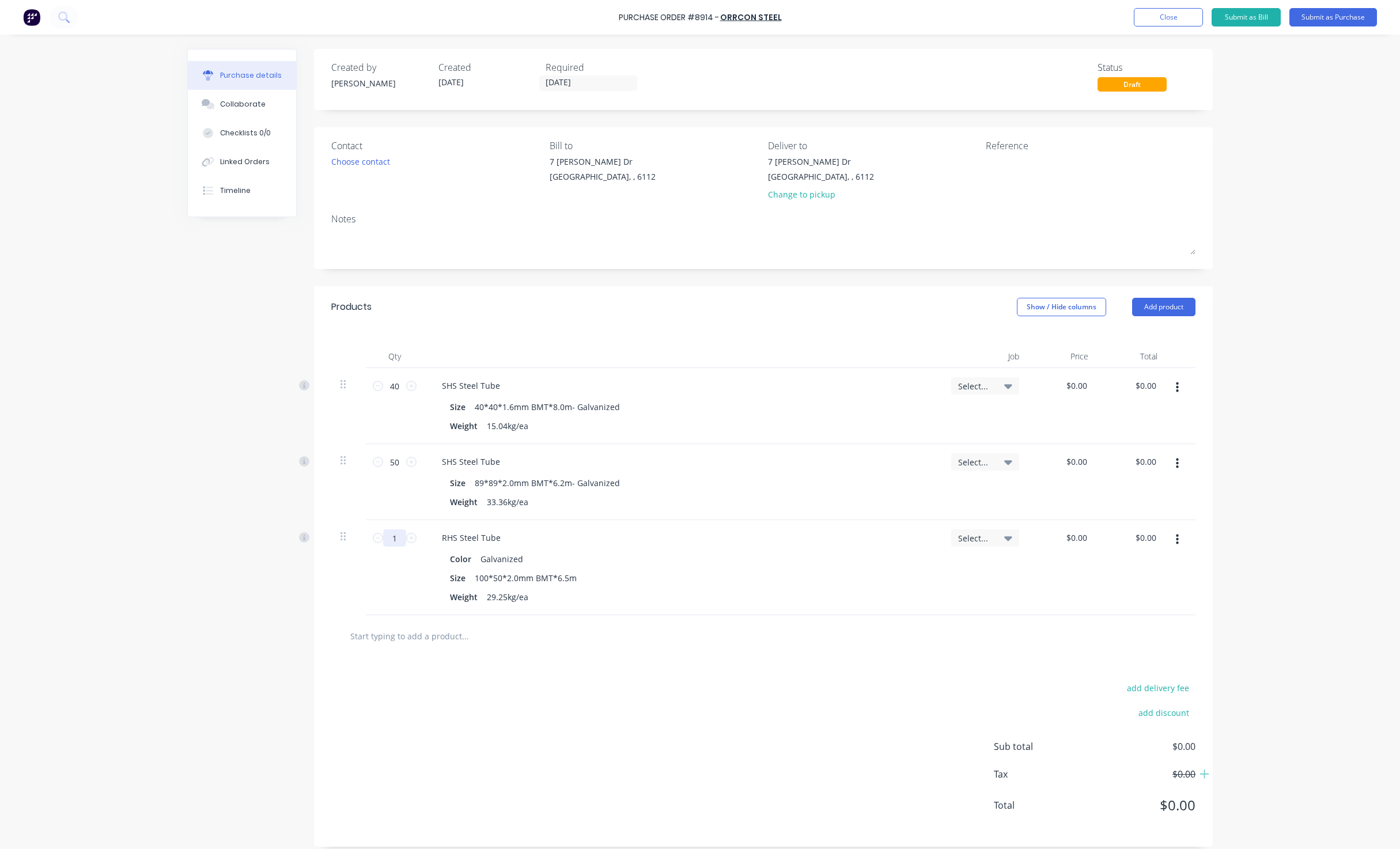
click at [391, 535] on input "1" at bounding box center [394, 538] width 23 height 17
type input "64"
click at [739, 330] on div "Qty Job Price Total 40 40 SHS Steel Tube Size 40*40*1.6mm BMT*8.0m- Galvanized …" at bounding box center [763, 471] width 899 height 287
click at [1160, 307] on button "Add product" at bounding box center [1163, 307] width 63 height 19
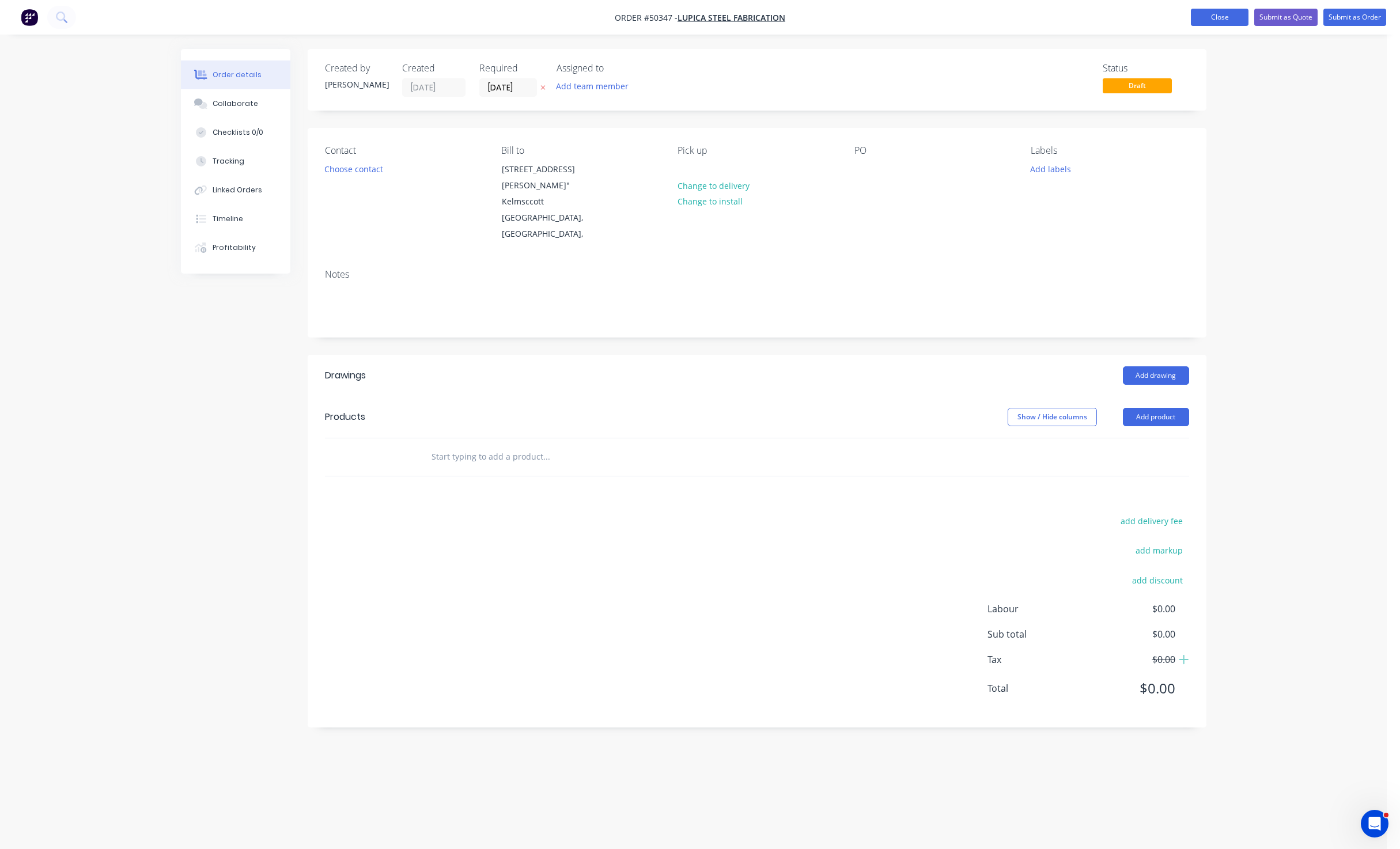
click at [1222, 22] on button "Close" at bounding box center [1219, 17] width 58 height 17
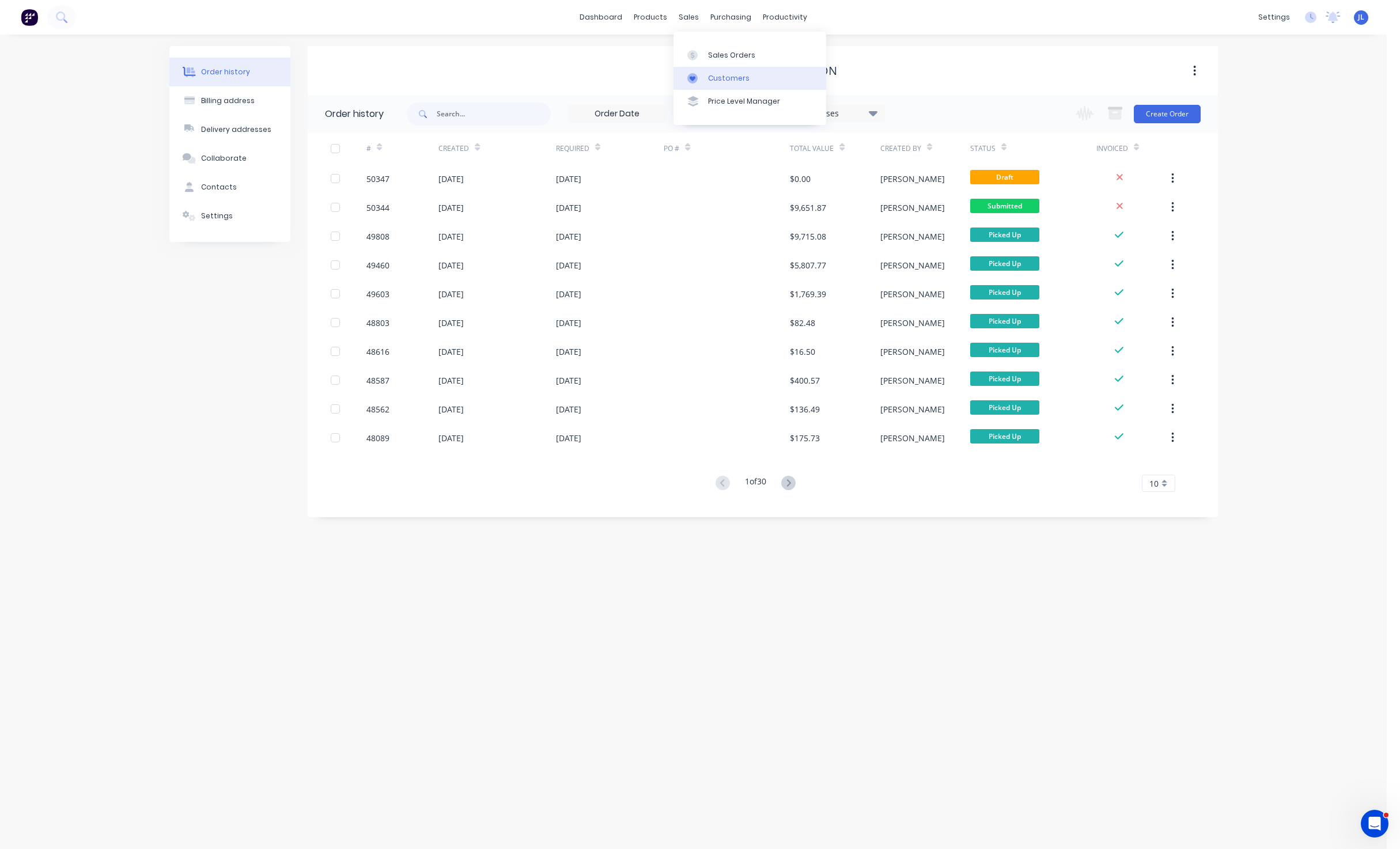
click at [723, 76] on div "Customers" at bounding box center [729, 78] width 42 height 10
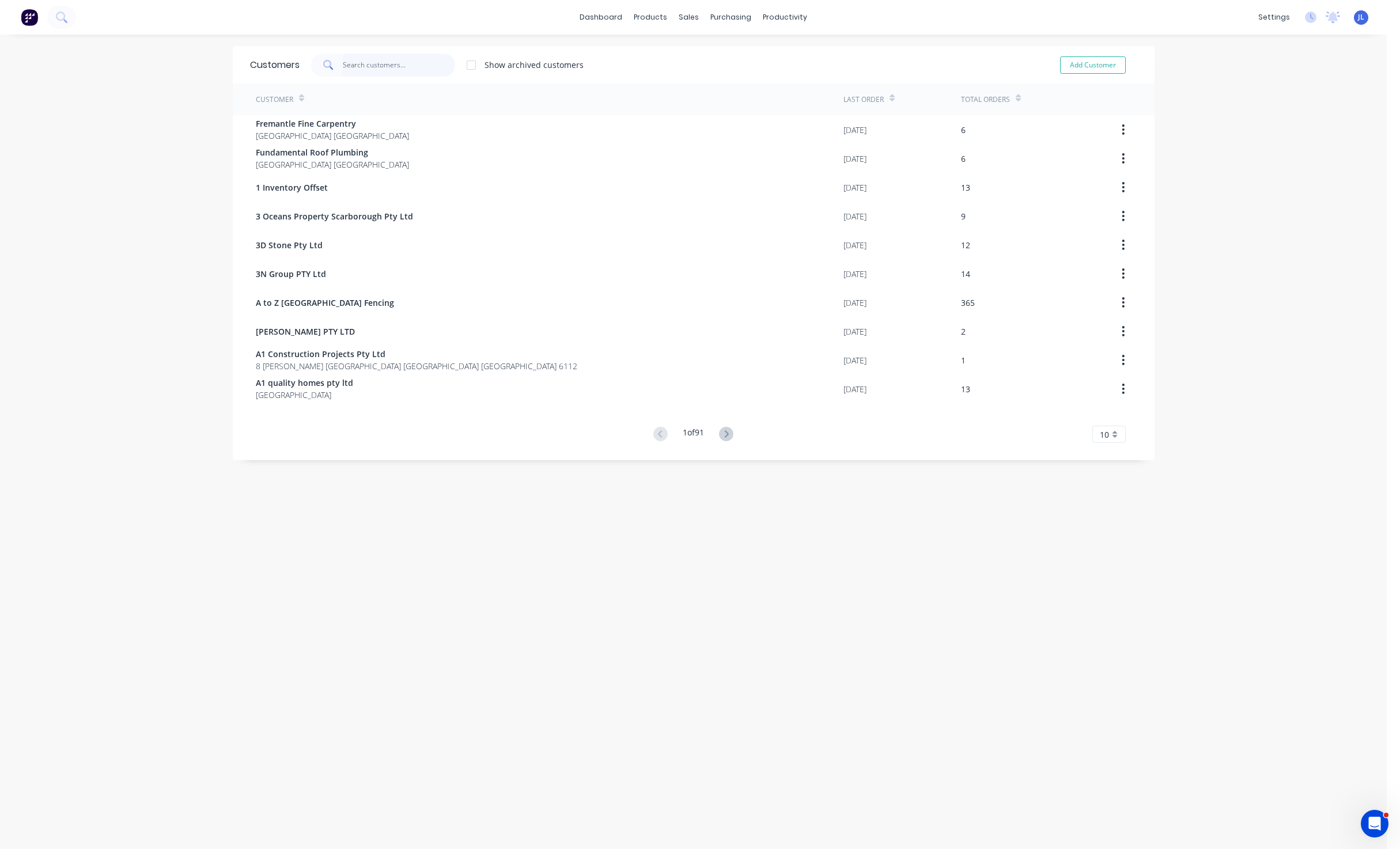
click at [367, 76] on input "text" at bounding box center [399, 65] width 112 height 23
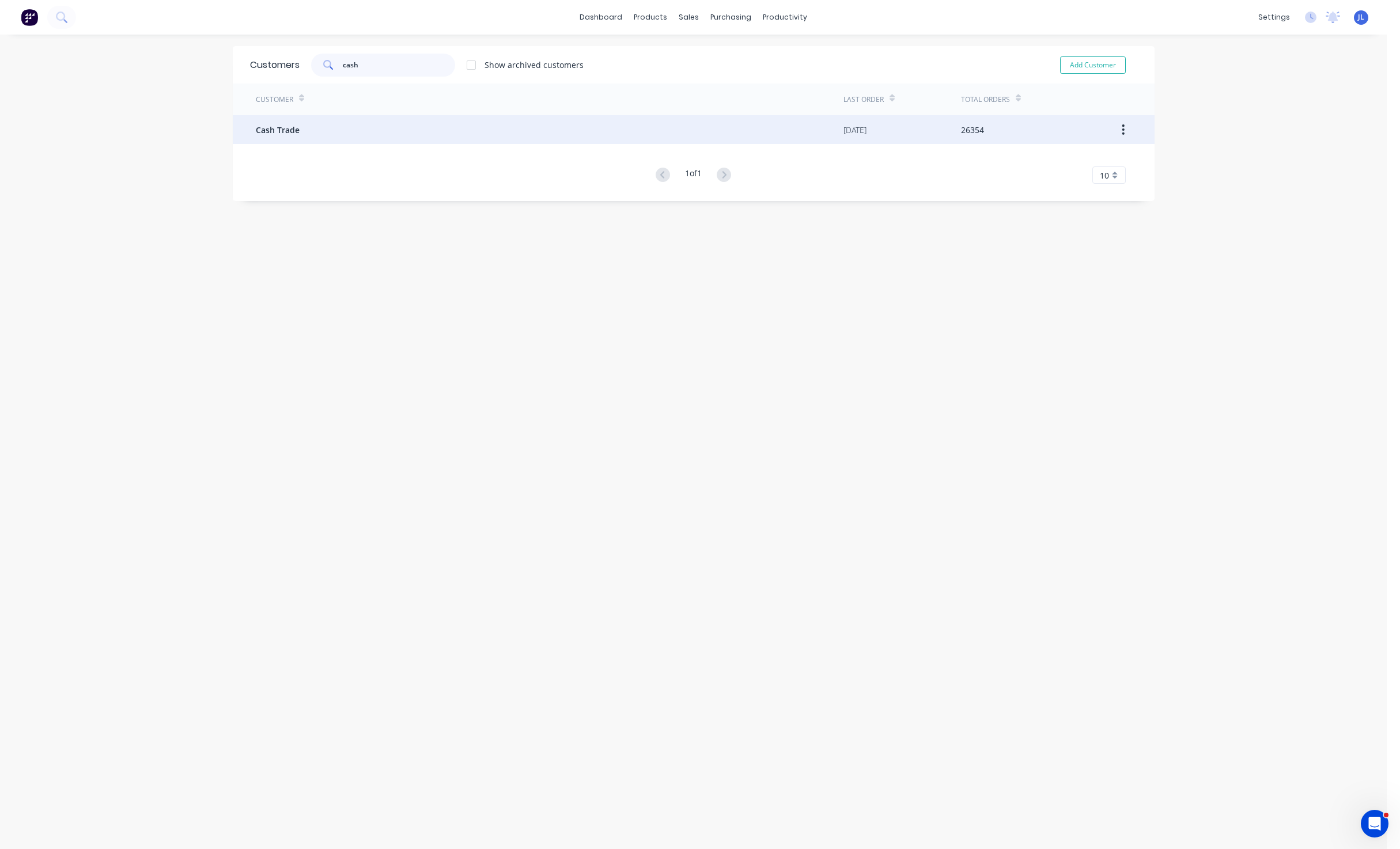
type input "cash"
click at [385, 117] on div "Cash Trade" at bounding box center [549, 129] width 588 height 28
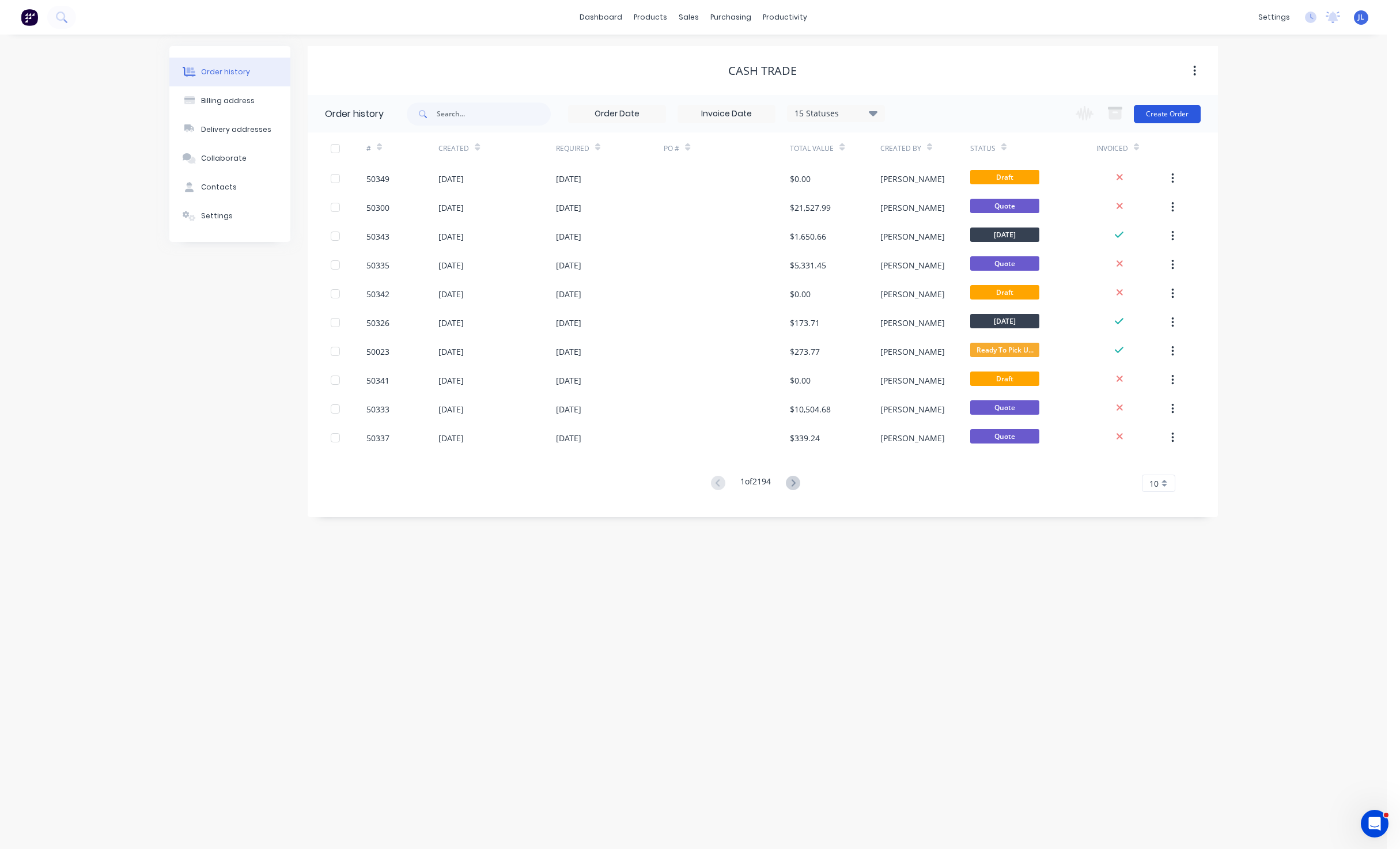
click at [1169, 116] on button "Create Order" at bounding box center [1167, 114] width 67 height 19
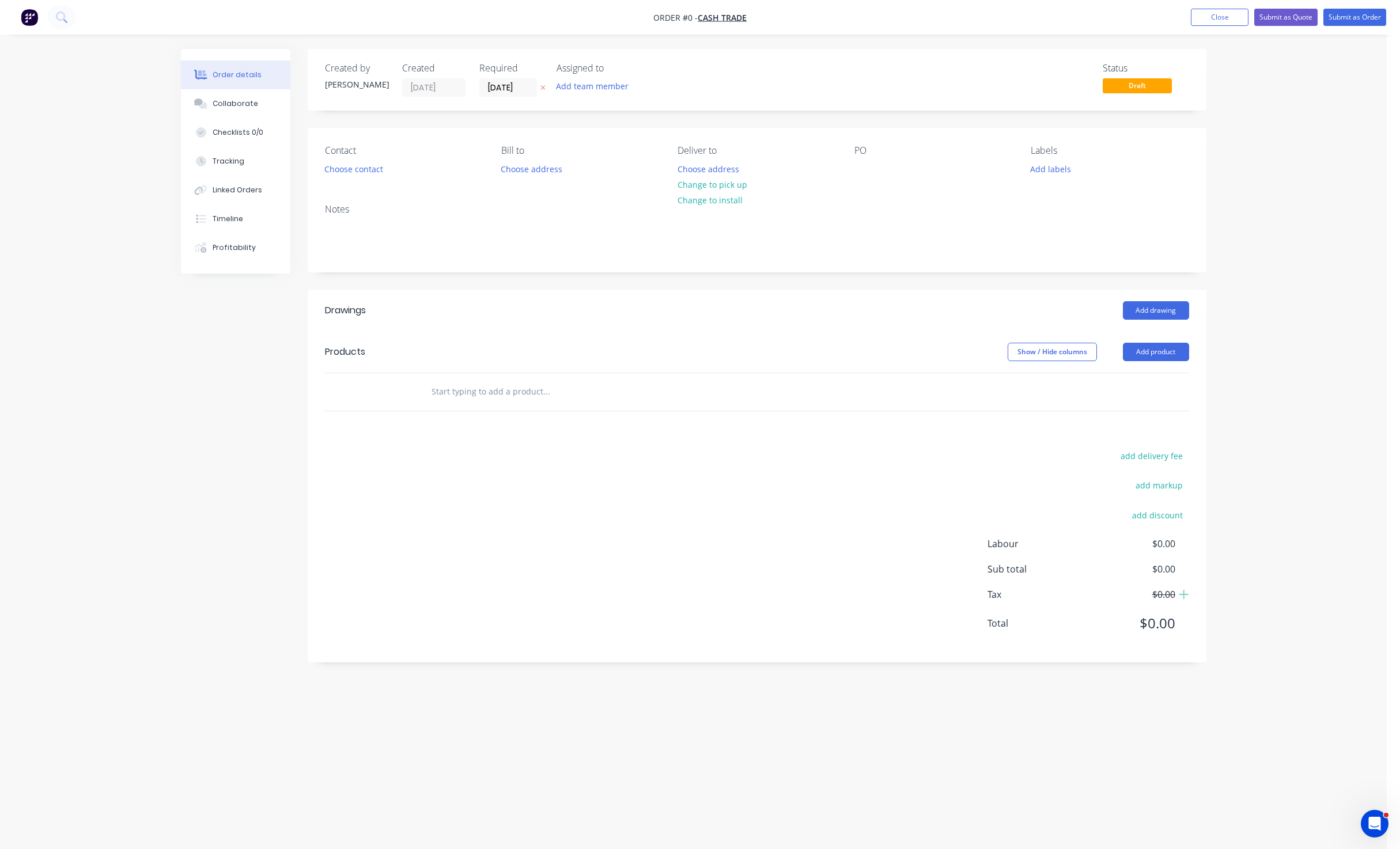
click at [388, 169] on div "Contact Choose contact" at bounding box center [403, 161] width 158 height 32
click at [361, 169] on button "Choose contact" at bounding box center [353, 169] width 71 height 15
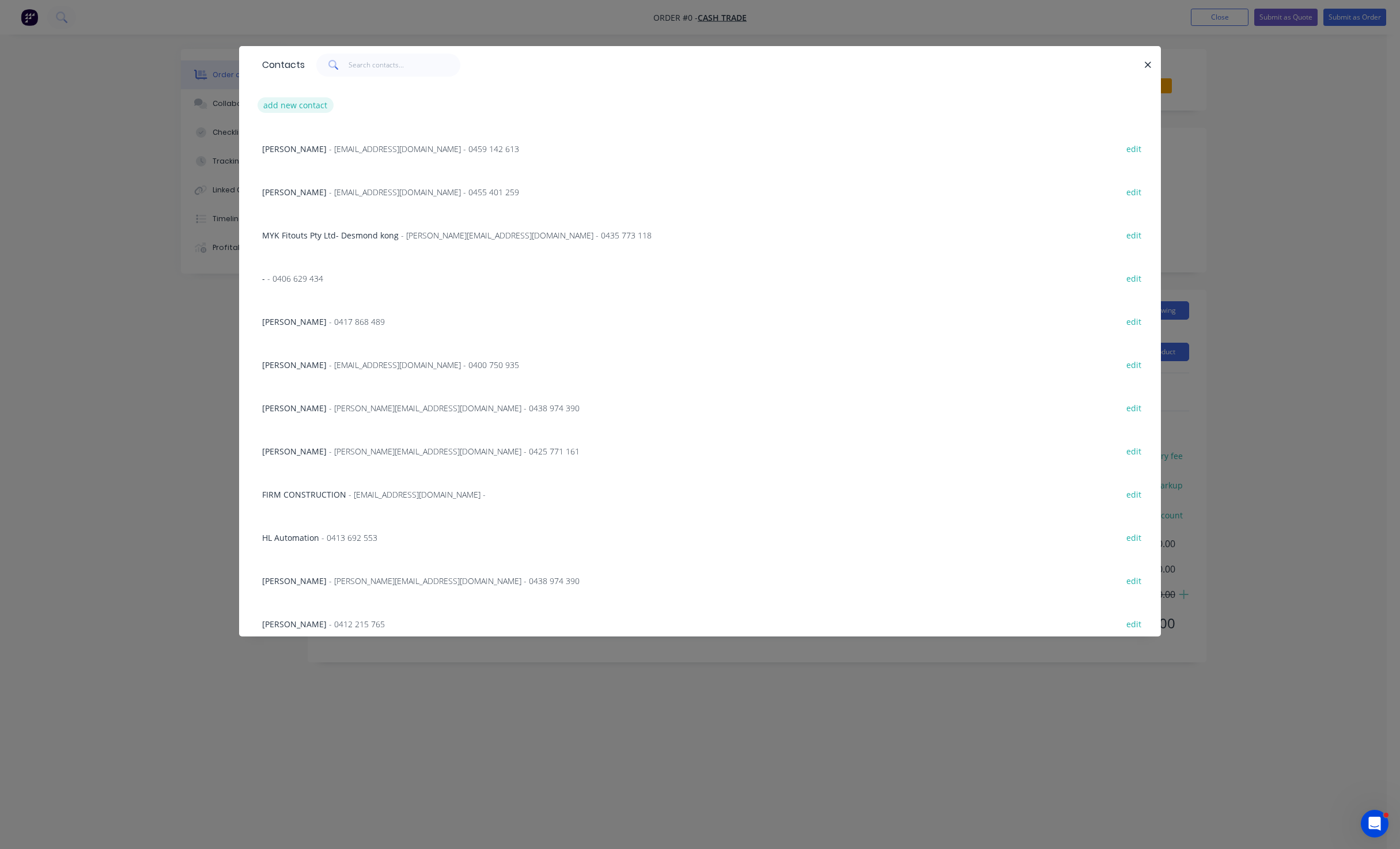
click at [300, 106] on button "add new contact" at bounding box center [296, 105] width 76 height 15
select select "AU"
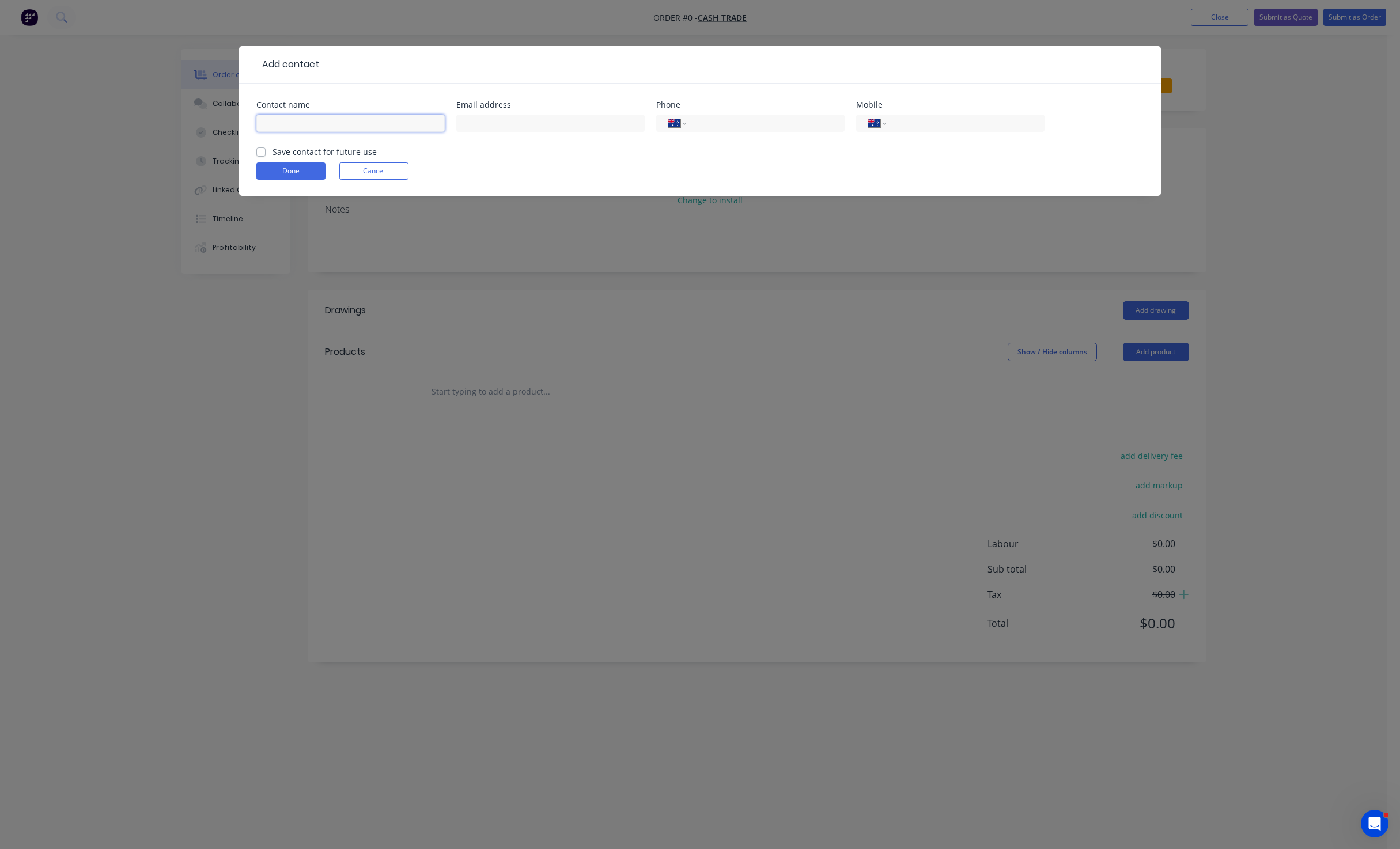
click at [307, 116] on input "text" at bounding box center [350, 123] width 188 height 17
type input "[PERSON_NAME]'s"
click at [911, 112] on div "International [GEOGRAPHIC_DATA] [GEOGRAPHIC_DATA] [GEOGRAPHIC_DATA] [GEOGRAPHIC…" at bounding box center [950, 128] width 188 height 34
click at [913, 117] on input "tel" at bounding box center [963, 123] width 138 height 13
type input "0413 656 331"
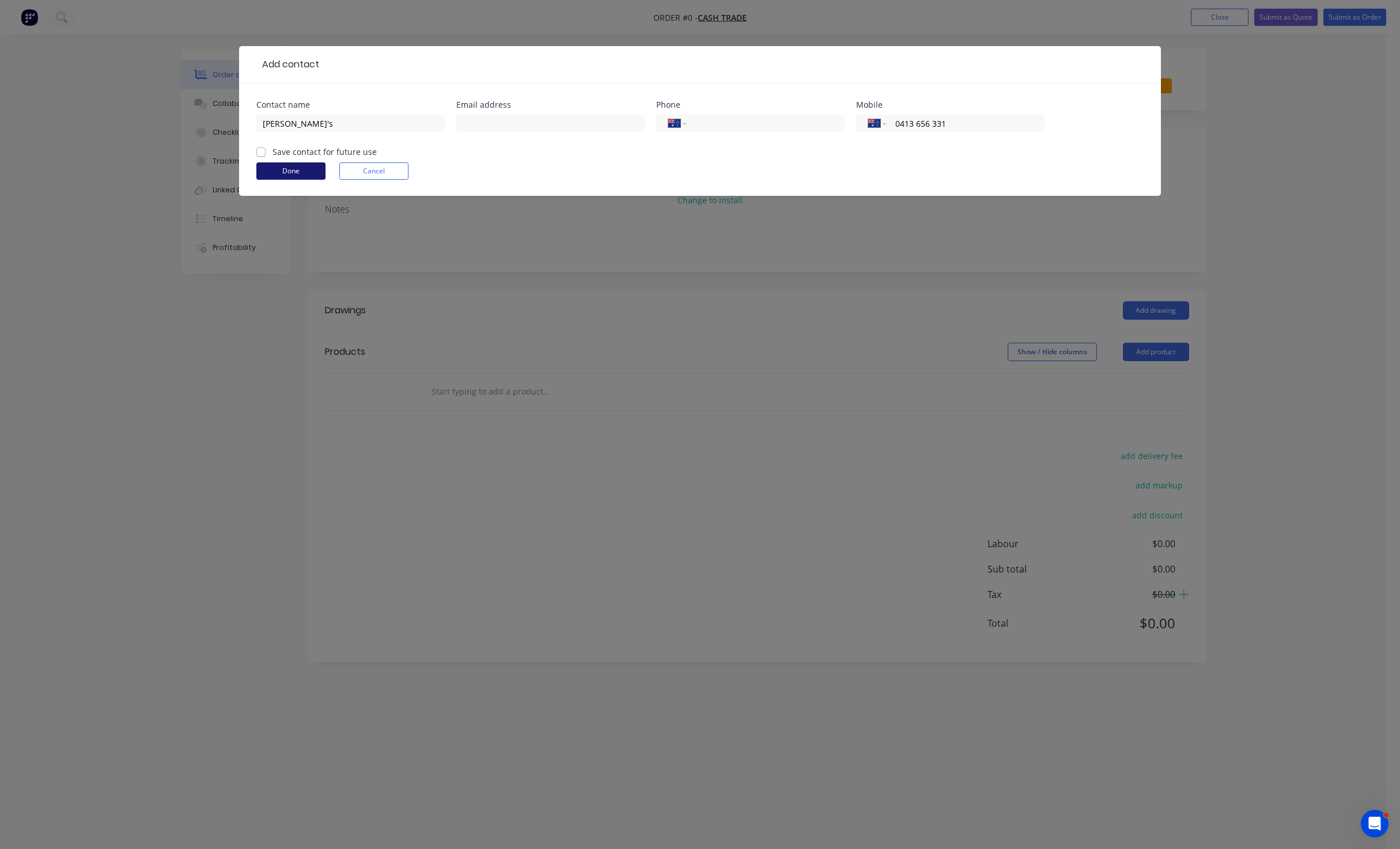
click at [288, 169] on button "Done" at bounding box center [291, 171] width 69 height 17
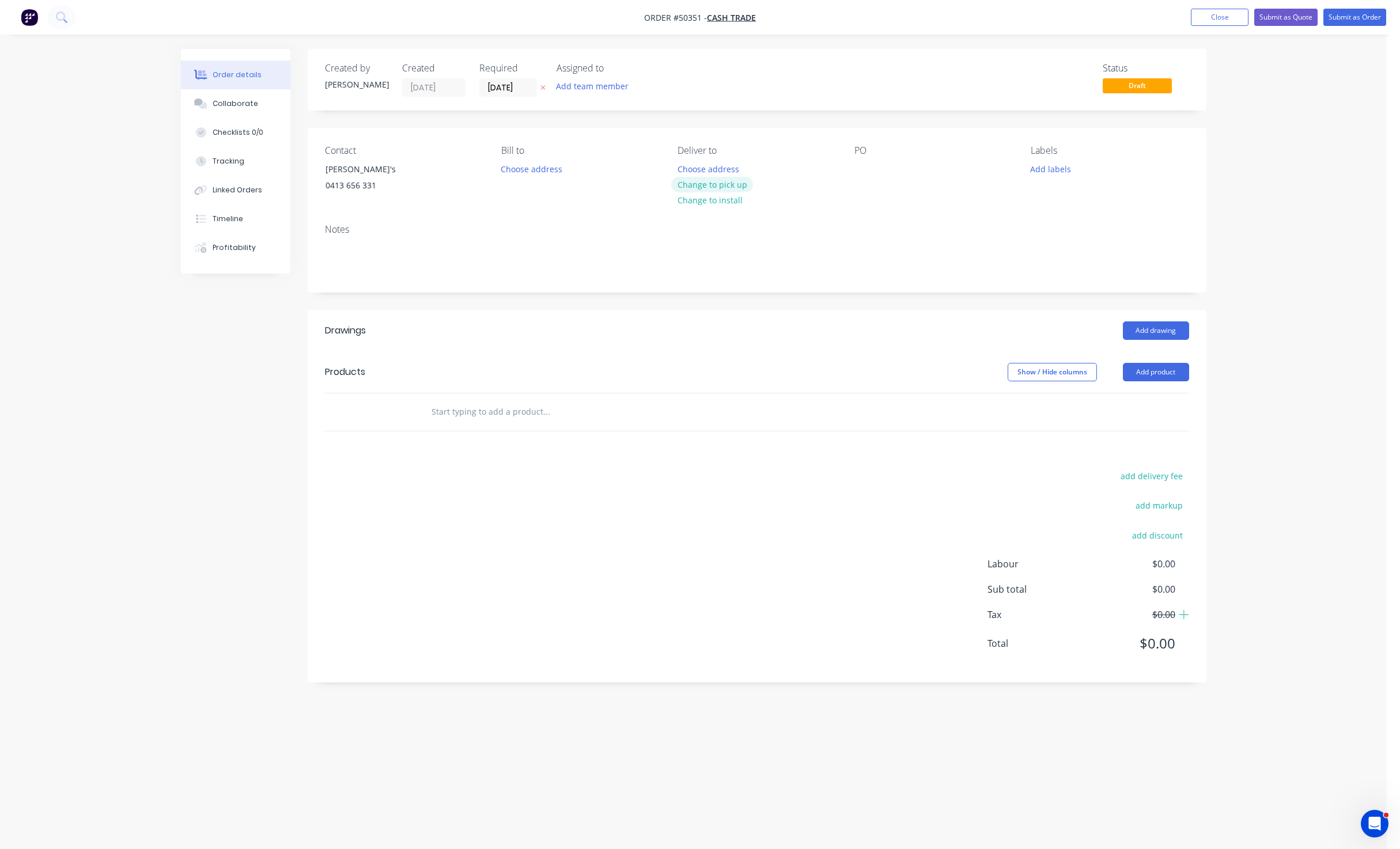
click at [716, 187] on button "Change to pick up" at bounding box center [712, 185] width 82 height 15
click at [1156, 374] on button "Add product" at bounding box center [1155, 372] width 66 height 19
click at [1149, 407] on div "Product catalogue" at bounding box center [1134, 401] width 89 height 17
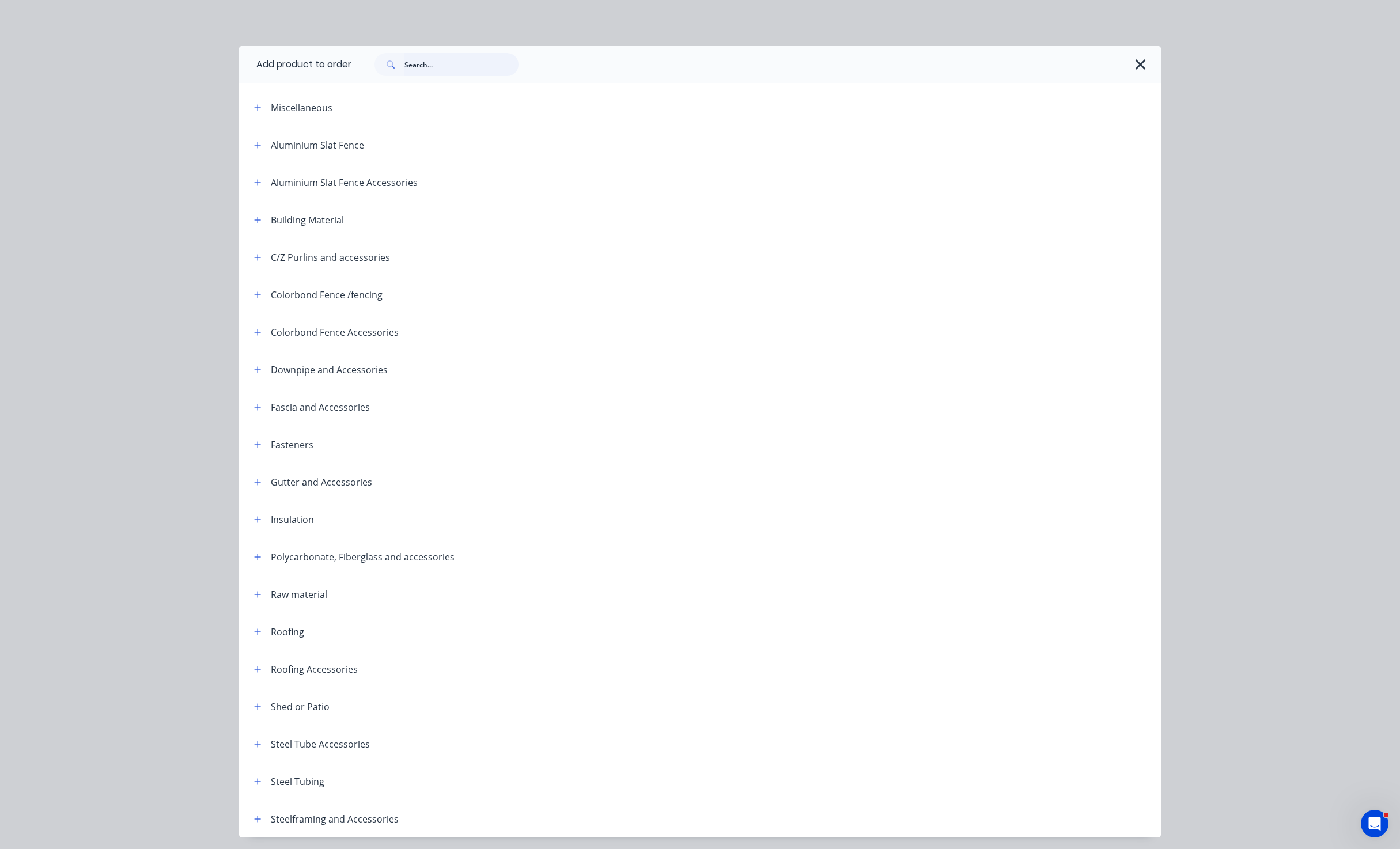
click at [432, 65] on input "text" at bounding box center [462, 64] width 114 height 23
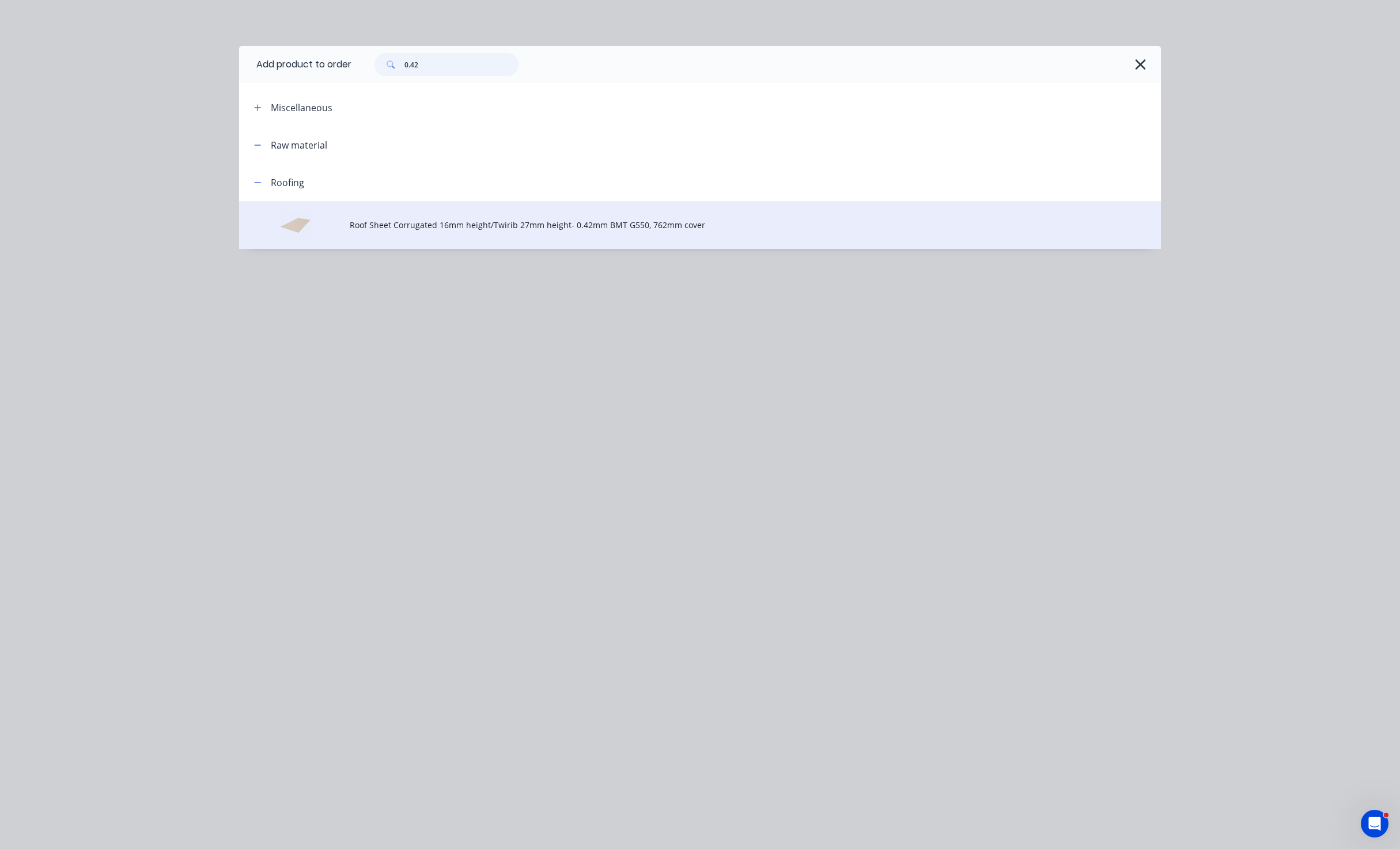
type input "0.42"
click at [404, 233] on td "Roof Sheet Corrugated 16mm height/Twirib 27mm height- 0.42mm BMT G550, 762mm co…" at bounding box center [755, 225] width 811 height 48
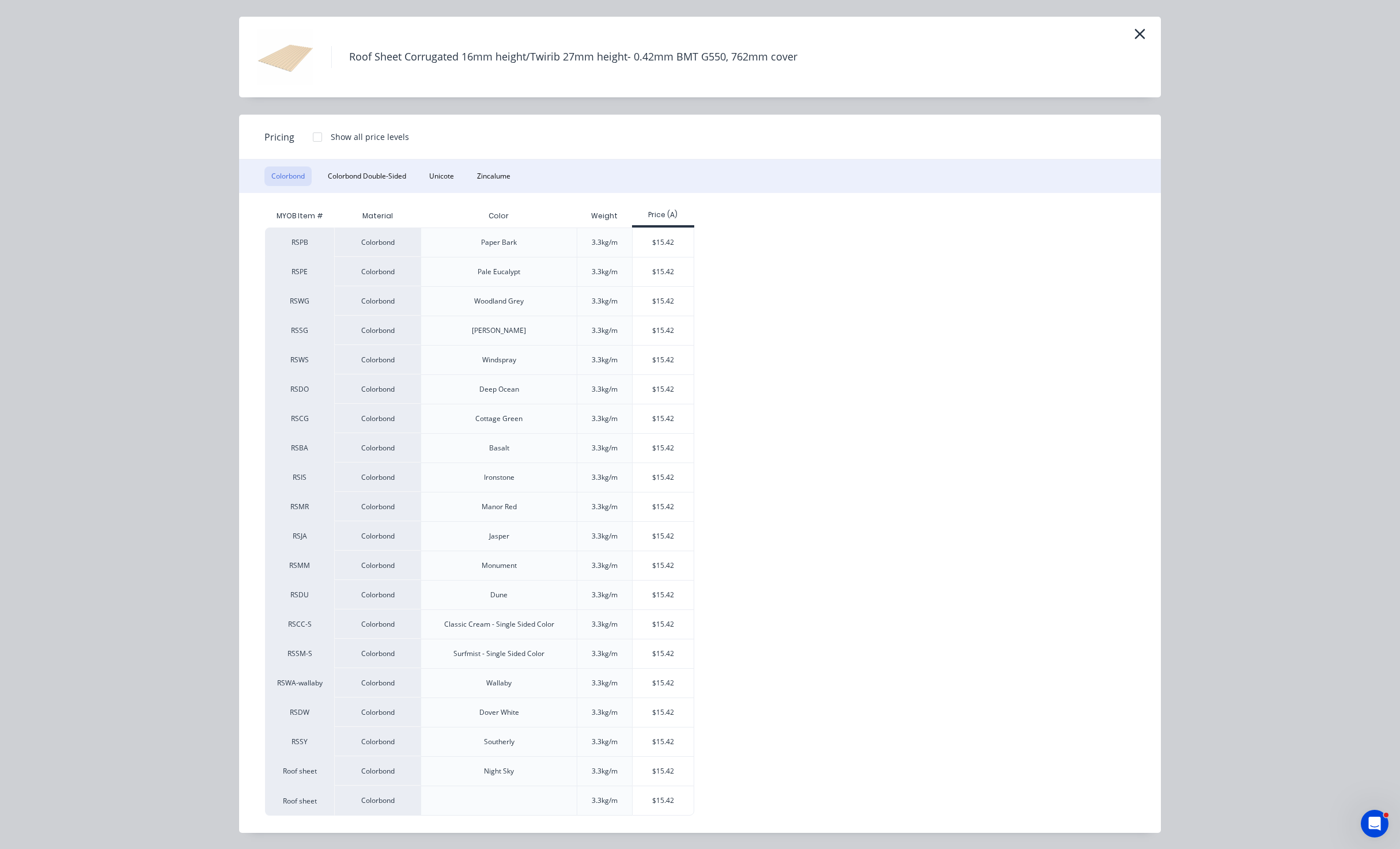
scroll to position [30, 0]
click at [306, 137] on div at bounding box center [317, 137] width 23 height 23
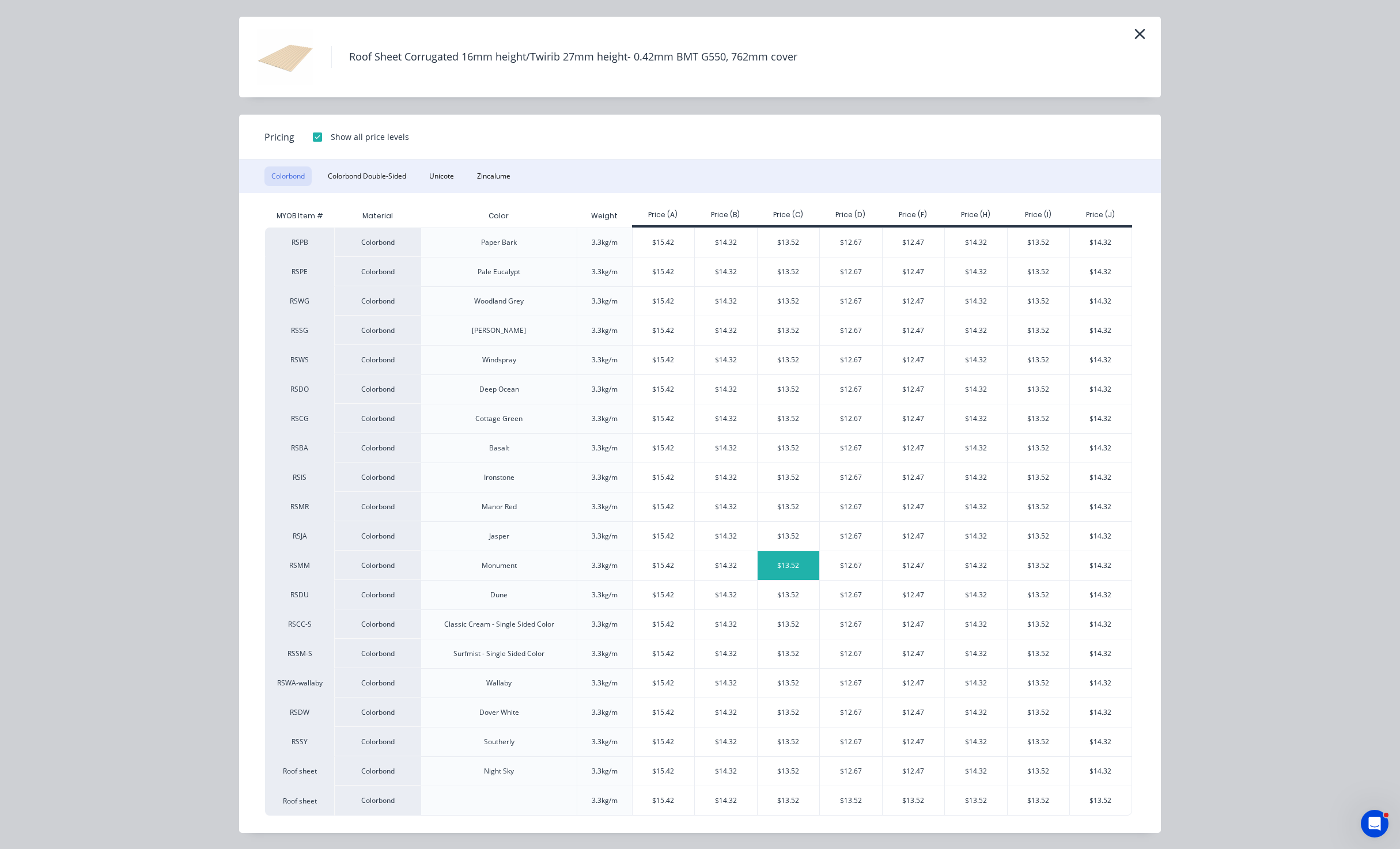
click at [799, 566] on div "$13.52" at bounding box center [788, 565] width 62 height 28
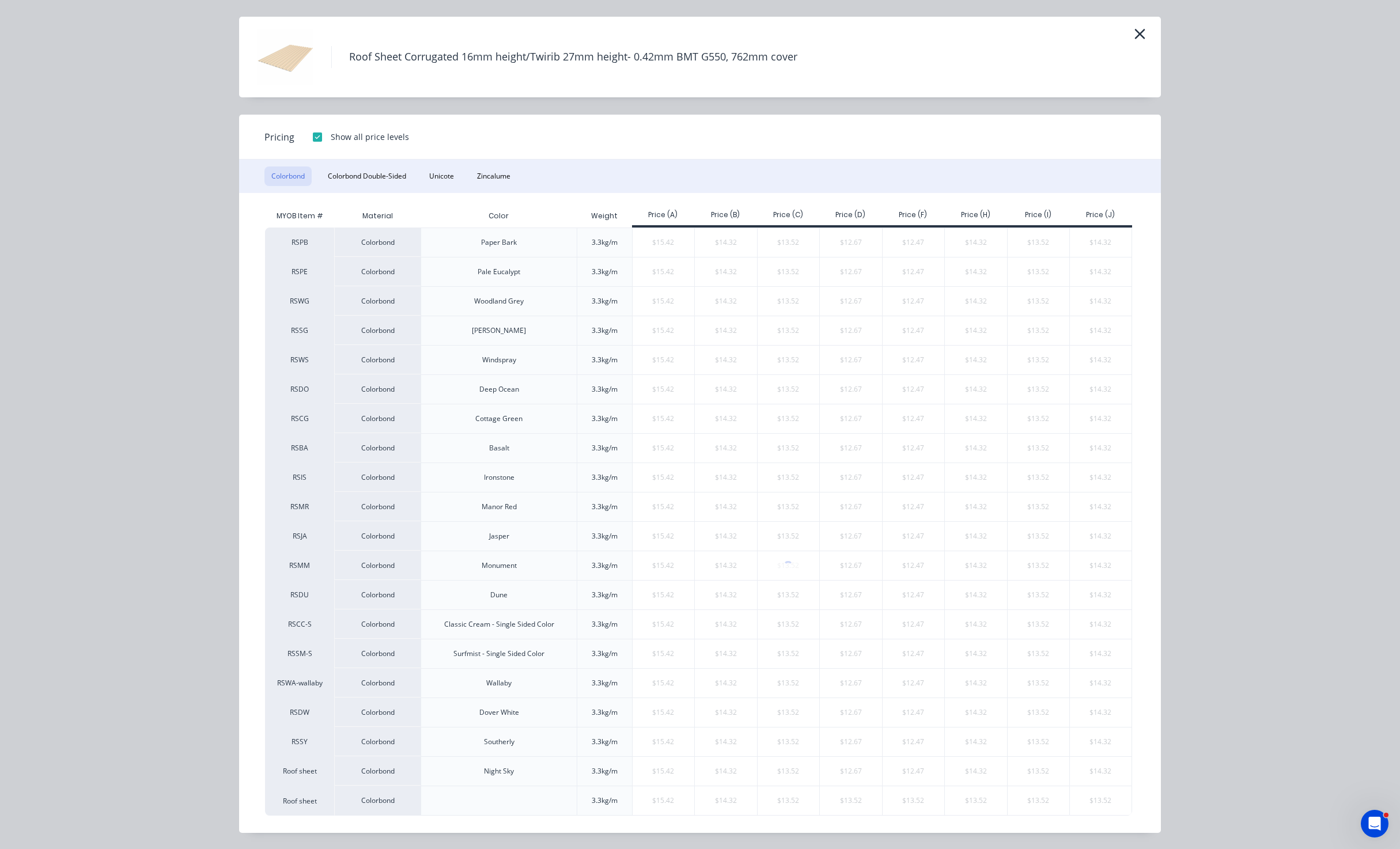
scroll to position [0, 0]
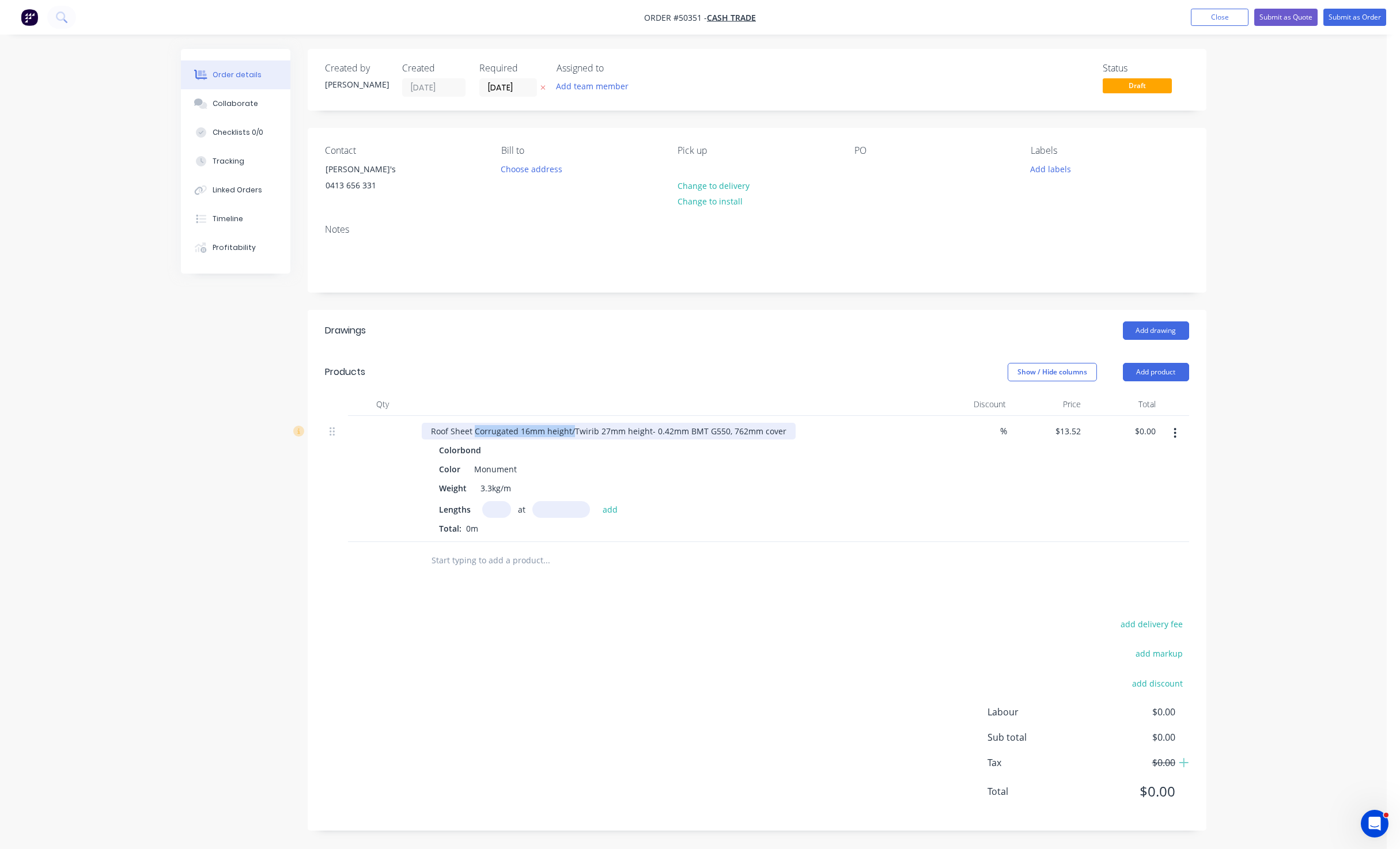
drag, startPoint x: 571, startPoint y: 430, endPoint x: 474, endPoint y: 428, distance: 97.0
click at [474, 428] on div "Roof Sheet Corrugated 16mm height/Twirib 27mm height- 0.42mm BMT G550, 762mm co…" at bounding box center [608, 431] width 374 height 17
click at [493, 500] on div "Colorbond Color Monument Weight 3.3kg/m Lengths at add Total: 0m" at bounding box center [676, 489] width 509 height 93
click at [496, 504] on input "text" at bounding box center [496, 510] width 28 height 17
type input "12"
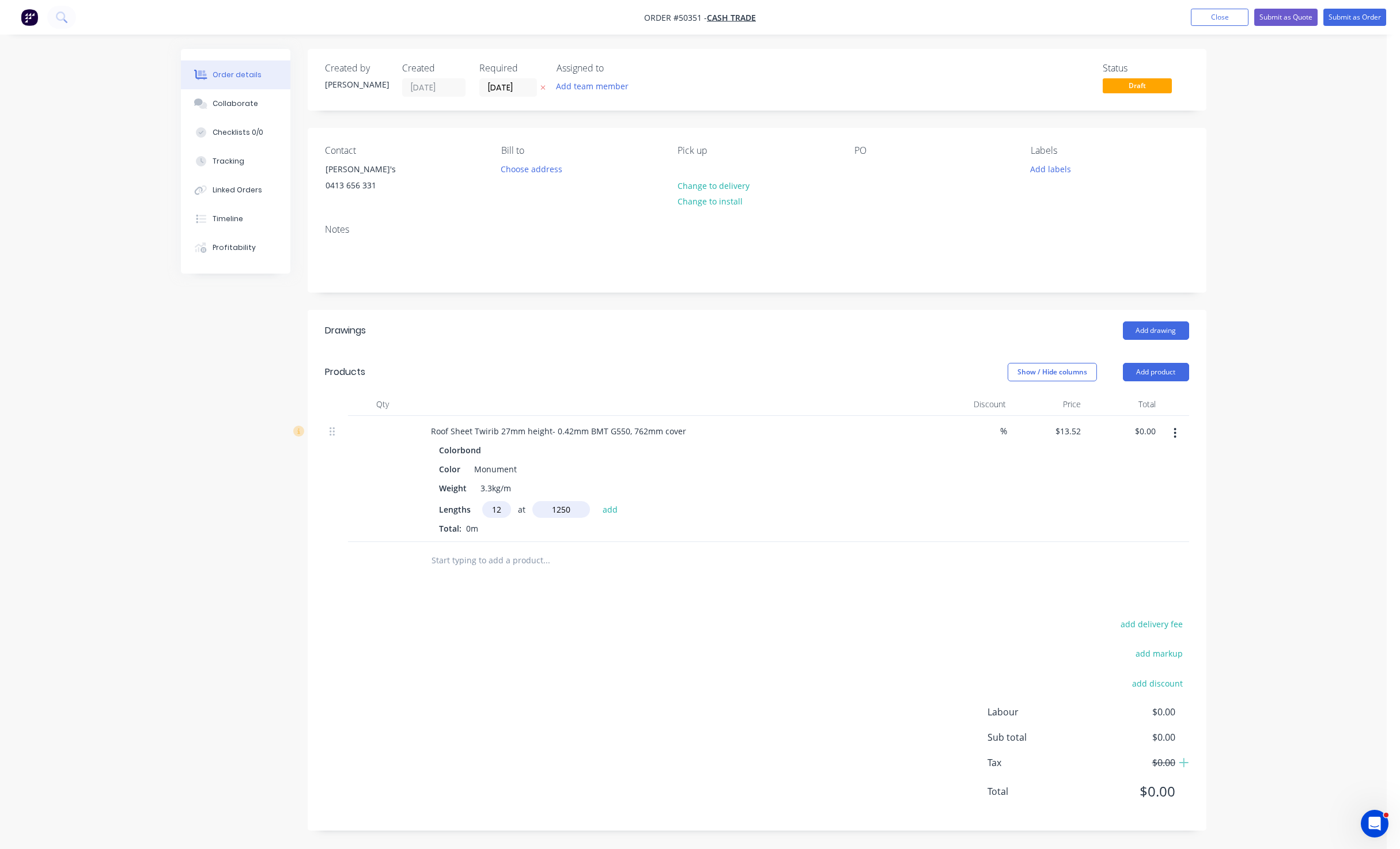
type input "1250"
click at [597, 501] on button "add" at bounding box center [610, 509] width 27 height 15
type input "$202.80"
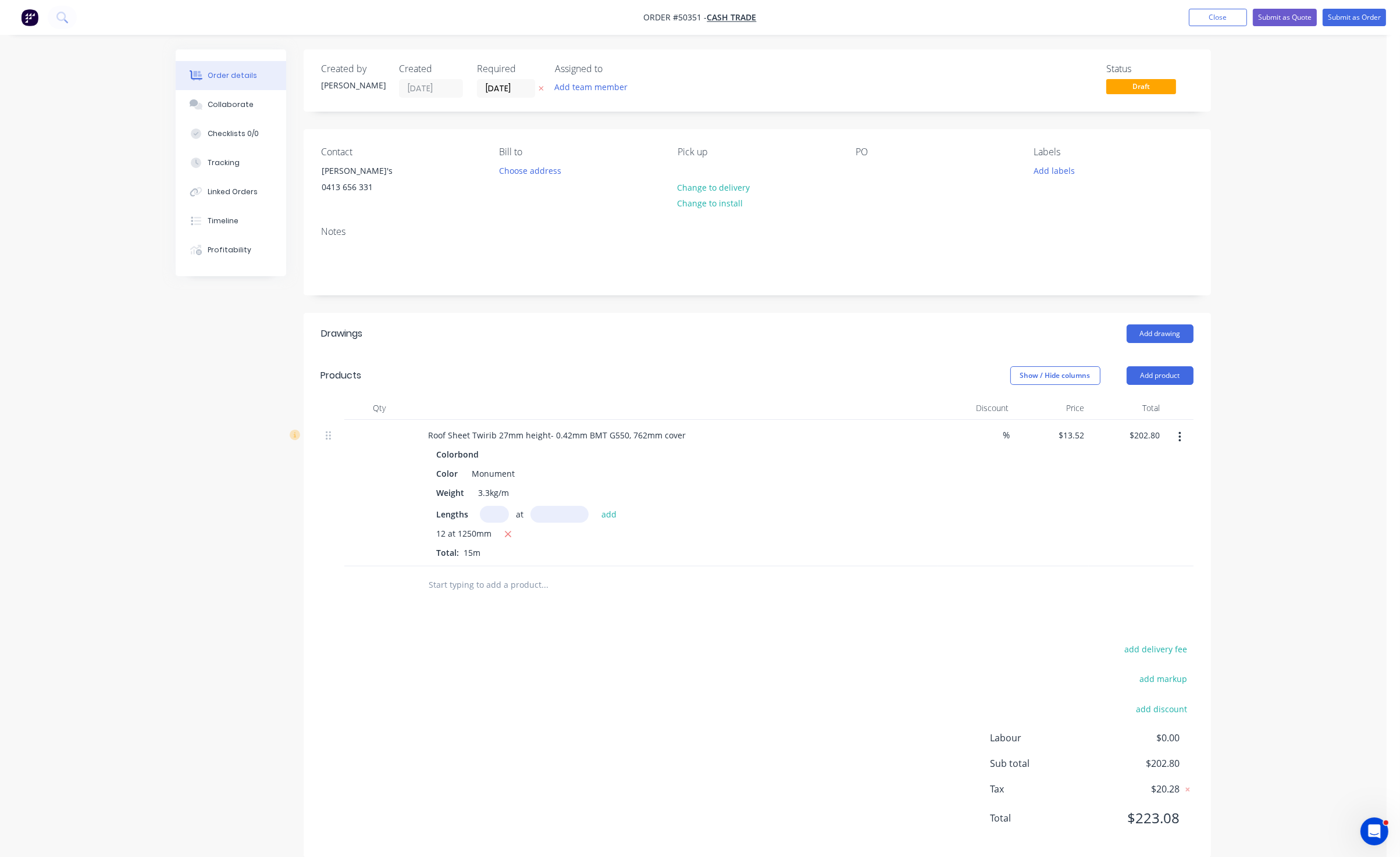
drag, startPoint x: 835, startPoint y: 462, endPoint x: 1020, endPoint y: 416, distance: 190.6
click at [835, 459] on div "Colorbond" at bounding box center [675, 455] width 479 height 17
click at [1153, 373] on button "Add product" at bounding box center [1160, 376] width 67 height 19
click at [1155, 403] on div "Product catalogue" at bounding box center [1138, 405] width 90 height 17
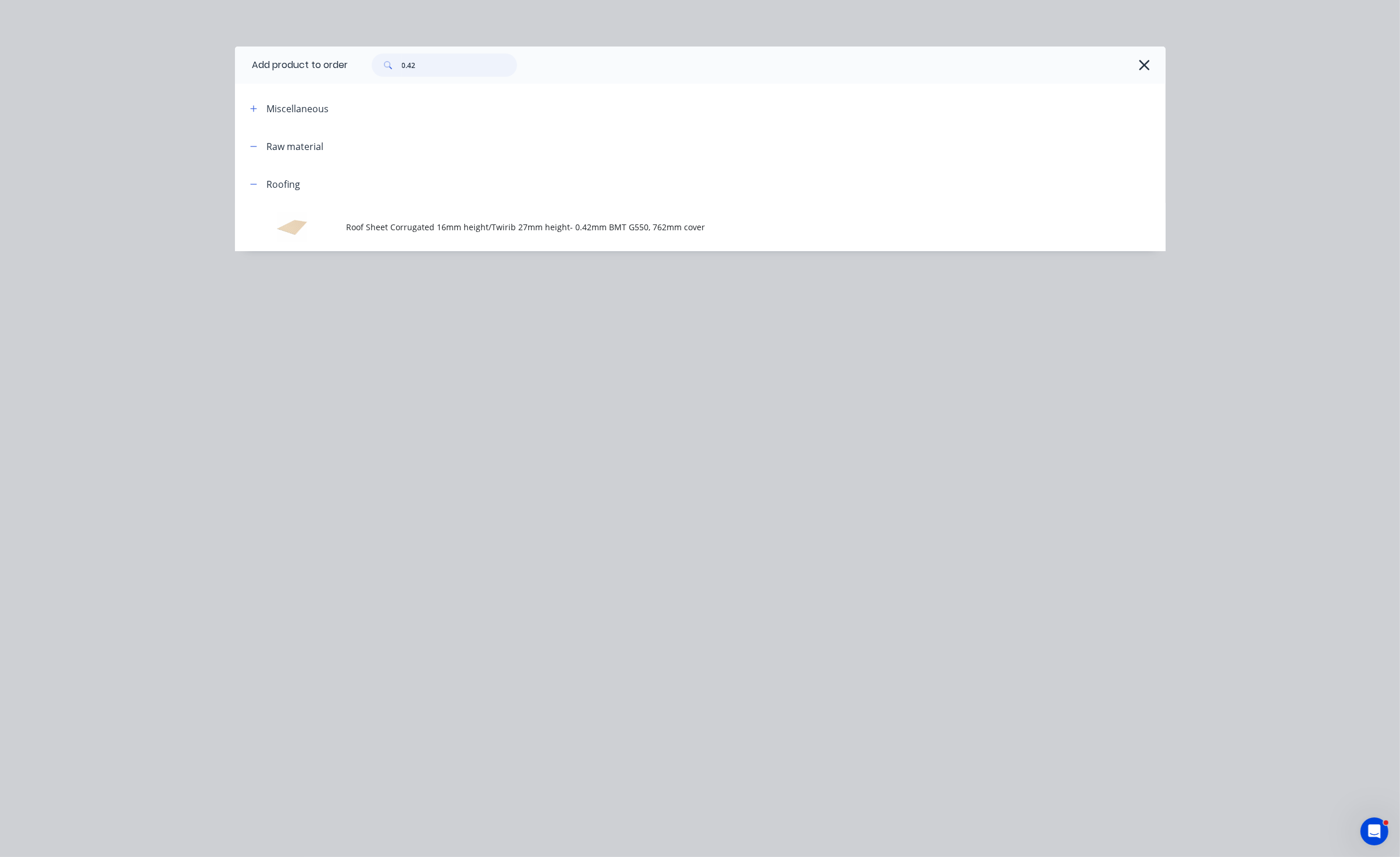
drag, startPoint x: 425, startPoint y: 69, endPoint x: 382, endPoint y: 64, distance: 43.3
click at [382, 64] on div "0.42" at bounding box center [444, 64] width 145 height 23
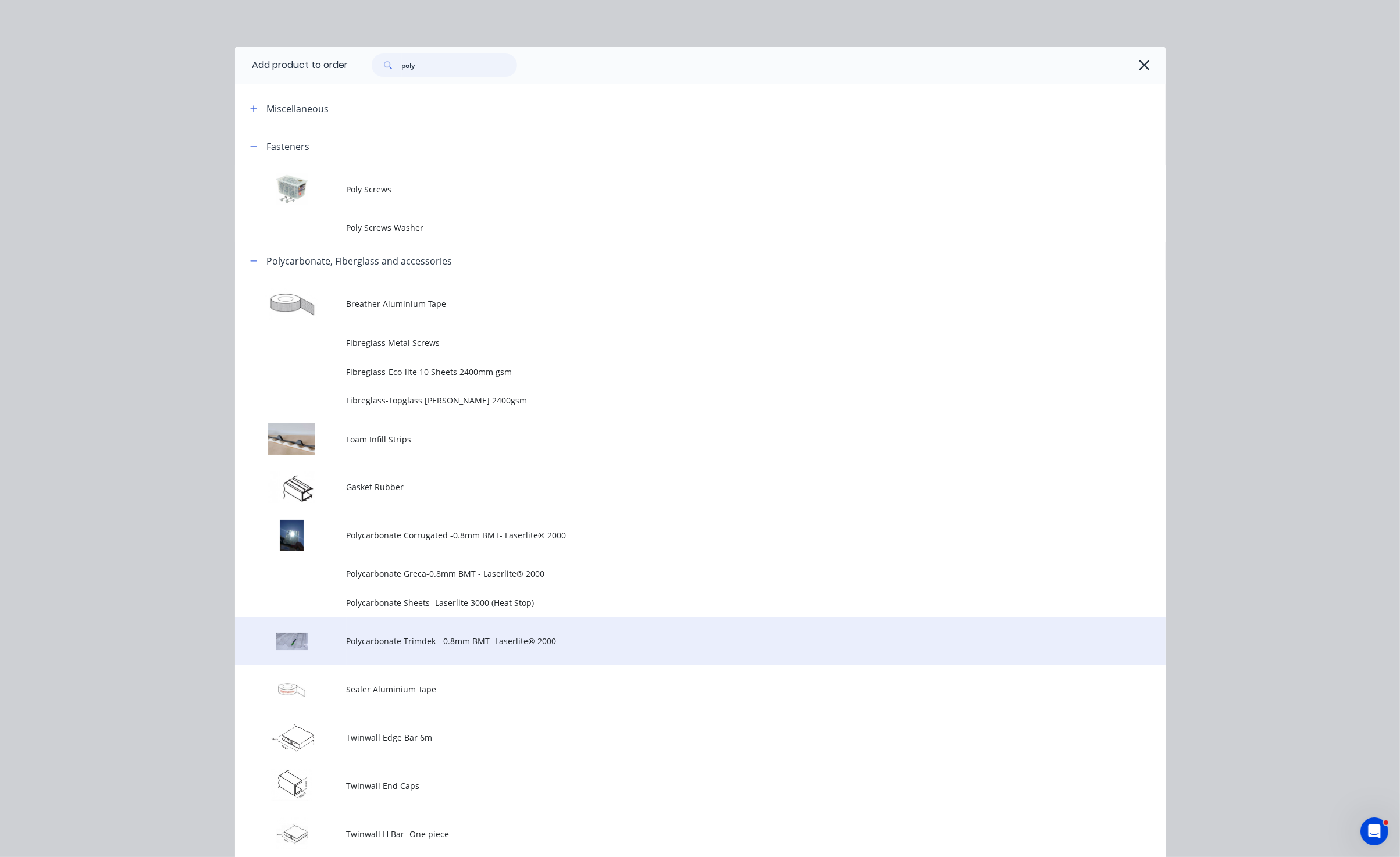
type input "poly"
click at [446, 643] on span "Polycarbonate Trimdek - 0.8mm BMT- Laserlite® 2000" at bounding box center [674, 640] width 654 height 12
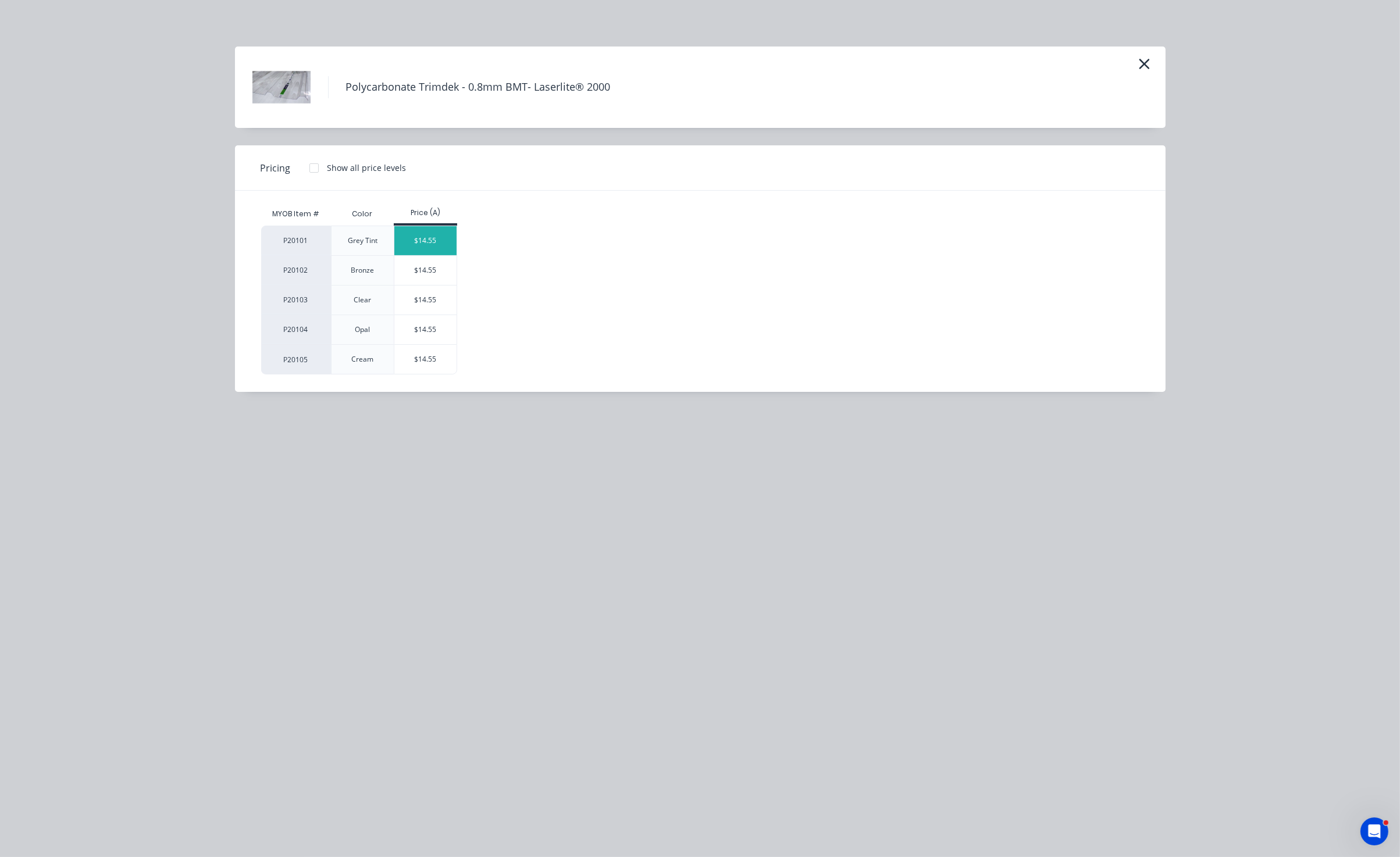
click at [436, 244] on div "$14.55" at bounding box center [425, 240] width 62 height 29
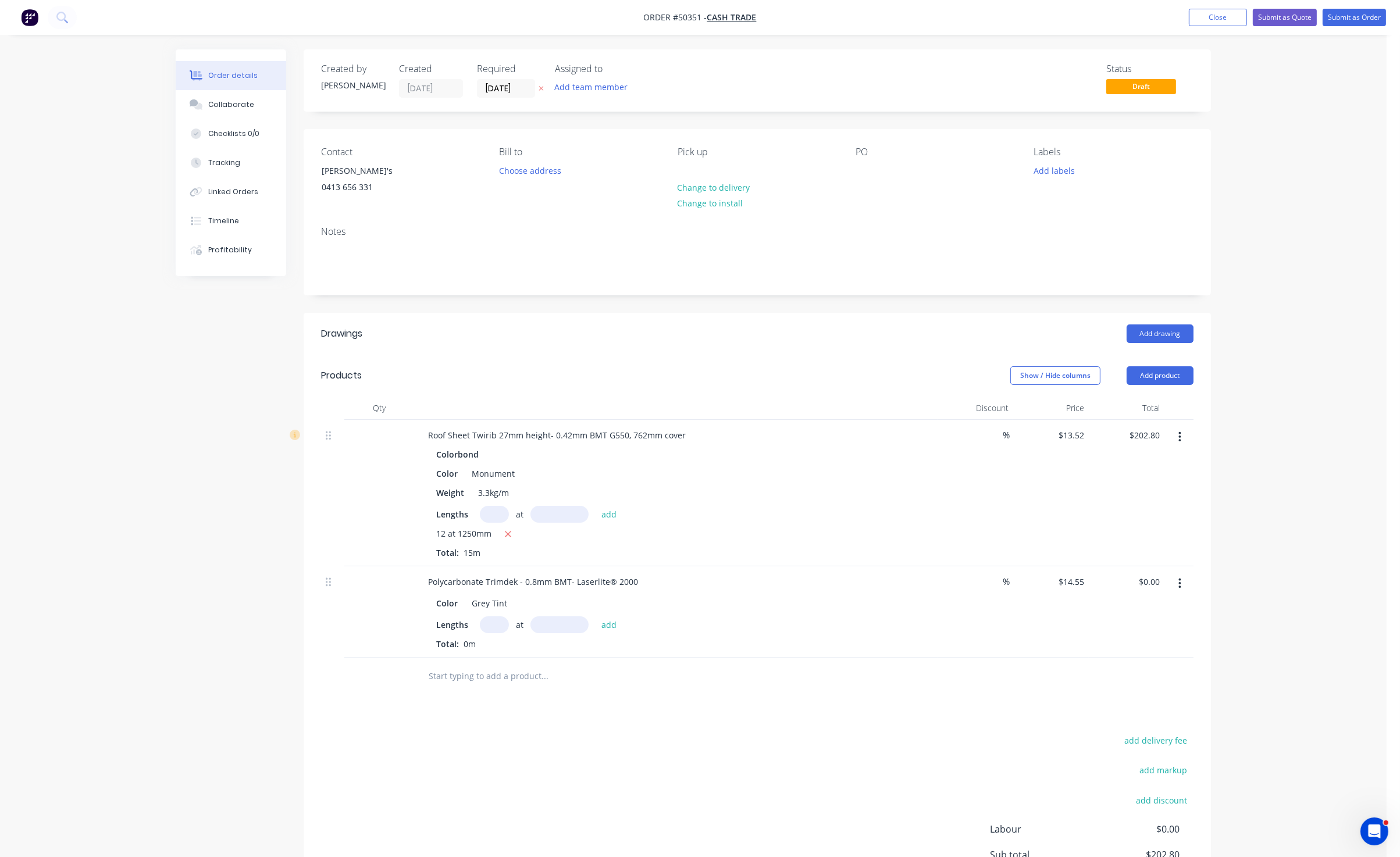
click at [491, 619] on input "text" at bounding box center [494, 625] width 29 height 17
type input "6"
type input "1250"
click at [596, 617] on button "add" at bounding box center [609, 624] width 27 height 15
type input "$109.13"
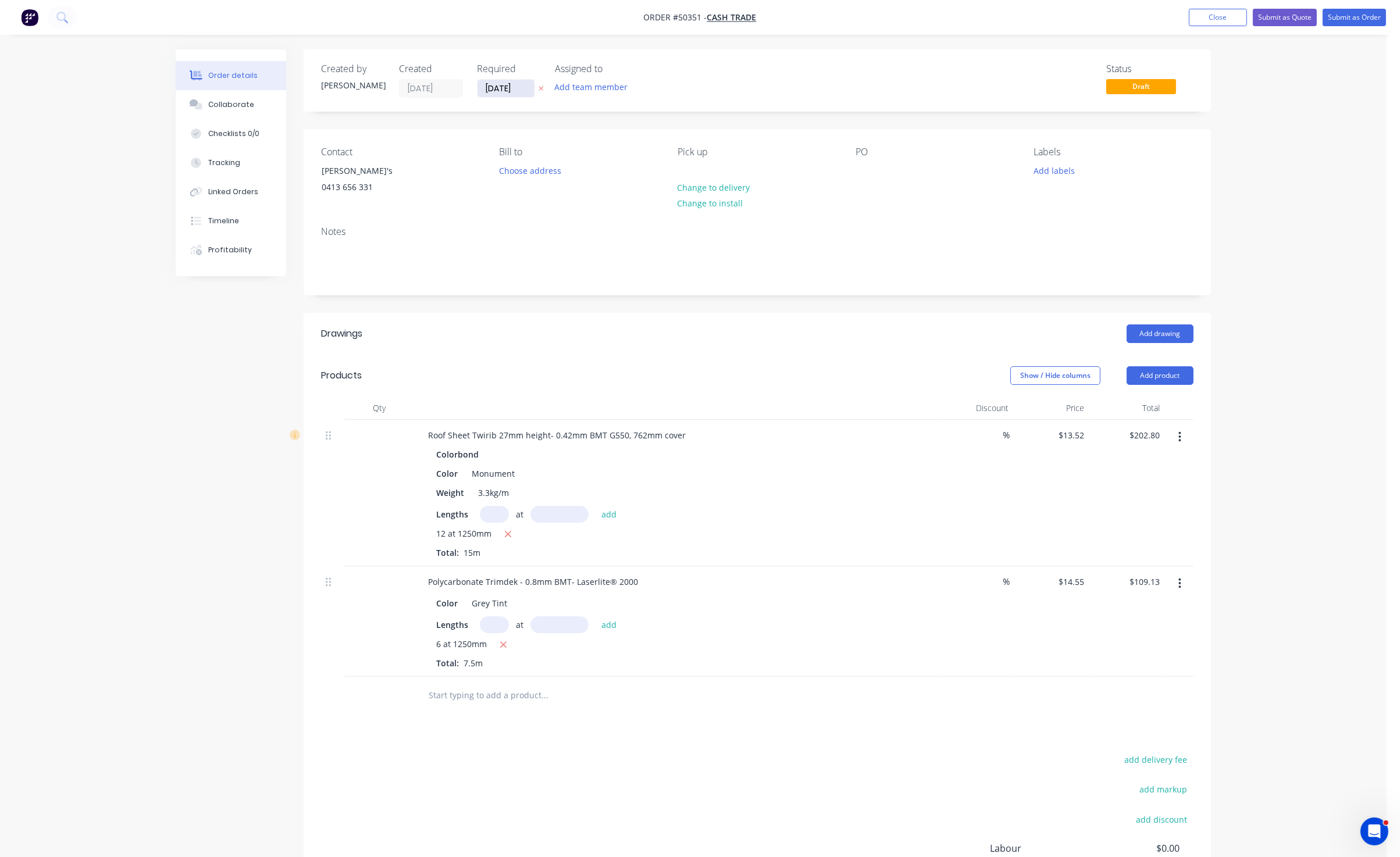
click at [504, 83] on input "[DATE]" at bounding box center [505, 88] width 57 height 18
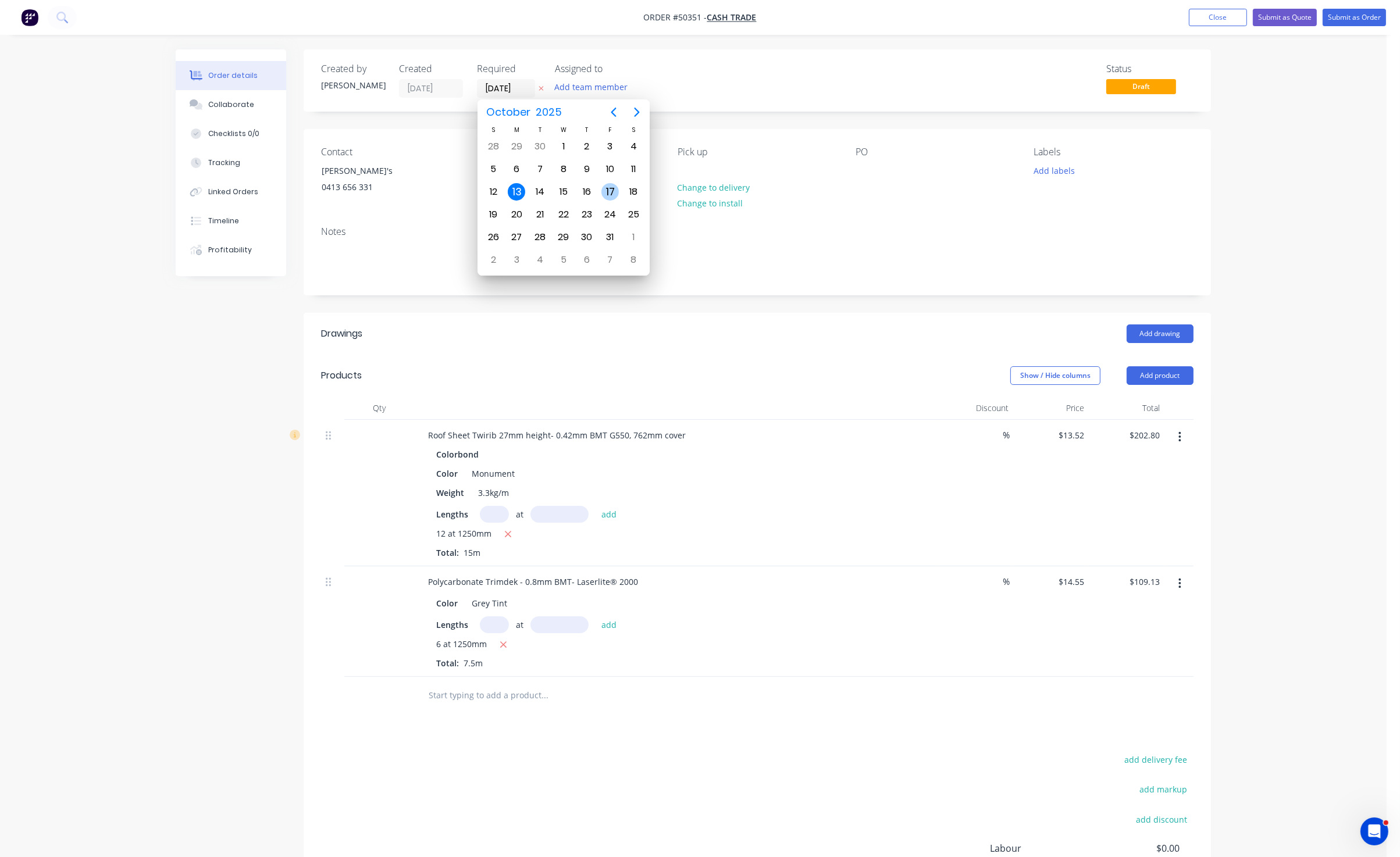
click at [608, 186] on div "17" at bounding box center [610, 191] width 18 height 18
type input "17/10/25"
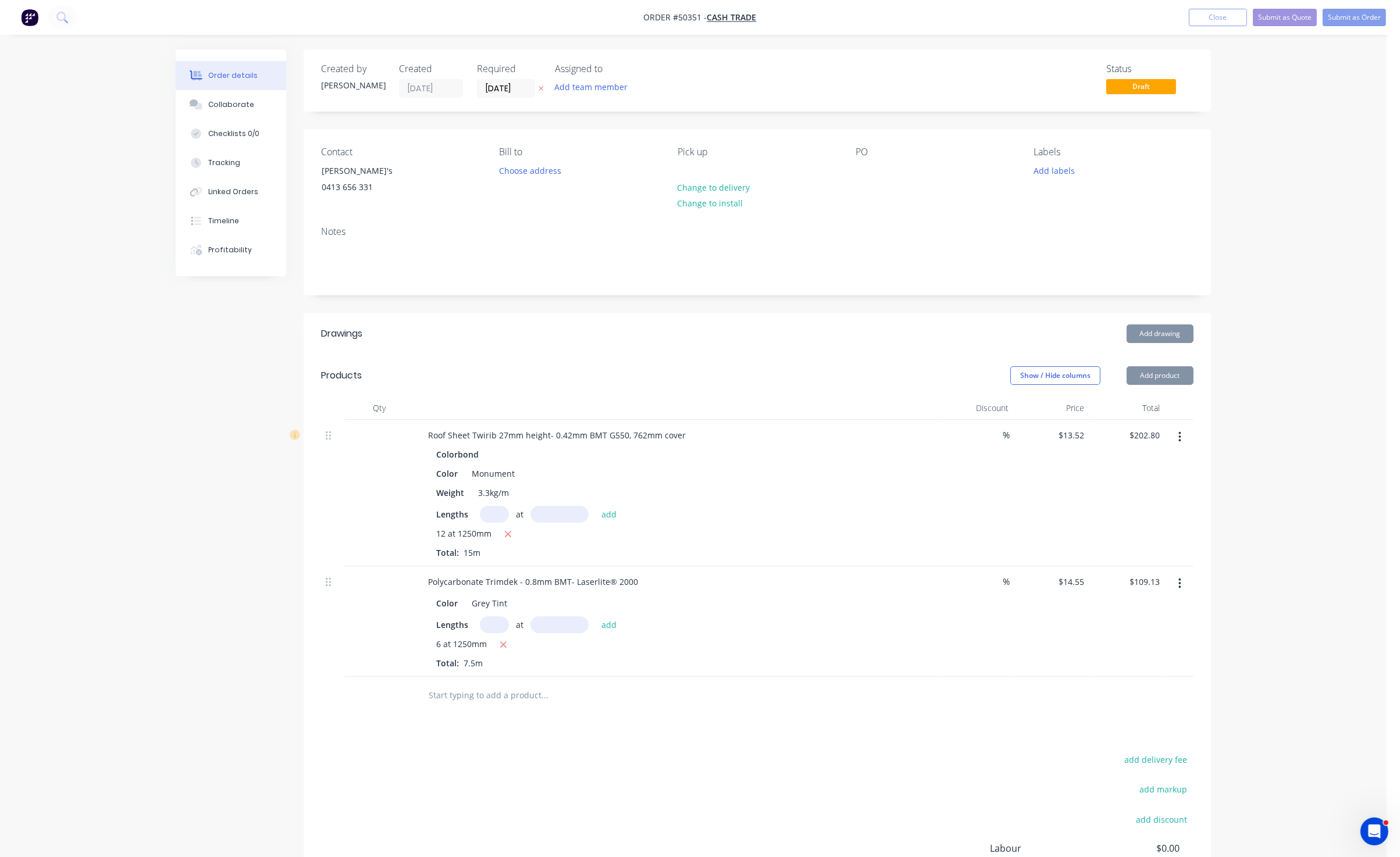
click at [938, 84] on div "Status Draft" at bounding box center [932, 80] width 522 height 34
click at [1380, 14] on button "Submit as Order" at bounding box center [1354, 17] width 63 height 18
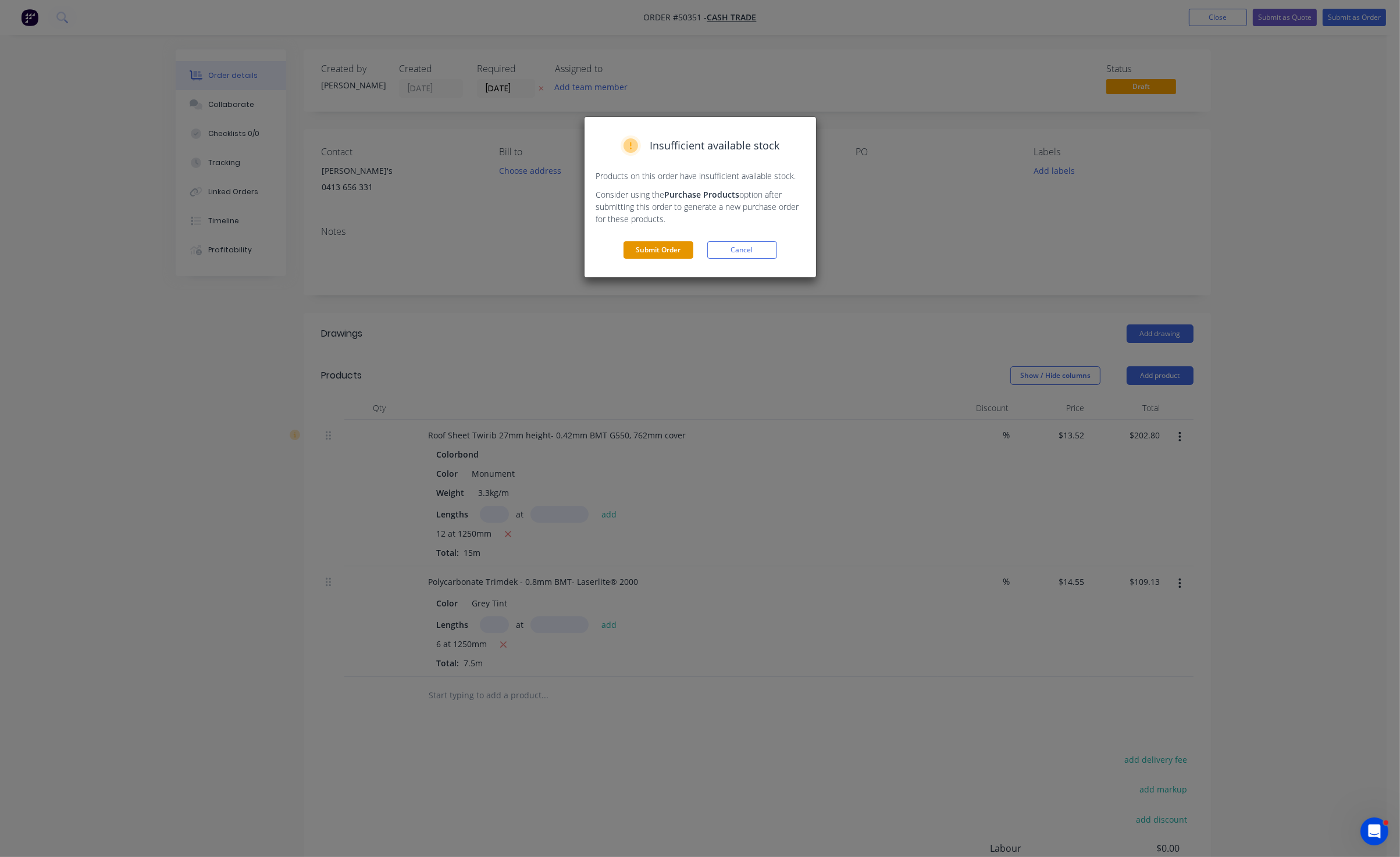
click at [678, 254] on button "Submit Order" at bounding box center [659, 249] width 70 height 18
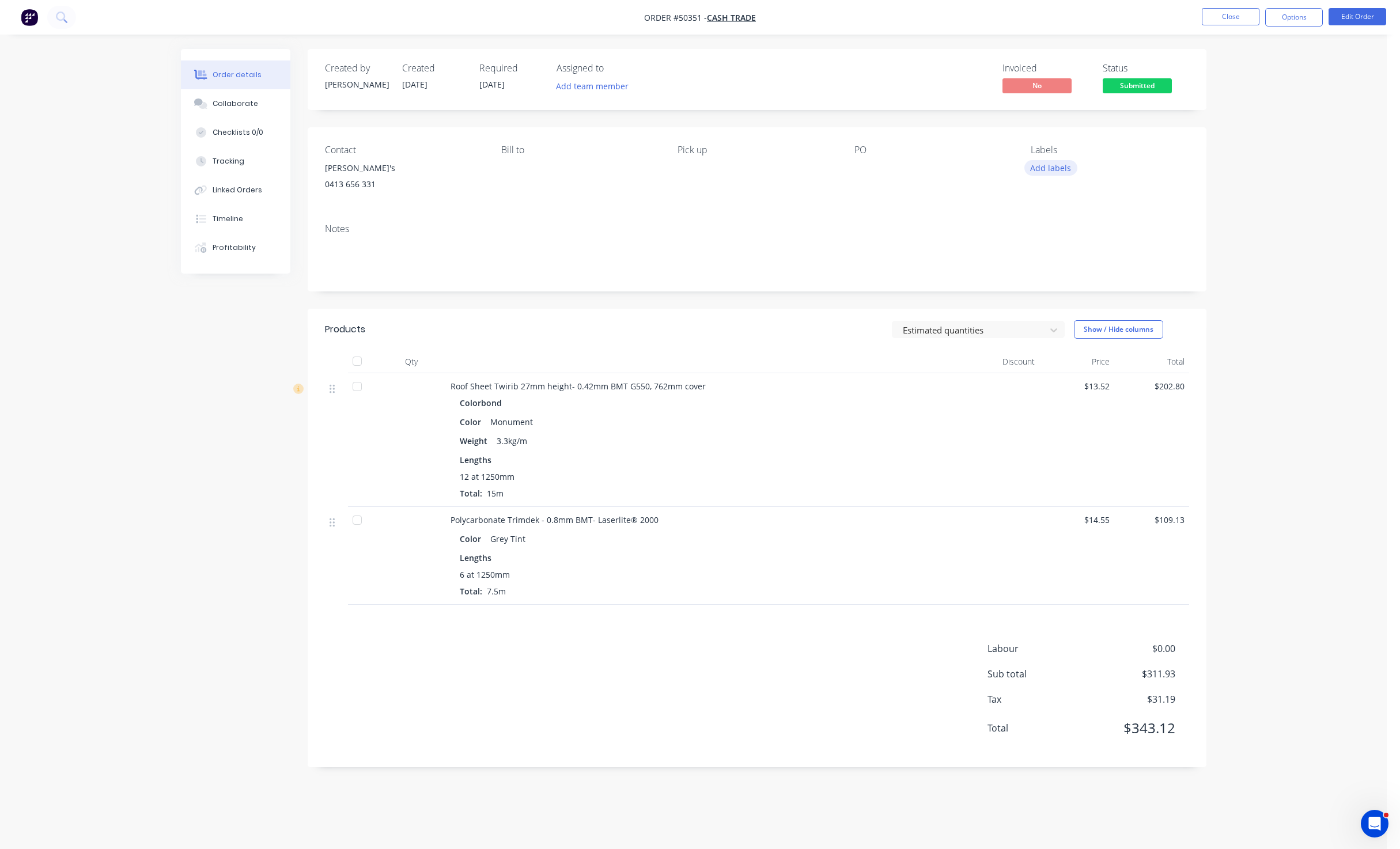
click at [1056, 168] on button "Add labels" at bounding box center [1051, 168] width 53 height 15
click at [1079, 317] on div "unpaid" at bounding box center [1078, 317] width 32 height 12
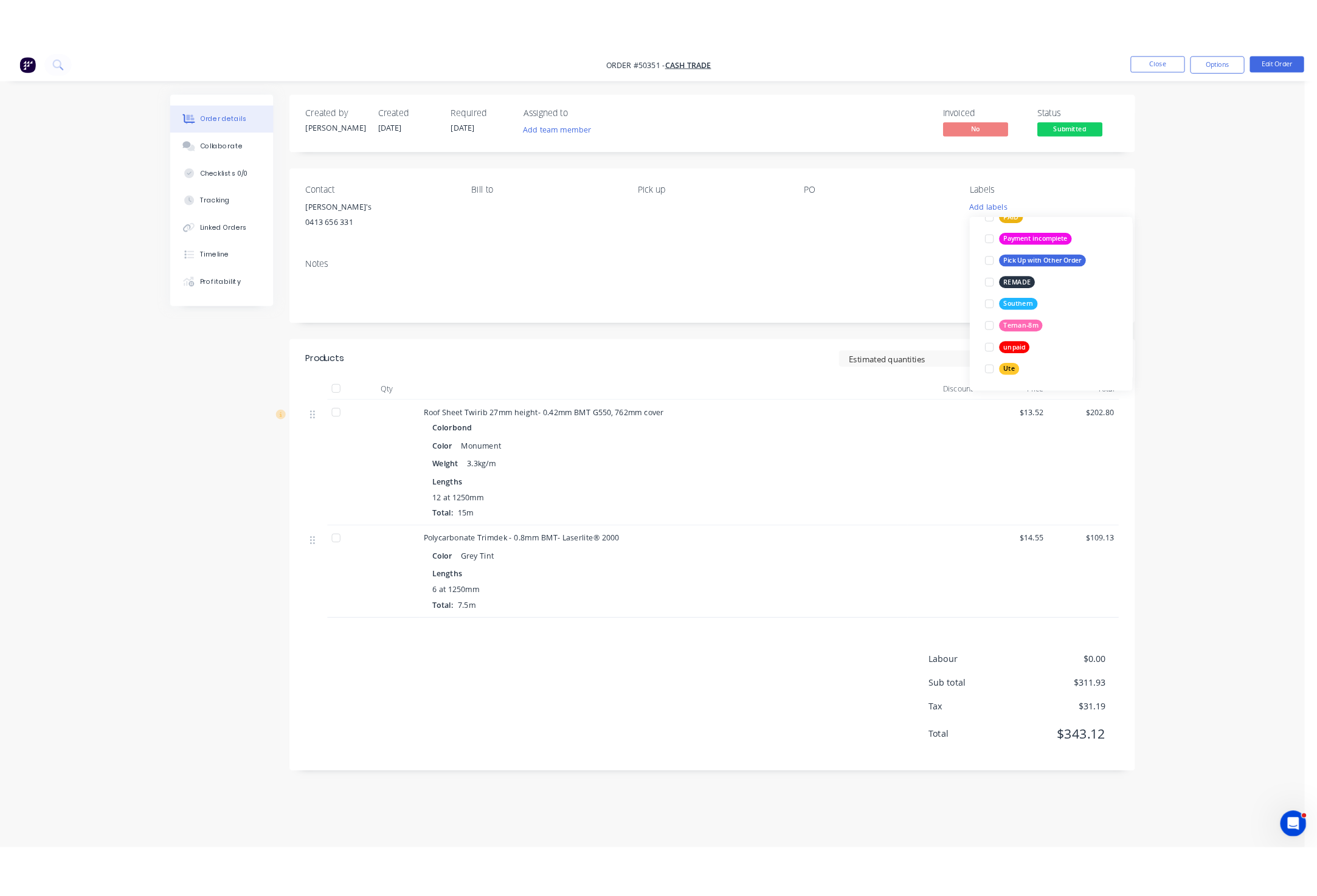
scroll to position [0, 0]
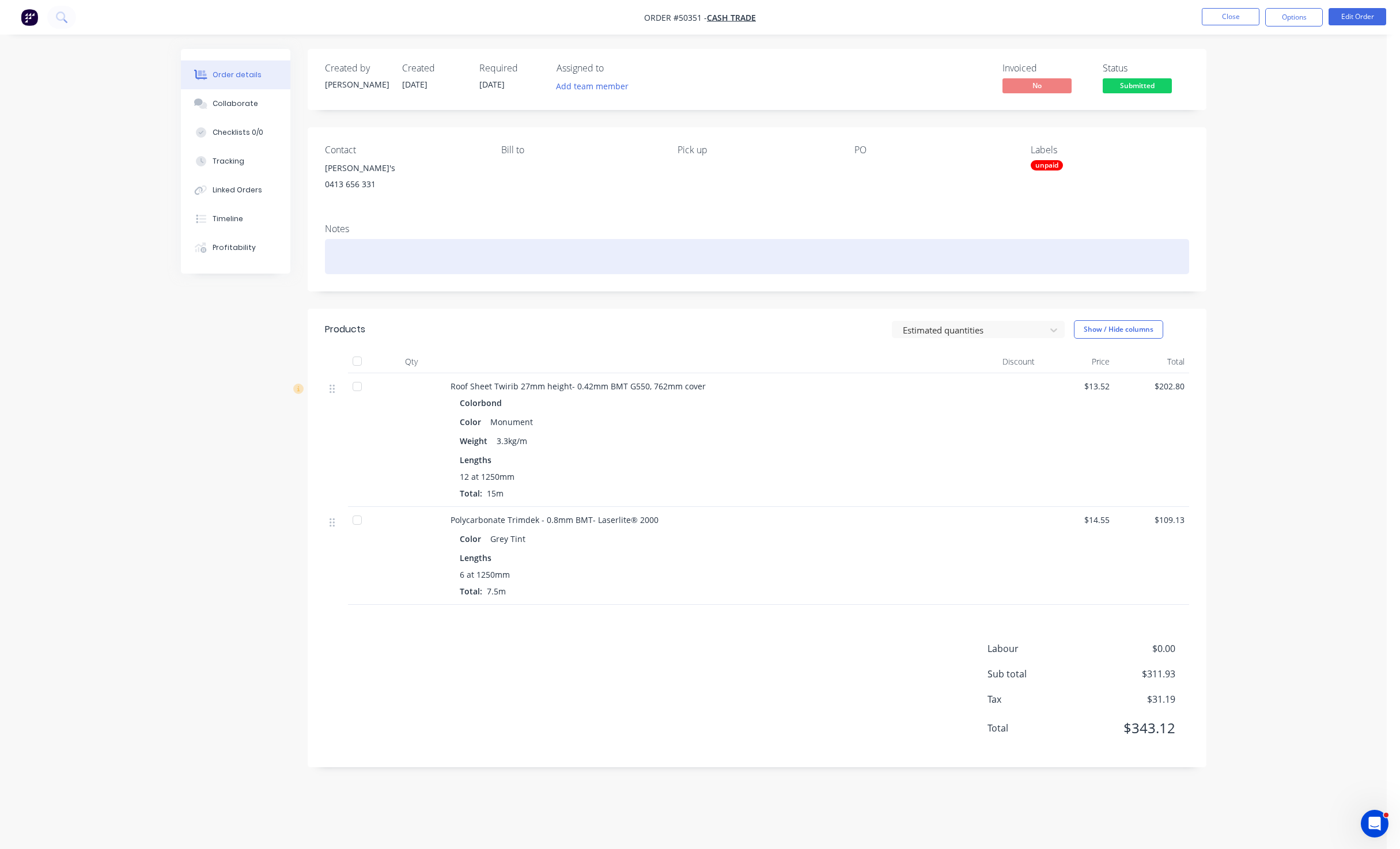
click at [421, 254] on div at bounding box center [757, 256] width 864 height 35
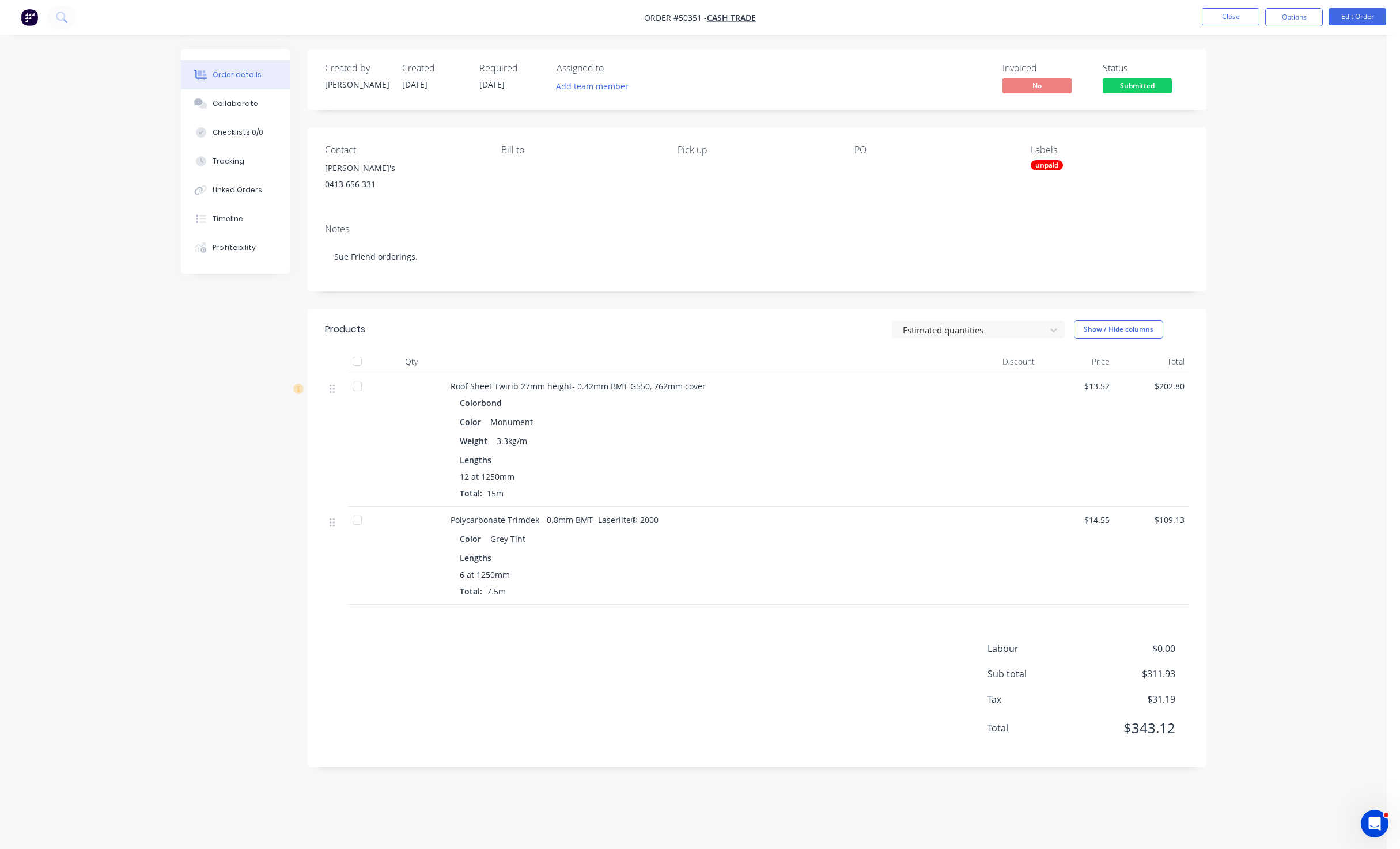
click at [1337, 323] on div "Order details Collaborate Checklists 0/0 Tracking Linked Orders Timeline Profit…" at bounding box center [693, 424] width 1387 height 849
click at [1300, 12] on button "Options" at bounding box center [1293, 17] width 58 height 19
click at [1259, 137] on div "Work Order" at bounding box center [1259, 139] width 106 height 17
drag, startPoint x: 1247, startPoint y: 133, endPoint x: 1254, endPoint y: 114, distance: 20.2
click at [1247, 131] on div "Custom" at bounding box center [1259, 139] width 106 height 17
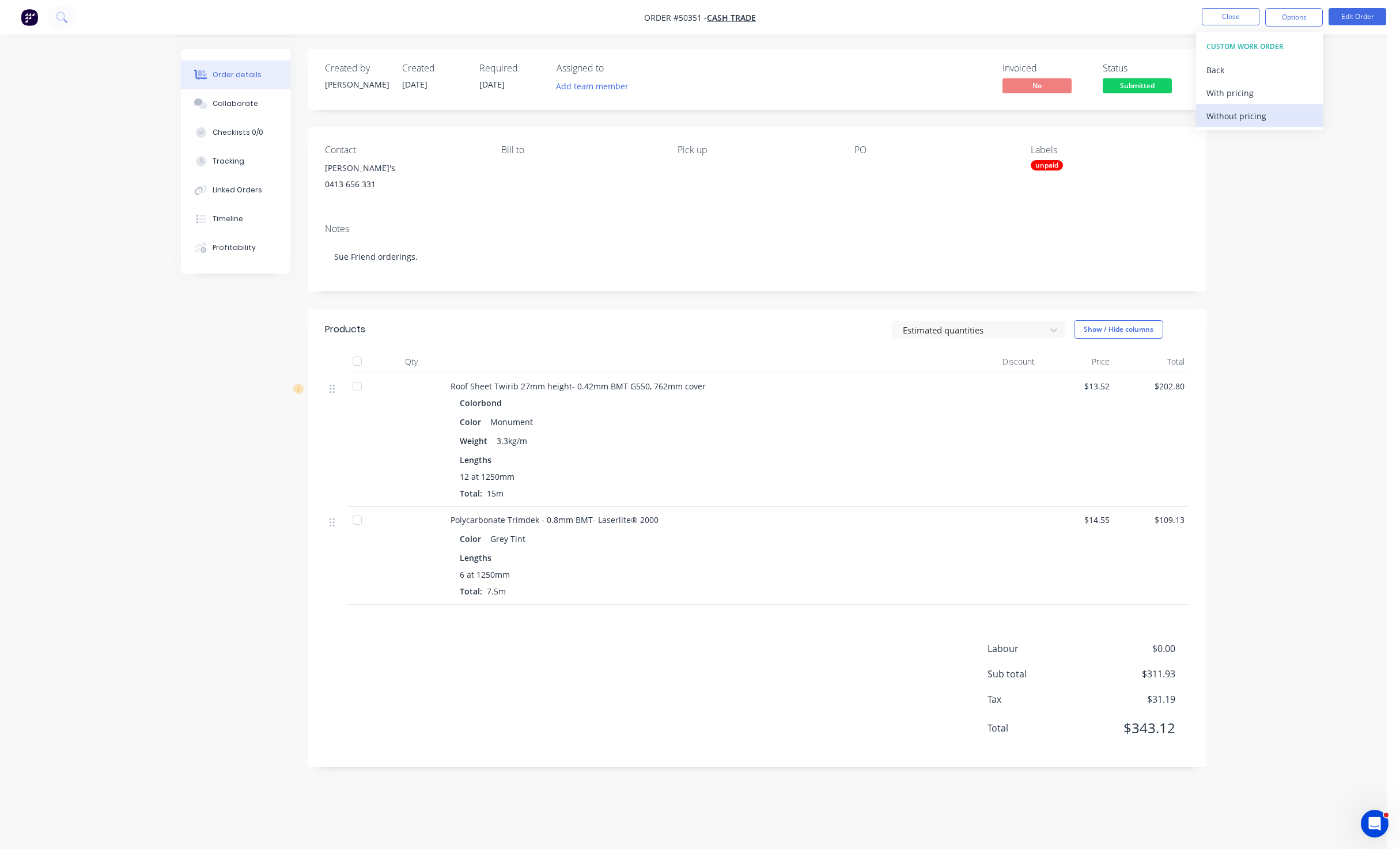
click at [1254, 114] on div "Without pricing" at bounding box center [1259, 116] width 106 height 17
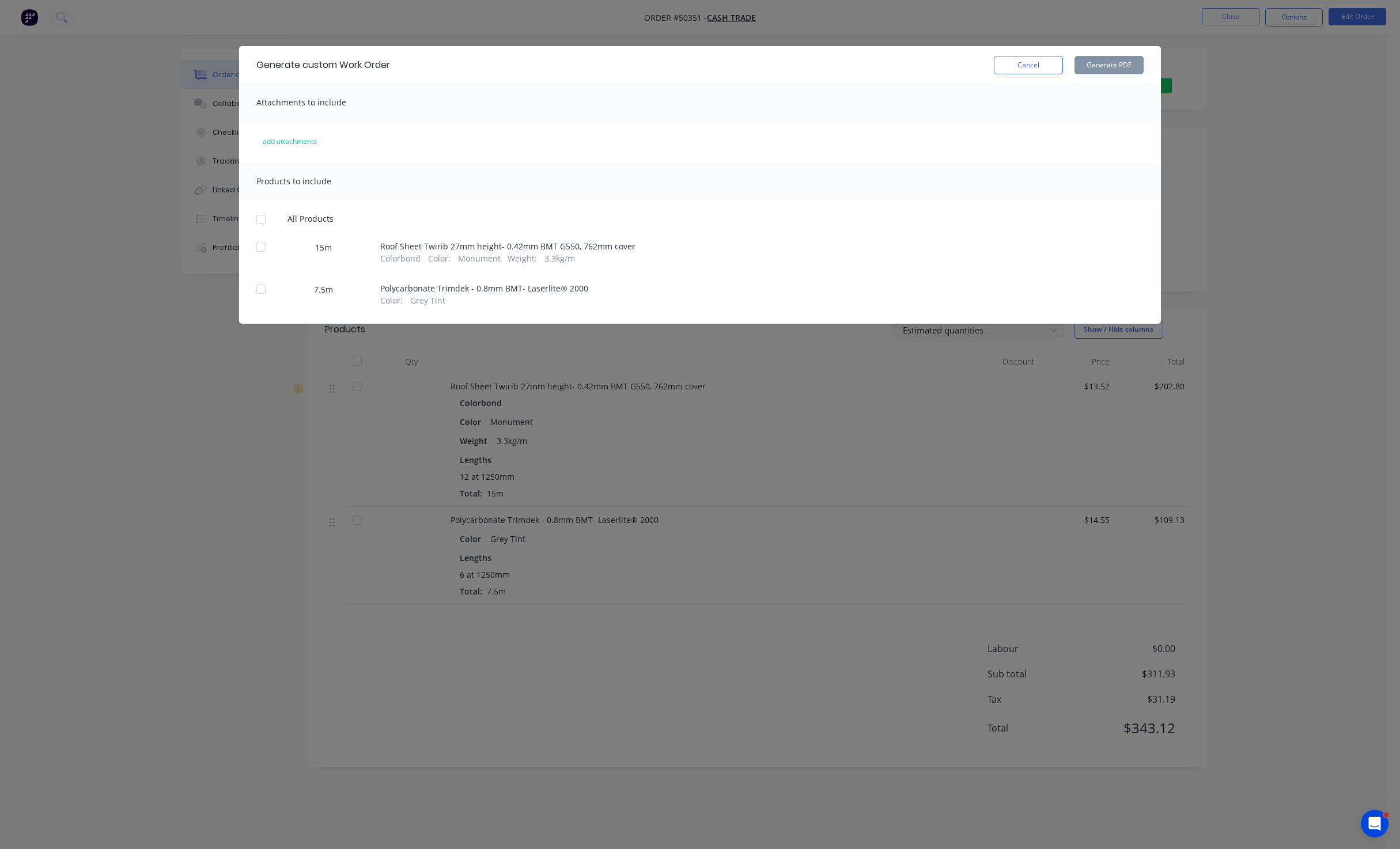
click at [255, 249] on div at bounding box center [260, 246] width 23 height 23
click at [1106, 67] on button "Generate PDF" at bounding box center [1109, 65] width 69 height 19
click at [853, 26] on div "Generate custom Work Order Cancel Generate PDF Attachments to include add attac…" at bounding box center [700, 424] width 1400 height 849
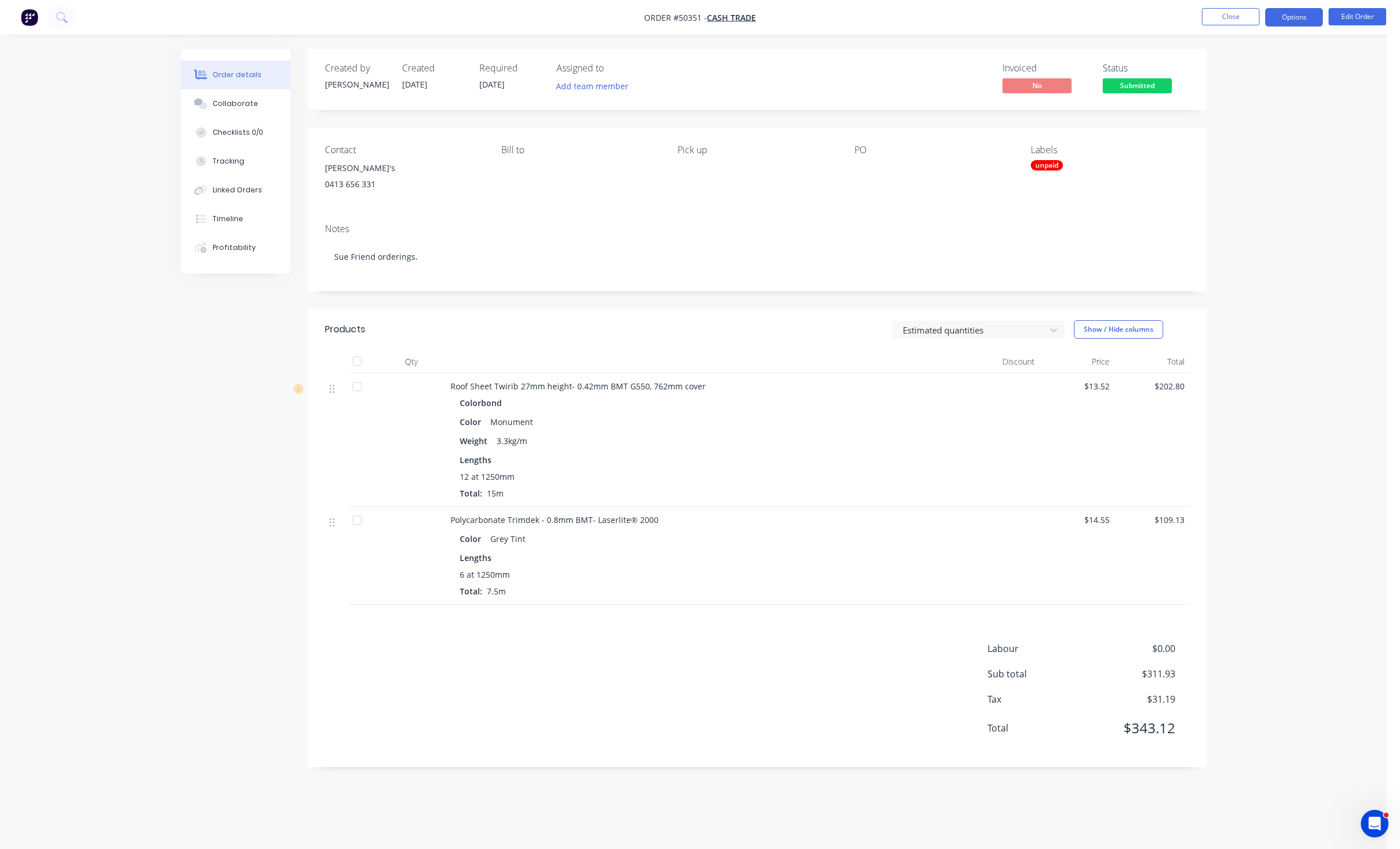
click at [1285, 16] on button "Options" at bounding box center [1293, 17] width 58 height 19
click at [1245, 212] on div "Purchase Products" at bounding box center [1259, 208] width 106 height 17
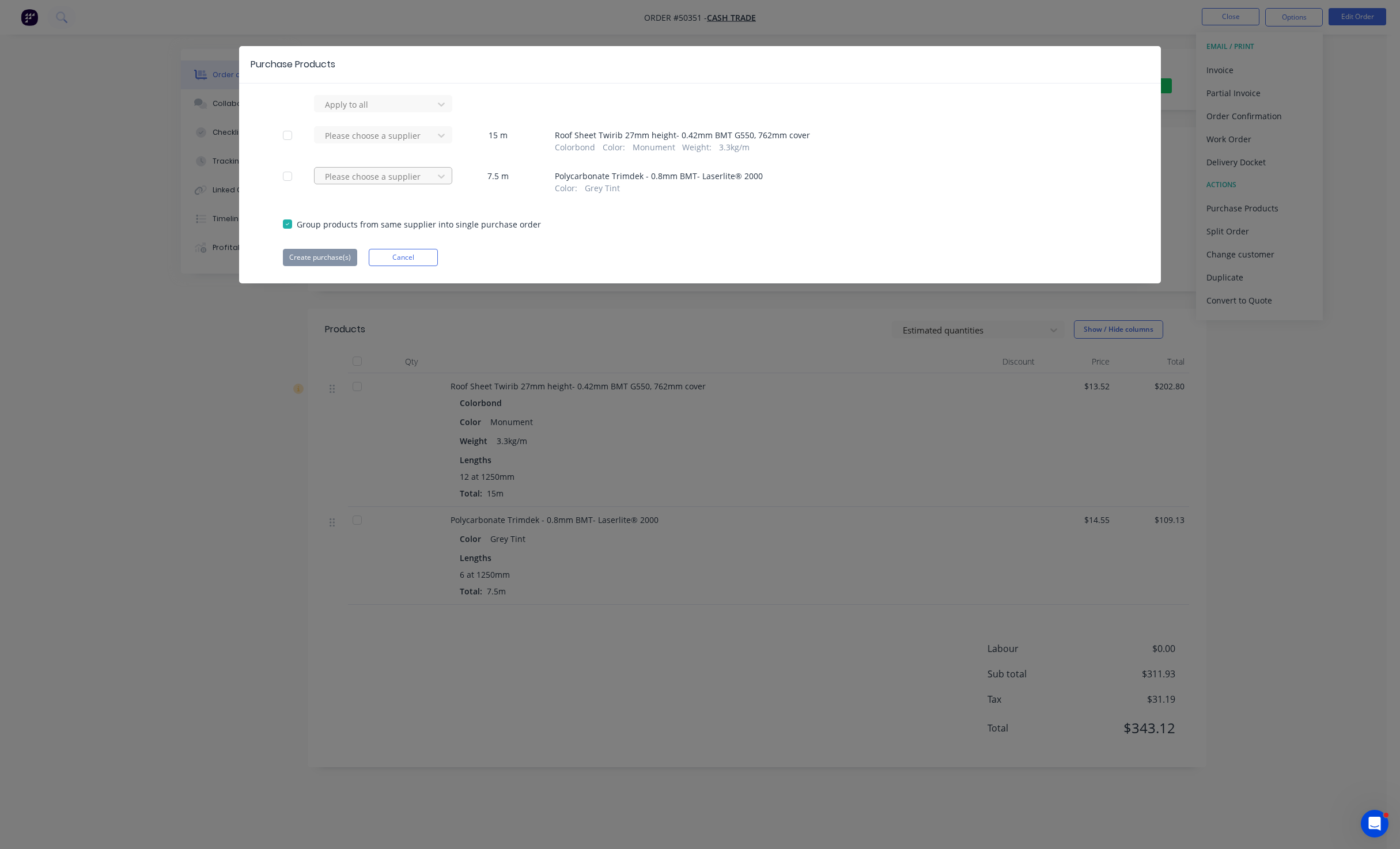
click at [359, 181] on div at bounding box center [375, 176] width 103 height 15
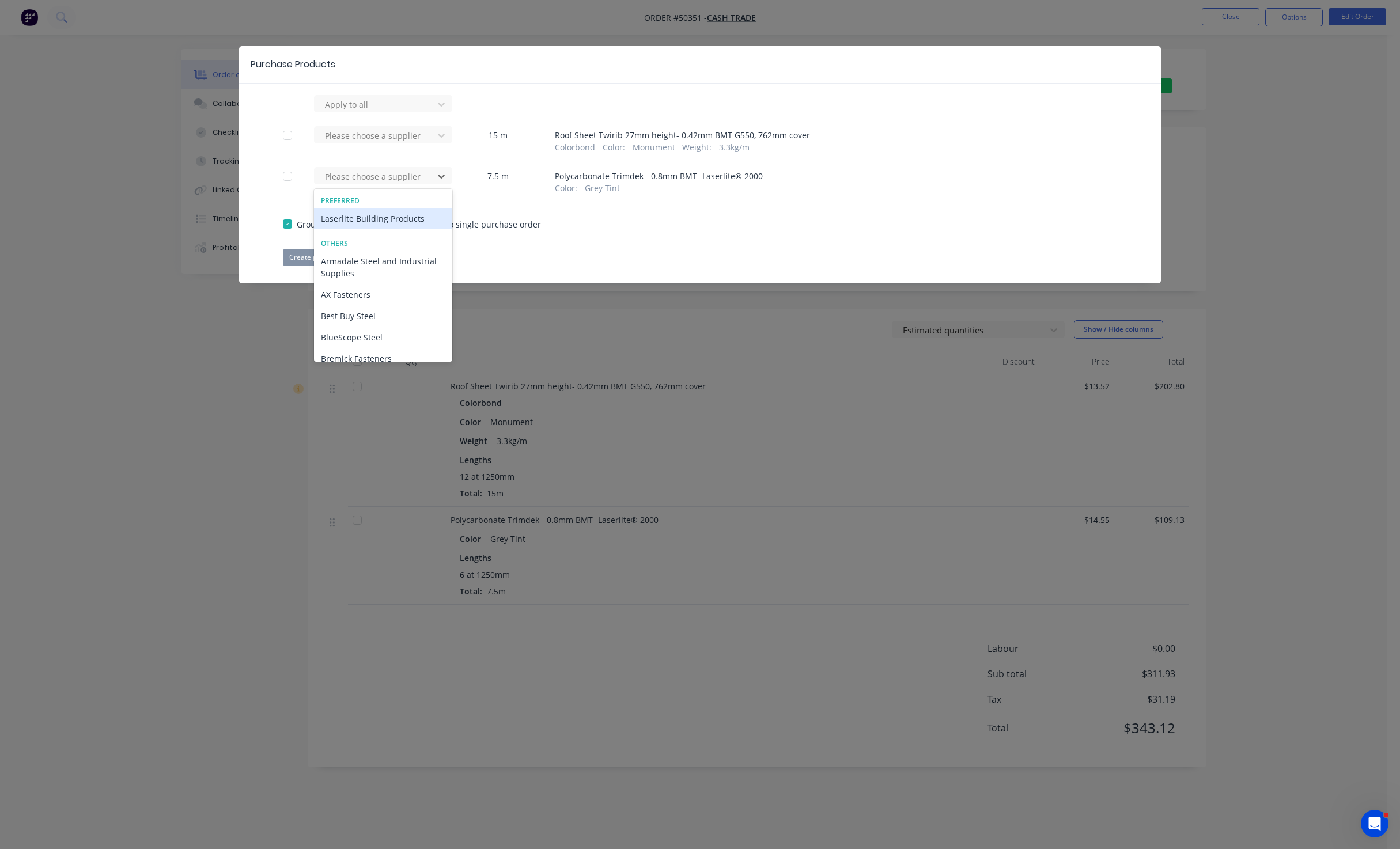
click at [362, 219] on div "Laserlite Building Products" at bounding box center [382, 219] width 138 height 22
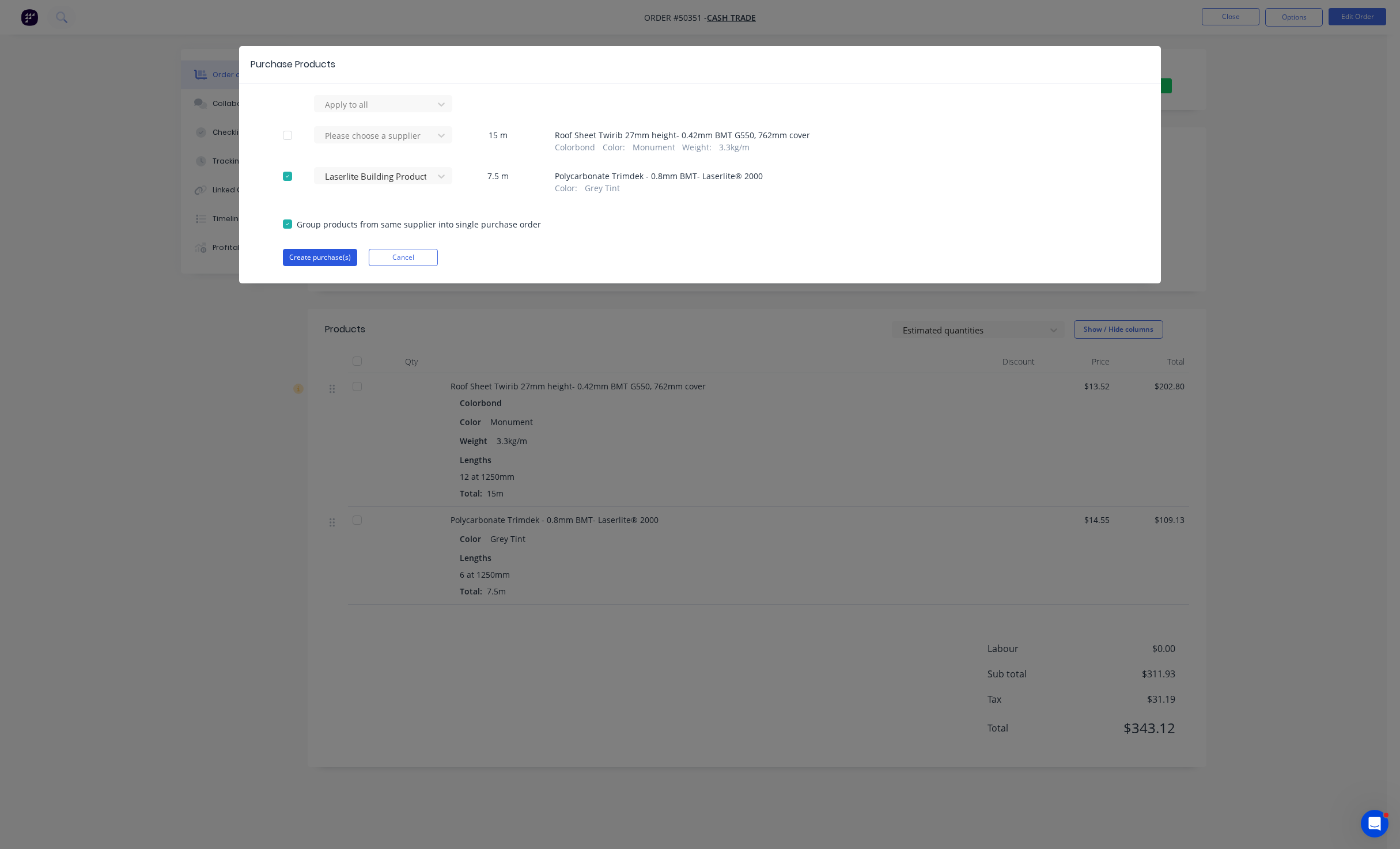
click at [327, 255] on button "Create purchase(s)" at bounding box center [319, 258] width 74 height 17
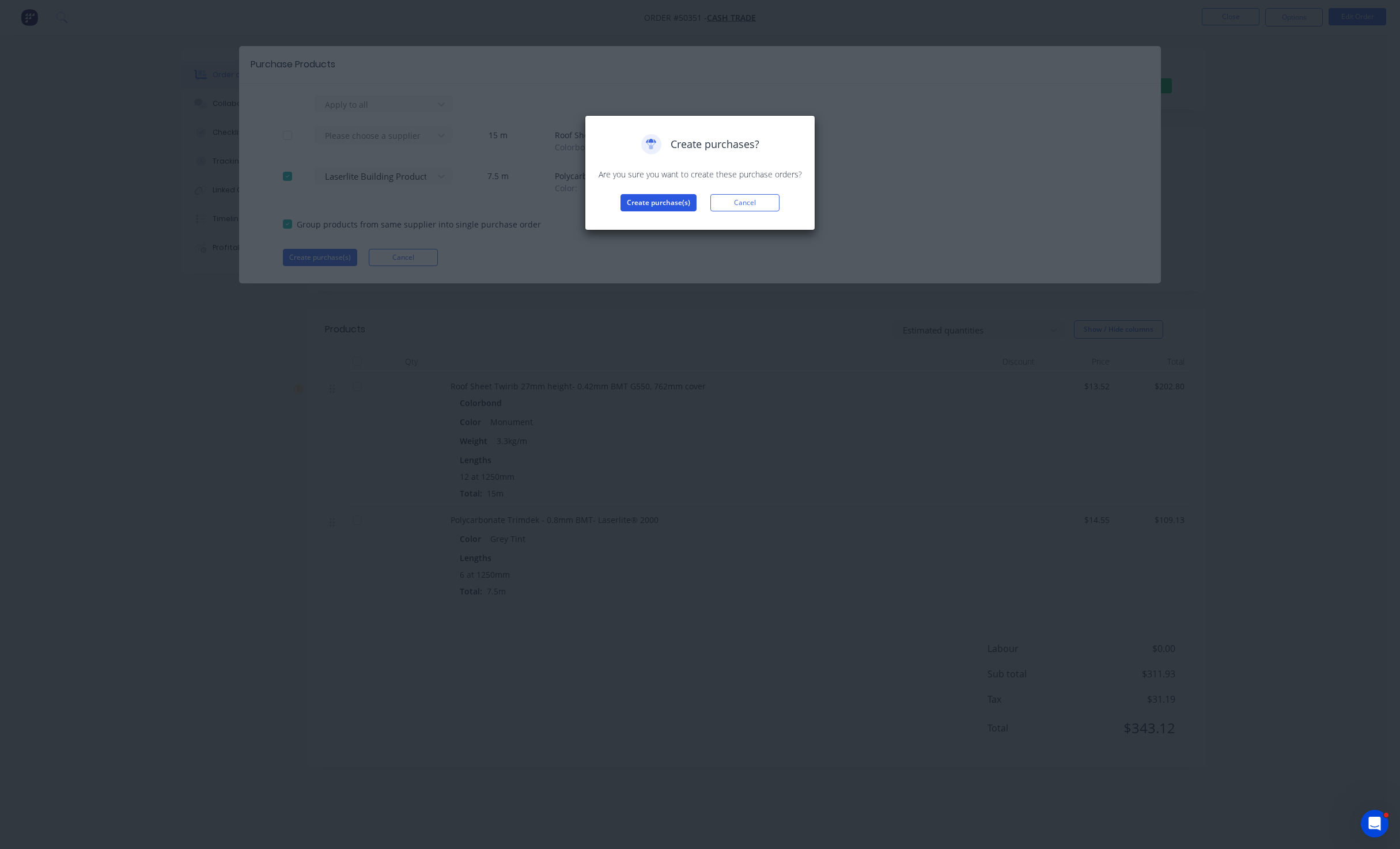
click at [676, 203] on button "Create purchase(s)" at bounding box center [659, 203] width 76 height 17
click at [675, 219] on button "View purchase(s)" at bounding box center [659, 221] width 69 height 17
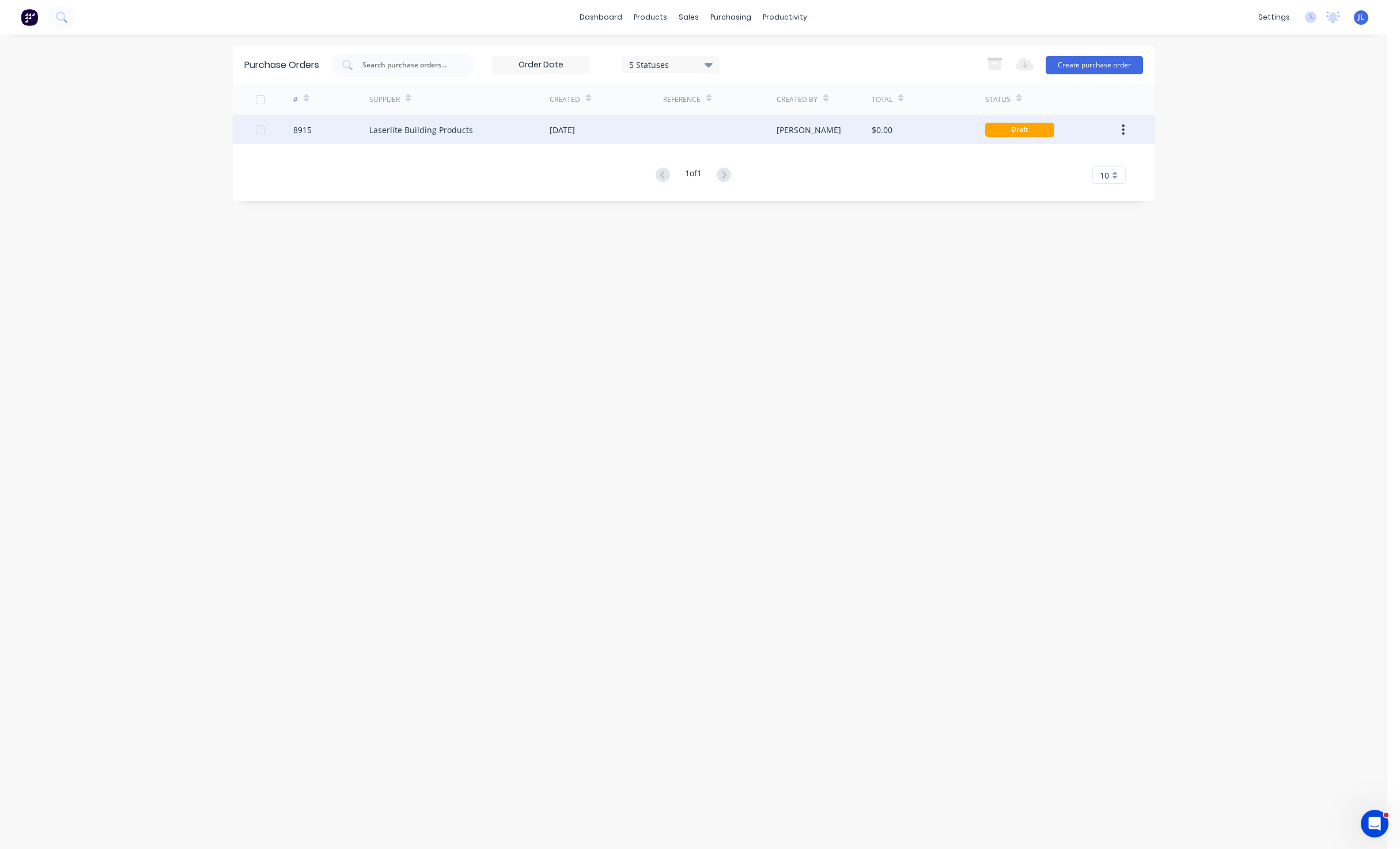
click at [575, 127] on div "[DATE]" at bounding box center [562, 129] width 26 height 12
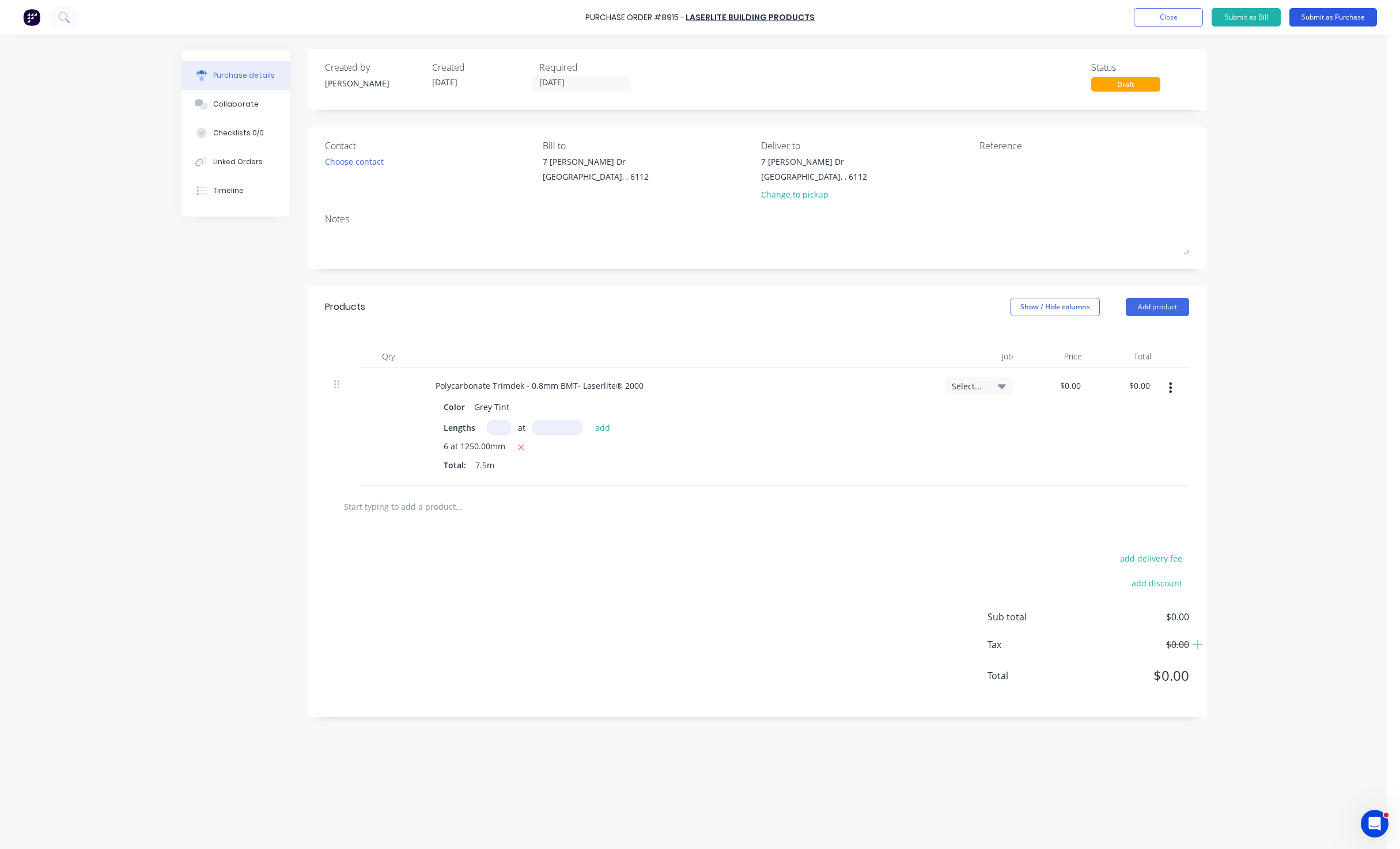
click at [1336, 19] on button "Submit as Purchase" at bounding box center [1333, 17] width 87 height 19
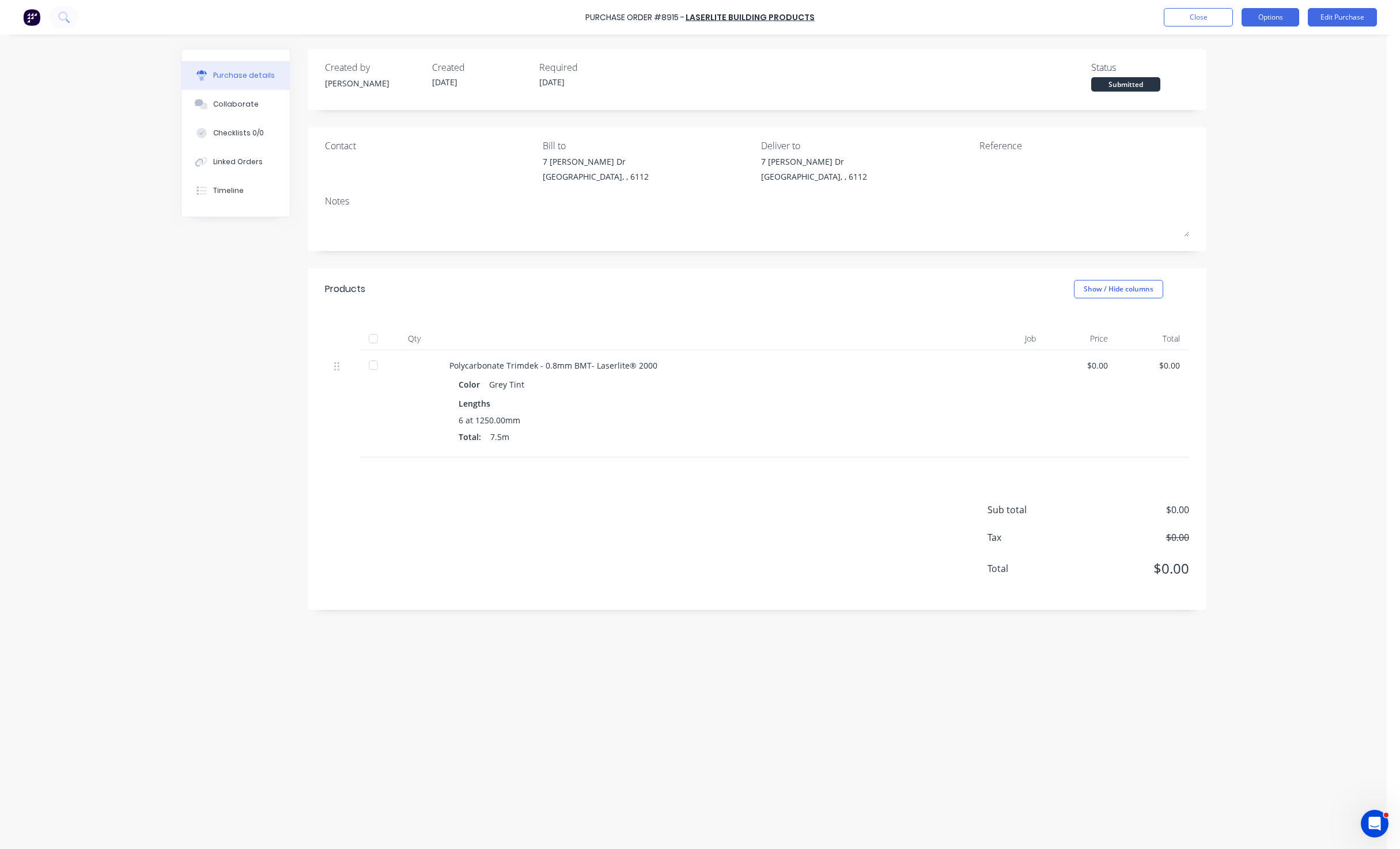
click at [1288, 13] on button "Options" at bounding box center [1270, 17] width 58 height 19
click at [1219, 49] on div "Print / Email" at bounding box center [1245, 47] width 89 height 17
click at [1221, 96] on div "Without pricing" at bounding box center [1245, 93] width 89 height 17
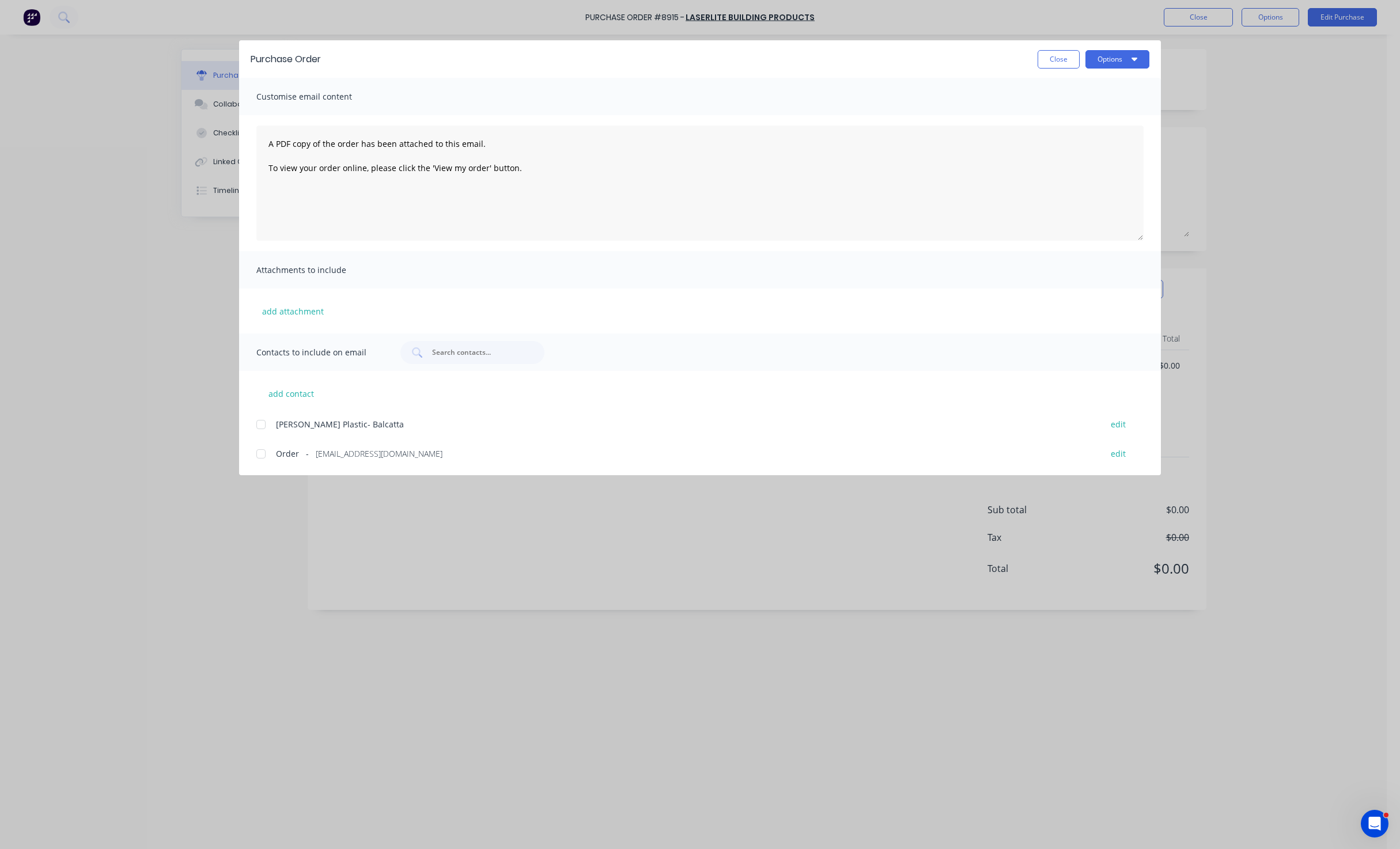
drag, startPoint x: 267, startPoint y: 455, endPoint x: 326, endPoint y: 452, distance: 59.1
click at [265, 455] on div at bounding box center [260, 453] width 23 height 23
click at [1122, 62] on button "Options" at bounding box center [1118, 59] width 64 height 19
click at [1106, 131] on div "Email" at bounding box center [1095, 135] width 89 height 17
click at [1049, 60] on button "Close" at bounding box center [1059, 59] width 42 height 19
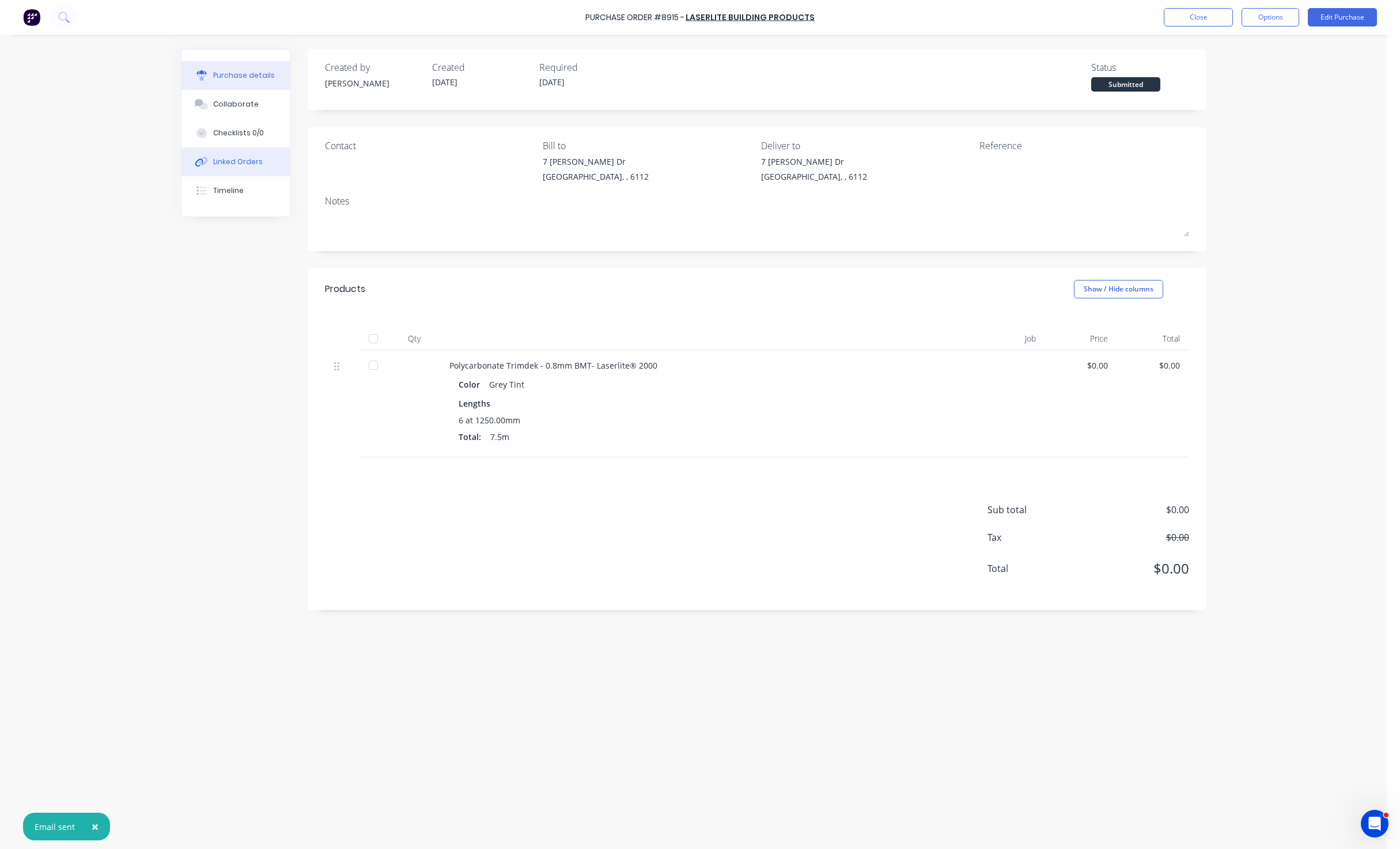
click at [219, 158] on div "Linked Orders" at bounding box center [237, 162] width 49 height 10
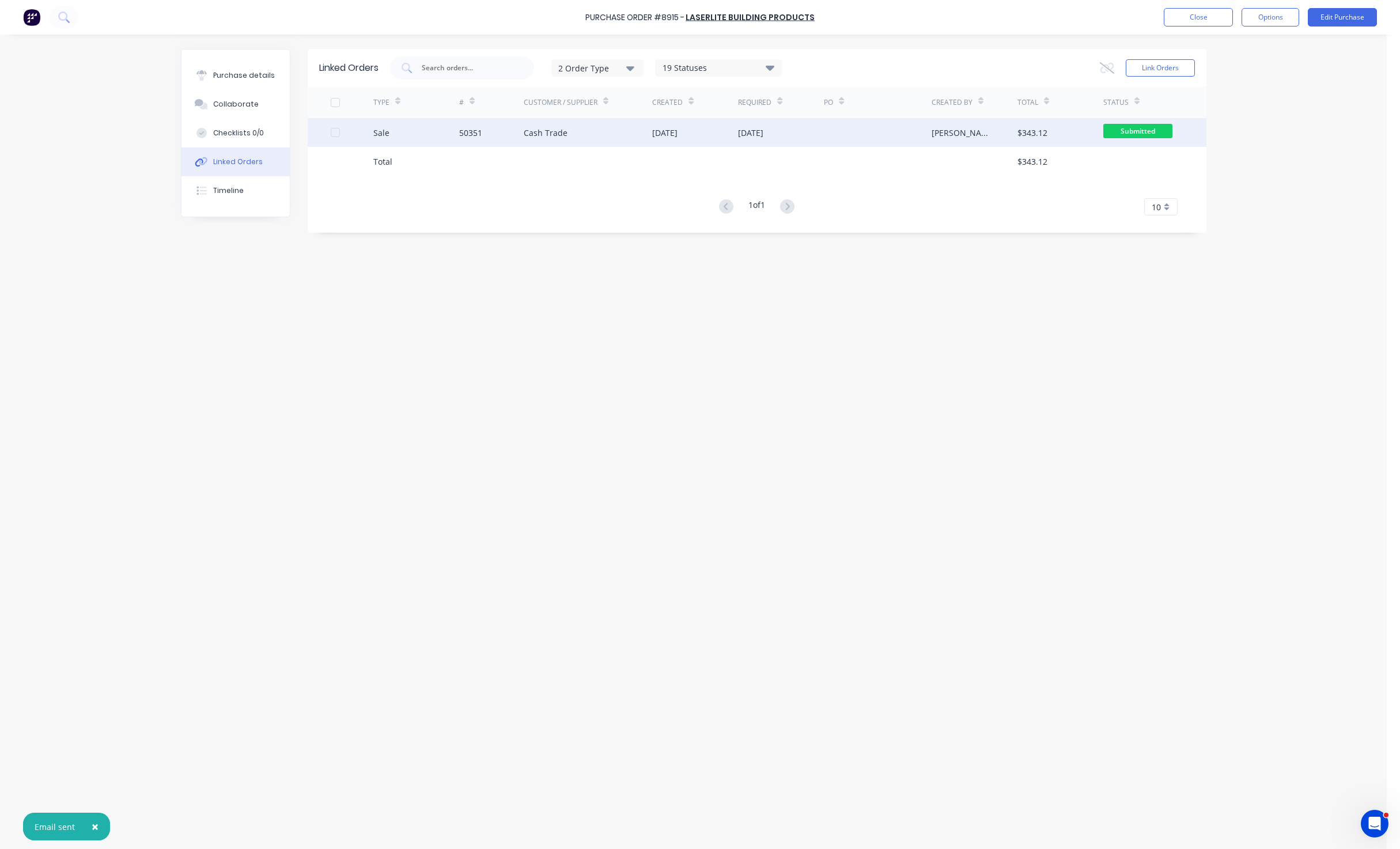
click at [533, 128] on div "Cash Trade" at bounding box center [545, 133] width 44 height 12
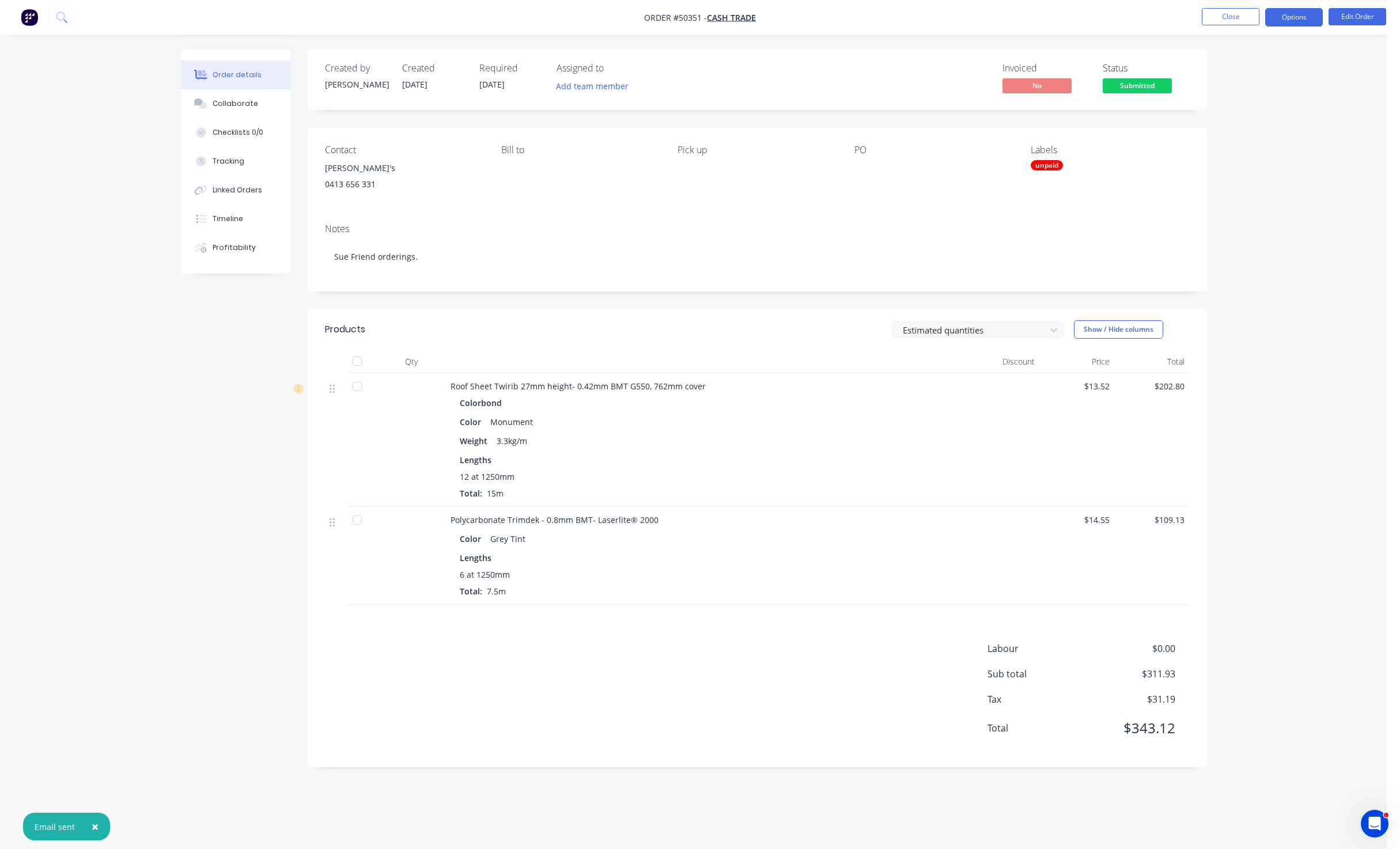
click at [1304, 12] on button "Options" at bounding box center [1293, 17] width 58 height 19
click at [1235, 165] on div "Delivery Docket" at bounding box center [1259, 162] width 106 height 17
click at [1242, 112] on div "Without pricing" at bounding box center [1259, 116] width 106 height 17
drag, startPoint x: 909, startPoint y: 26, endPoint x: 1040, endPoint y: 22, distance: 131.1
click at [911, 24] on nav "Order #50351 - Cash Trade Close Options EMAIL / PRINT Invoice Partial Invoice O…" at bounding box center [700, 17] width 1400 height 35
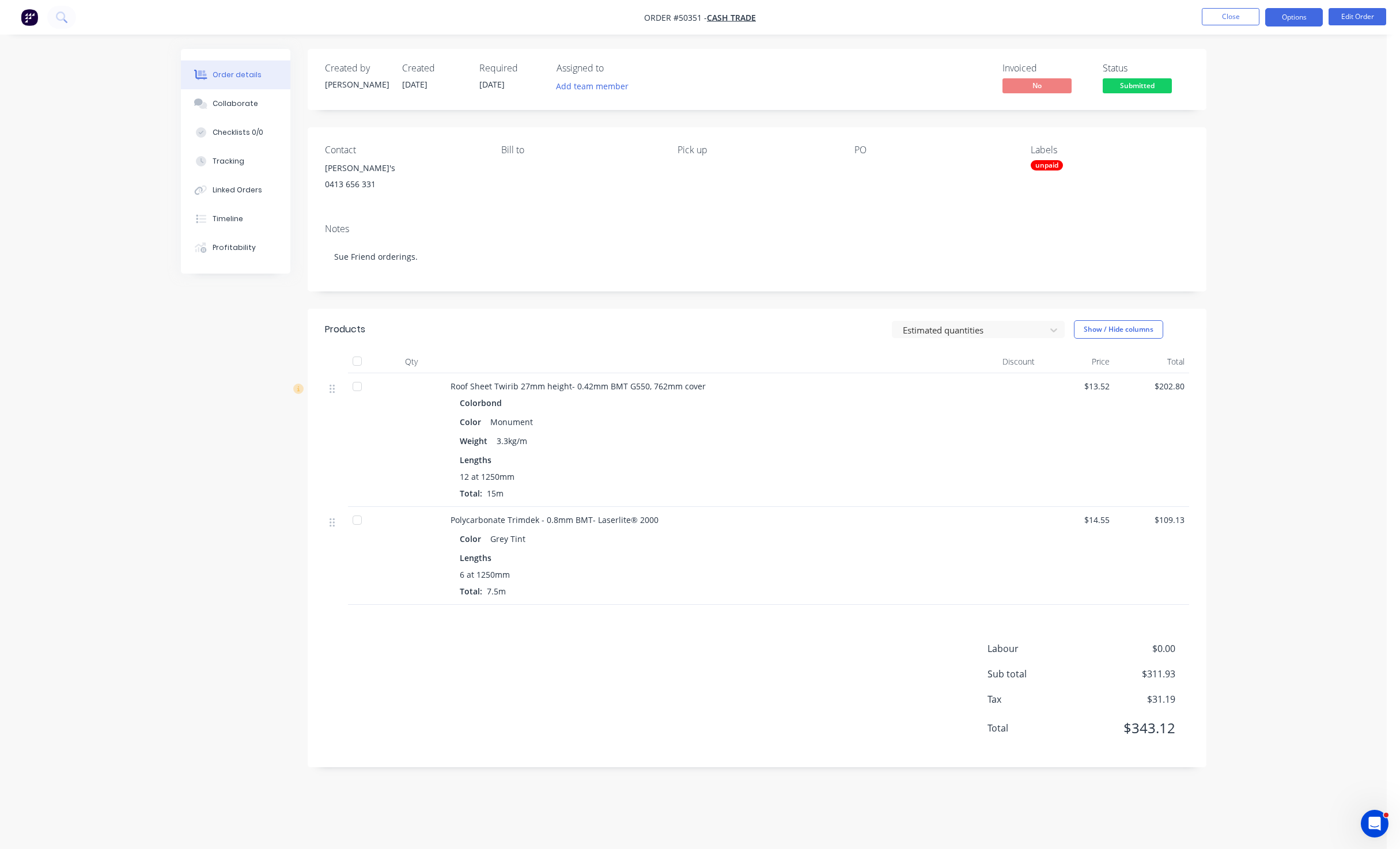
click at [1281, 15] on button "Options" at bounding box center [1293, 17] width 58 height 19
click at [1245, 69] on div "Invoice" at bounding box center [1259, 70] width 106 height 17
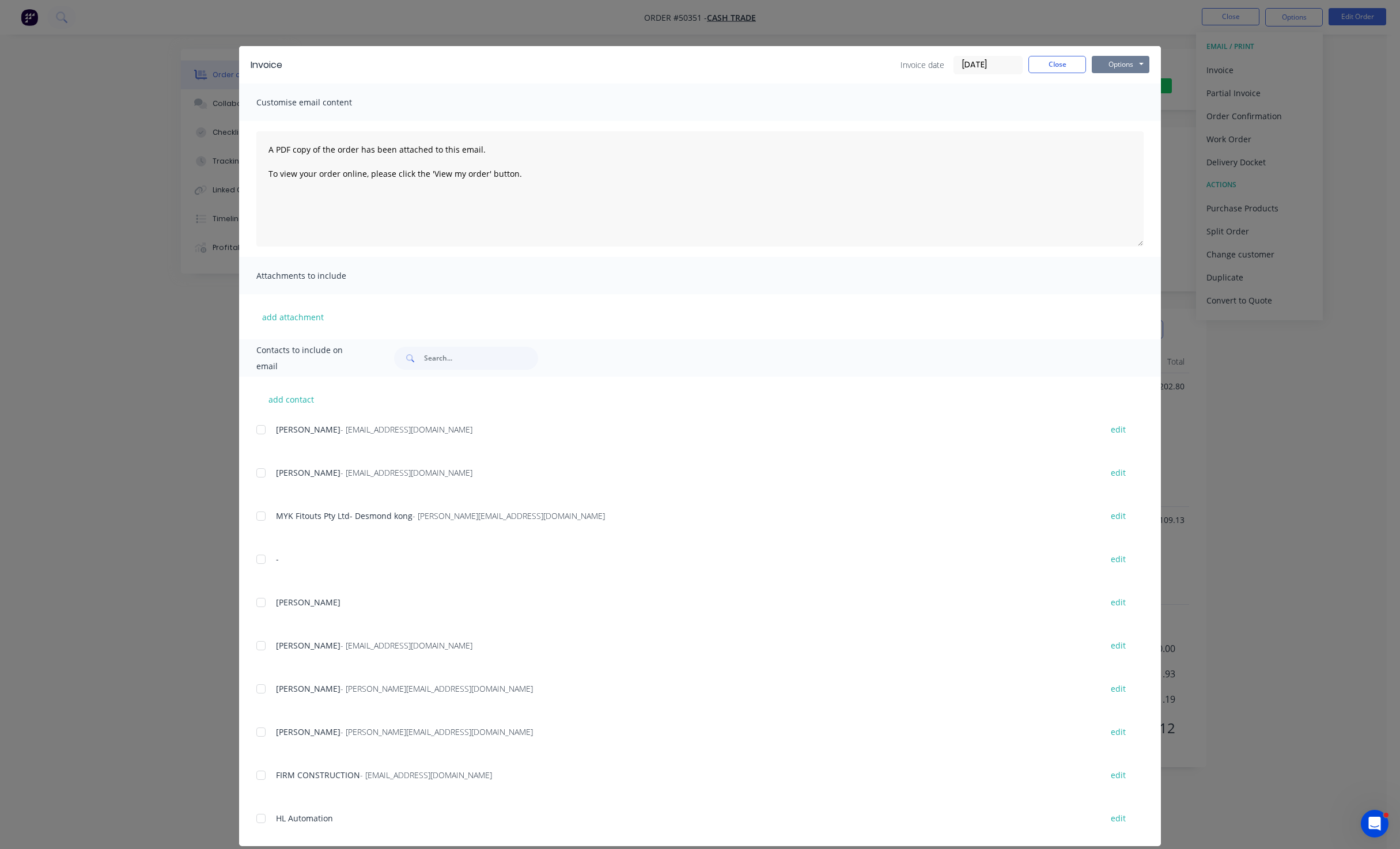
click at [1119, 65] on button "Options" at bounding box center [1120, 65] width 58 height 17
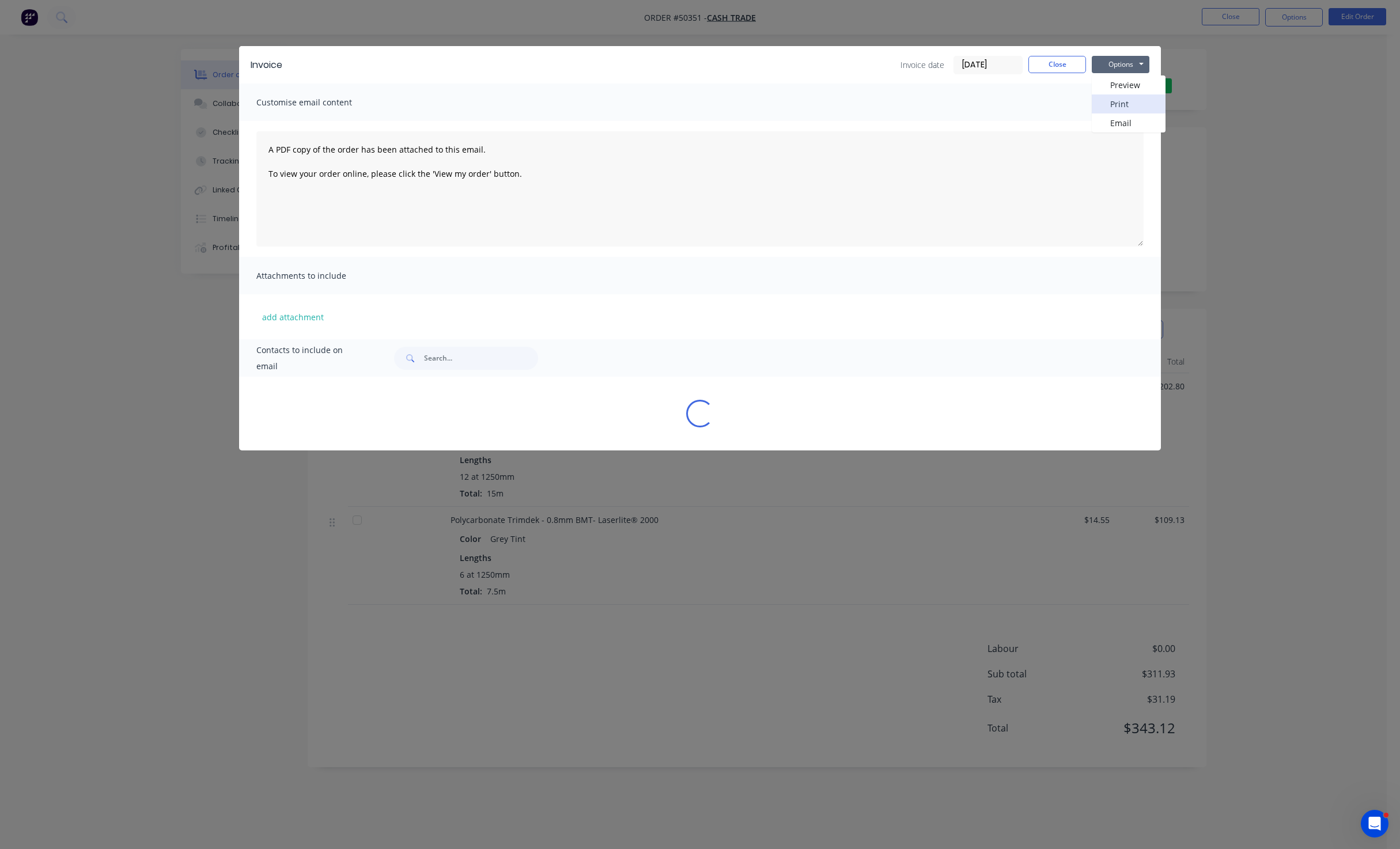
click at [1119, 106] on button "Print" at bounding box center [1129, 103] width 74 height 19
drag, startPoint x: 872, startPoint y: 26, endPoint x: 888, endPoint y: 31, distance: 16.8
click at [872, 26] on div "Invoice Invoice date 13/10/25 Close Options Preview Print Email Customise email…" at bounding box center [700, 424] width 1400 height 849
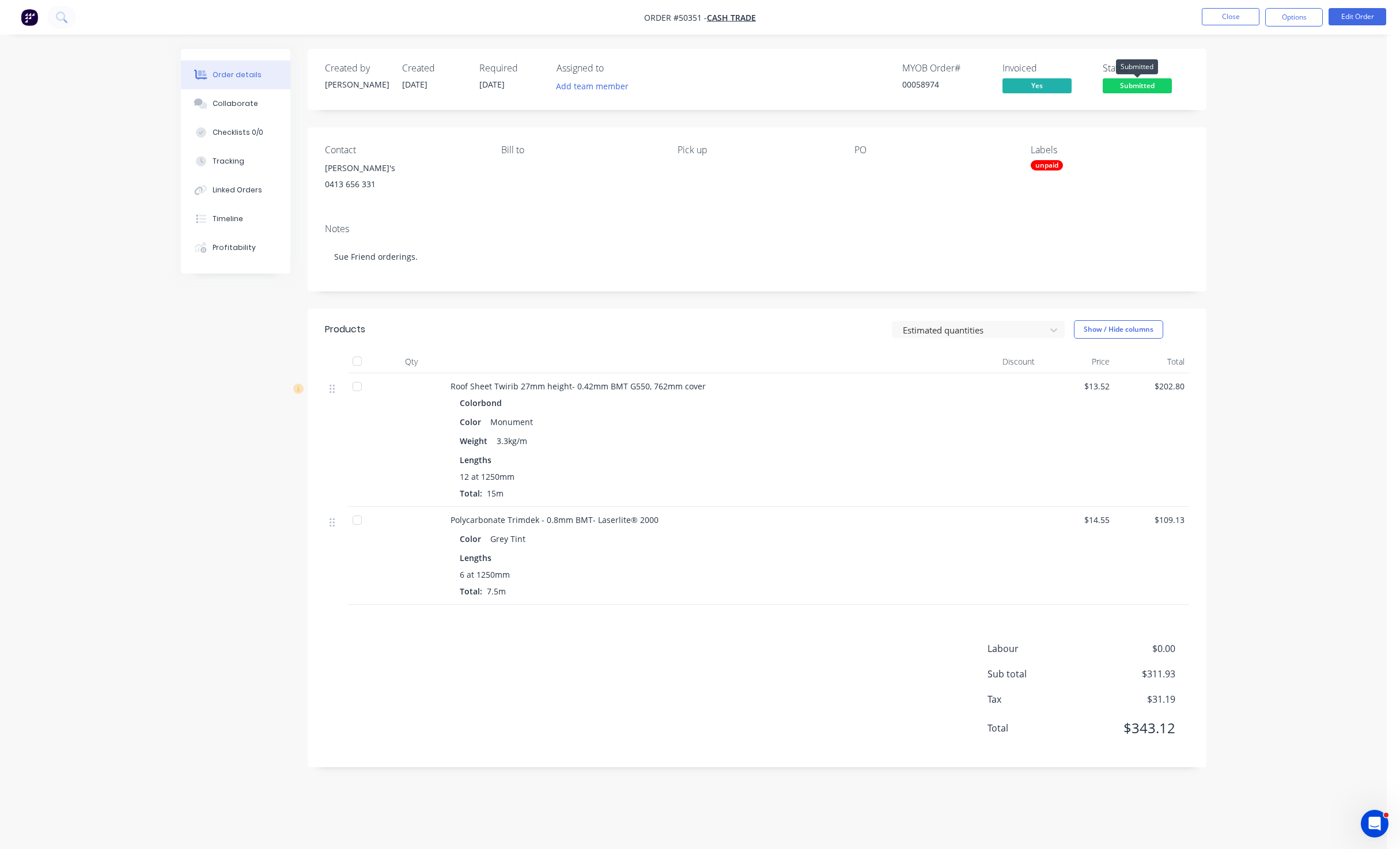
click at [1148, 89] on span "Submitted" at bounding box center [1137, 85] width 69 height 15
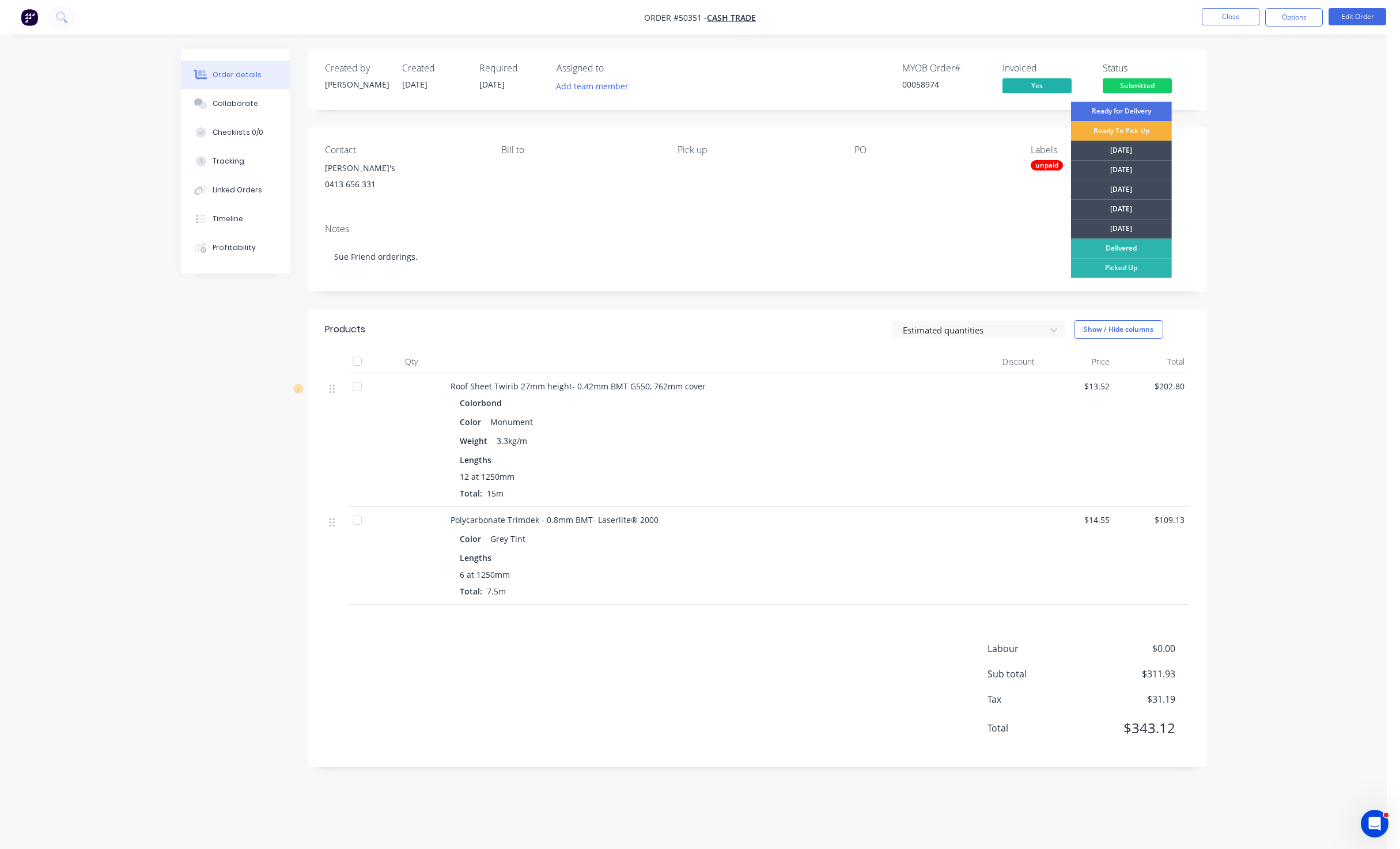
drag, startPoint x: 1136, startPoint y: 231, endPoint x: 1207, endPoint y: 194, distance: 80.1
click at [1136, 230] on div "[DATE]" at bounding box center [1121, 228] width 101 height 19
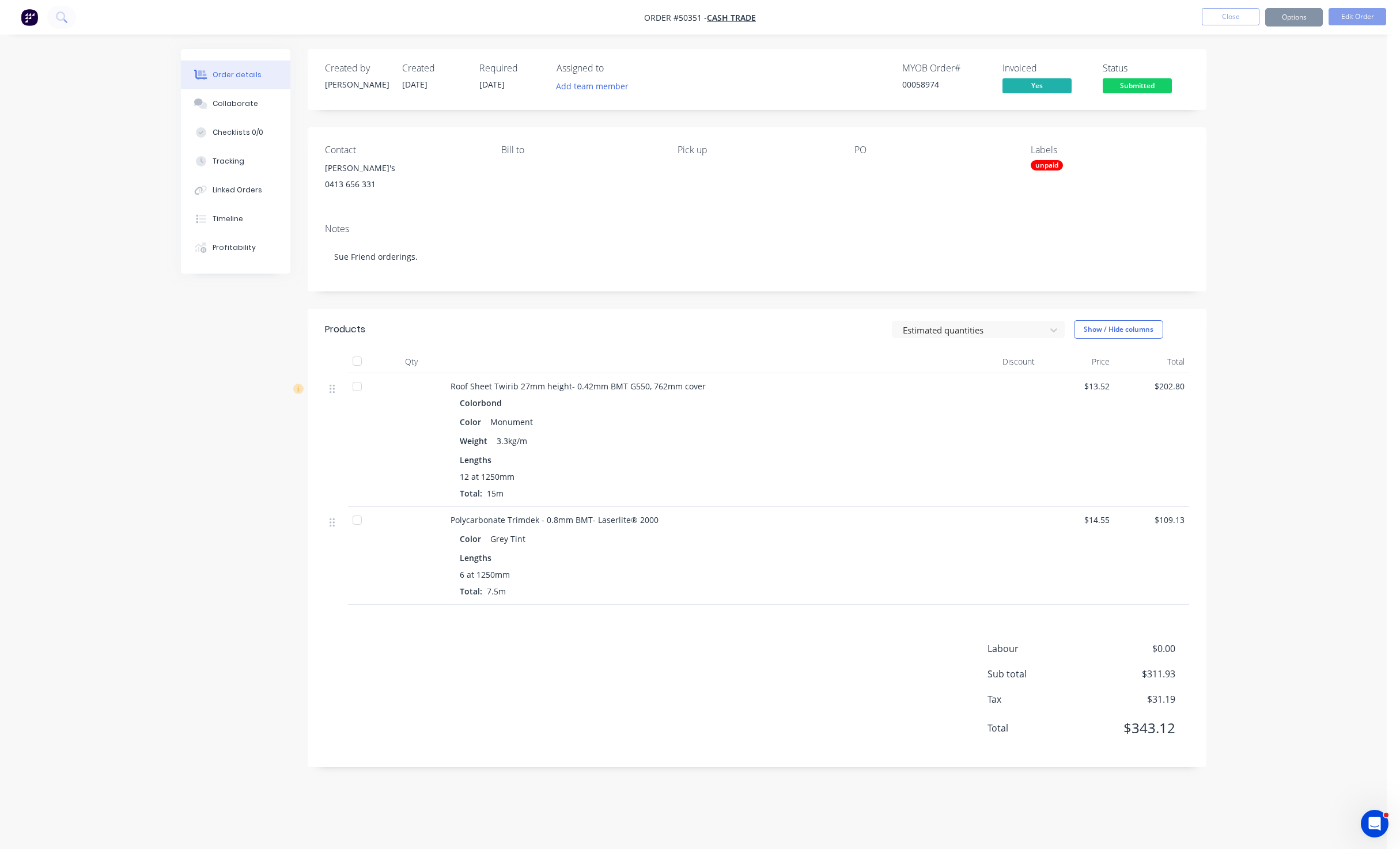
click at [1225, 176] on div "Order details Collaborate Checklists 0/0 Tracking Linked Orders Timeline Profit…" at bounding box center [693, 424] width 1387 height 849
click at [1224, 19] on button "Close" at bounding box center [1230, 17] width 58 height 17
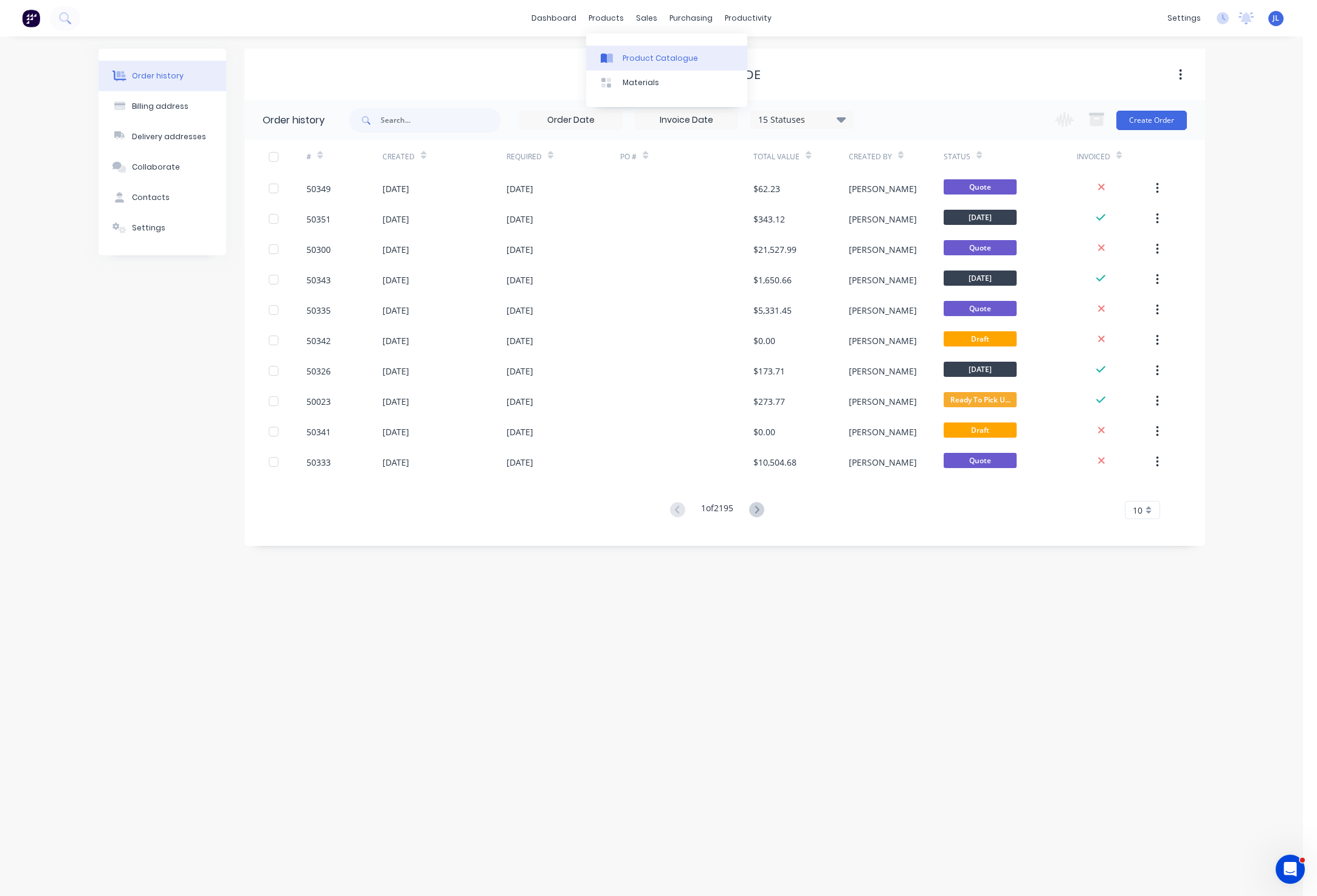
click at [625, 53] on div "Product Catalogue" at bounding box center [660, 58] width 75 height 11
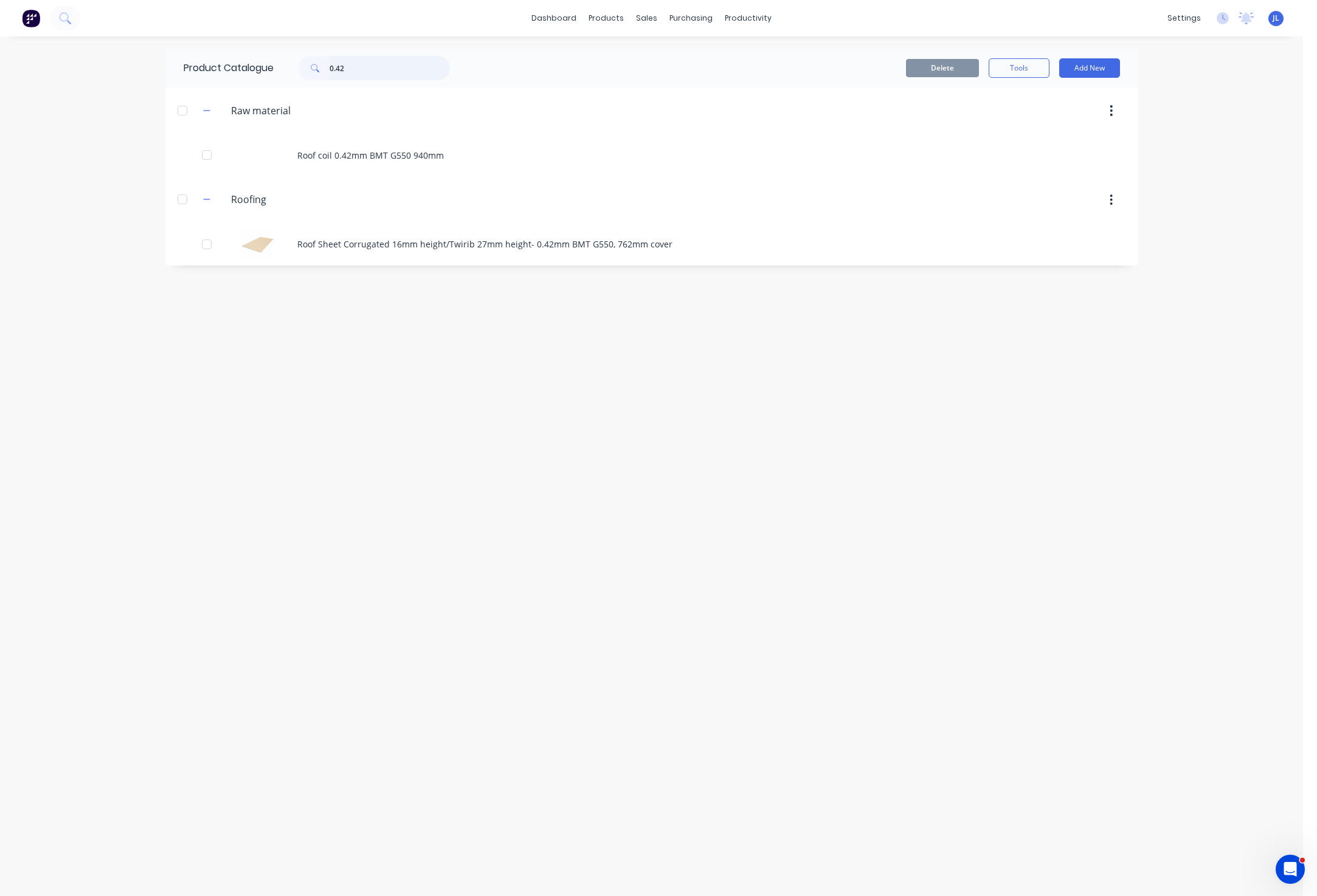
click at [341, 67] on input "0.42" at bounding box center [390, 67] width 120 height 24
click at [353, 67] on input "0.42" at bounding box center [390, 67] width 120 height 24
type input "0"
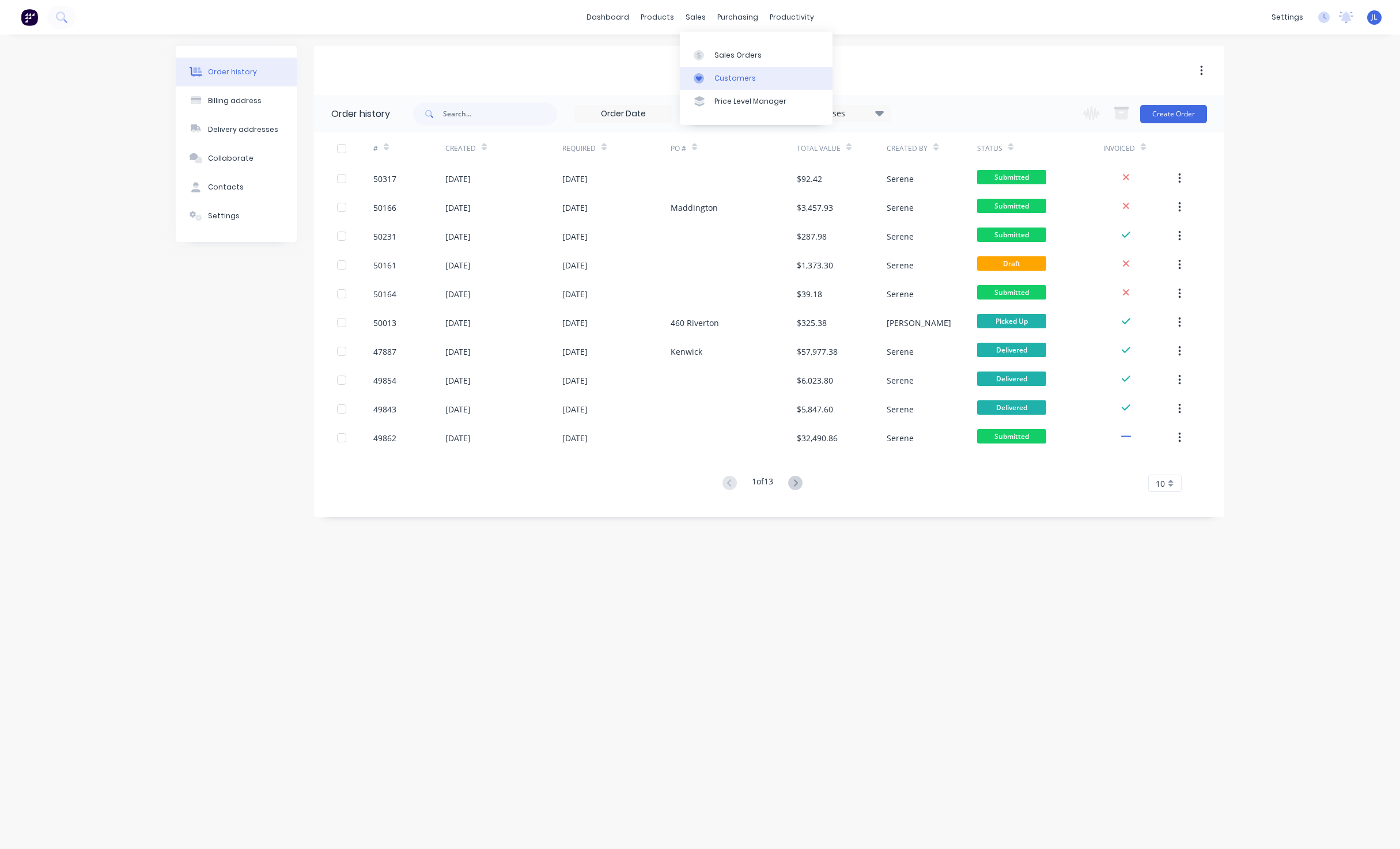
click at [729, 74] on div "Customers" at bounding box center [735, 78] width 42 height 10
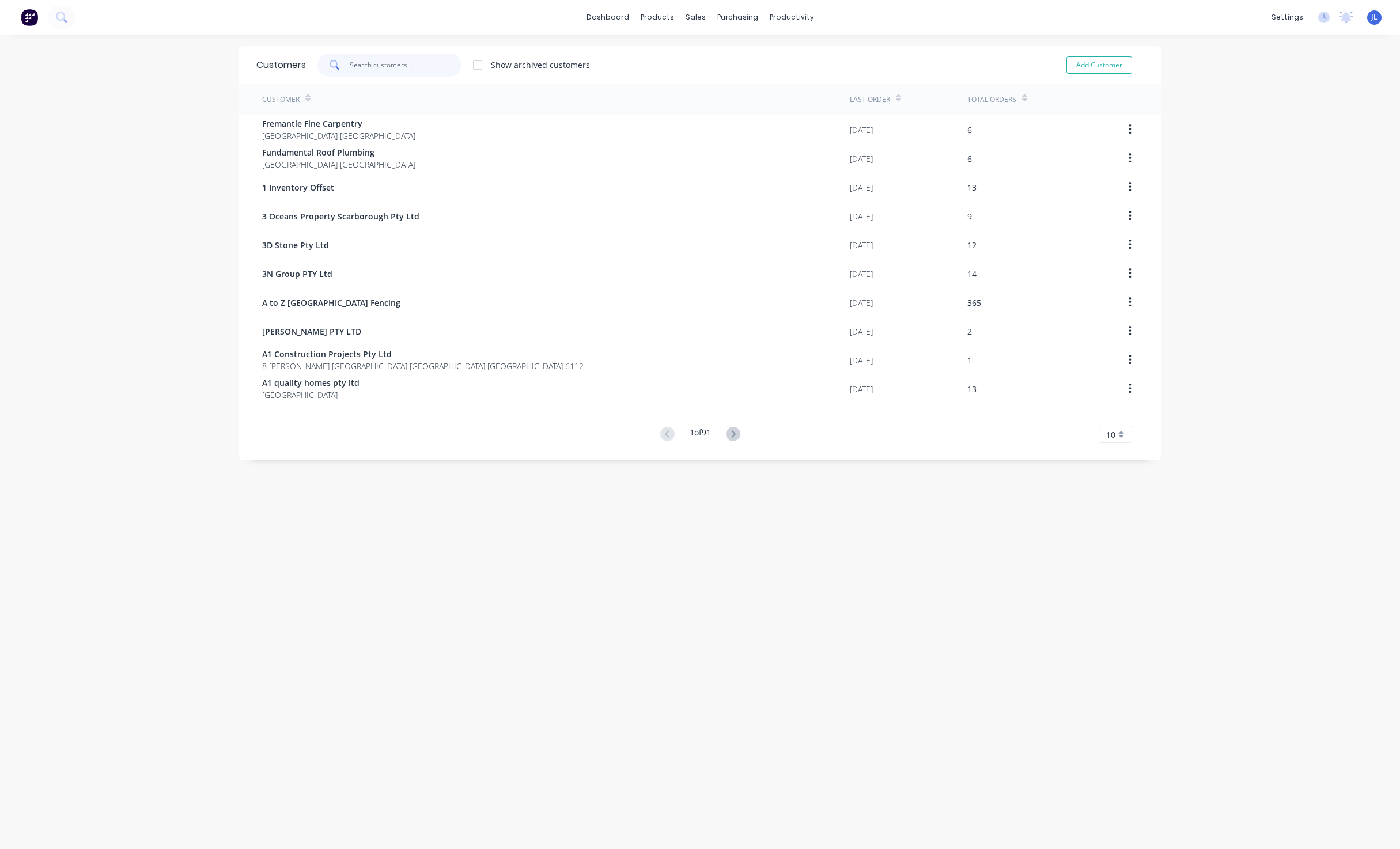
click at [412, 70] on input "text" at bounding box center [406, 65] width 112 height 23
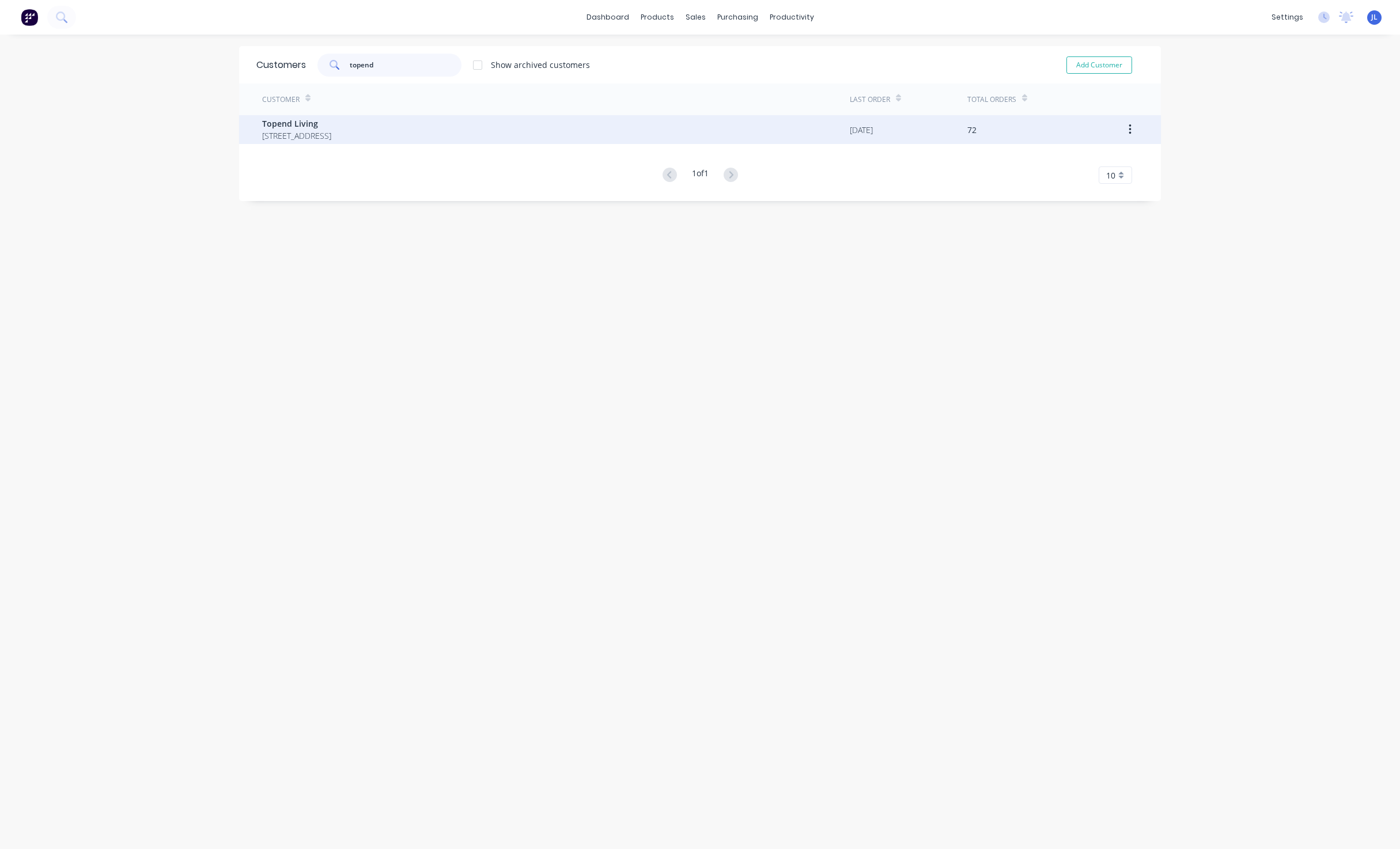
type input "topend"
click at [331, 134] on span "[STREET_ADDRESS]" at bounding box center [297, 135] width 69 height 12
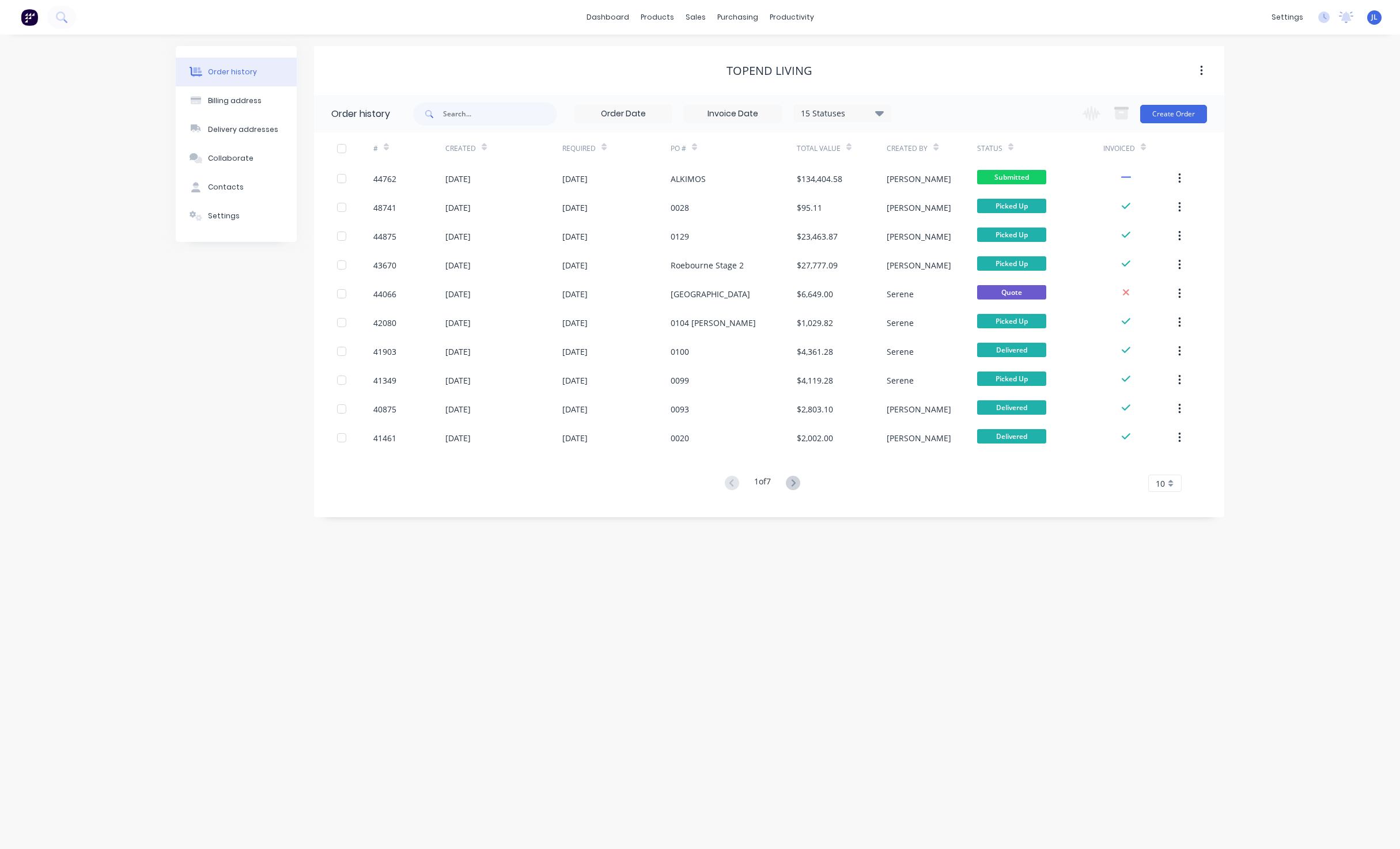
click at [431, 41] on div "Order history Billing address Delivery addresses Collaborate Contacts Settings …" at bounding box center [700, 442] width 1400 height 814
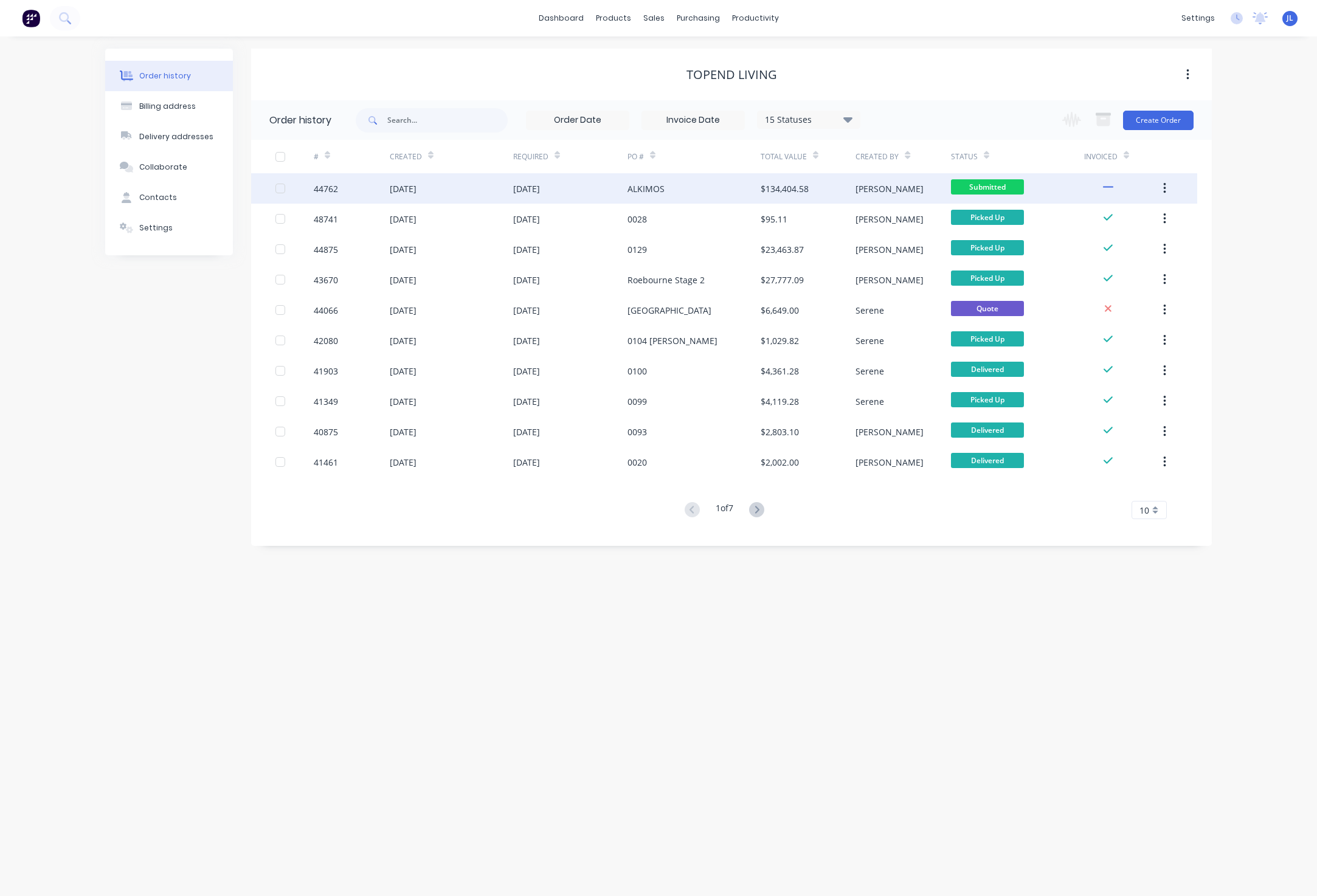
click at [627, 180] on div "ALKIMOS" at bounding box center [694, 188] width 133 height 30
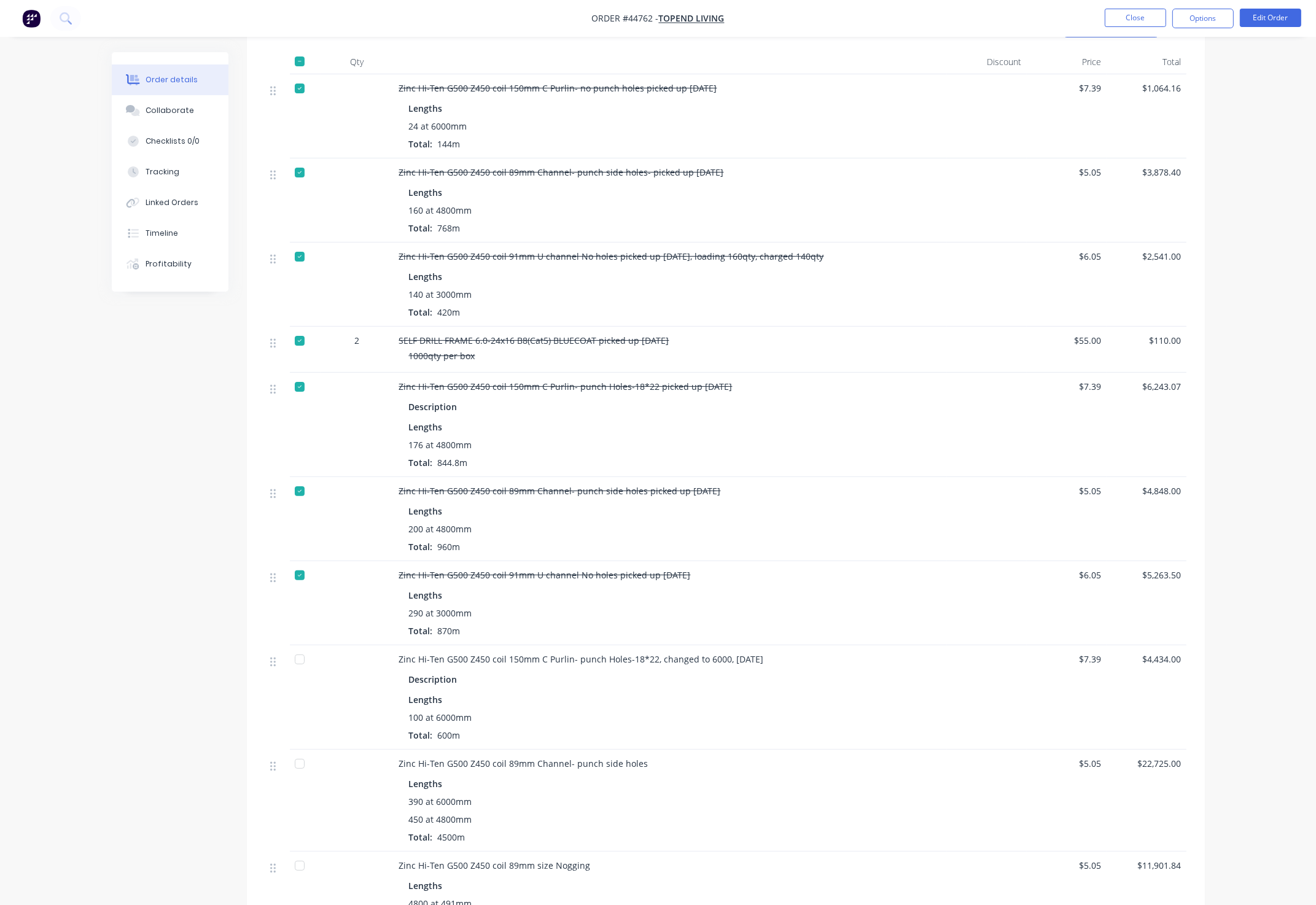
scroll to position [460, 0]
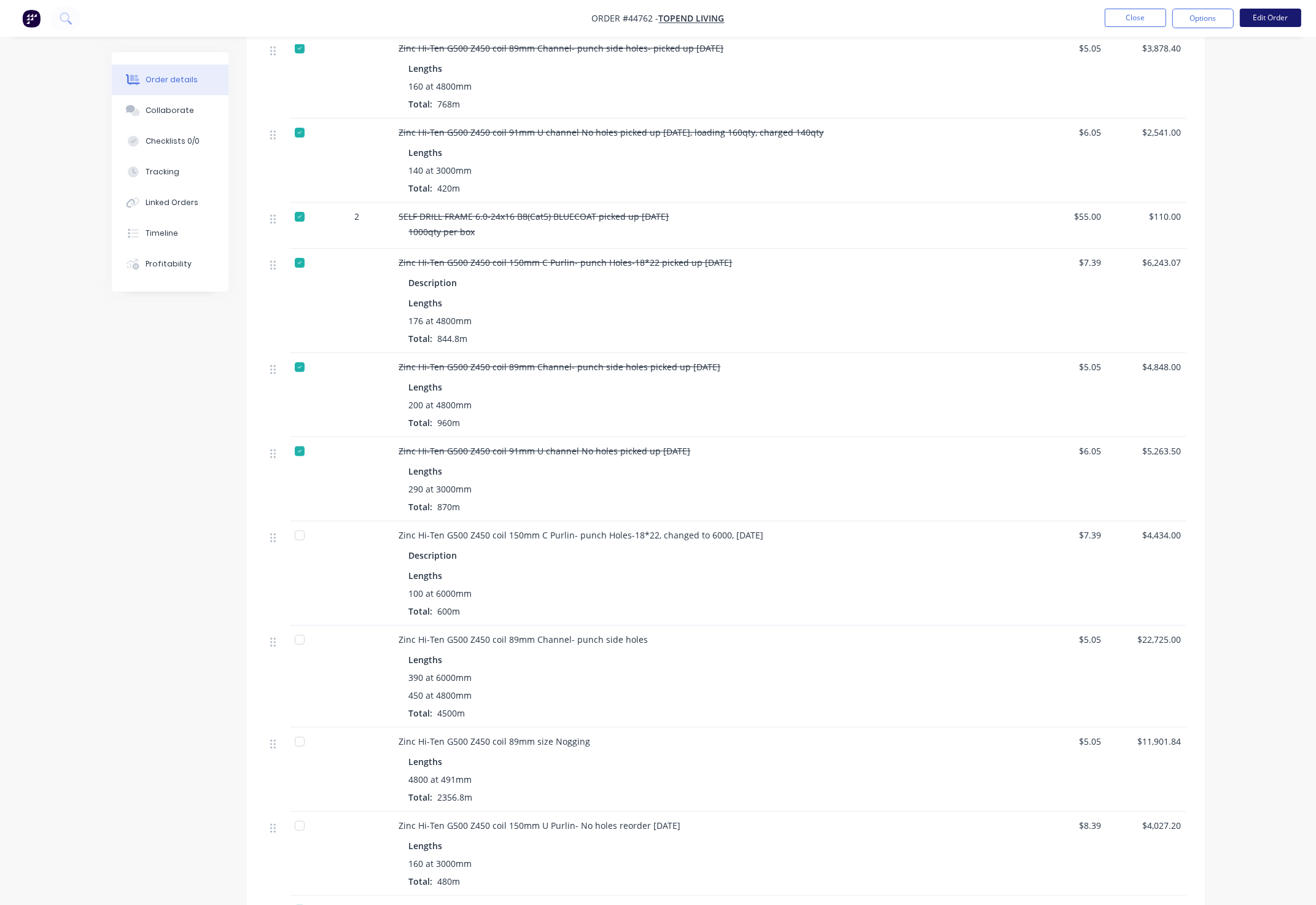
click at [1266, 20] on button "Edit Order" at bounding box center [1271, 18] width 61 height 18
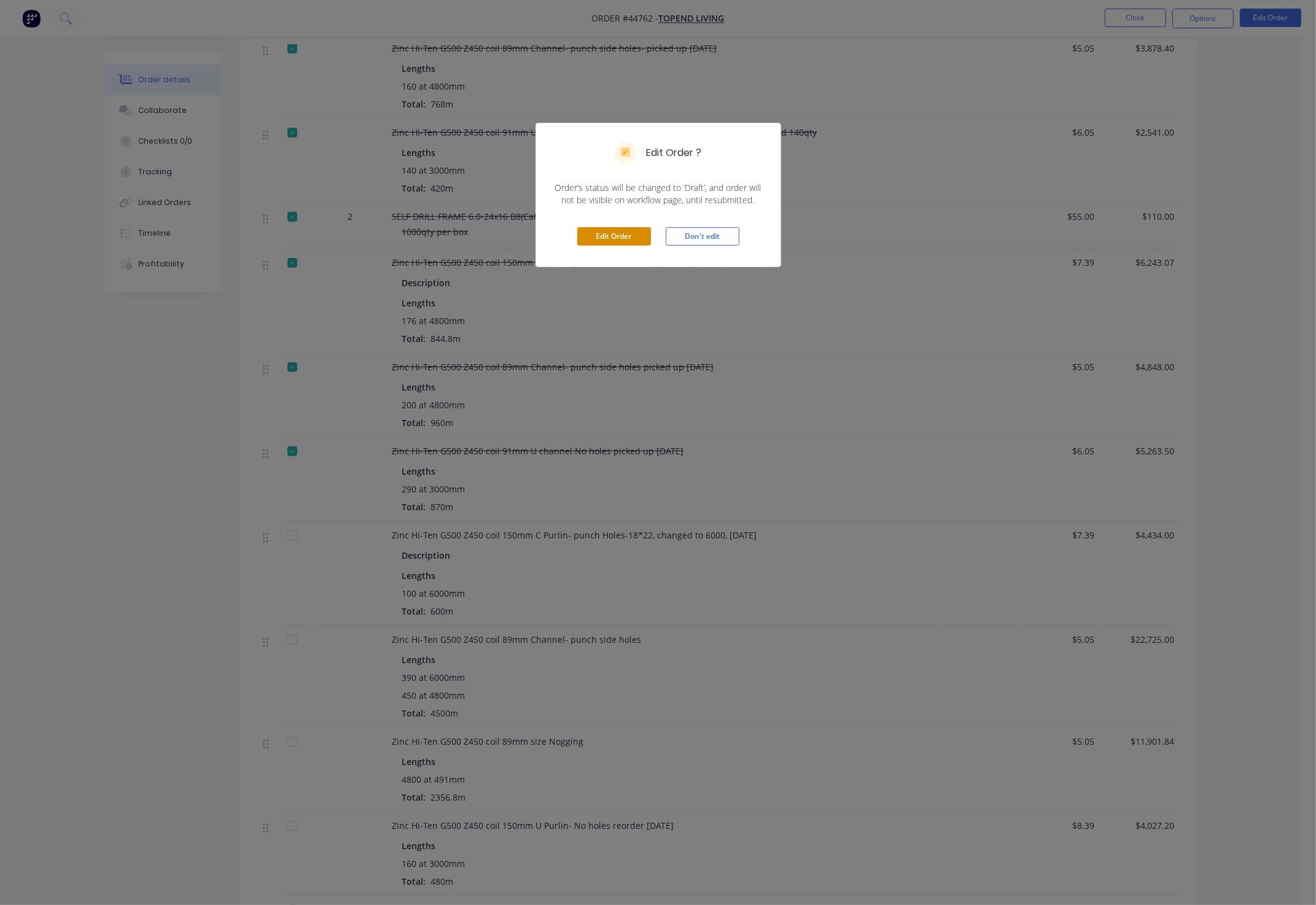
click at [604, 240] on button "Edit Order" at bounding box center [614, 236] width 74 height 18
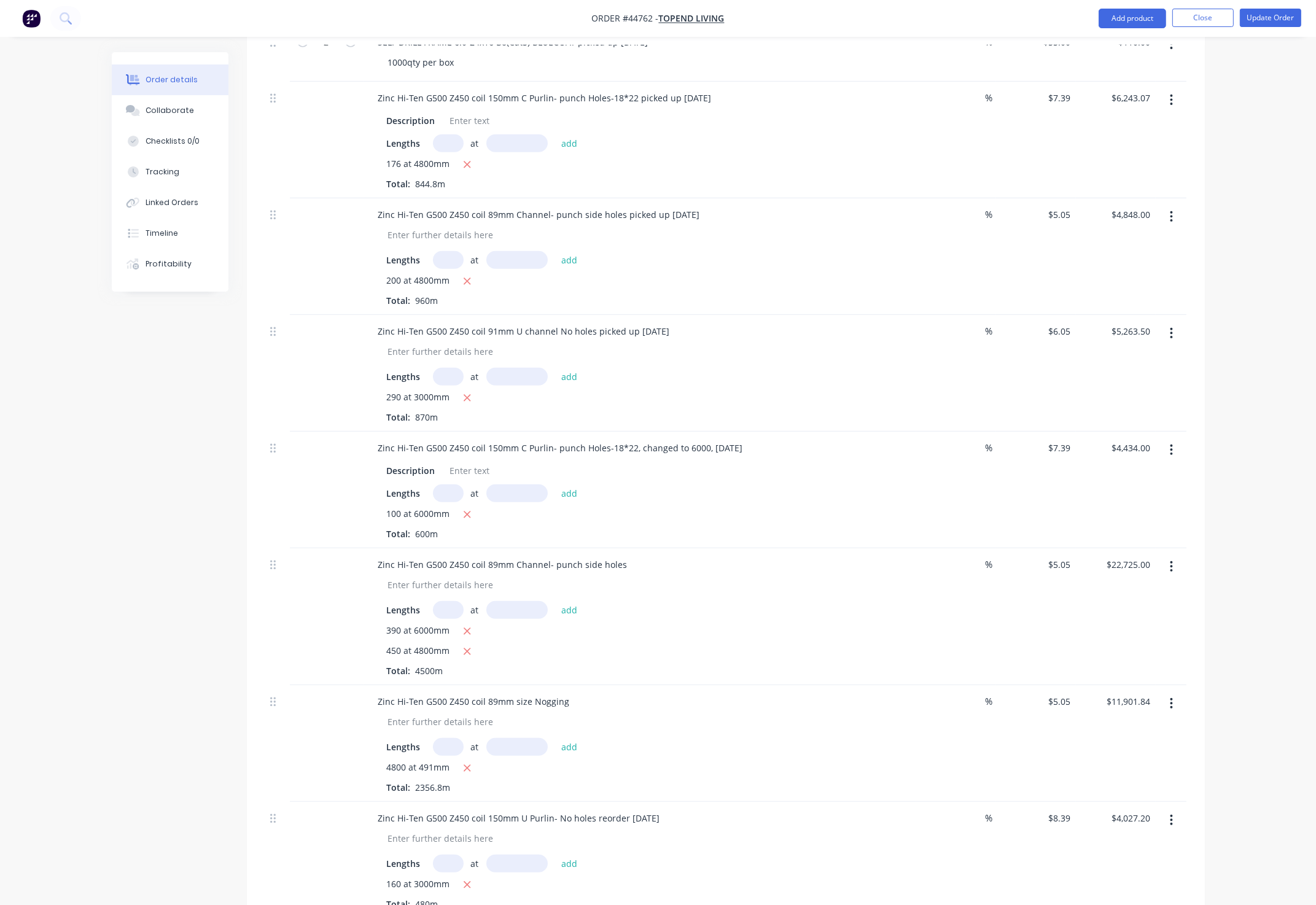
scroll to position [829, 0]
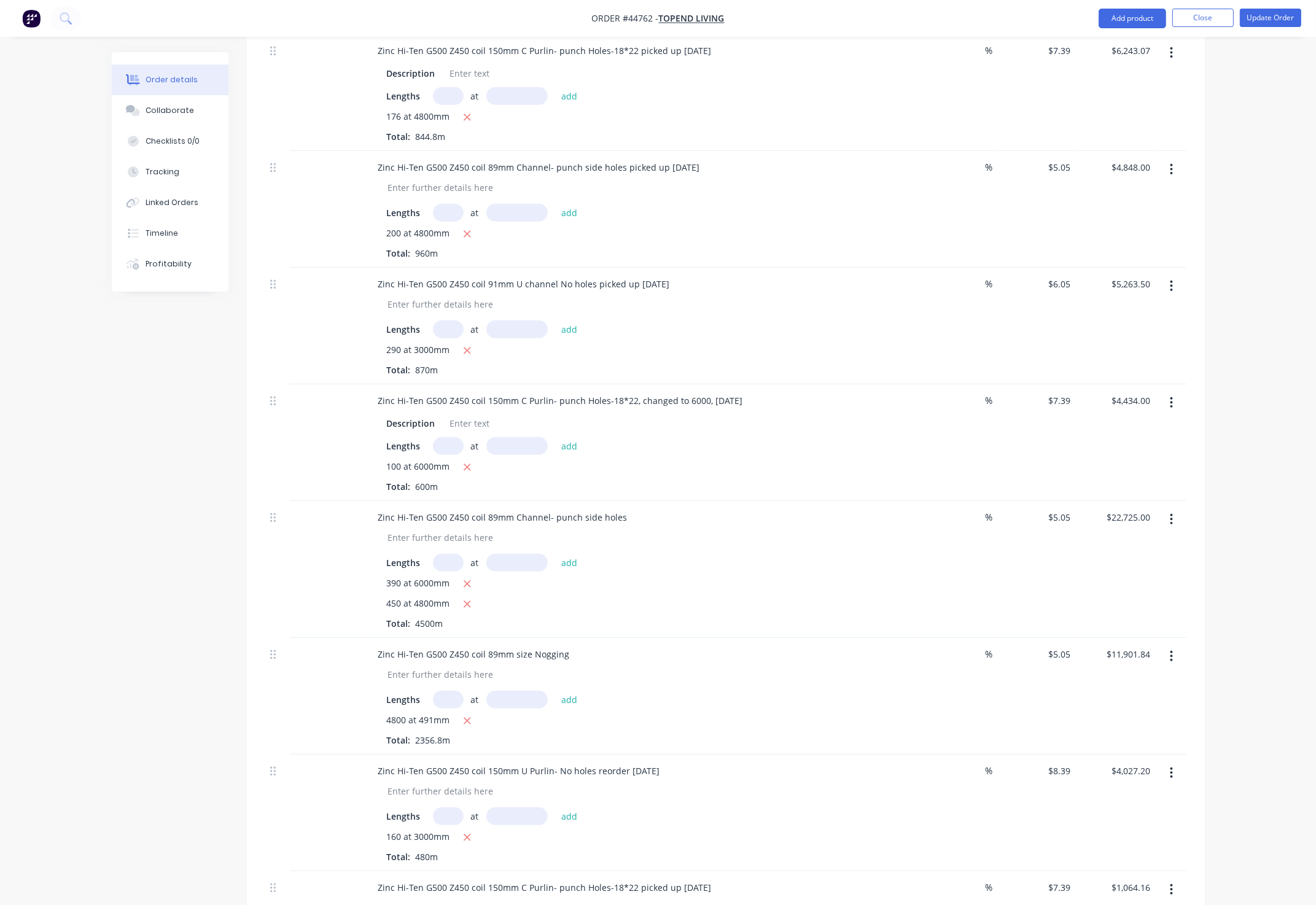
click at [453, 455] on input "text" at bounding box center [448, 446] width 30 height 18
type input "4"
type input "4800"
click at [555, 437] on button "add" at bounding box center [569, 445] width 29 height 16
type input "$4,575.89"
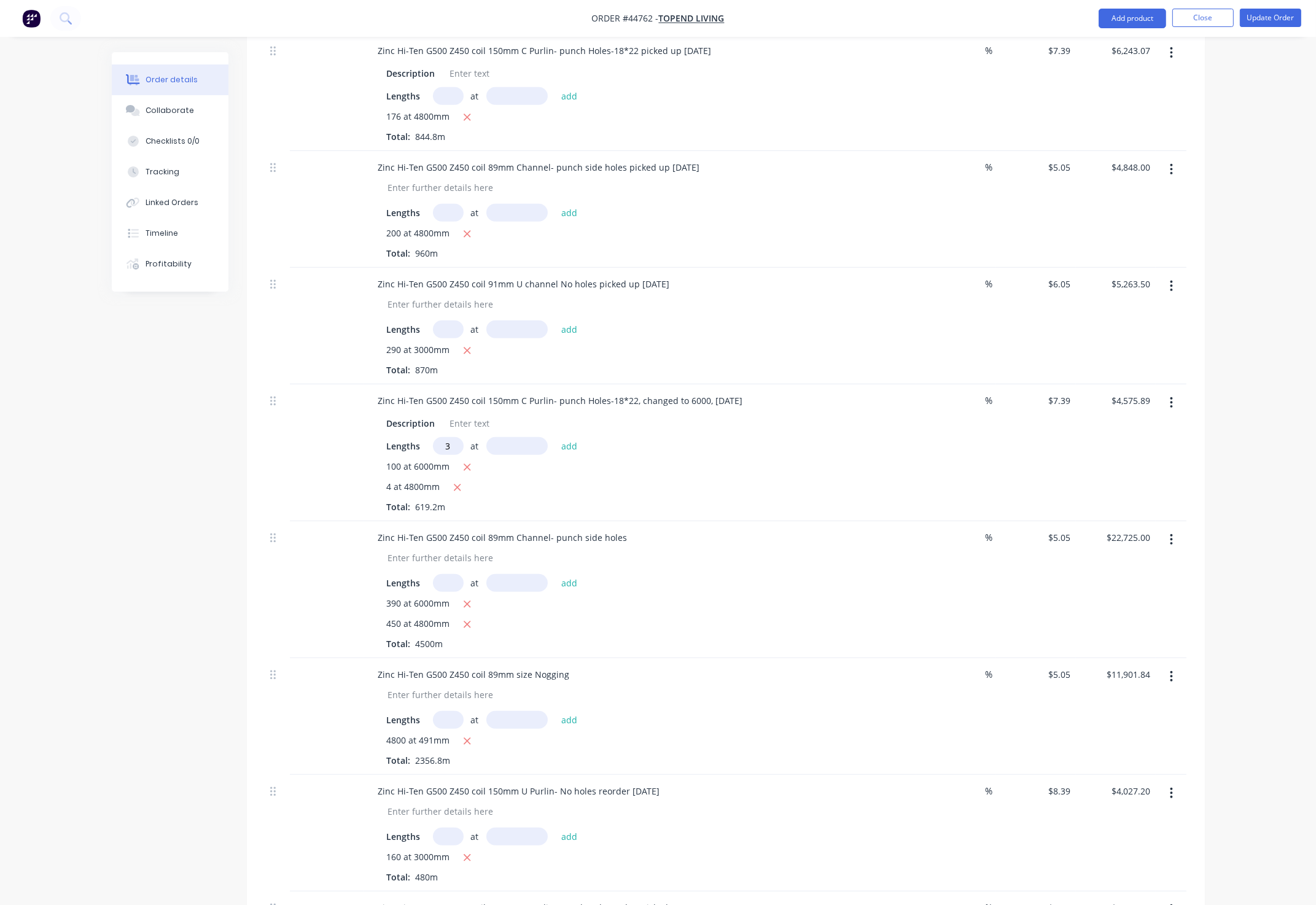
type input "3"
type input "4000"
click at [555, 437] on button "add" at bounding box center [569, 445] width 29 height 16
type input "$4,664.57"
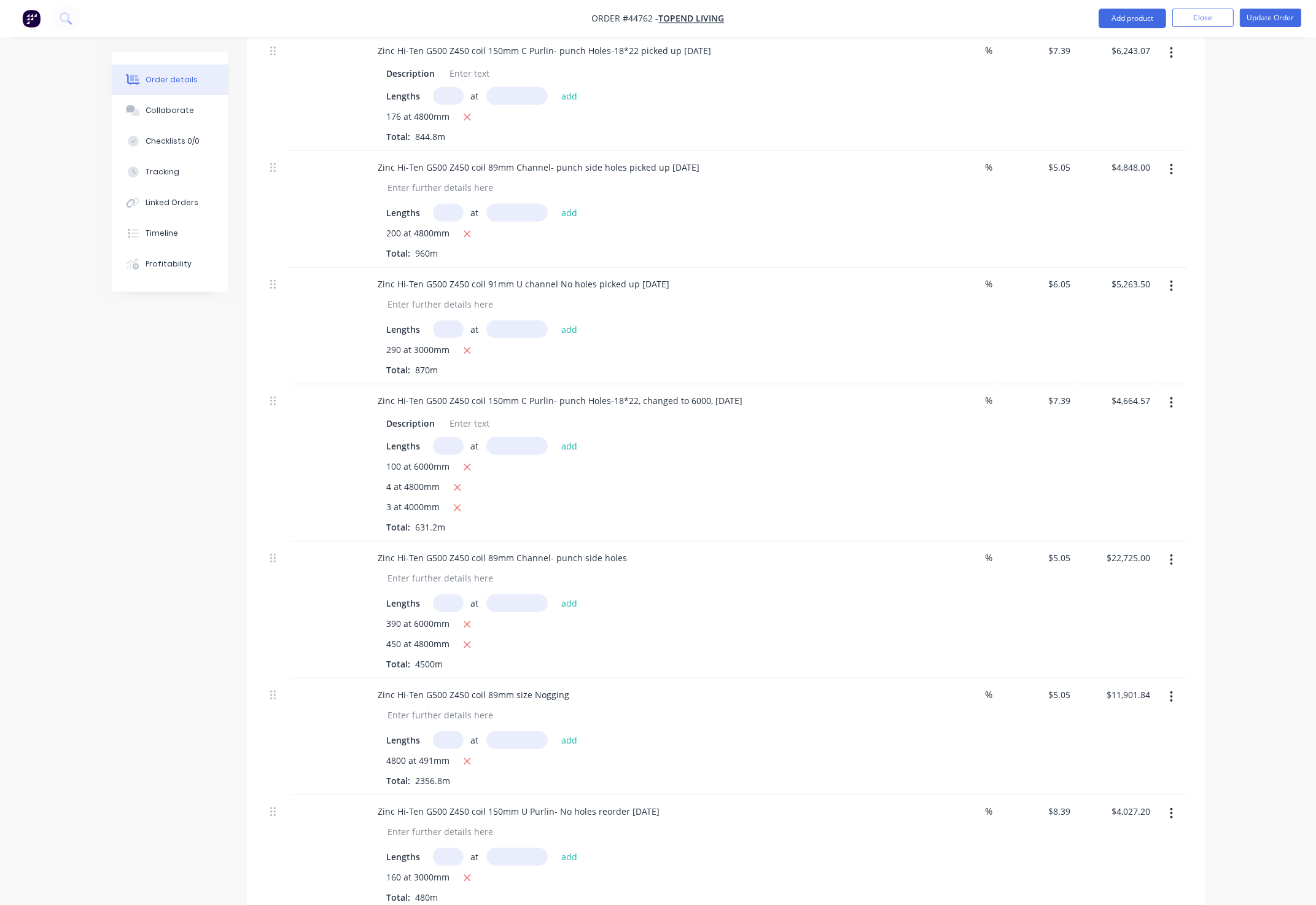
click at [813, 475] on div "100 at 6000mm" at bounding box center [640, 468] width 506 height 16
click at [825, 475] on div "100 at 6000mm" at bounding box center [640, 468] width 506 height 16
click at [1270, 21] on button "Update Order" at bounding box center [1271, 18] width 61 height 18
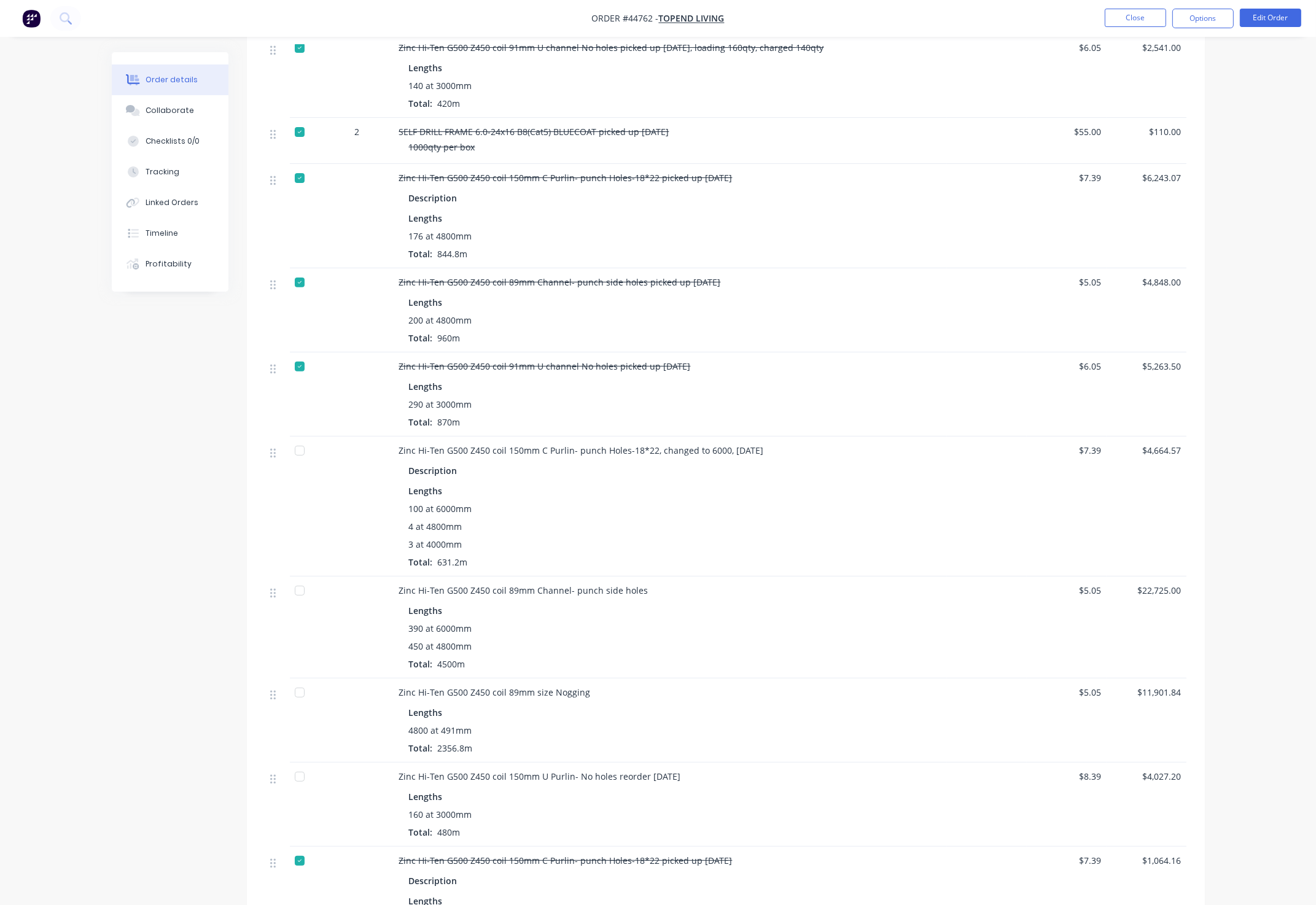
scroll to position [552, 0]
